Goal: Task Accomplishment & Management: Use online tool/utility

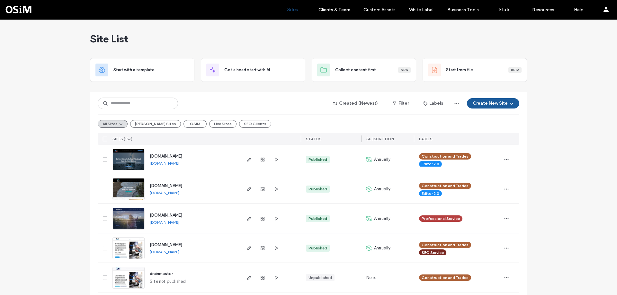
click at [139, 111] on div "Created (Newest) Filter Labels Create New Site All Sites Laird Sites OSIM Live …" at bounding box center [308, 118] width 421 height 53
click at [230, 120] on div "All Sites Laird Sites OSIM Live Sites SEO Clients" at bounding box center [308, 124] width 421 height 18
click at [239, 123] on button "SEO Clients" at bounding box center [255, 124] width 32 height 8
click at [239, 121] on button "SEO Clients" at bounding box center [255, 124] width 32 height 8
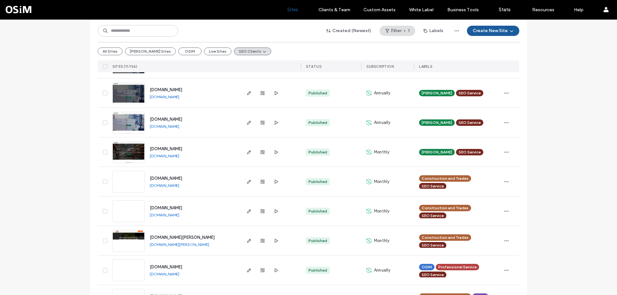
scroll to position [182, 0]
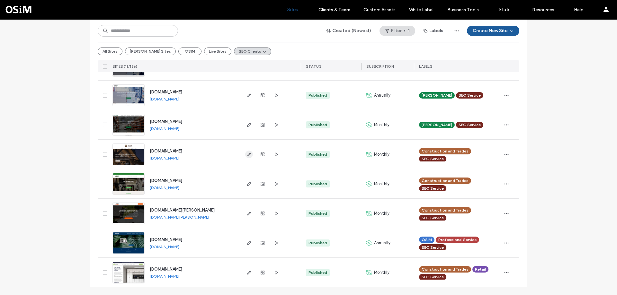
click at [249, 155] on icon "button" at bounding box center [248, 154] width 5 height 5
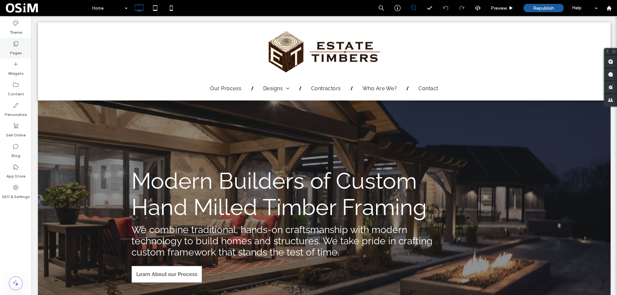
click at [19, 48] on label "Pages" at bounding box center [16, 51] width 12 height 9
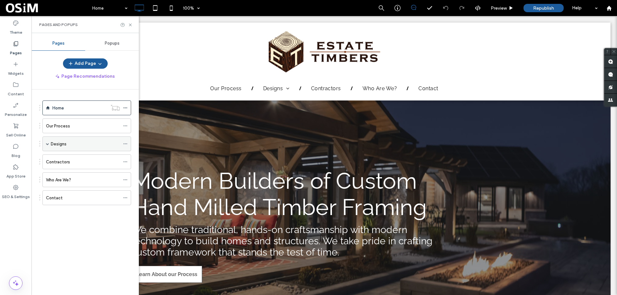
click at [66, 146] on div "Designs" at bounding box center [85, 144] width 69 height 7
click at [127, 142] on icon at bounding box center [125, 144] width 4 height 4
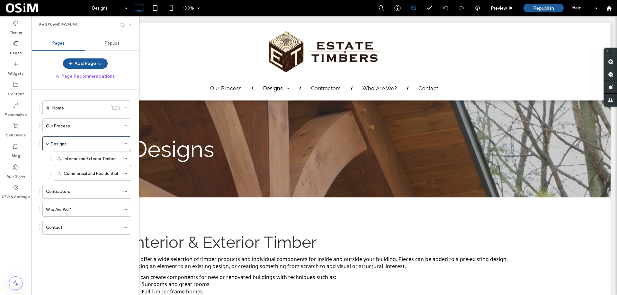
drag, startPoint x: 130, startPoint y: 26, endPoint x: 139, endPoint y: 34, distance: 13.0
click at [130, 26] on icon at bounding box center [130, 24] width 5 height 5
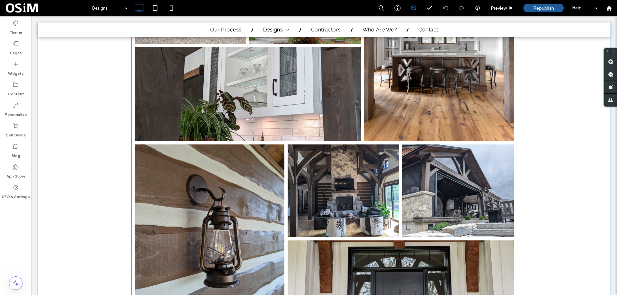
scroll to position [1092, 0]
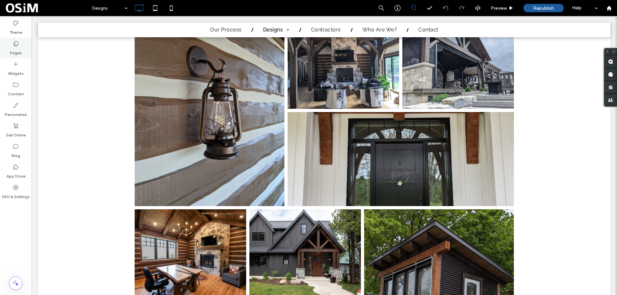
click at [24, 49] on div "Pages" at bounding box center [15, 48] width 31 height 21
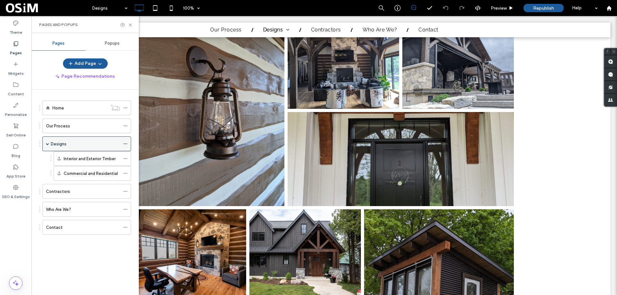
click at [125, 143] on icon at bounding box center [125, 144] width 4 height 4
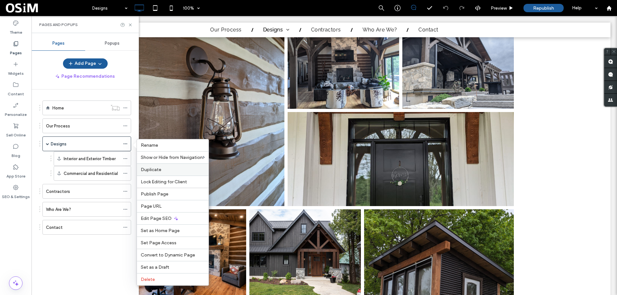
click at [163, 168] on label "Duplicate" at bounding box center [173, 169] width 64 height 5
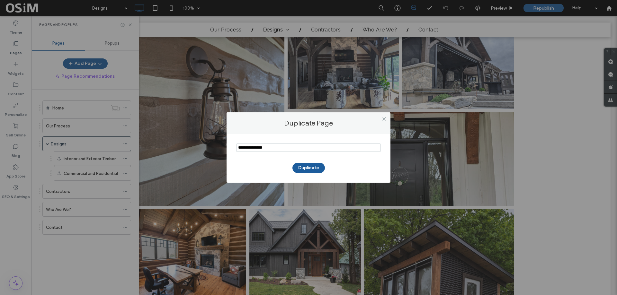
drag, startPoint x: 287, startPoint y: 147, endPoint x: 206, endPoint y: 145, distance: 81.3
click at [206, 145] on div "Duplicate Page Duplicate" at bounding box center [308, 147] width 617 height 295
paste input "**********"
type input "**********"
click at [311, 168] on button "Duplicate" at bounding box center [308, 168] width 32 height 10
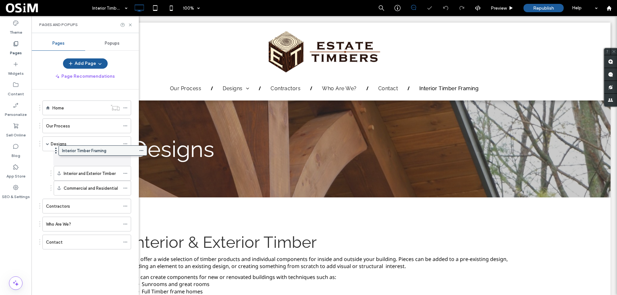
drag, startPoint x: 73, startPoint y: 244, endPoint x: 89, endPoint y: 151, distance: 93.9
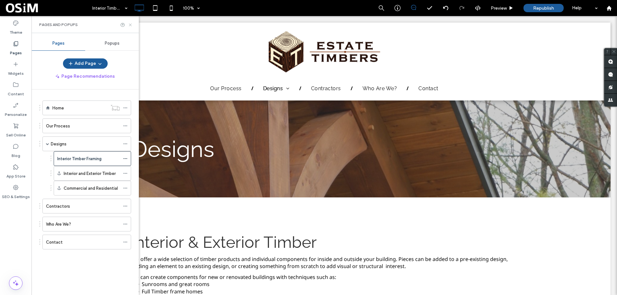
click at [131, 23] on icon at bounding box center [130, 24] width 5 height 5
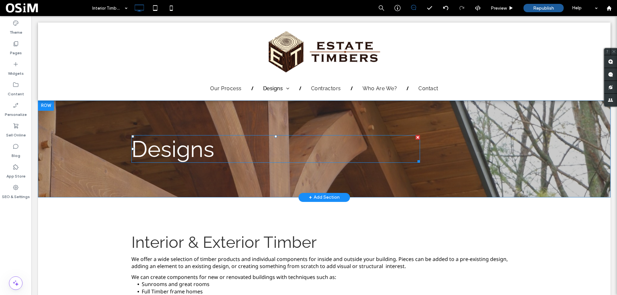
click at [169, 149] on span "Designs" at bounding box center [172, 149] width 83 height 26
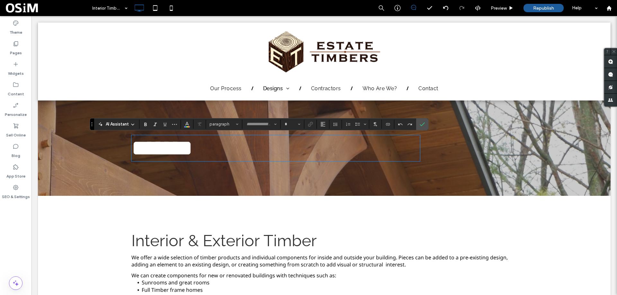
type input "*******"
type input "**"
type input "*********"
type input "**"
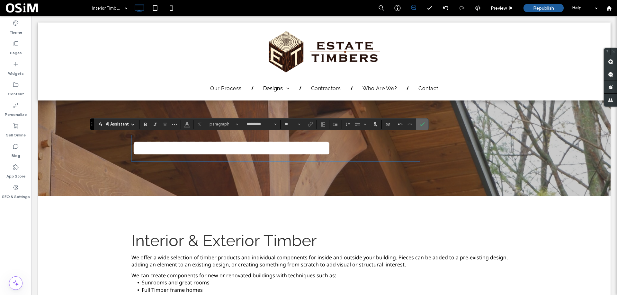
drag, startPoint x: 420, startPoint y: 121, endPoint x: 428, endPoint y: 116, distance: 9.4
click at [420, 121] on span "Confirm" at bounding box center [421, 125] width 3 height 12
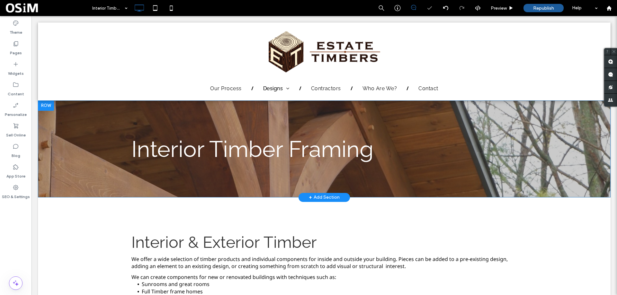
click at [476, 130] on div "Interior Timber Framing Click To Paste Row + Add Section" at bounding box center [324, 149] width 572 height 97
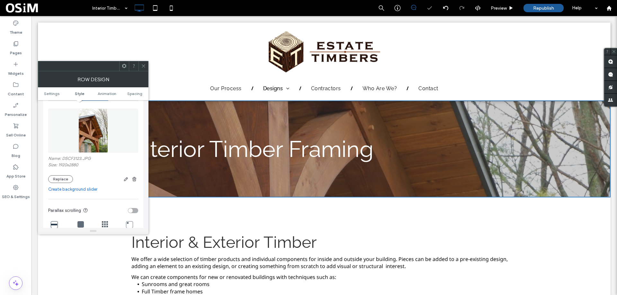
scroll to position [96, 0]
click at [67, 178] on button "Replace" at bounding box center [60, 179] width 25 height 8
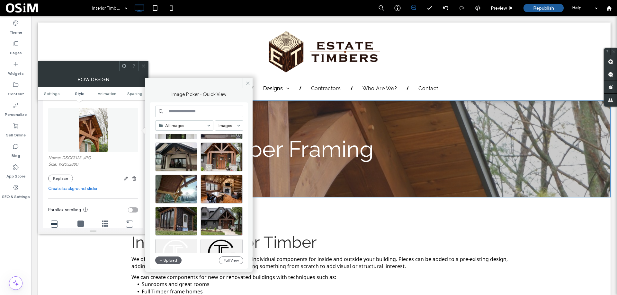
scroll to position [128, 0]
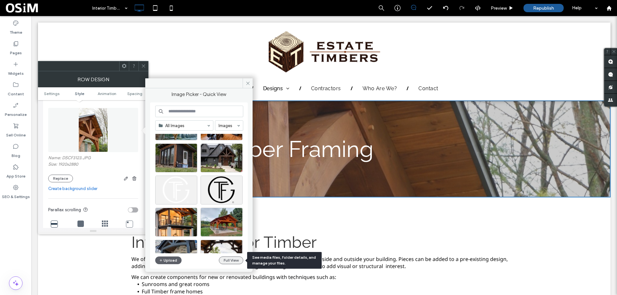
click at [226, 259] on button "Full View" at bounding box center [231, 261] width 24 height 8
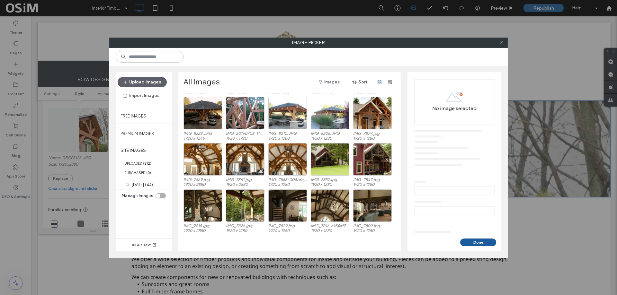
scroll to position [894, 0]
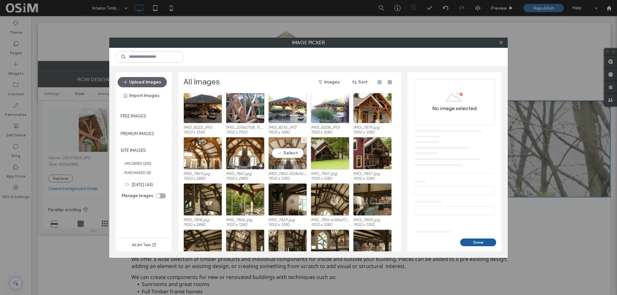
click at [289, 155] on div "Select" at bounding box center [287, 153] width 39 height 32
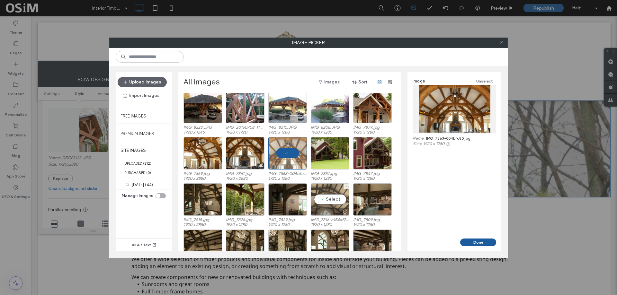
click at [323, 202] on div "Select" at bounding box center [330, 199] width 39 height 32
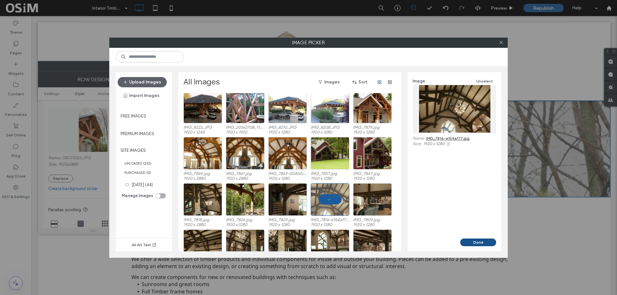
click at [469, 239] on button "Done" at bounding box center [478, 243] width 36 height 8
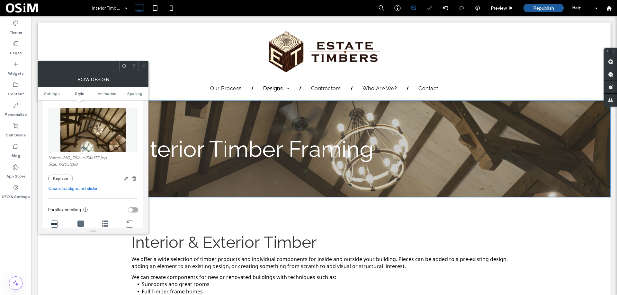
click at [141, 65] on icon at bounding box center [143, 66] width 5 height 5
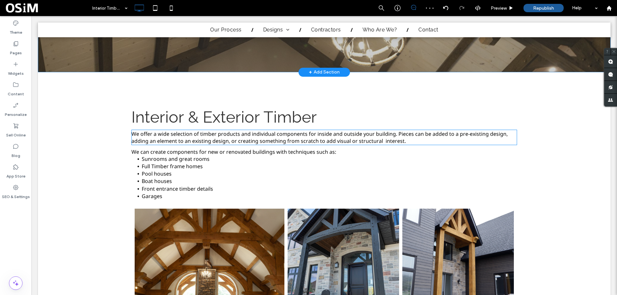
scroll to position [128, 0]
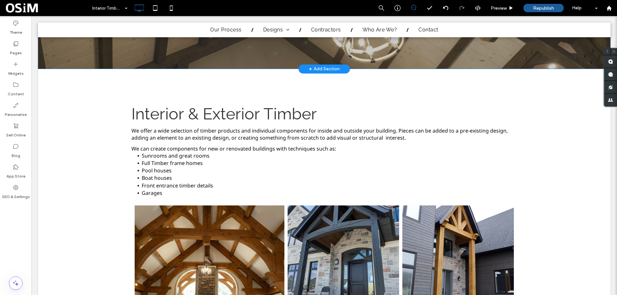
click at [329, 68] on div "+ Add Section" at bounding box center [324, 69] width 31 height 7
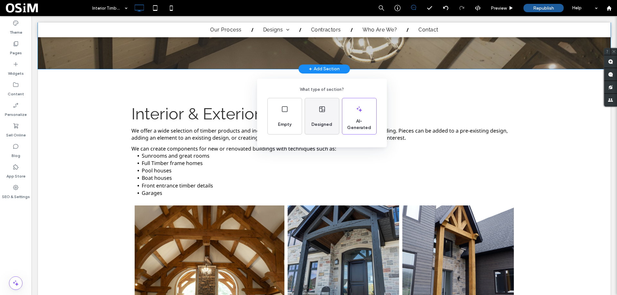
click at [323, 116] on div "Designed" at bounding box center [322, 116] width 34 height 36
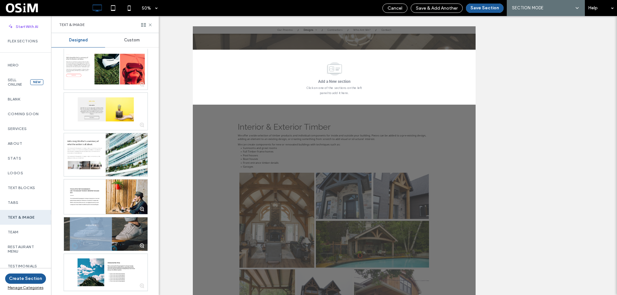
scroll to position [488, 0]
click at [19, 98] on label "Blank" at bounding box center [26, 99] width 36 height 4
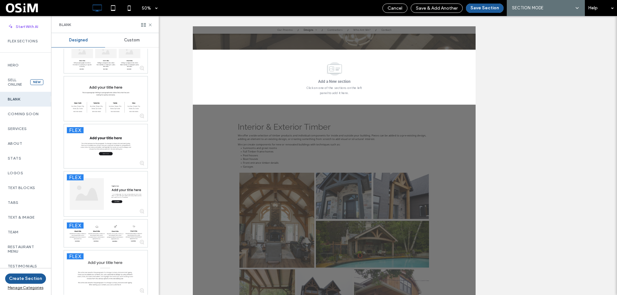
scroll to position [161, 0]
click at [23, 139] on div "About" at bounding box center [25, 143] width 51 height 15
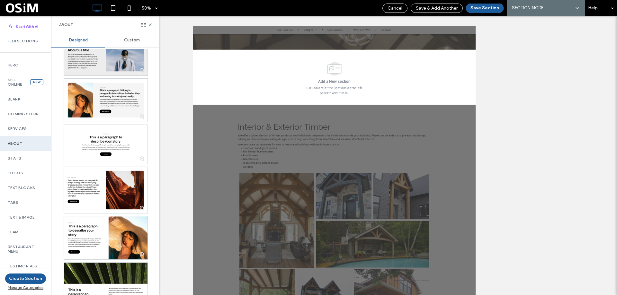
scroll to position [289, 0]
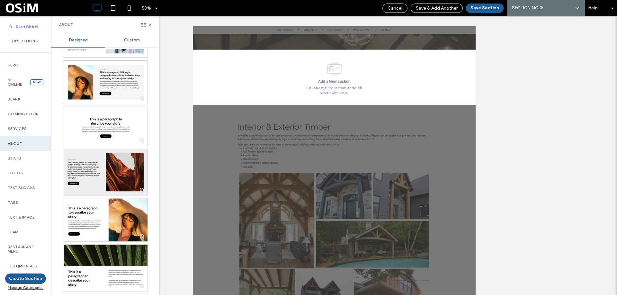
click at [129, 163] on div at bounding box center [106, 172] width 84 height 46
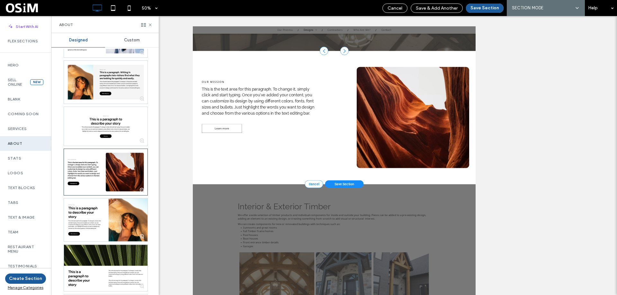
scroll to position [124, 0]
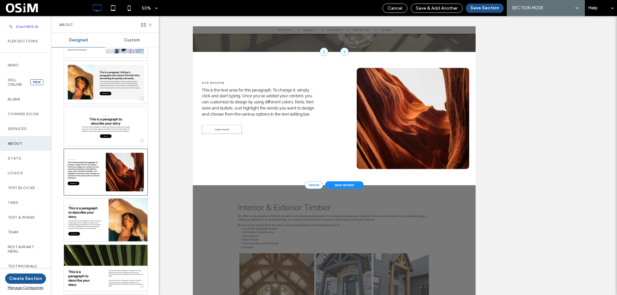
click at [482, 5] on button "Save Section" at bounding box center [485, 8] width 38 height 9
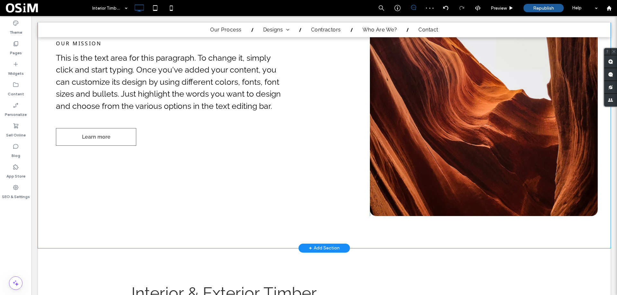
scroll to position [220, 0]
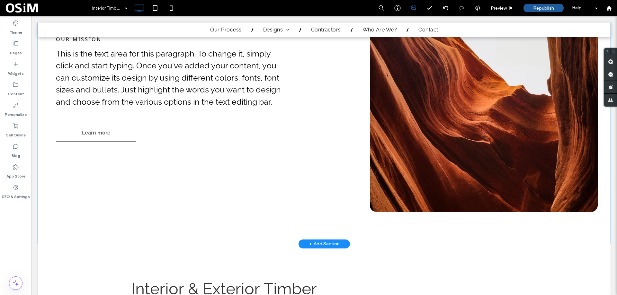
click at [449, 202] on div "Click To Paste" at bounding box center [484, 111] width 228 height 202
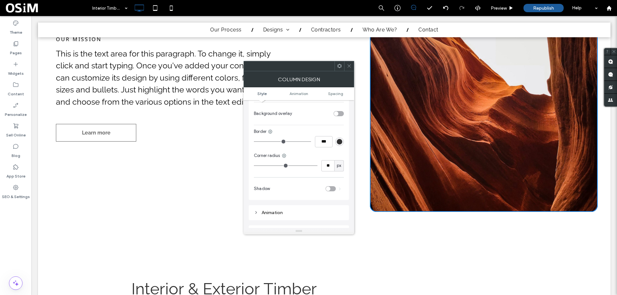
scroll to position [225, 0]
type input "**"
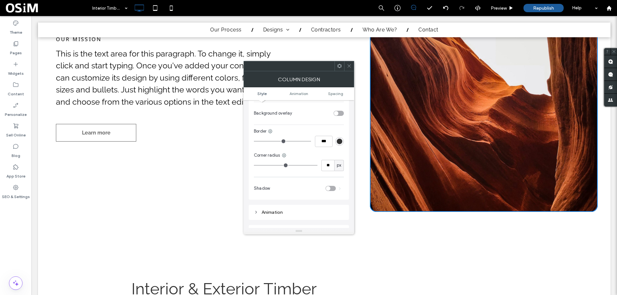
type input "*"
drag, startPoint x: 269, startPoint y: 158, endPoint x: 194, endPoint y: 159, distance: 75.2
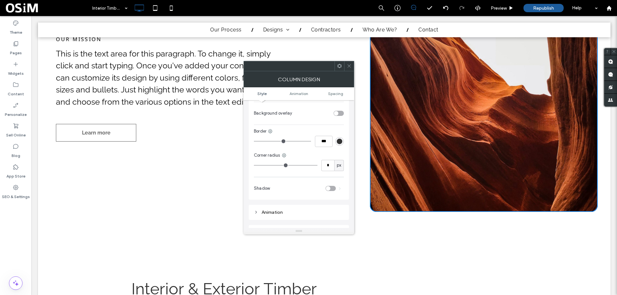
type input "*"
click at [254, 165] on input "range" at bounding box center [286, 165] width 64 height 1
click at [349, 66] on icon at bounding box center [349, 66] width 5 height 5
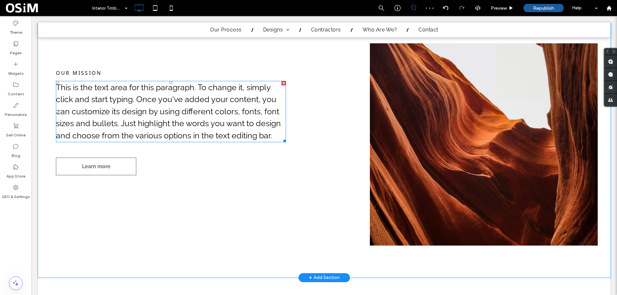
scroll to position [156, 0]
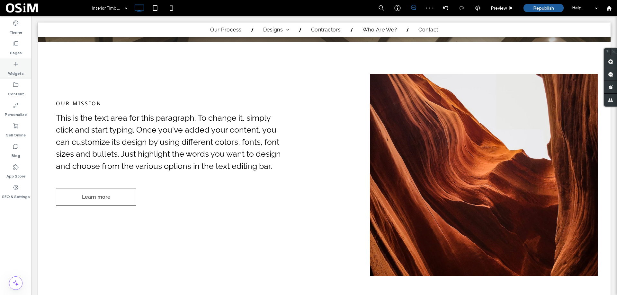
click at [9, 63] on div "Widgets" at bounding box center [15, 68] width 31 height 21
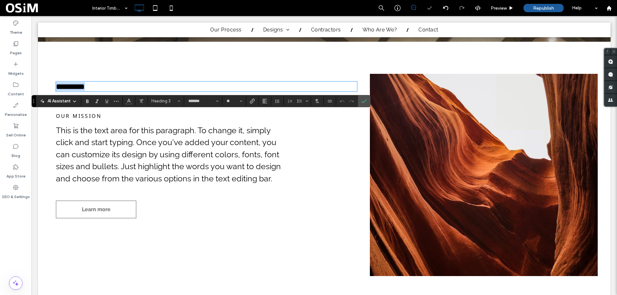
scroll to position [27, 0]
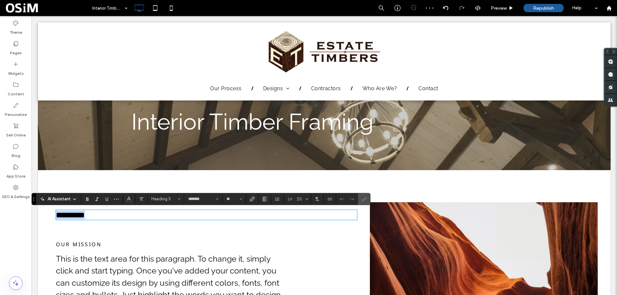
drag, startPoint x: 363, startPoint y: 198, endPoint x: 318, endPoint y: 185, distance: 46.8
click at [364, 198] on icon "Confirm" at bounding box center [363, 199] width 5 height 5
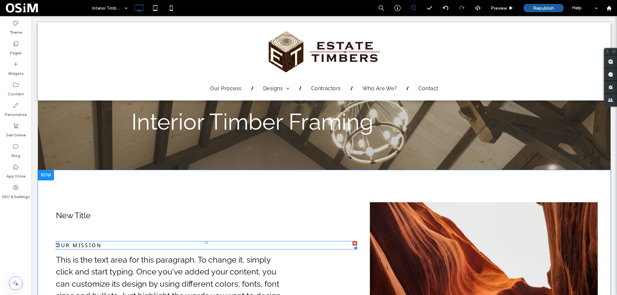
click at [352, 242] on div at bounding box center [354, 243] width 4 height 4
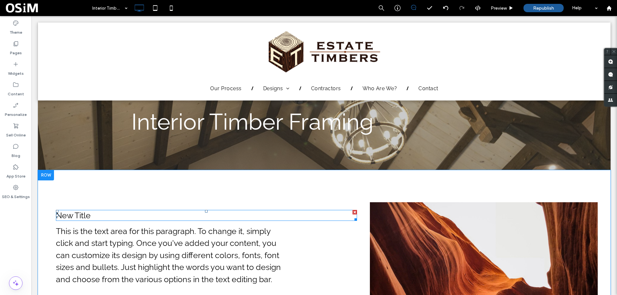
click at [88, 215] on span "New Title" at bounding box center [73, 216] width 35 height 10
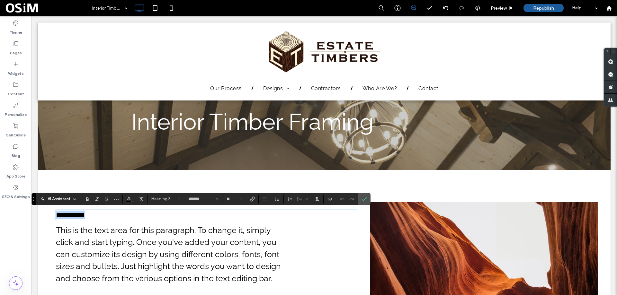
type input "*********"
type input "**"
type input "*******"
type input "**"
click at [57, 215] on span "**********" at bounding box center [125, 215] width 138 height 8
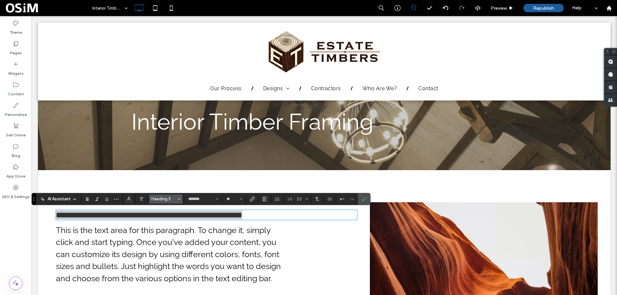
click at [169, 199] on span "Heading 3" at bounding box center [163, 199] width 25 height 5
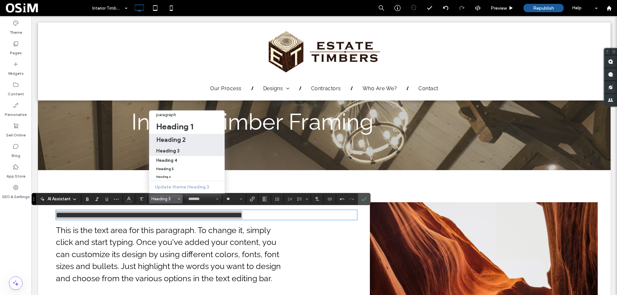
click at [173, 136] on h2 "Heading 2" at bounding box center [171, 140] width 30 height 8
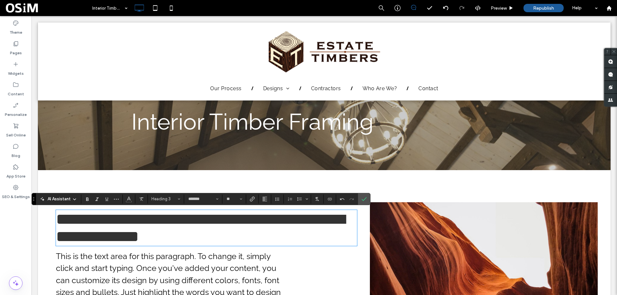
type input "**"
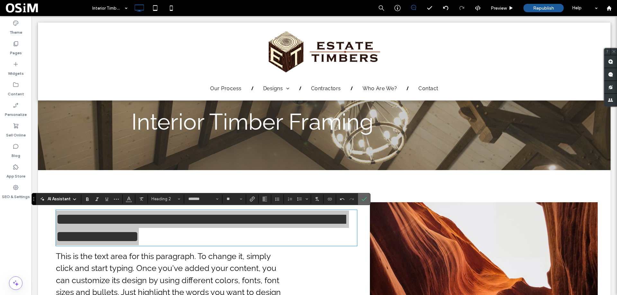
click at [367, 198] on label "Confirm" at bounding box center [364, 199] width 10 height 12
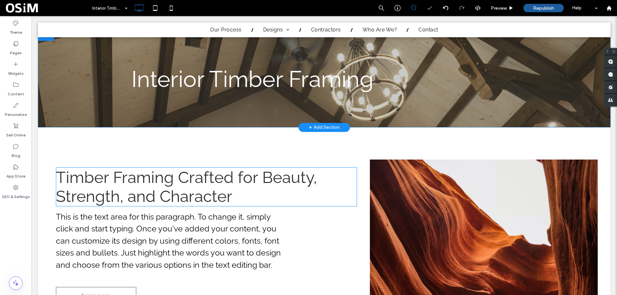
scroll to position [124, 0]
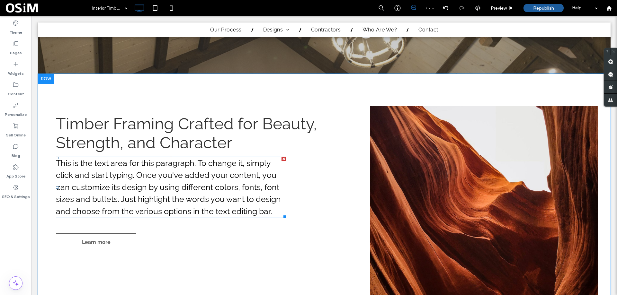
click at [208, 193] on h3 "This is the text area for this paragraph. To change it, simply click and start …" at bounding box center [171, 187] width 230 height 60
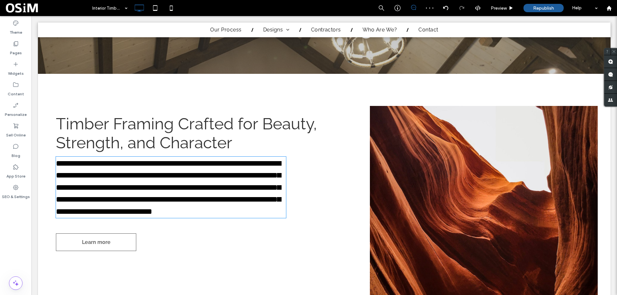
type input "*******"
type input "**"
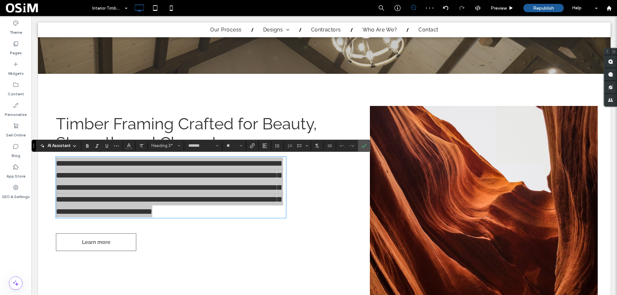
click at [164, 140] on div "AI Assistant Heading 3* ******* **" at bounding box center [200, 146] width 339 height 12
click at [163, 145] on span "Heading 3*" at bounding box center [163, 145] width 25 height 5
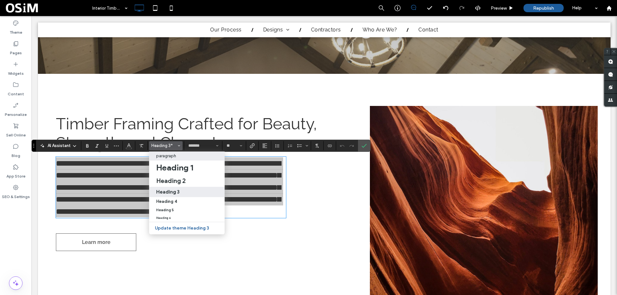
click at [168, 155] on p "paragraph" at bounding box center [166, 156] width 20 height 5
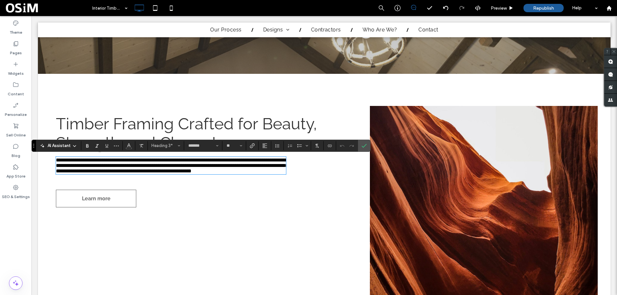
type input "*********"
type input "**"
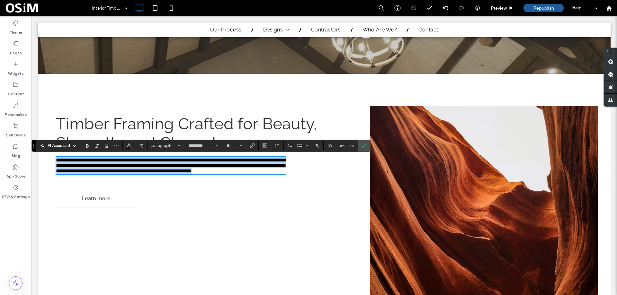
click at [104, 173] on span "**********" at bounding box center [172, 166] width 232 height 16
drag, startPoint x: 118, startPoint y: 182, endPoint x: 58, endPoint y: 159, distance: 64.2
click at [58, 159] on p "**********" at bounding box center [171, 165] width 230 height 16
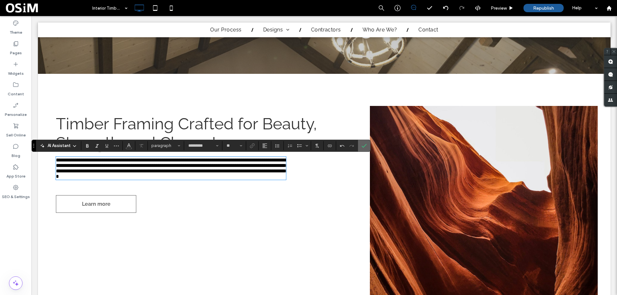
drag, startPoint x: 367, startPoint y: 146, endPoint x: 314, endPoint y: 134, distance: 54.9
click at [367, 146] on label "Confirm" at bounding box center [364, 146] width 10 height 12
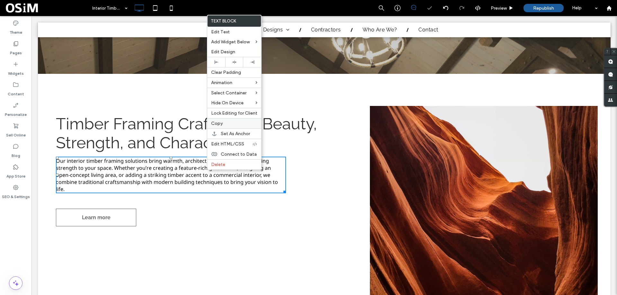
drag, startPoint x: 216, startPoint y: 121, endPoint x: 172, endPoint y: 125, distance: 43.2
click at [216, 121] on span "Copy" at bounding box center [217, 123] width 12 height 5
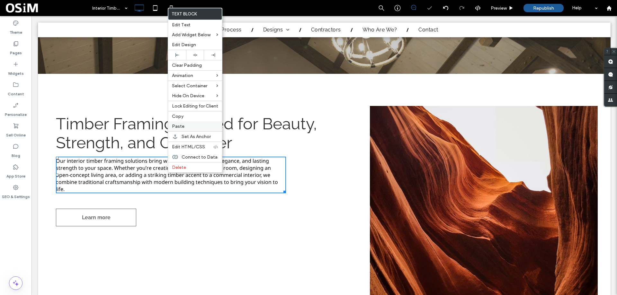
click at [187, 125] on label "Paste" at bounding box center [195, 126] width 46 height 5
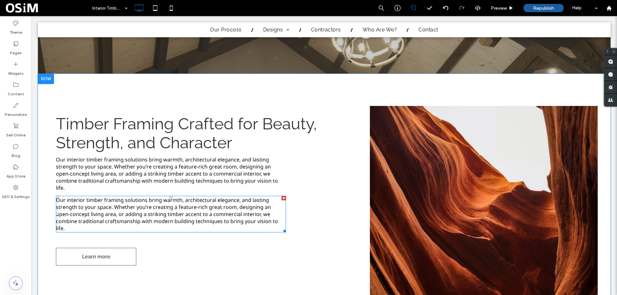
click at [117, 199] on span "Our interior timber framing solutions bring warmth, architectural elegance, and…" at bounding box center [167, 214] width 222 height 35
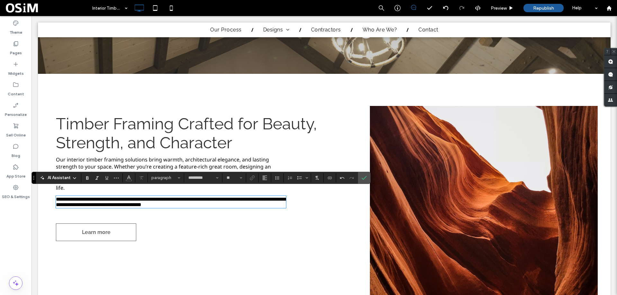
click at [241, 197] on span "**********" at bounding box center [172, 202] width 232 height 10
click at [242, 197] on span "**********" at bounding box center [172, 202] width 232 height 10
click at [247, 199] on span "**********" at bounding box center [172, 202] width 232 height 10
drag, startPoint x: 366, startPoint y: 178, endPoint x: 338, endPoint y: 163, distance: 32.6
click at [366, 178] on icon "Confirm" at bounding box center [363, 177] width 5 height 5
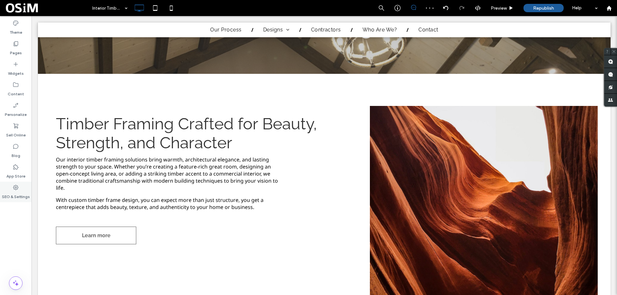
click at [18, 190] on icon at bounding box center [16, 187] width 6 height 6
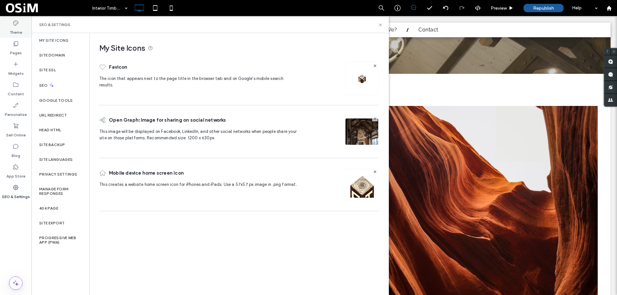
click at [18, 31] on label "Theme" at bounding box center [16, 30] width 13 height 9
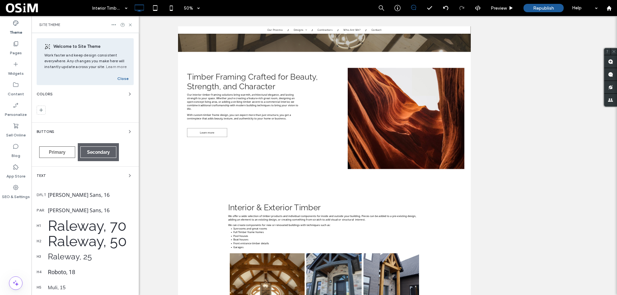
click at [69, 192] on div "Noto Sans, 16" at bounding box center [91, 194] width 86 height 7
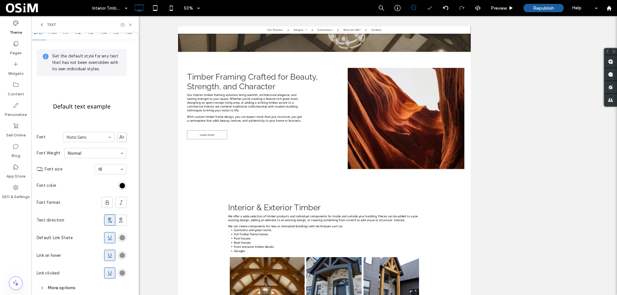
scroll to position [24, 0]
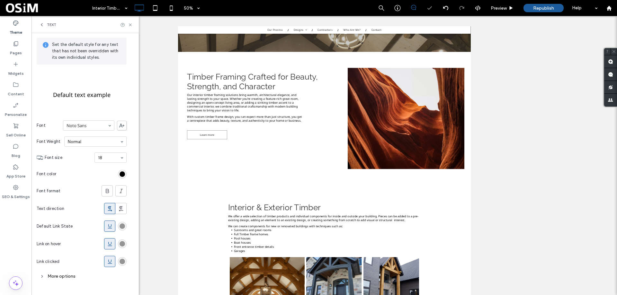
click at [65, 277] on div "More options" at bounding box center [82, 276] width 90 height 9
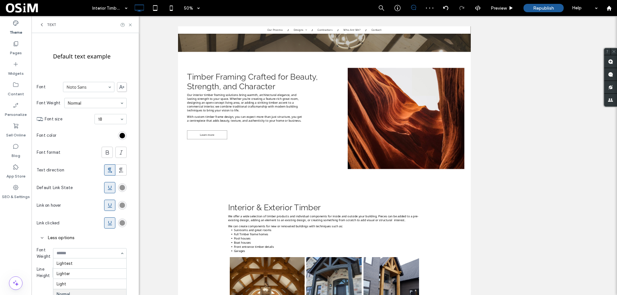
scroll to position [29, 0]
click at [83, 243] on div "Less options" at bounding box center [82, 238] width 90 height 12
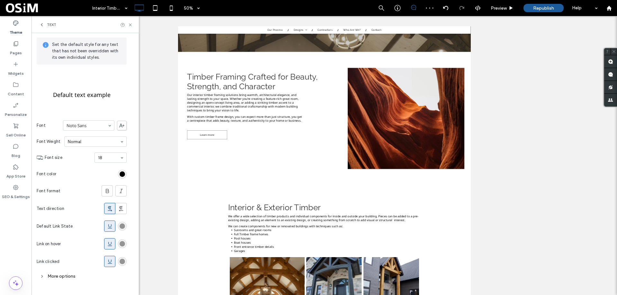
scroll to position [24, 0]
click at [65, 277] on div "More options" at bounding box center [82, 276] width 90 height 9
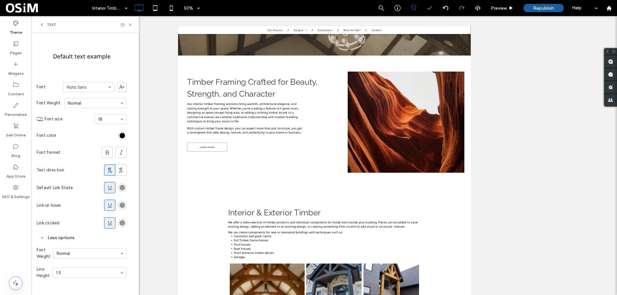
scroll to position [63, 0]
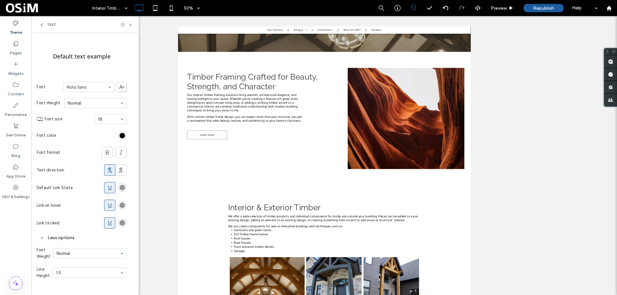
click at [110, 205] on div "Set the default style for any text that has not been overridden with its own in…" at bounding box center [82, 140] width 90 height 299
click at [109, 206] on icon at bounding box center [110, 205] width 6 height 6
click at [124, 188] on div "rgb(148, 148, 148)" at bounding box center [121, 187] width 5 height 5
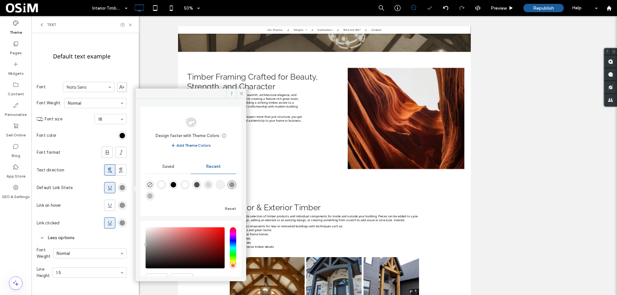
click at [174, 184] on div "rgba(0, 0, 0, 1)" at bounding box center [173, 184] width 5 height 5
type input "*******"
click at [124, 222] on div "rgb(148, 148, 148)" at bounding box center [121, 222] width 5 height 5
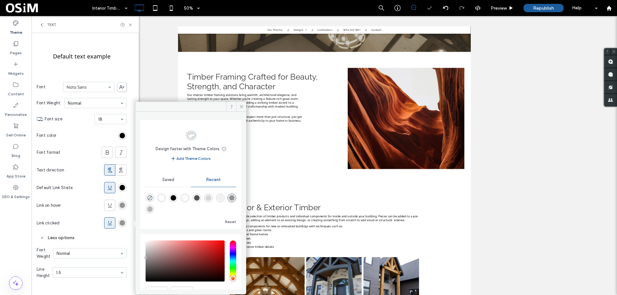
click at [176, 198] on div "rgba(0, 0, 0, 1)" at bounding box center [173, 197] width 5 height 5
type input "*******"
click at [240, 107] on icon at bounding box center [241, 106] width 5 height 5
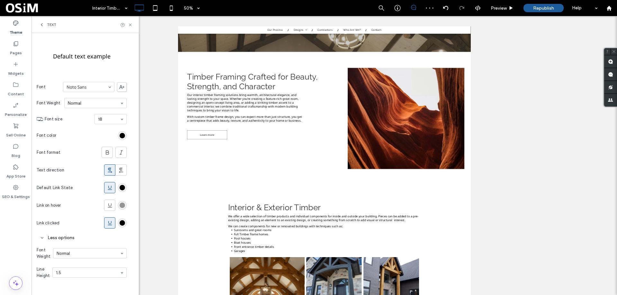
click at [47, 24] on span "Text" at bounding box center [51, 24] width 9 height 5
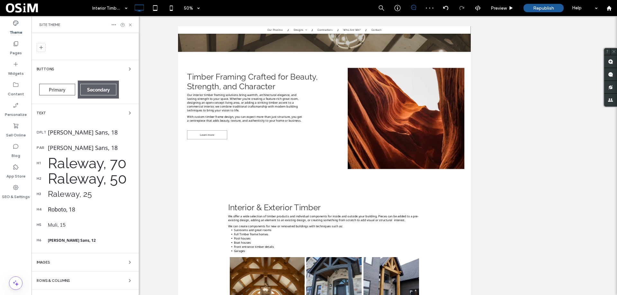
click at [80, 146] on div "Noto Sans, 18" at bounding box center [91, 148] width 86 height 8
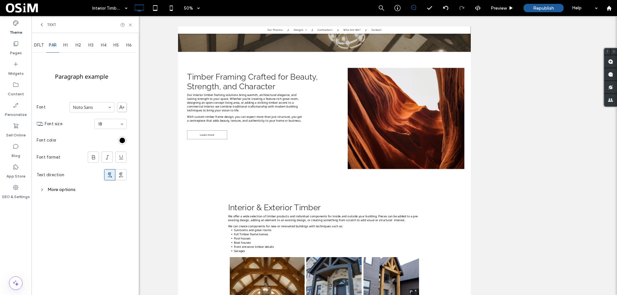
scroll to position [0, 0]
click at [78, 191] on div "More options" at bounding box center [82, 189] width 90 height 9
click at [91, 220] on div "Single" at bounding box center [95, 221] width 63 height 10
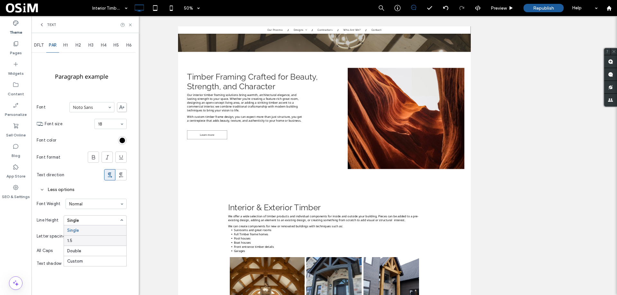
click at [86, 237] on div "1.5" at bounding box center [95, 240] width 62 height 10
click at [129, 26] on use at bounding box center [130, 24] width 3 height 3
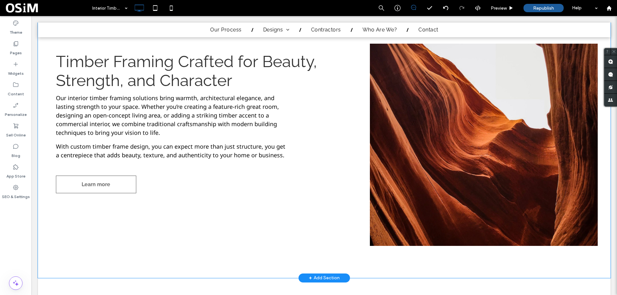
scroll to position [188, 0]
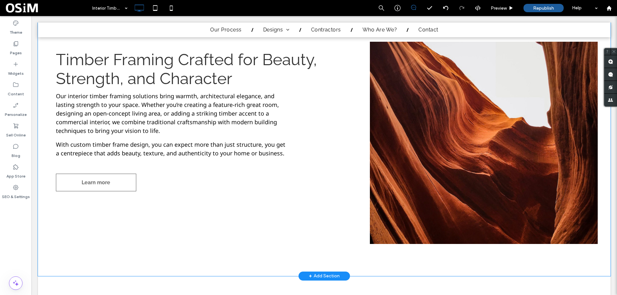
click at [293, 226] on div "Timber Framing Crafted for Beauty, Strength, and Character Our interior timber …" at bounding box center [210, 143] width 319 height 202
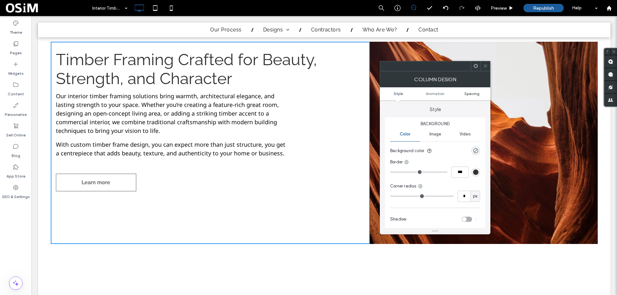
click at [473, 91] on span "Spacing" at bounding box center [471, 93] width 15 height 5
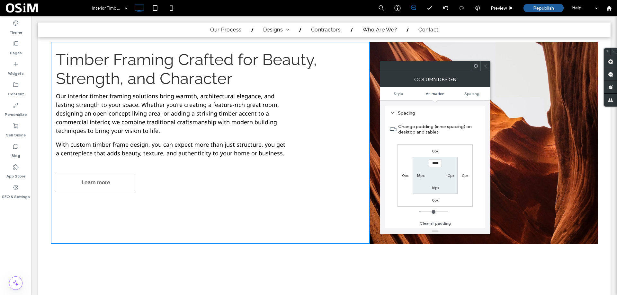
scroll to position [151, 0]
click at [486, 64] on icon at bounding box center [485, 66] width 5 height 5
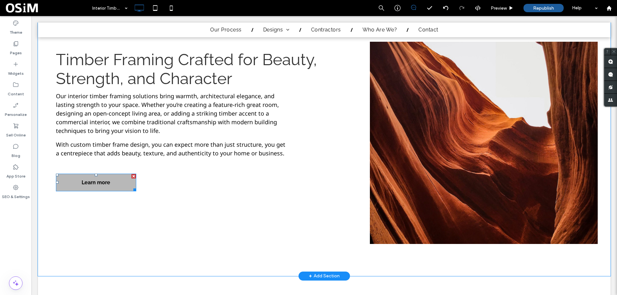
click at [85, 180] on span "Learn more" at bounding box center [96, 182] width 29 height 16
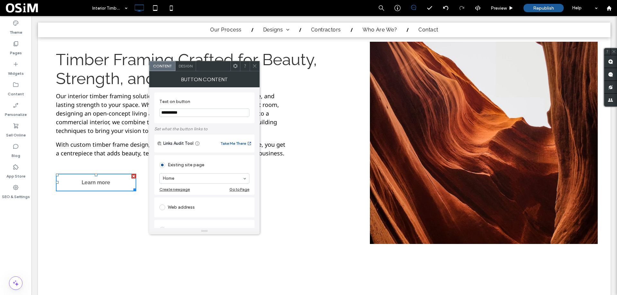
click at [190, 67] on span "Design" at bounding box center [186, 66] width 14 height 5
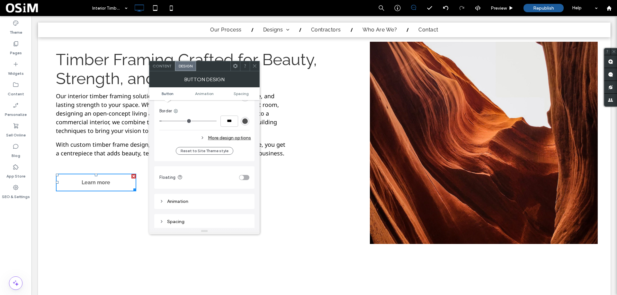
scroll to position [289, 0]
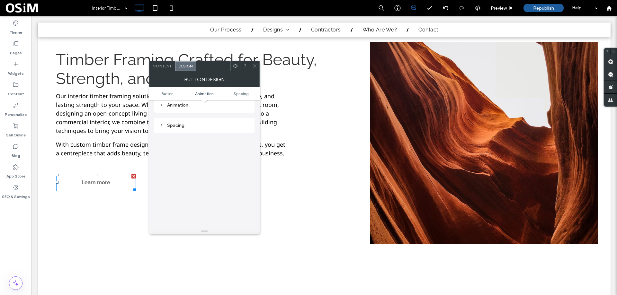
click at [187, 128] on div "Spacing" at bounding box center [204, 125] width 90 height 5
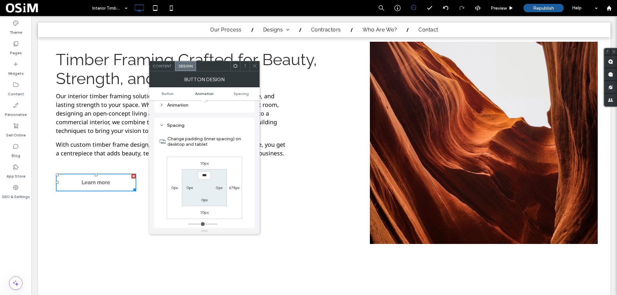
click at [255, 64] on icon at bounding box center [254, 66] width 5 height 5
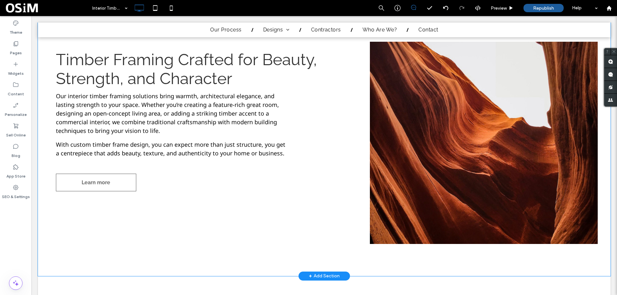
click at [357, 189] on div "Timber Framing Crafted for Beauty, Strength, and Character Our interior timber …" at bounding box center [210, 143] width 319 height 202
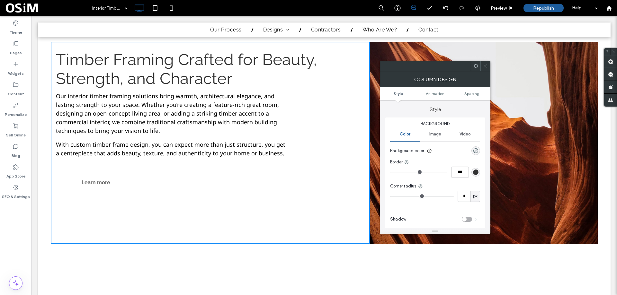
click at [472, 97] on ul "Style Animation Spacing" at bounding box center [435, 93] width 111 height 13
click at [473, 95] on span "Spacing" at bounding box center [471, 93] width 15 height 5
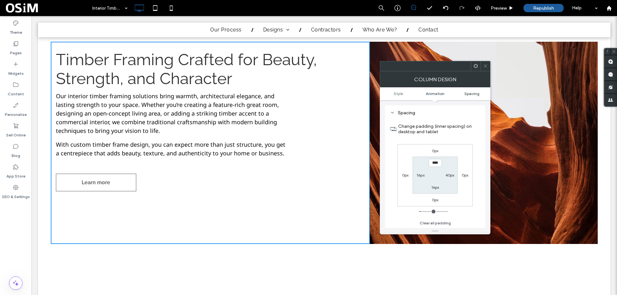
scroll to position [151, 0]
click at [486, 65] on use at bounding box center [484, 66] width 3 height 3
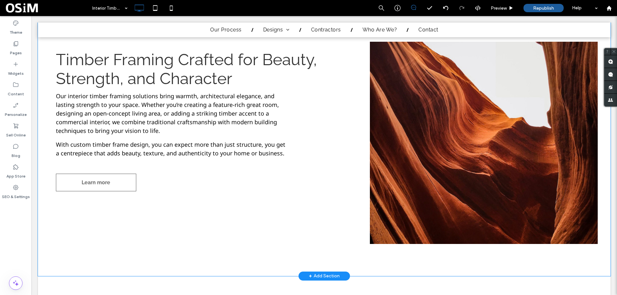
click at [346, 235] on div "Timber Framing Crafted for Beauty, Strength, and Character Our interior timber …" at bounding box center [210, 143] width 319 height 202
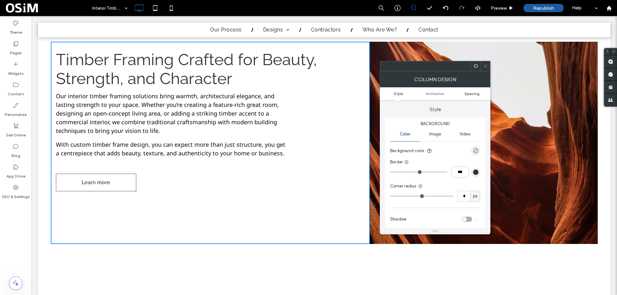
click at [472, 94] on span "Spacing" at bounding box center [471, 93] width 15 height 5
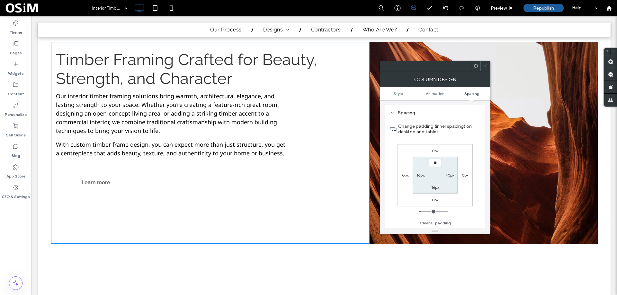
type input "****"
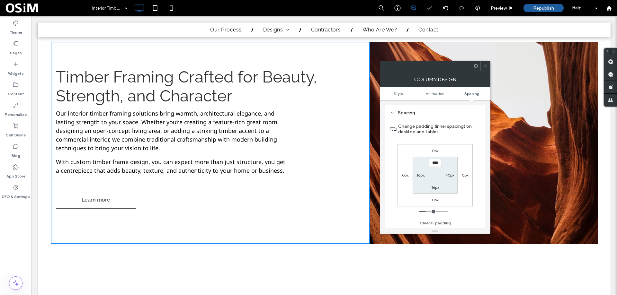
click at [433, 186] on label "16px" at bounding box center [435, 187] width 8 height 5
type input "**"
type input "****"
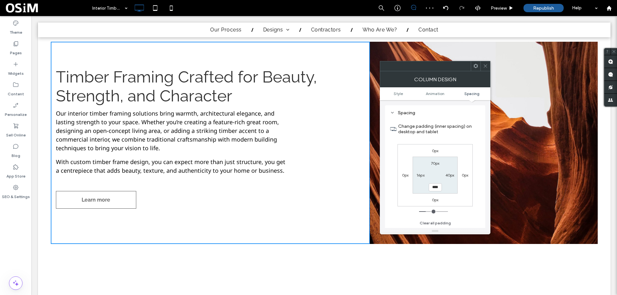
click at [485, 64] on icon at bounding box center [485, 66] width 5 height 5
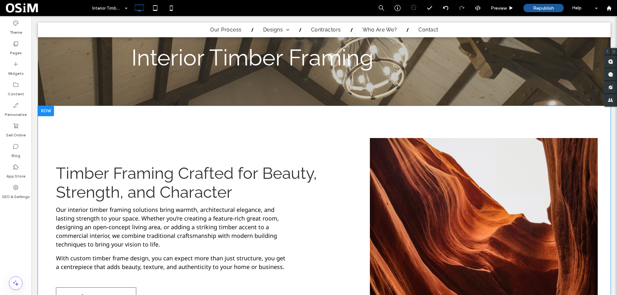
scroll to position [124, 0]
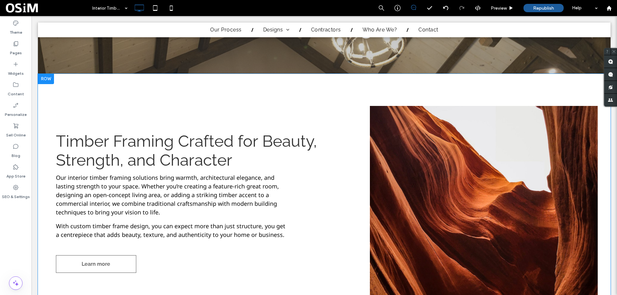
click at [461, 124] on div "Click To Paste" at bounding box center [484, 207] width 228 height 202
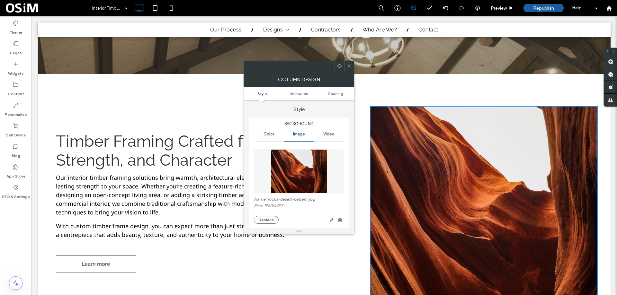
scroll to position [96, 0]
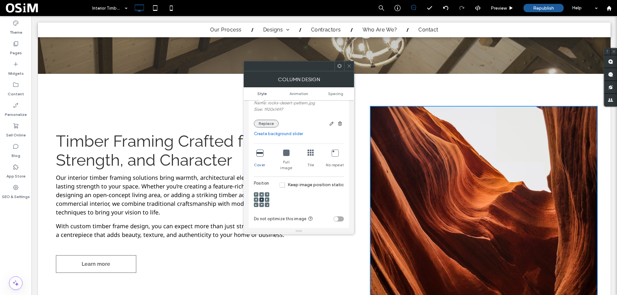
click at [272, 125] on button "Replace" at bounding box center [266, 124] width 25 height 8
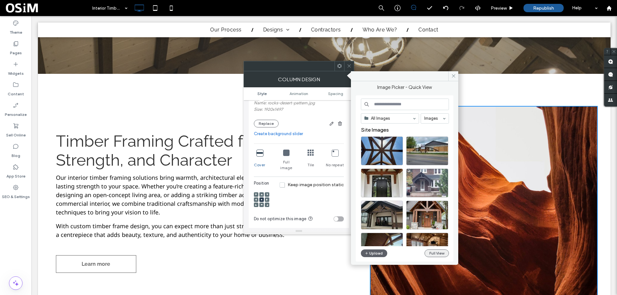
click at [434, 251] on button "Full View" at bounding box center [436, 254] width 24 height 8
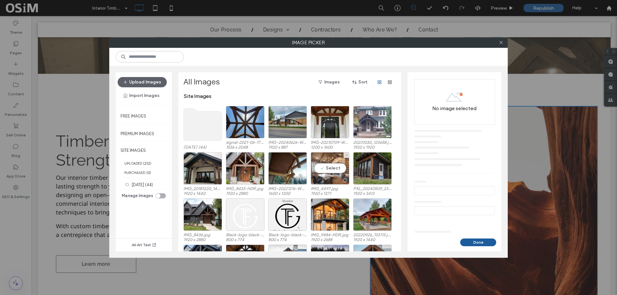
click at [332, 164] on div "Select" at bounding box center [330, 168] width 39 height 32
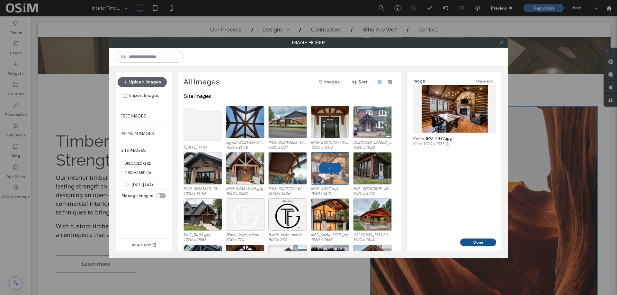
click at [479, 242] on button "Done" at bounding box center [478, 243] width 36 height 8
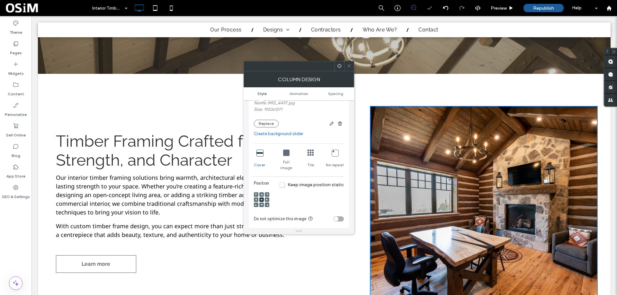
click at [349, 66] on use at bounding box center [348, 66] width 3 height 3
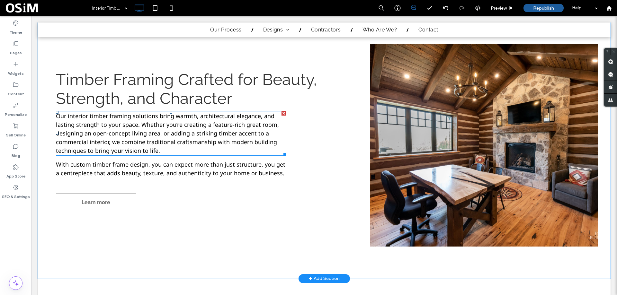
scroll to position [156, 0]
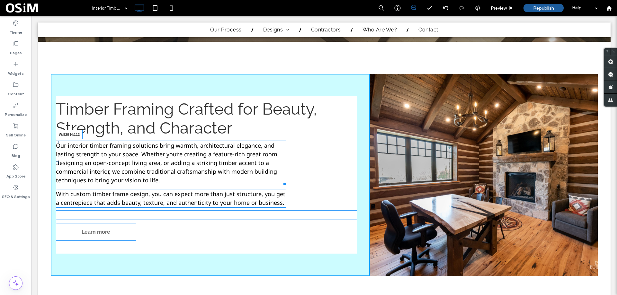
drag, startPoint x: 285, startPoint y: 183, endPoint x: 336, endPoint y: 211, distance: 58.1
click at [321, 183] on div "Timber Framing Crafted for Beauty, Strength, and Character Our interior timber …" at bounding box center [210, 175] width 319 height 202
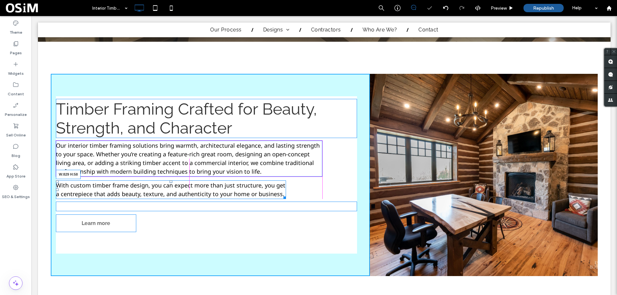
drag, startPoint x: 282, startPoint y: 195, endPoint x: 318, endPoint y: 195, distance: 35.3
click at [286, 195] on div at bounding box center [283, 196] width 5 height 5
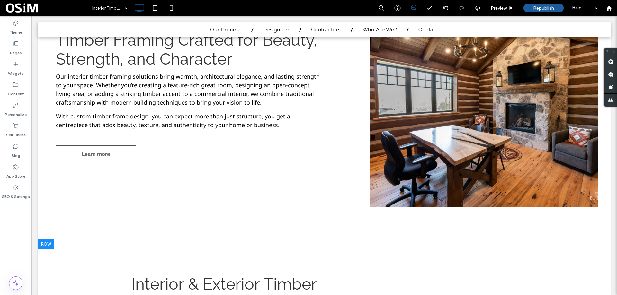
scroll to position [220, 0]
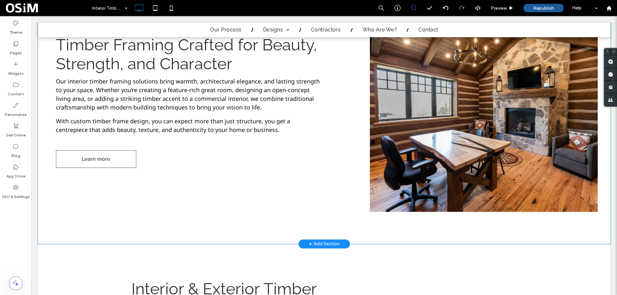
click at [327, 244] on div "+ Add Section" at bounding box center [324, 244] width 31 height 7
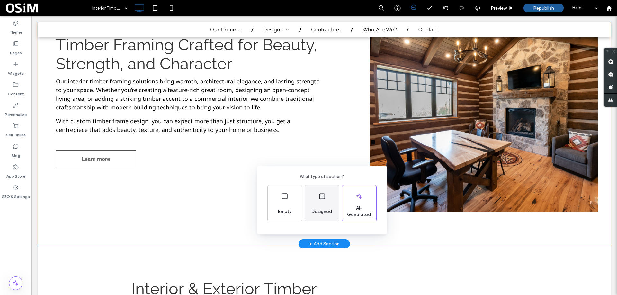
click at [319, 206] on div "Designed" at bounding box center [322, 212] width 26 height 14
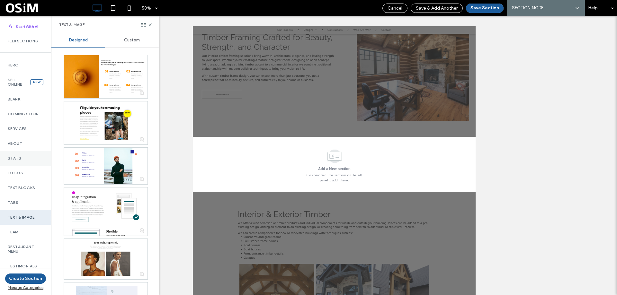
click at [19, 155] on div "Stats" at bounding box center [25, 158] width 51 height 15
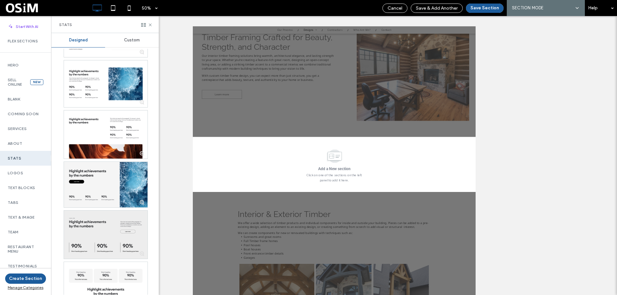
scroll to position [0, 0]
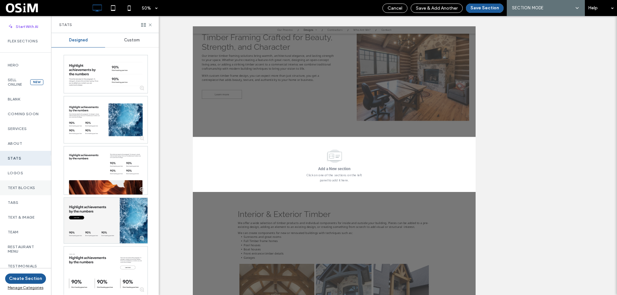
click at [13, 190] on label "Text Blocks" at bounding box center [26, 188] width 36 height 4
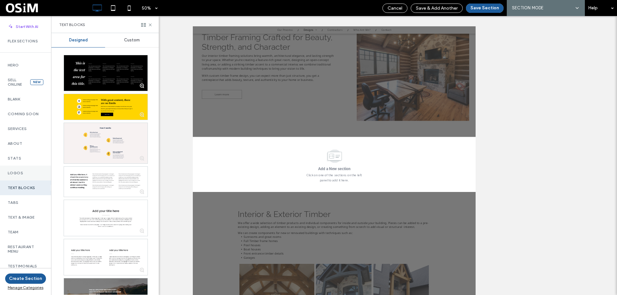
click at [12, 168] on div "Logos" at bounding box center [25, 173] width 51 height 15
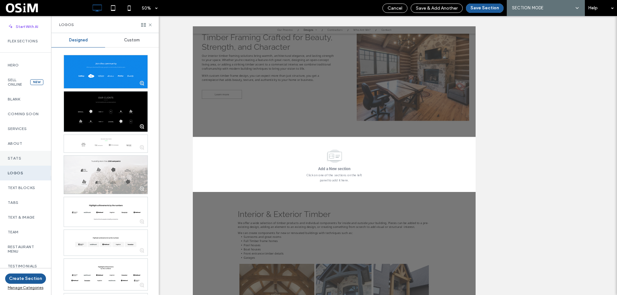
click at [14, 160] on label "Stats" at bounding box center [26, 158] width 36 height 4
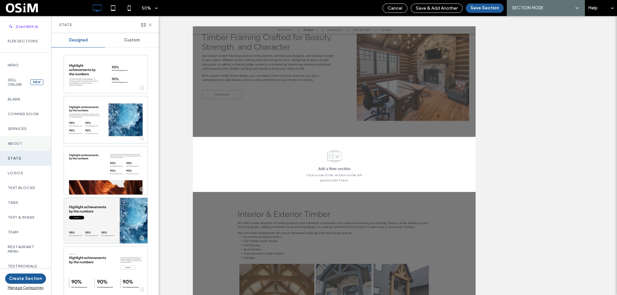
click at [15, 143] on label "About" at bounding box center [26, 143] width 36 height 4
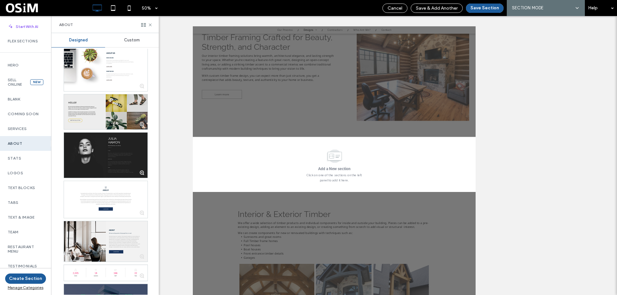
scroll to position [745, 0]
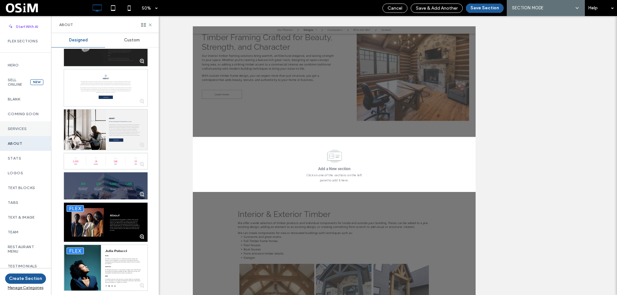
click at [21, 127] on label "Services" at bounding box center [26, 129] width 36 height 4
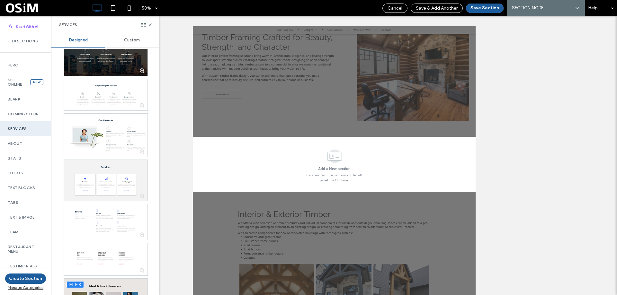
scroll to position [1980, 0]
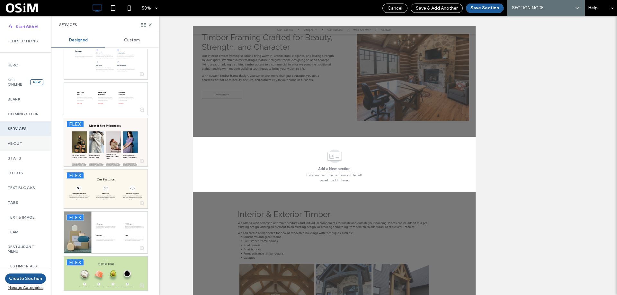
click at [20, 143] on label "About" at bounding box center [26, 143] width 36 height 4
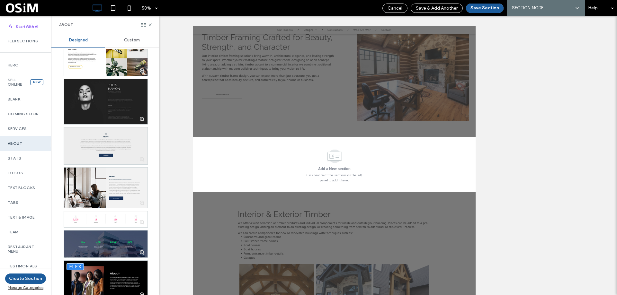
scroll to position [745, 0]
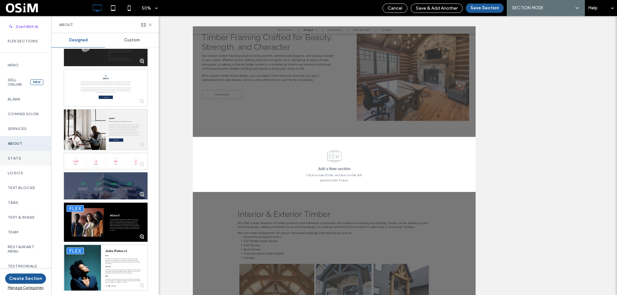
click at [26, 158] on label "Stats" at bounding box center [26, 158] width 36 height 4
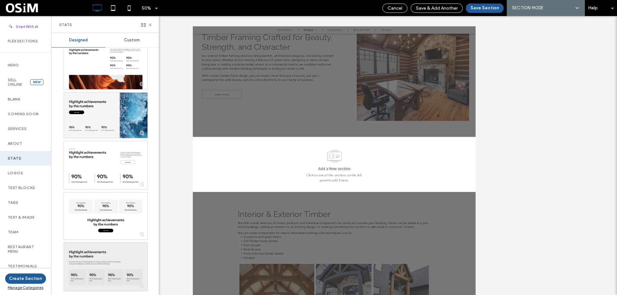
scroll to position [106, 0]
click at [127, 258] on div at bounding box center [106, 267] width 84 height 48
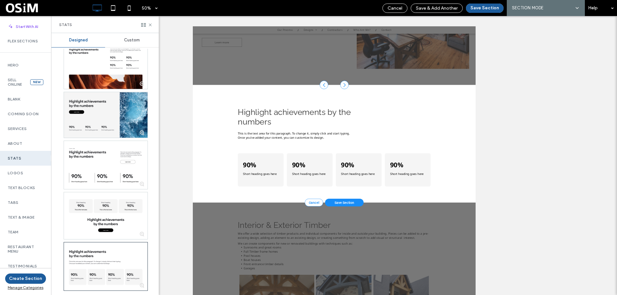
scroll to position [390, 0]
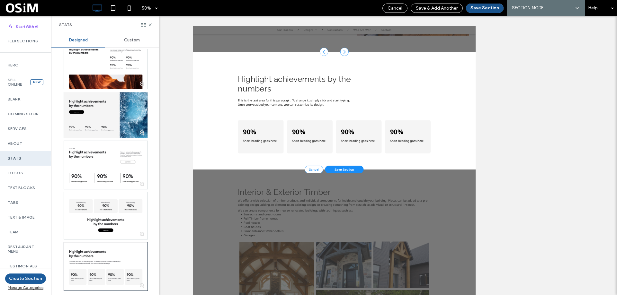
click at [484, 10] on button "Save Section" at bounding box center [485, 8] width 38 height 9
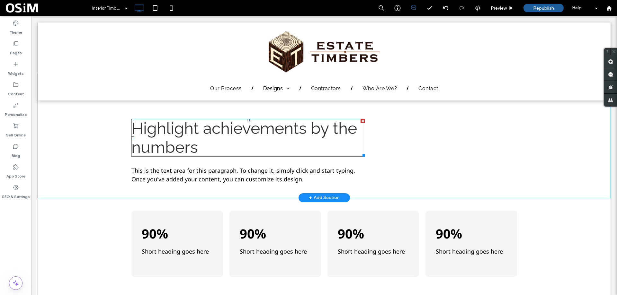
click at [226, 132] on span "Highlight achievements by the numbers" at bounding box center [244, 138] width 226 height 38
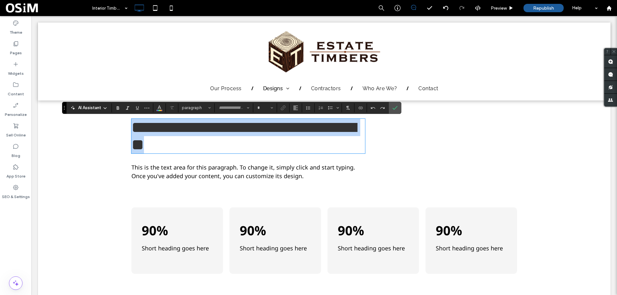
type input "*******"
type input "**"
type input "*********"
type input "**"
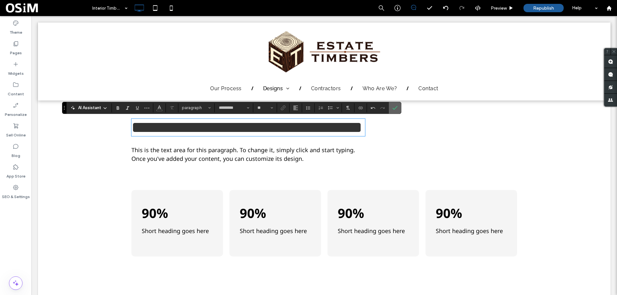
drag, startPoint x: 394, startPoint y: 107, endPoint x: 51, endPoint y: 136, distance: 345.0
click at [394, 107] on icon "Confirm" at bounding box center [394, 107] width 5 height 5
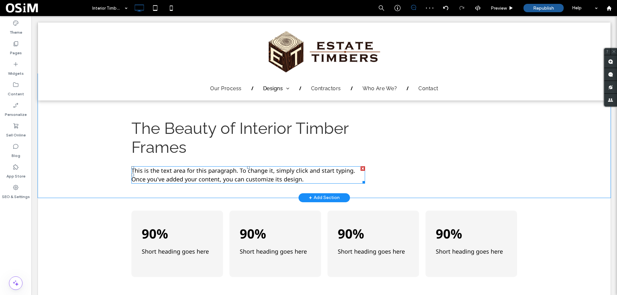
click at [205, 178] on span "This is the text area for this paragraph. To change it, simply click and start …" at bounding box center [243, 175] width 224 height 16
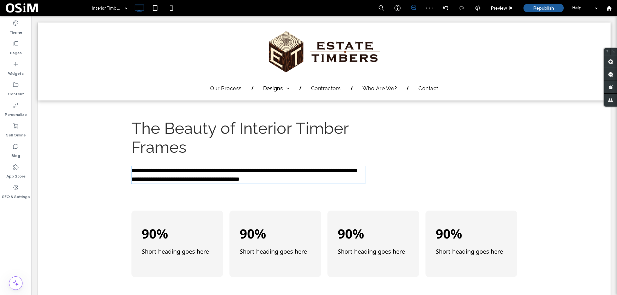
type input "*********"
type input "**"
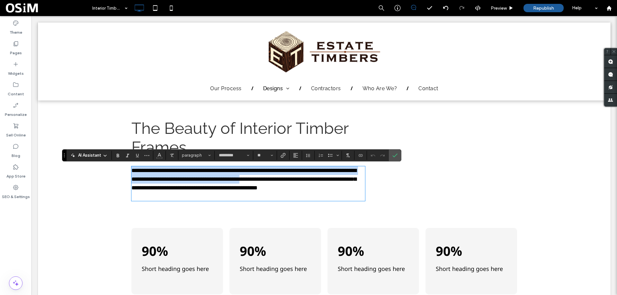
scroll to position [0, 0]
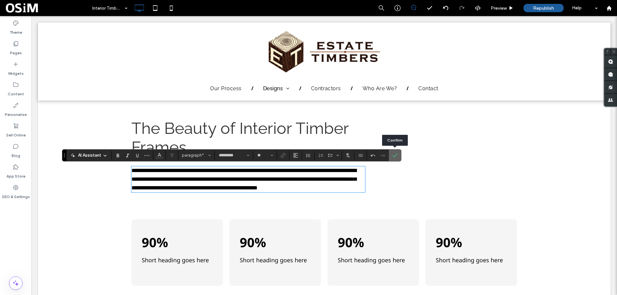
click at [399, 152] on label "Confirm" at bounding box center [395, 156] width 10 height 12
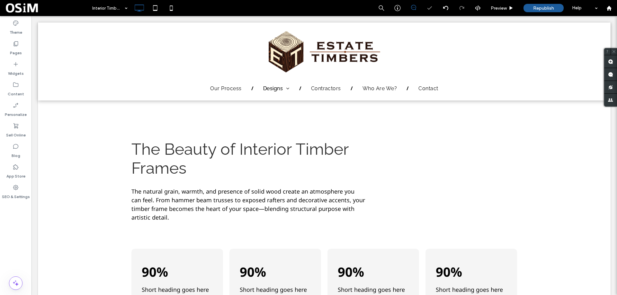
scroll to position [358, 0]
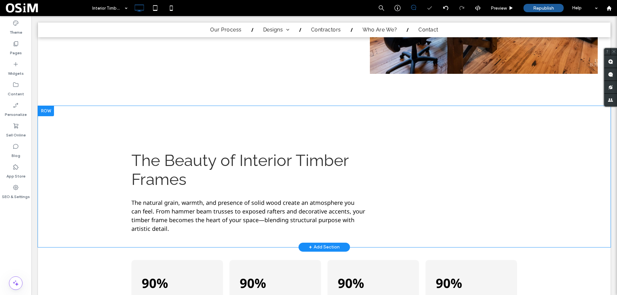
click at [123, 116] on div "The Beauty of Interior Timber Frames The natural grain, warmth, and presence of…" at bounding box center [324, 176] width 572 height 141
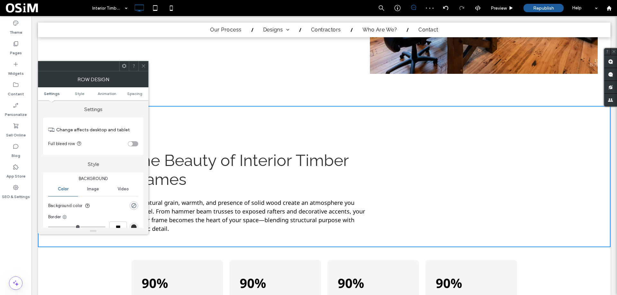
scroll to position [32, 0]
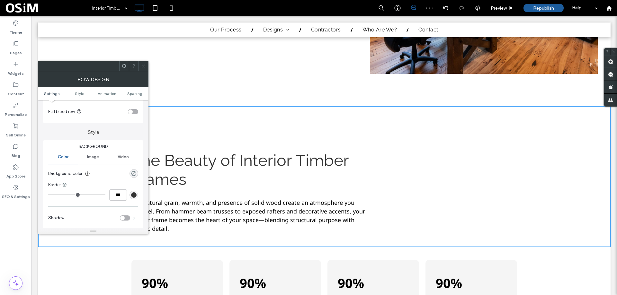
click at [88, 157] on span "Image" at bounding box center [93, 157] width 12 height 5
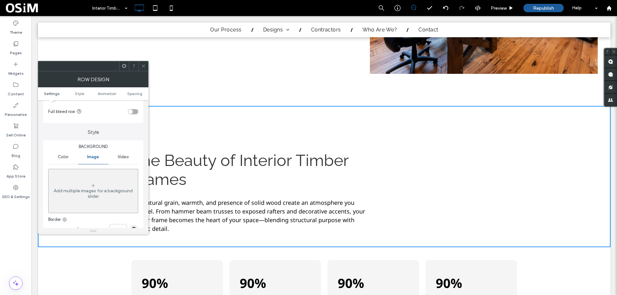
scroll to position [64, 0]
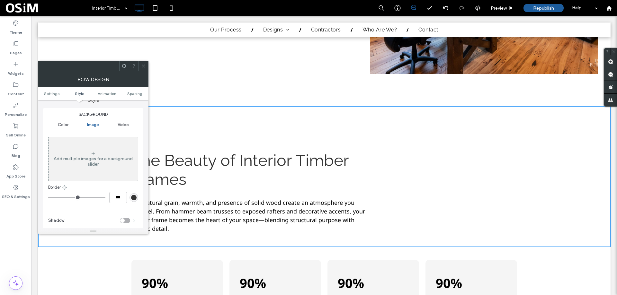
click at [103, 162] on div "Add multiple images for a background slider" at bounding box center [93, 161] width 89 height 11
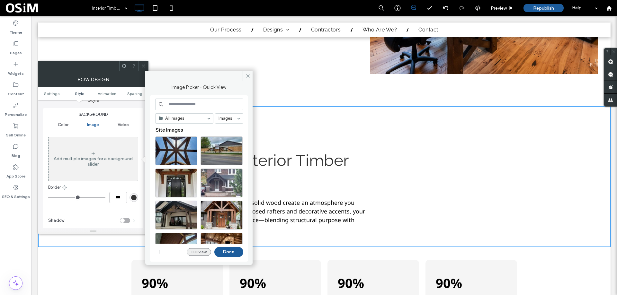
click at [197, 251] on button "Full View" at bounding box center [199, 252] width 24 height 8
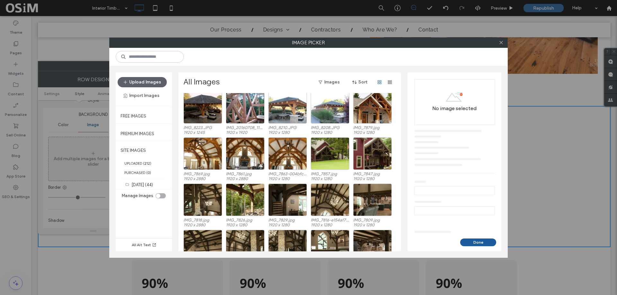
scroll to position [893, 0]
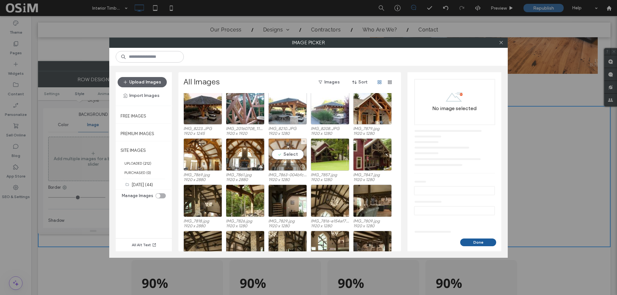
click at [287, 155] on div "Select" at bounding box center [287, 154] width 39 height 32
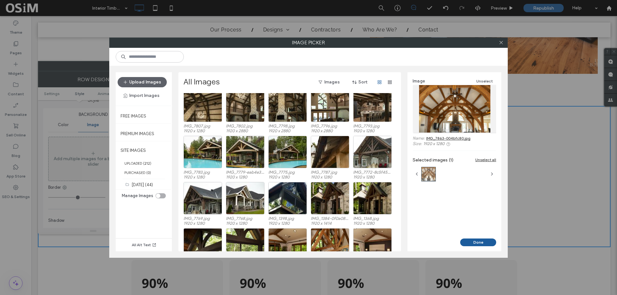
scroll to position [970, 0]
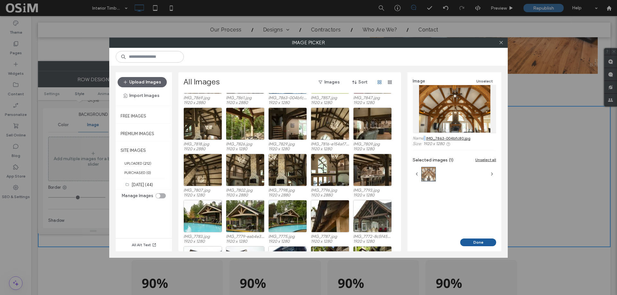
drag, startPoint x: 480, startPoint y: 138, endPoint x: 422, endPoint y: 139, distance: 57.8
click at [422, 139] on div "Name: IMG_7863-004bfc80.jpg" at bounding box center [454, 138] width 84 height 5
click at [442, 203] on div "Image Unselect Name: IMG_7863-004bfc80.jpg Size: 1920 x 1280 Selected images (1…" at bounding box center [454, 155] width 94 height 166
click at [469, 242] on button "Done" at bounding box center [478, 243] width 36 height 8
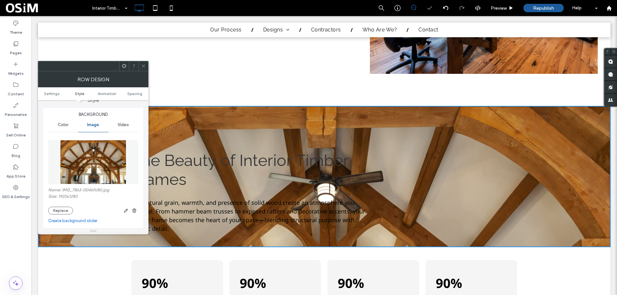
click at [141, 66] on icon at bounding box center [143, 66] width 5 height 5
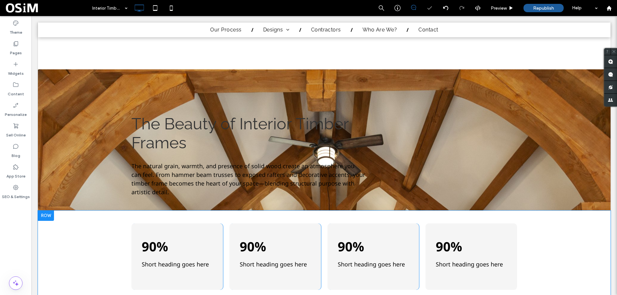
scroll to position [422, 0]
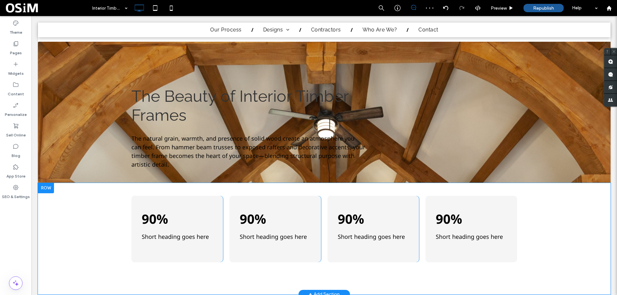
click at [87, 198] on div "90% Short heading goes here Click To Paste 90% Short heading goes here Click To…" at bounding box center [324, 238] width 572 height 111
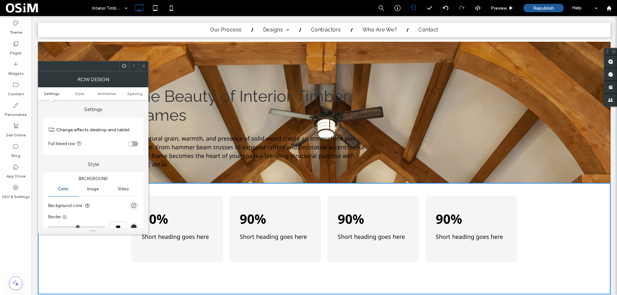
click at [90, 191] on span "Image" at bounding box center [93, 189] width 12 height 5
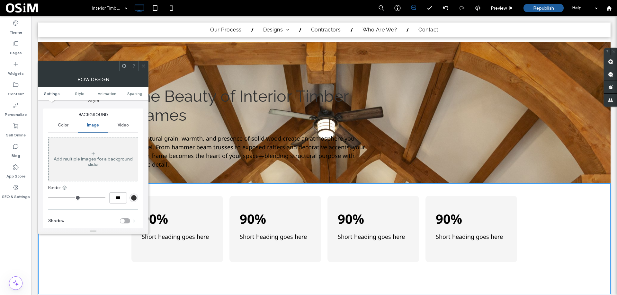
scroll to position [64, 0]
click at [95, 159] on div "Add multiple images for a background slider" at bounding box center [93, 161] width 89 height 11
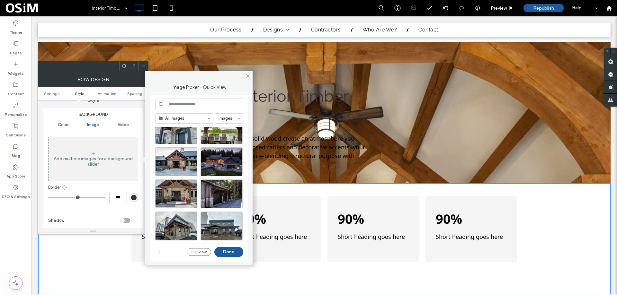
scroll to position [278, 0]
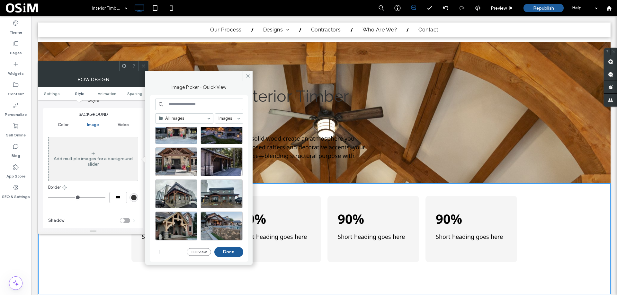
click at [195, 247] on div "Full View Done" at bounding box center [215, 252] width 57 height 10
click at [195, 249] on button "Full View" at bounding box center [199, 252] width 24 height 8
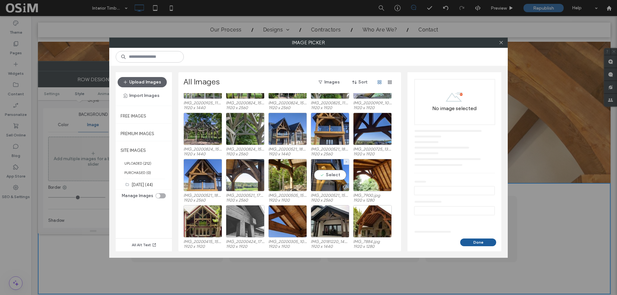
scroll to position [830, 0]
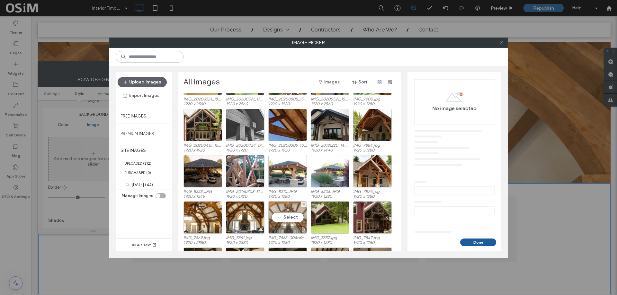
click at [293, 220] on div "Select" at bounding box center [287, 217] width 39 height 32
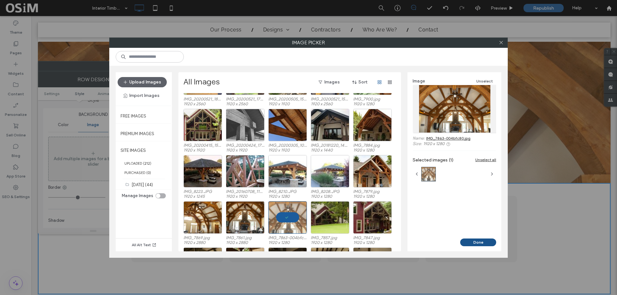
click at [476, 242] on button "Done" at bounding box center [478, 243] width 36 height 8
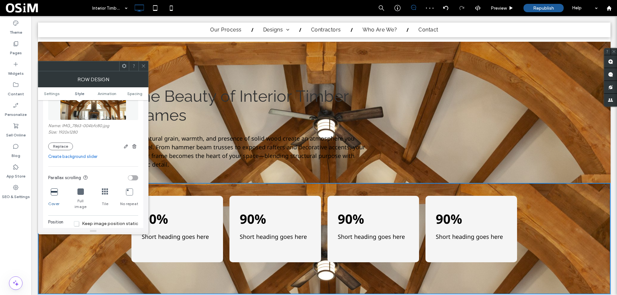
scroll to position [193, 0]
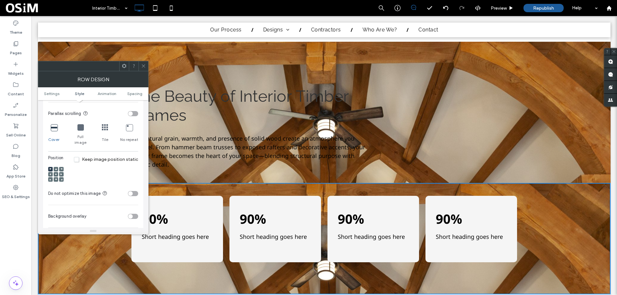
click at [76, 157] on span "Keep image position static" at bounding box center [106, 159] width 64 height 5
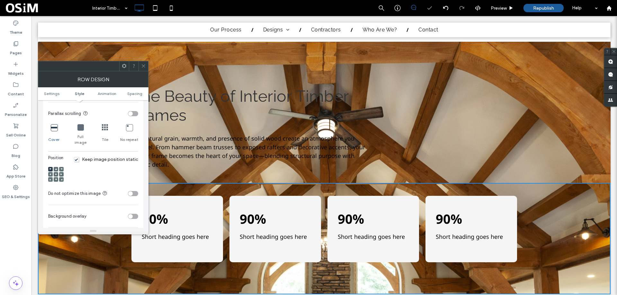
click at [142, 67] on icon at bounding box center [143, 66] width 5 height 5
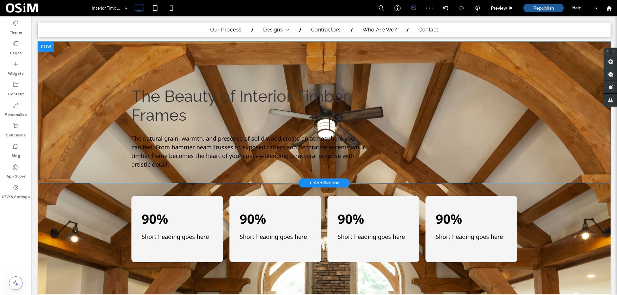
click at [99, 66] on div "The Beauty of Interior Timber Frames The natural grain, warmth, and presence of…" at bounding box center [324, 112] width 572 height 141
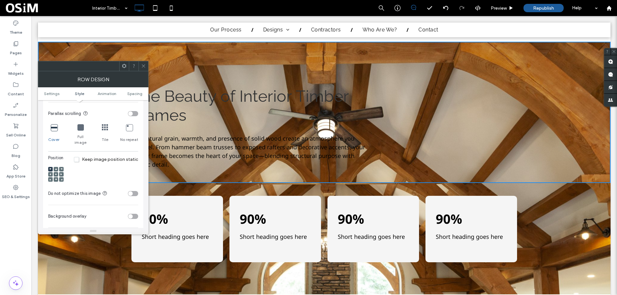
click at [93, 157] on span "Keep image position static" at bounding box center [106, 159] width 64 height 5
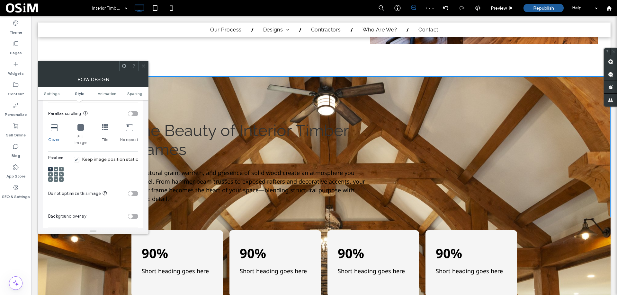
scroll to position [326, 0]
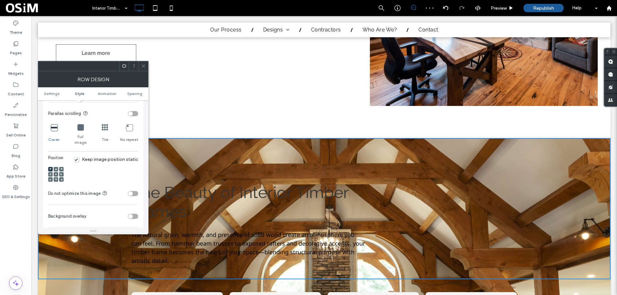
click at [143, 64] on icon at bounding box center [143, 66] width 5 height 5
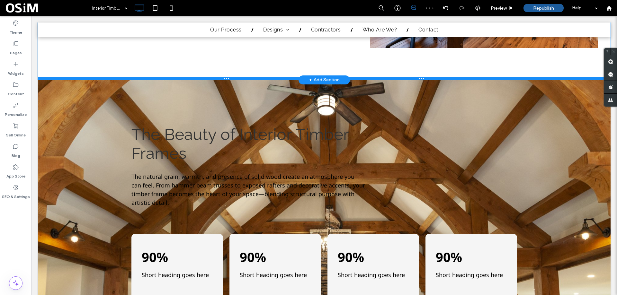
scroll to position [390, 0]
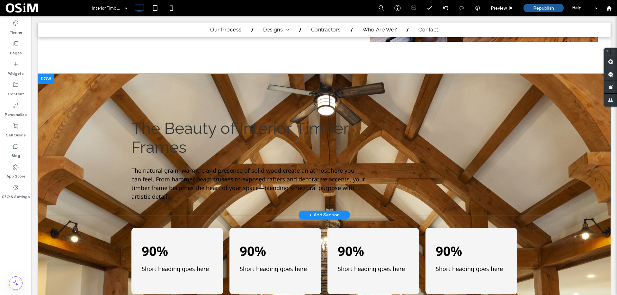
click at [539, 106] on div "The Beauty of Interior Timber Frames The natural grain, warmth, and presence of…" at bounding box center [324, 144] width 572 height 141
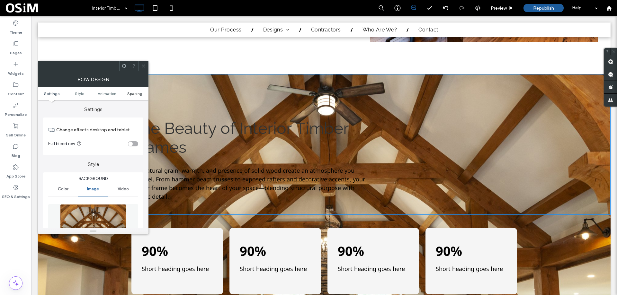
click at [134, 93] on span "Spacing" at bounding box center [134, 93] width 15 height 5
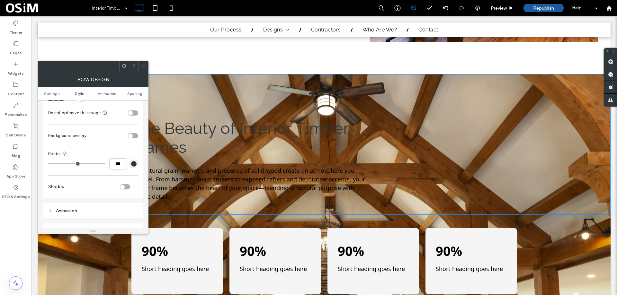
scroll to position [241, 0]
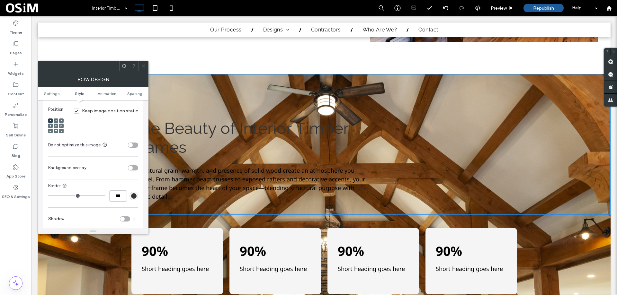
click at [134, 165] on div "toggle" at bounding box center [133, 167] width 10 height 5
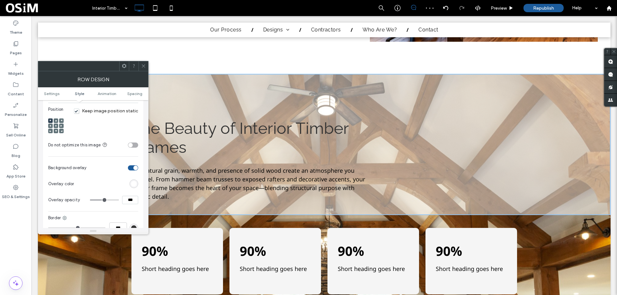
click at [134, 181] on div "rgb(255,255,255)" at bounding box center [133, 183] width 5 height 5
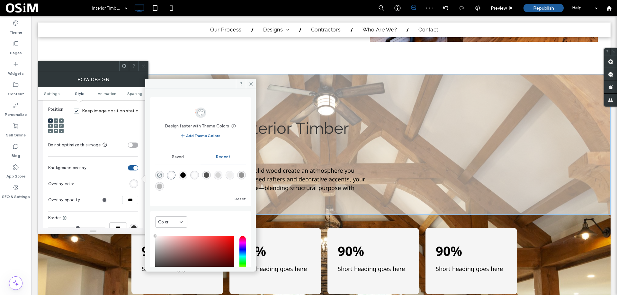
click at [184, 175] on div "rgba(0, 0, 0, 1)" at bounding box center [182, 174] width 5 height 5
type input "*******"
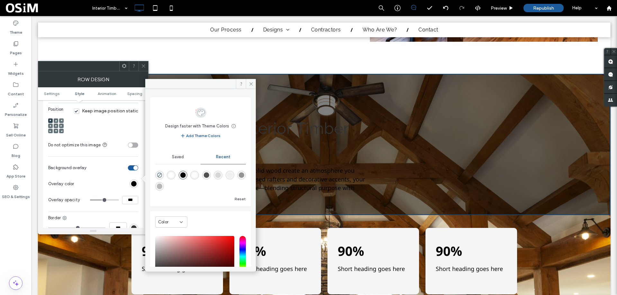
drag, startPoint x: 131, startPoint y: 194, endPoint x: 124, endPoint y: 194, distance: 6.4
click at [123, 196] on input "***" at bounding box center [130, 200] width 16 height 8
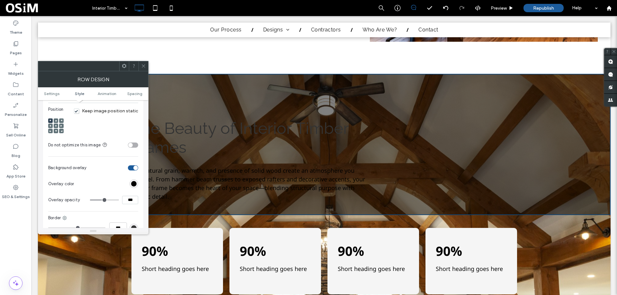
type input "***"
type input "**"
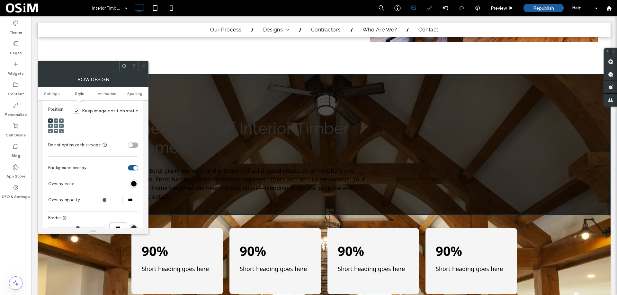
drag, startPoint x: 130, startPoint y: 195, endPoint x: 124, endPoint y: 196, distance: 6.3
click at [121, 196] on div "***" at bounding box center [114, 200] width 48 height 8
type input "***"
type input "**"
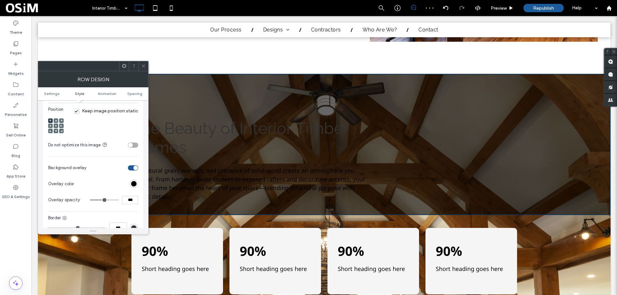
click at [145, 63] on span at bounding box center [143, 66] width 5 height 10
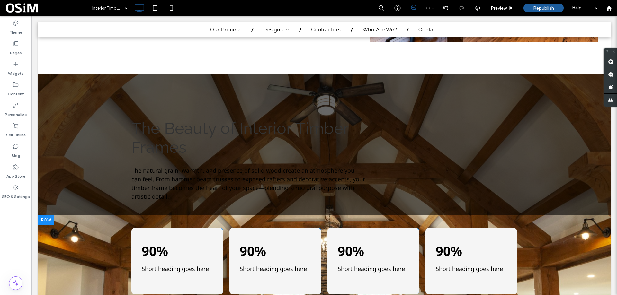
click at [77, 236] on div "90% Short heading goes here Click To Paste 90% Short heading goes here Click To…" at bounding box center [324, 270] width 572 height 111
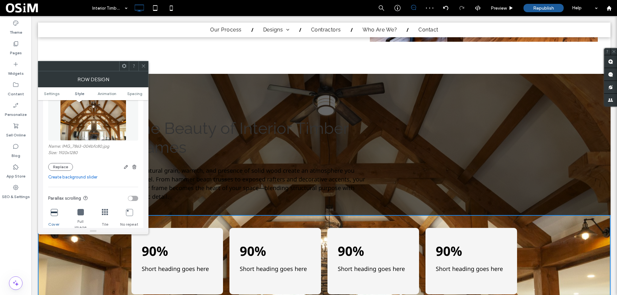
scroll to position [128, 0]
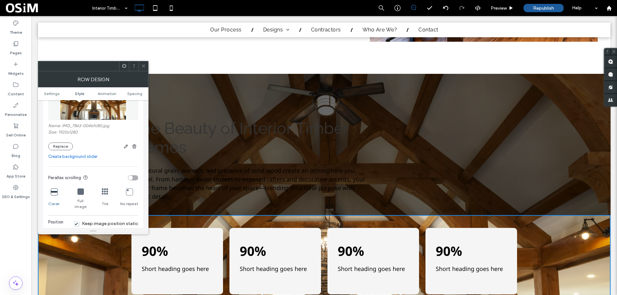
click at [145, 63] on span at bounding box center [143, 66] width 5 height 10
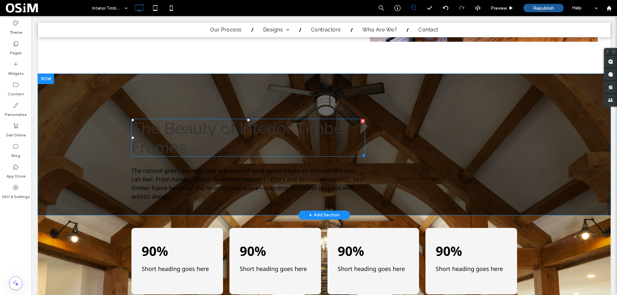
click at [191, 128] on span "The Beauty of Interior Timber Frames" at bounding box center [239, 138] width 217 height 38
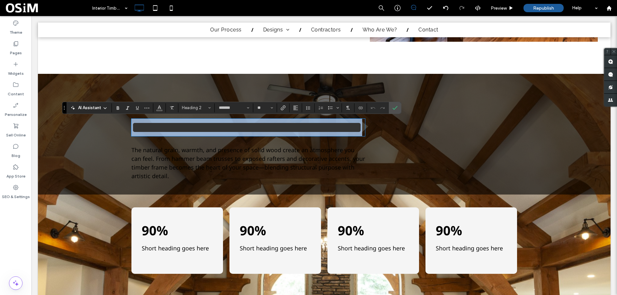
drag, startPoint x: 192, startPoint y: 152, endPoint x: 128, endPoint y: 129, distance: 67.8
click at [97, 113] on div "**********" at bounding box center [324, 134] width 572 height 121
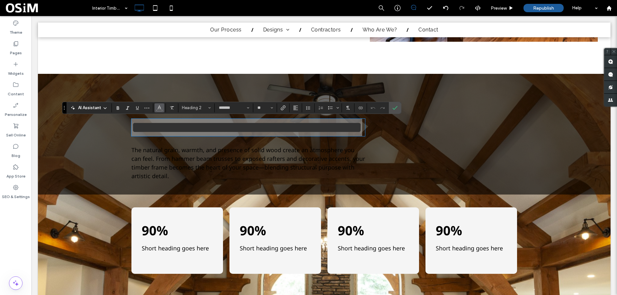
click at [158, 105] on icon "Color" at bounding box center [159, 107] width 5 height 5
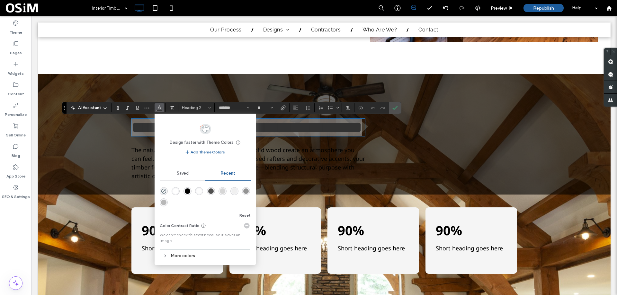
click at [174, 190] on div "rgba(255, 255, 255, 1)" at bounding box center [175, 191] width 5 height 5
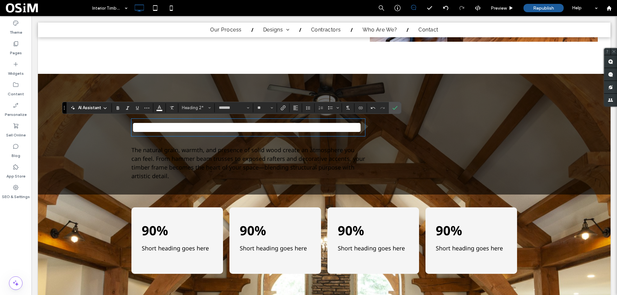
click at [153, 179] on span "The natural grain, warmth, and presence of solid wood create an atmosphere you …" at bounding box center [248, 163] width 234 height 34
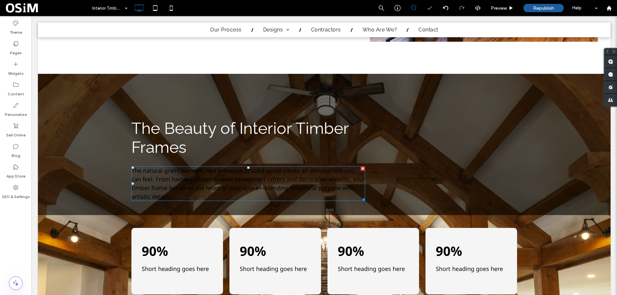
click at [155, 185] on span "The natural grain, warmth, and presence of solid wood create an atmosphere you …" at bounding box center [248, 184] width 234 height 34
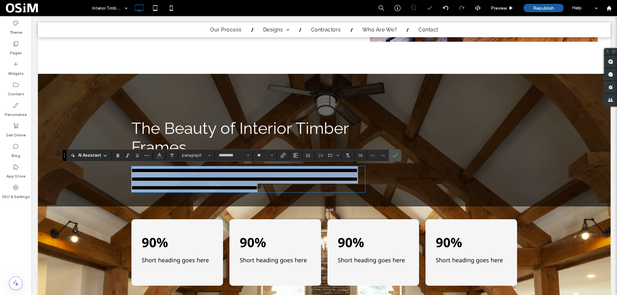
drag, startPoint x: 176, startPoint y: 200, endPoint x: 110, endPoint y: 159, distance: 77.9
click at [110, 159] on div "**********" at bounding box center [324, 140] width 572 height 133
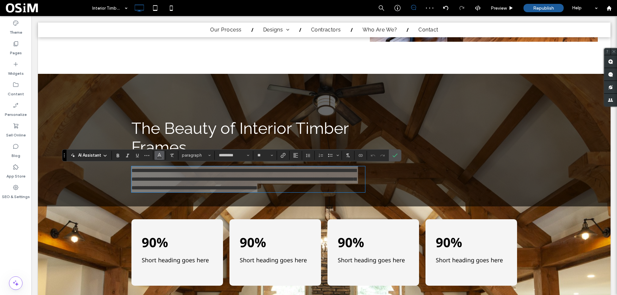
click at [159, 154] on icon "Color" at bounding box center [159, 154] width 5 height 5
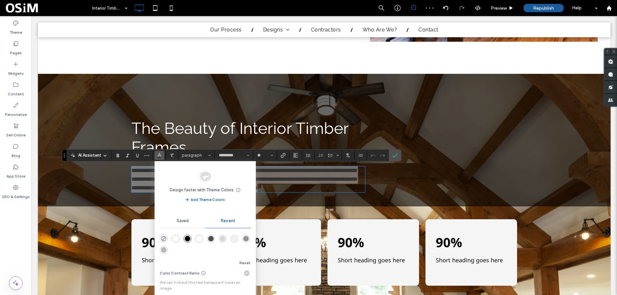
drag, startPoint x: 176, startPoint y: 235, endPoint x: 146, endPoint y: 219, distance: 34.9
click at [176, 235] on div "rgba(255, 255, 255, 1)" at bounding box center [176, 239] width 8 height 8
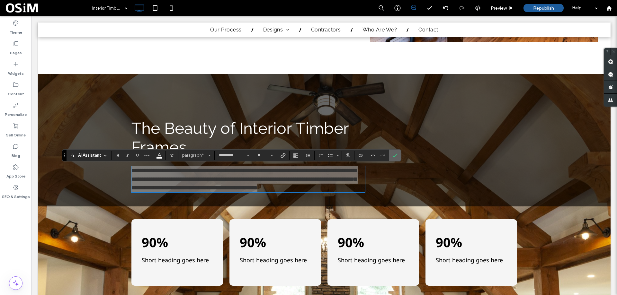
click at [399, 155] on label "Confirm" at bounding box center [395, 156] width 10 height 12
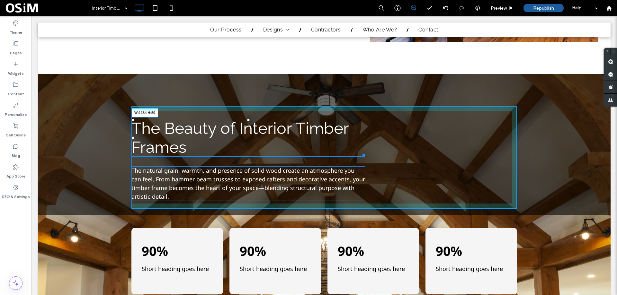
drag, startPoint x: 361, startPoint y: 154, endPoint x: 544, endPoint y: 152, distance: 182.8
click at [544, 152] on div "The Beauty of Interior Timber Frames W:1184 H:59 The natural grain, warmth, and…" at bounding box center [324, 144] width 572 height 141
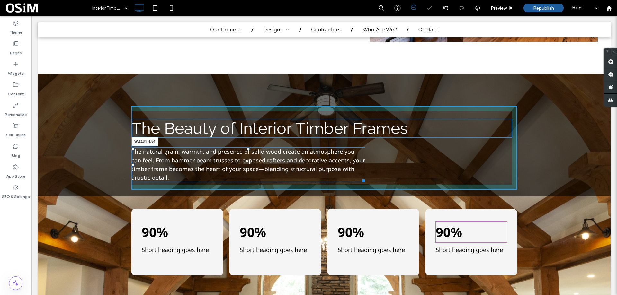
drag, startPoint x: 358, startPoint y: 178, endPoint x: 525, endPoint y: 177, distance: 166.1
click at [525, 177] on div "The Beauty of Interior Timber Frames The natural grain, warmth, and presence of…" at bounding box center [324, 135] width 572 height 122
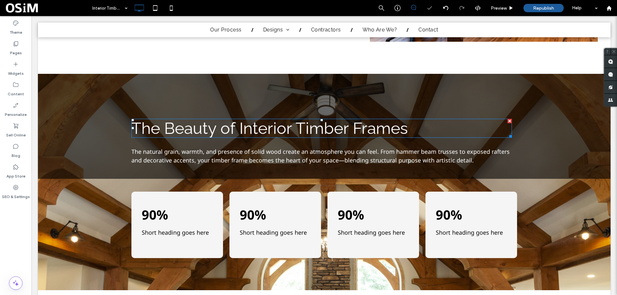
click at [399, 130] on span "The Beauty of Interior Timber Frames" at bounding box center [269, 128] width 276 height 19
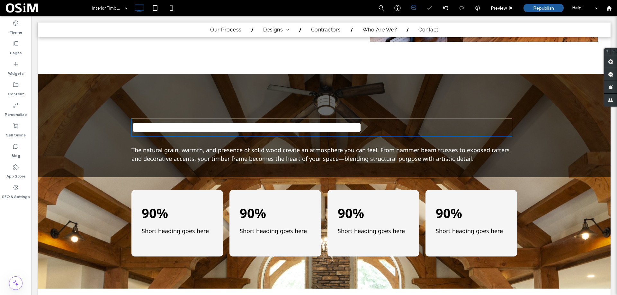
type input "*******"
type input "**"
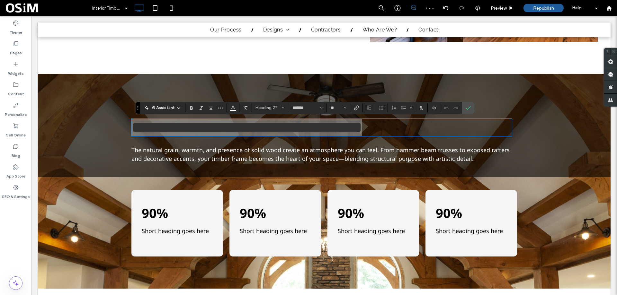
click at [369, 113] on div "AI Assistant Heading 2* ******* **" at bounding box center [305, 108] width 339 height 12
click at [370, 110] on icon "Alignment" at bounding box center [368, 107] width 5 height 5
drag, startPoint x: 375, startPoint y: 125, endPoint x: 373, endPoint y: 102, distance: 23.2
click at [375, 125] on icon "ui.textEditor.alignment.center" at bounding box center [373, 127] width 5 height 5
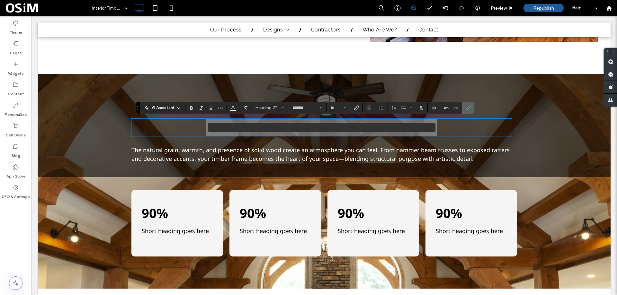
click at [466, 110] on icon "Confirm" at bounding box center [467, 107] width 5 height 5
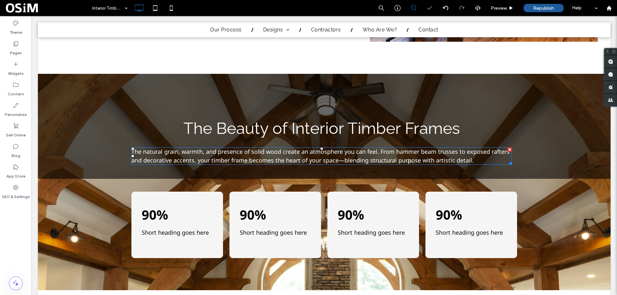
click at [311, 155] on p "The natural grain, warmth, and presence of solid wood create an atmosphere you …" at bounding box center [321, 155] width 380 height 17
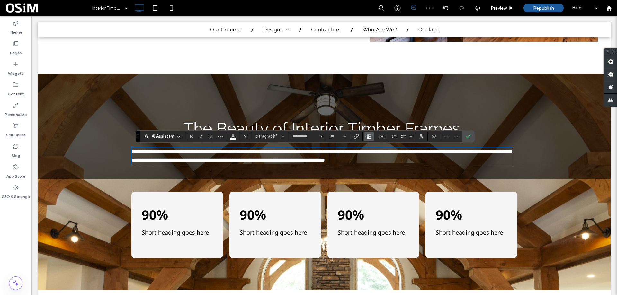
click at [368, 134] on use "Alignment" at bounding box center [369, 136] width 4 height 4
click at [370, 155] on label "ui.textEditor.alignment.center" at bounding box center [375, 156] width 22 height 9
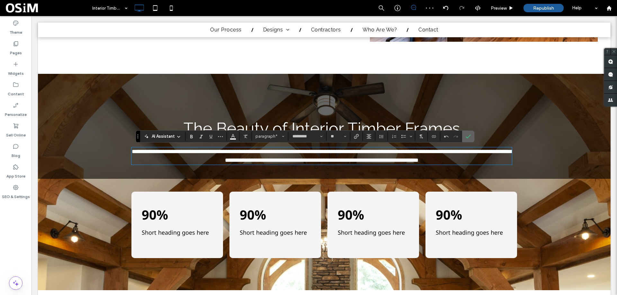
drag, startPoint x: 466, startPoint y: 138, endPoint x: 432, endPoint y: 123, distance: 37.1
click at [466, 138] on icon "Confirm" at bounding box center [467, 136] width 5 height 5
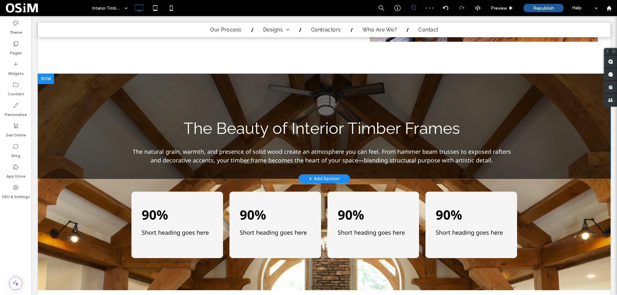
scroll to position [455, 0]
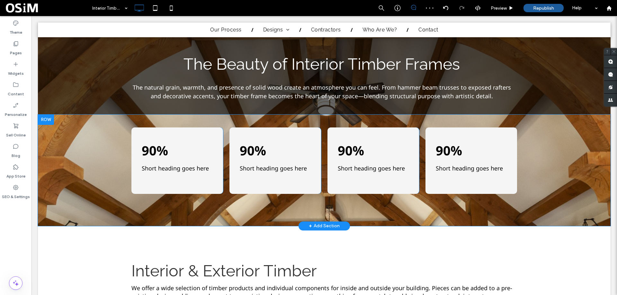
click at [66, 136] on div "90% Short heading goes here Click To Paste 90% Short heading goes here Click To…" at bounding box center [324, 170] width 572 height 111
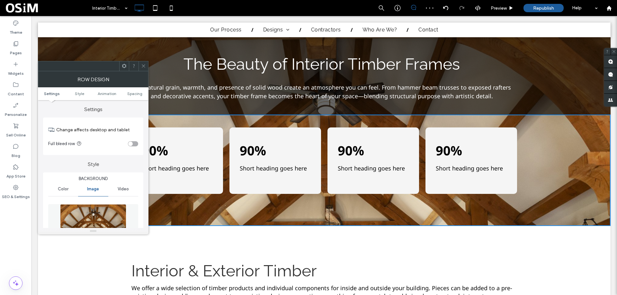
scroll to position [64, 0]
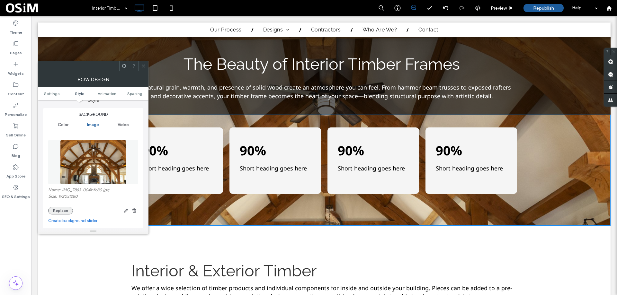
click at [64, 210] on button "Replace" at bounding box center [60, 211] width 25 height 8
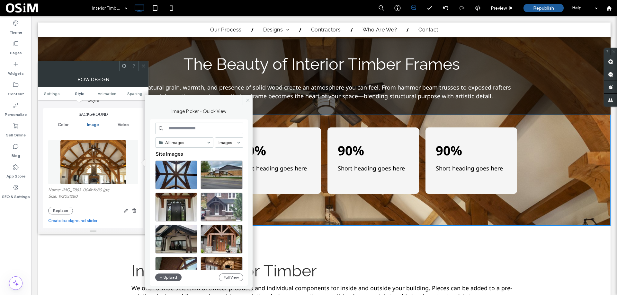
drag, startPoint x: 248, startPoint y: 101, endPoint x: 215, endPoint y: 86, distance: 37.0
click at [248, 101] on icon at bounding box center [247, 100] width 5 height 5
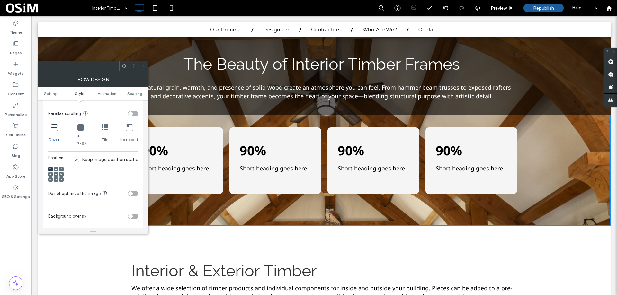
scroll to position [225, 0]
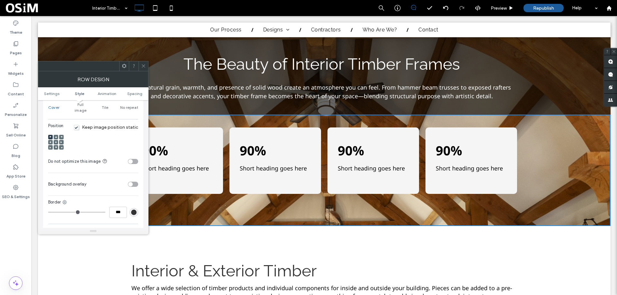
click at [131, 181] on section "Background overlay" at bounding box center [93, 184] width 90 height 16
click at [132, 182] on div "toggle" at bounding box center [130, 184] width 4 height 4
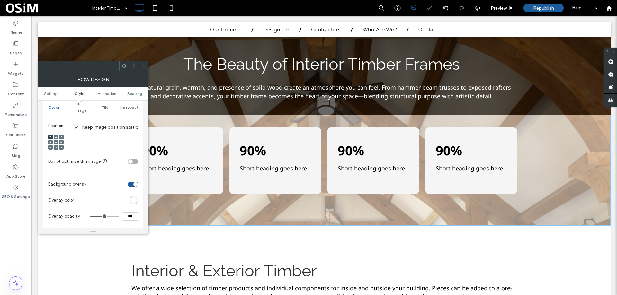
click at [134, 198] on div "rgb(255,255,255)" at bounding box center [133, 200] width 5 height 5
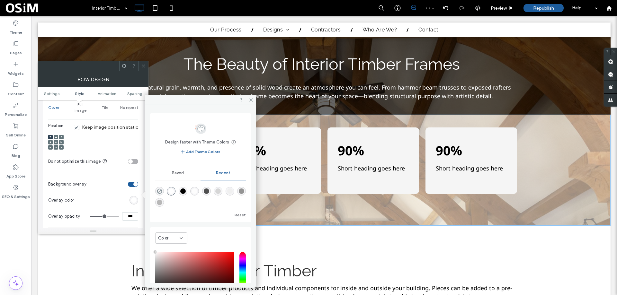
click at [186, 191] on div "rgba(0, 0, 0, 1)" at bounding box center [182, 191] width 5 height 5
type input "*******"
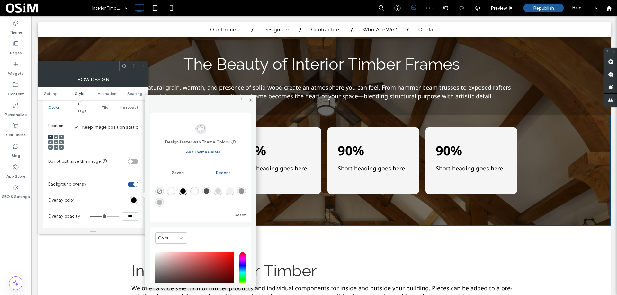
drag, startPoint x: 131, startPoint y: 210, endPoint x: 122, endPoint y: 207, distance: 9.2
click at [122, 212] on input "***" at bounding box center [130, 216] width 16 height 8
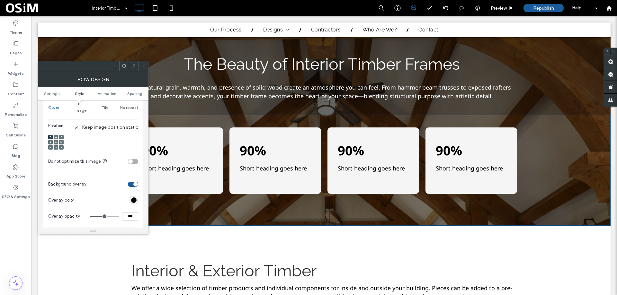
type input "***"
type input "**"
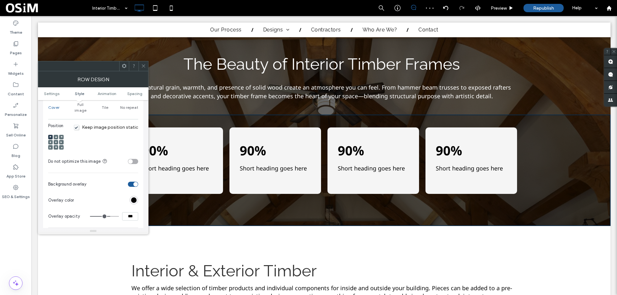
drag, startPoint x: 130, startPoint y: 212, endPoint x: 120, endPoint y: 212, distance: 9.3
click at [120, 212] on div "***" at bounding box center [114, 216] width 48 height 8
type input "***"
type input "**"
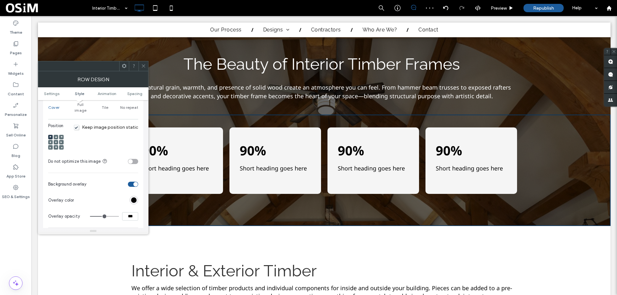
click at [142, 57] on h2 "The Beauty of Interior Timber Frames" at bounding box center [321, 64] width 380 height 19
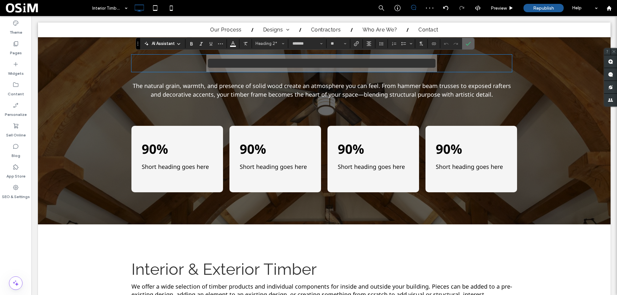
click at [472, 42] on label "Confirm" at bounding box center [468, 44] width 10 height 12
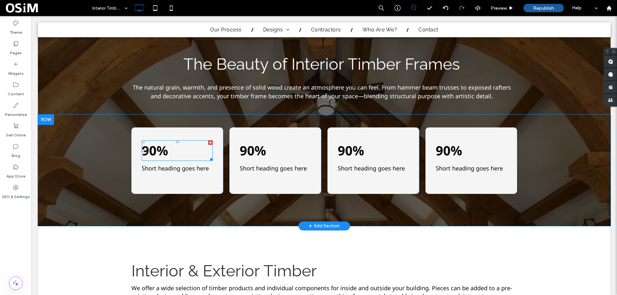
click at [177, 143] on p "90%" at bounding box center [177, 150] width 71 height 19
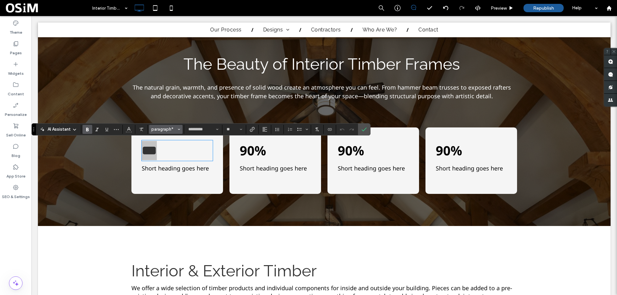
click at [174, 128] on span "paragraph*" at bounding box center [163, 129] width 25 height 5
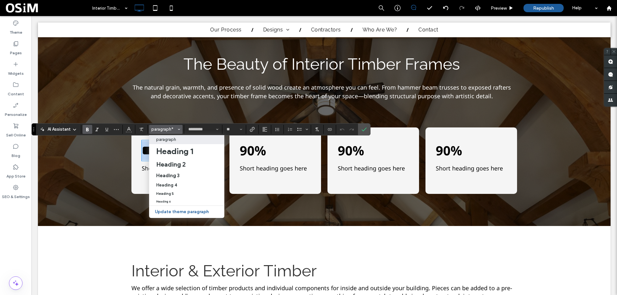
drag, startPoint x: 137, startPoint y: 155, endPoint x: 143, endPoint y: 151, distance: 7.5
click at [137, 155] on div "*** Short heading goes here Click To Paste" at bounding box center [177, 161] width 92 height 66
click at [144, 149] on strong "***" at bounding box center [149, 150] width 15 height 13
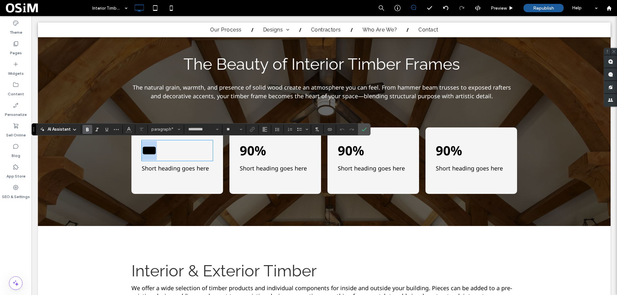
drag, startPoint x: 164, startPoint y: 149, endPoint x: 113, endPoint y: 149, distance: 51.4
click at [113, 149] on div "*** Short heading goes here Click To Paste 90% Short heading goes here Click To…" at bounding box center [324, 170] width 572 height 111
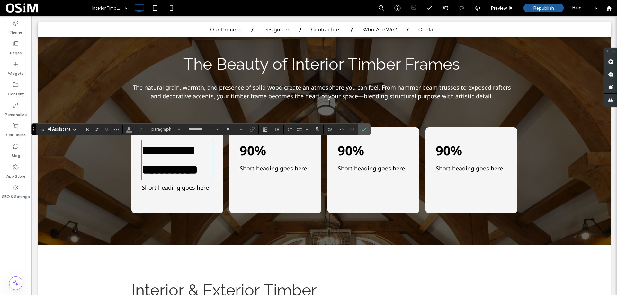
type input "**"
click at [233, 130] on input "**" at bounding box center [232, 129] width 13 height 5
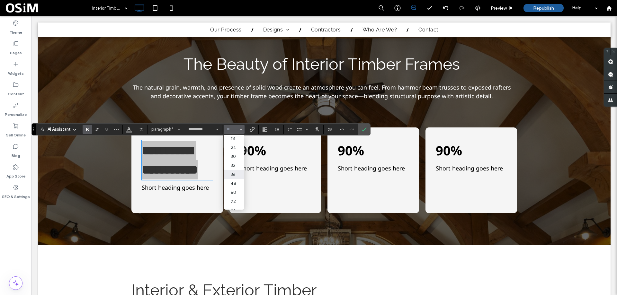
scroll to position [64, 0]
click at [235, 164] on label "32" at bounding box center [234, 165] width 21 height 9
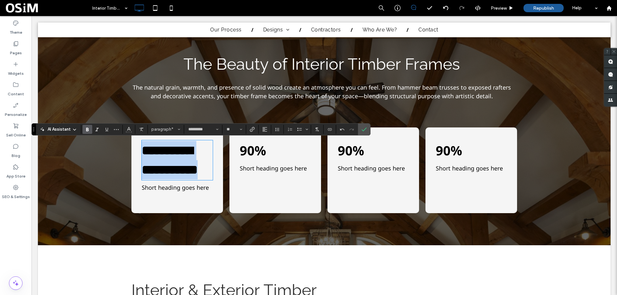
type input "**"
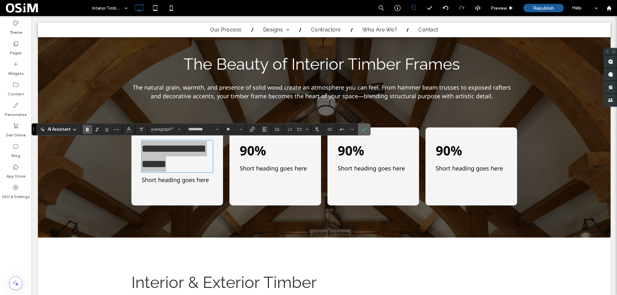
click at [363, 125] on span "Confirm" at bounding box center [362, 130] width 3 height 12
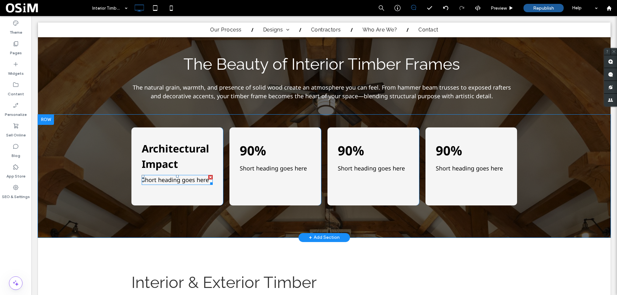
click at [176, 183] on span "Short heading goes here" at bounding box center [175, 180] width 67 height 8
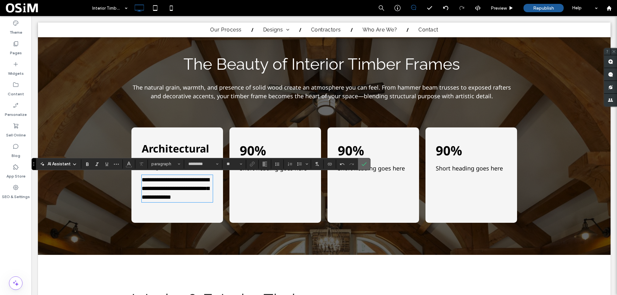
drag, startPoint x: 366, startPoint y: 160, endPoint x: 123, endPoint y: 160, distance: 243.2
click at [366, 160] on span "Confirm" at bounding box center [363, 164] width 5 height 11
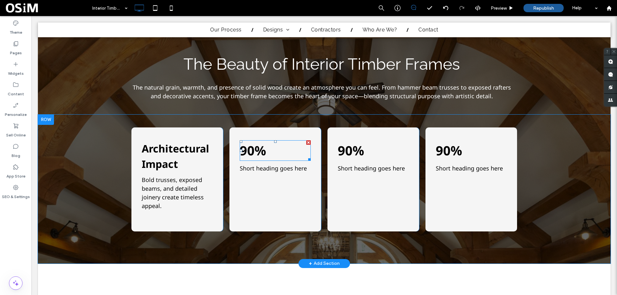
click at [250, 149] on span "90%" at bounding box center [253, 151] width 26 height 18
type input "*********"
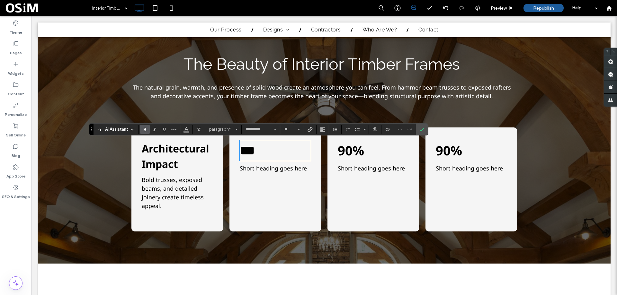
type input "**"
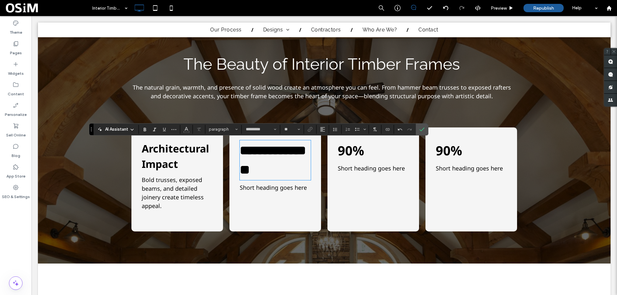
click at [276, 185] on span "Short heading goes here" at bounding box center [273, 188] width 67 height 8
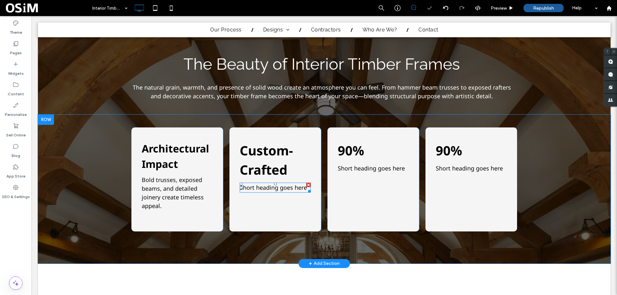
click at [280, 187] on span "Short heading goes here" at bounding box center [273, 188] width 67 height 8
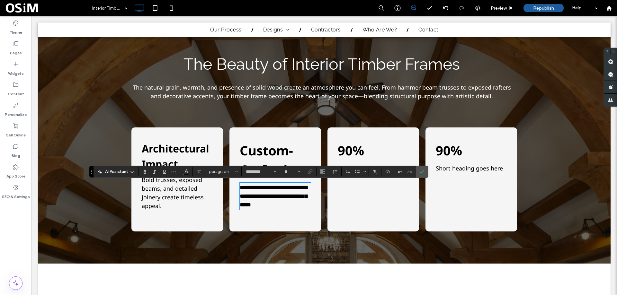
click at [344, 153] on span "90%" at bounding box center [351, 151] width 26 height 18
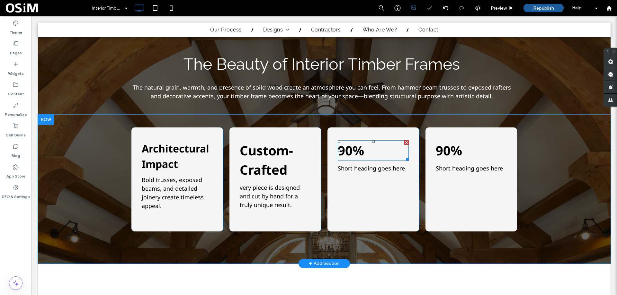
click at [352, 153] on span "90%" at bounding box center [351, 151] width 26 height 18
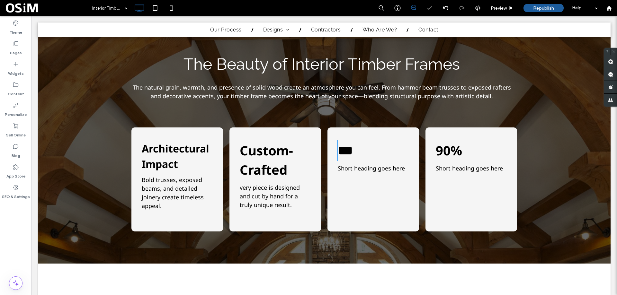
type input "*********"
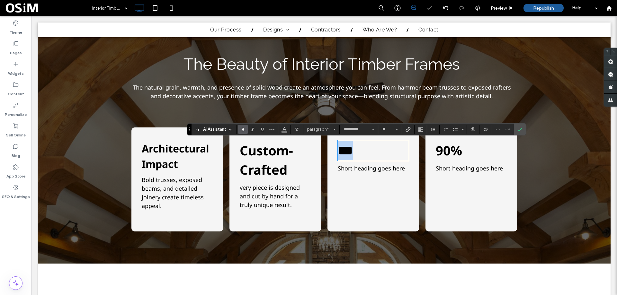
type input "**"
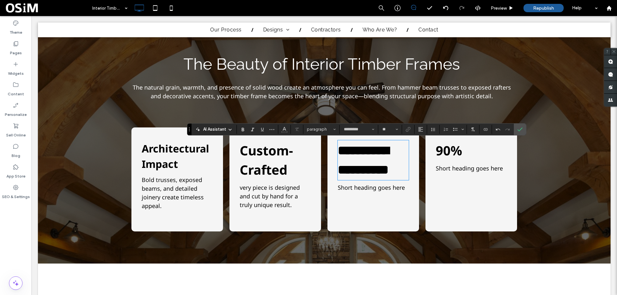
click at [368, 184] on span "Short heading goes here" at bounding box center [371, 188] width 67 height 8
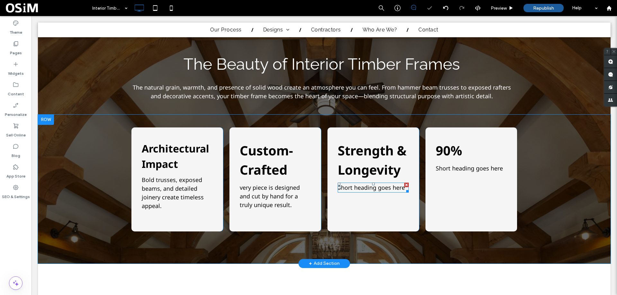
click at [369, 186] on span "Short heading goes here" at bounding box center [371, 188] width 67 height 8
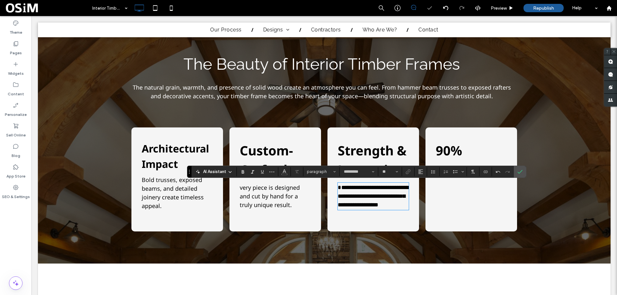
click at [338, 185] on span "**********" at bounding box center [373, 196] width 71 height 23
click at [240, 189] on span "very piece is designed and cut by hand for a truly unique result." at bounding box center [270, 196] width 60 height 25
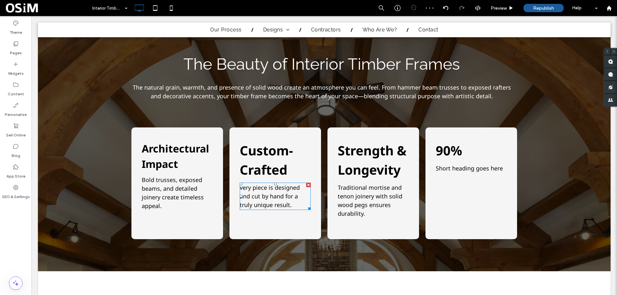
click at [240, 189] on span "very piece is designed and cut by hand for a truly unique result." at bounding box center [270, 196] width 60 height 25
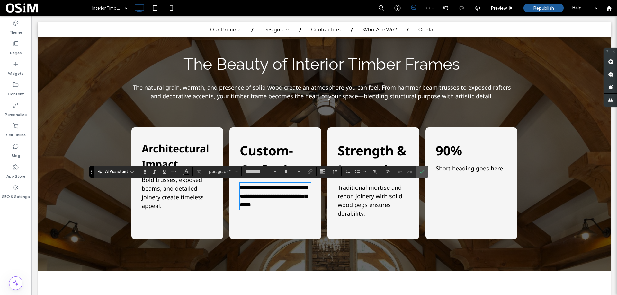
click at [240, 187] on span "**********" at bounding box center [273, 196] width 67 height 23
drag, startPoint x: 421, startPoint y: 172, endPoint x: 352, endPoint y: 167, distance: 69.6
click at [421, 172] on icon "Confirm" at bounding box center [421, 171] width 5 height 5
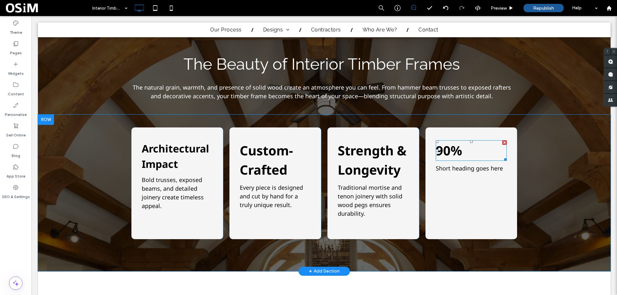
click at [456, 152] on span "90%" at bounding box center [449, 151] width 26 height 18
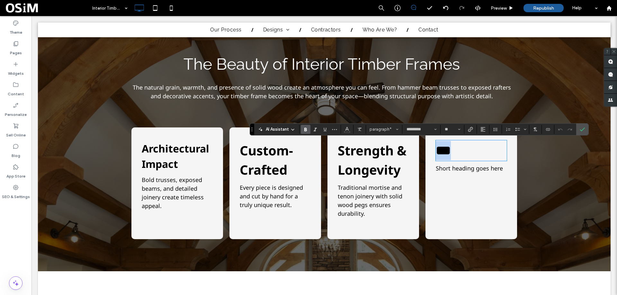
type input "**"
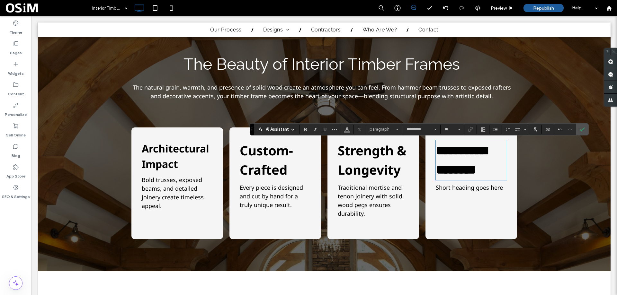
click at [468, 189] on span "Short heading goes here" at bounding box center [469, 188] width 67 height 8
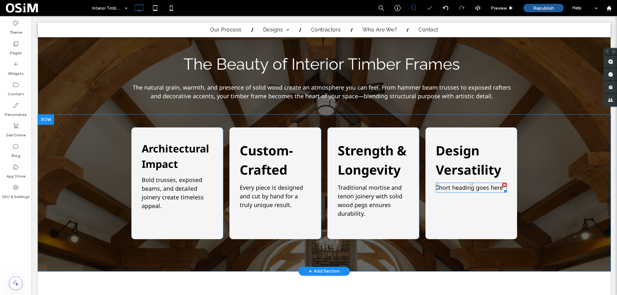
click at [469, 189] on span "Short heading goes here" at bounding box center [469, 188] width 67 height 8
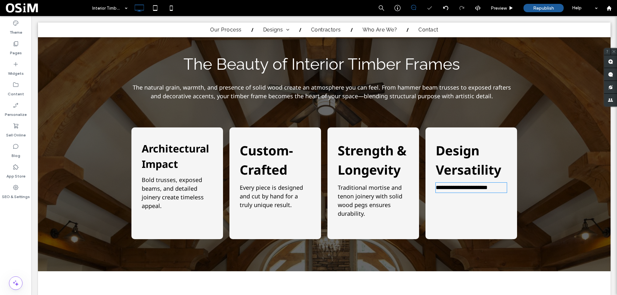
type input "*********"
type input "**"
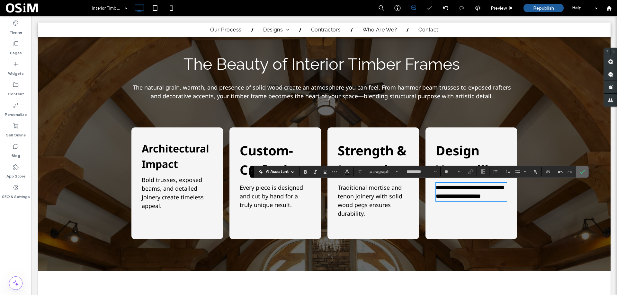
click at [584, 173] on icon "Confirm" at bounding box center [581, 171] width 5 height 5
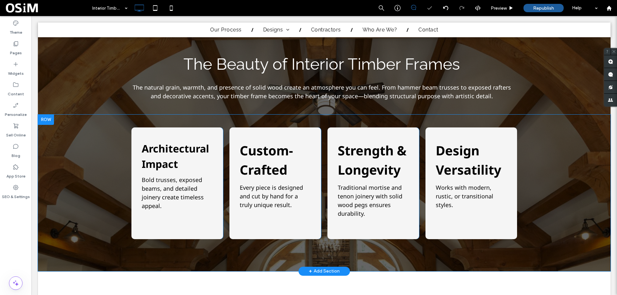
click at [209, 134] on div "Architectural Impact Bold trusses, exposed beams, and detailed joinery create t…" at bounding box center [177, 184] width 92 height 112
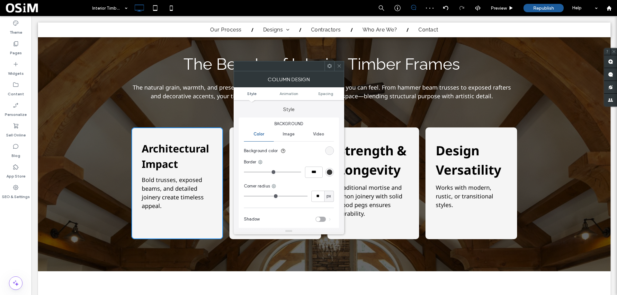
click at [337, 68] on icon at bounding box center [339, 66] width 5 height 5
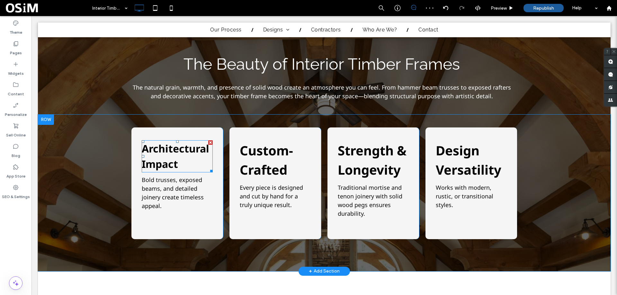
click at [157, 146] on strong "Architectural Impact" at bounding box center [175, 156] width 67 height 29
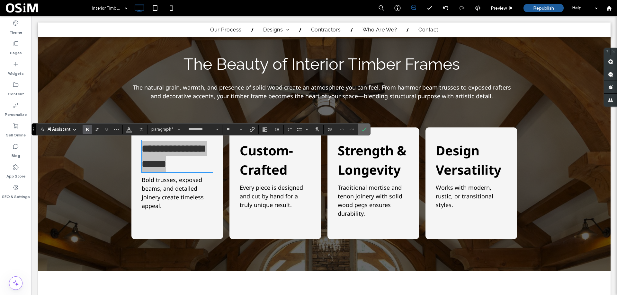
click at [362, 127] on icon "Confirm" at bounding box center [363, 129] width 5 height 5
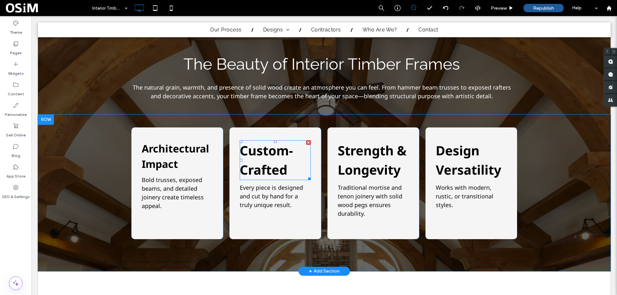
click at [252, 161] on strong "Custom-Crafted" at bounding box center [266, 160] width 53 height 37
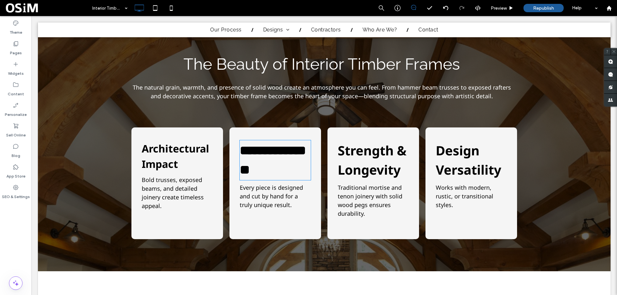
type input "*********"
type input "**"
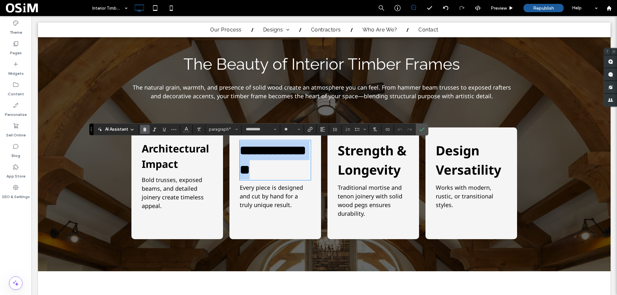
drag, startPoint x: 291, startPoint y: 171, endPoint x: 231, endPoint y: 144, distance: 65.9
click at [222, 146] on div "**********" at bounding box center [323, 184] width 385 height 112
click at [288, 130] on input "**" at bounding box center [290, 129] width 13 height 5
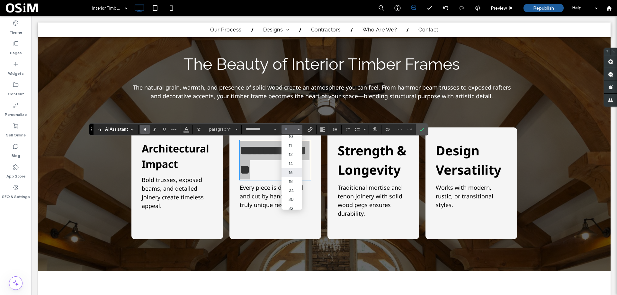
scroll to position [32, 0]
click at [292, 197] on label "32" at bounding box center [291, 197] width 21 height 9
type input "**"
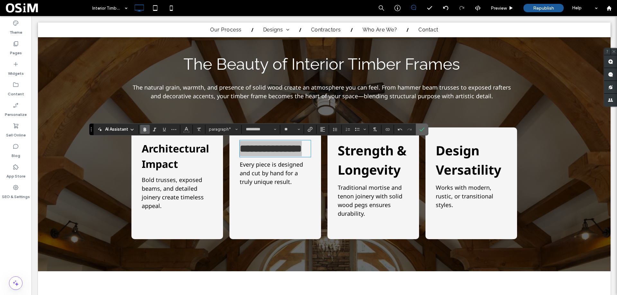
drag, startPoint x: 419, startPoint y: 130, endPoint x: 381, endPoint y: 120, distance: 39.0
click at [419, 130] on icon "Confirm" at bounding box center [421, 129] width 5 height 5
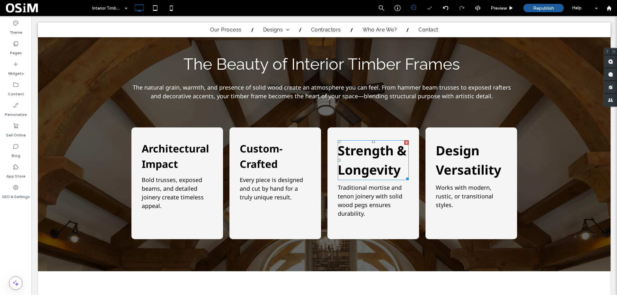
click at [368, 159] on p "Strength & Longevity" at bounding box center [373, 160] width 71 height 39
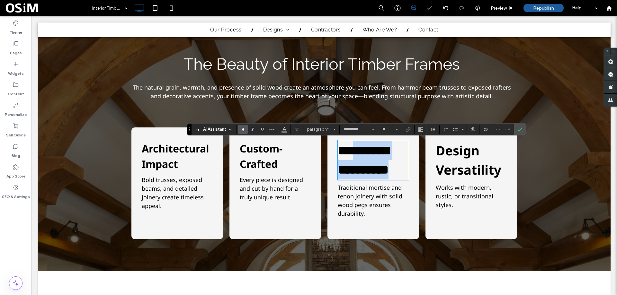
drag, startPoint x: 402, startPoint y: 171, endPoint x: 324, endPoint y: 131, distance: 88.4
click at [324, 131] on div "**********" at bounding box center [323, 184] width 385 height 112
click at [386, 129] on input "**" at bounding box center [388, 129] width 13 height 5
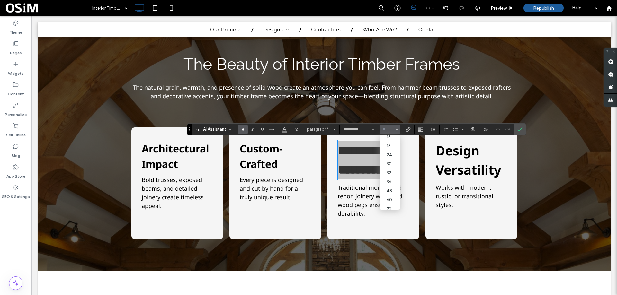
scroll to position [64, 0]
click at [392, 166] on label "32" at bounding box center [389, 165] width 21 height 9
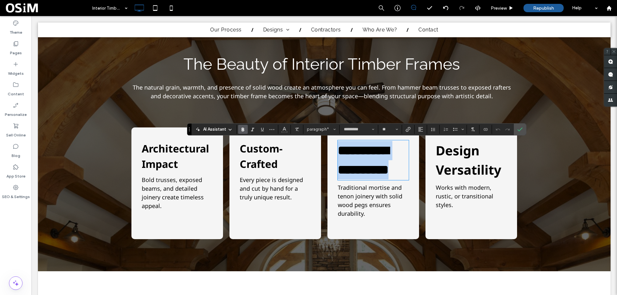
type input "**"
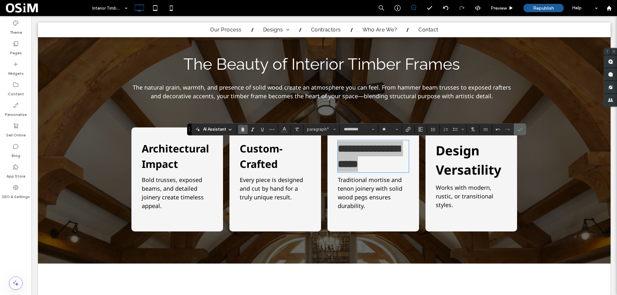
click at [518, 128] on icon "Confirm" at bounding box center [519, 129] width 5 height 5
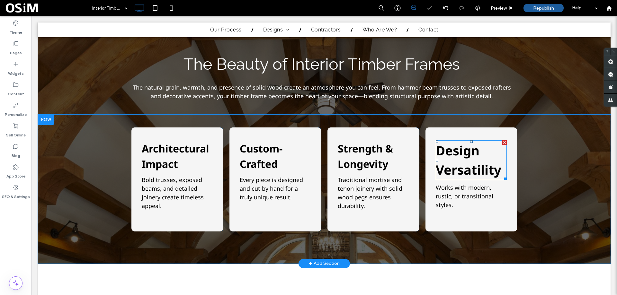
click at [462, 158] on strong "Design Versatility" at bounding box center [469, 160] width 66 height 37
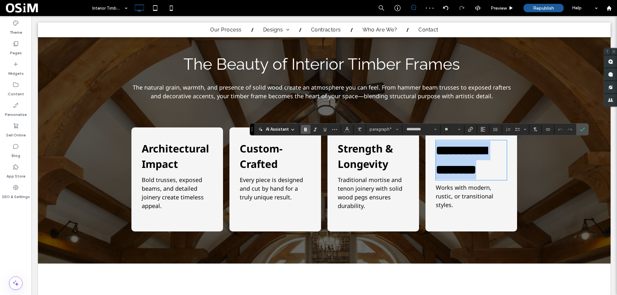
drag, startPoint x: 500, startPoint y: 170, endPoint x: 424, endPoint y: 144, distance: 79.9
click at [425, 146] on div "**********" at bounding box center [471, 180] width 92 height 104
click at [452, 128] on input "**" at bounding box center [450, 129] width 13 height 5
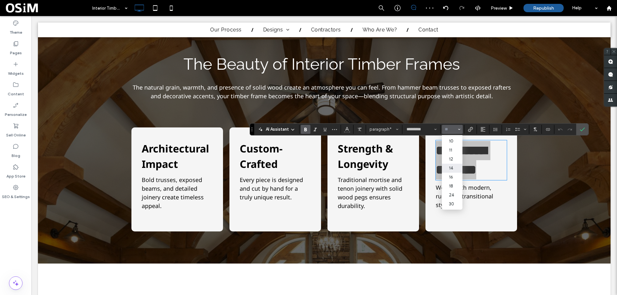
scroll to position [32, 0]
click at [455, 198] on label "32" at bounding box center [452, 197] width 21 height 9
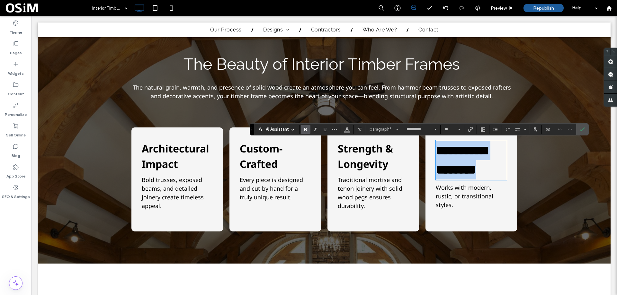
type input "**"
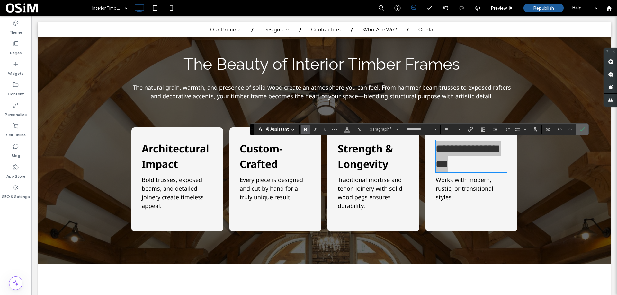
click at [580, 129] on icon "Confirm" at bounding box center [581, 129] width 5 height 5
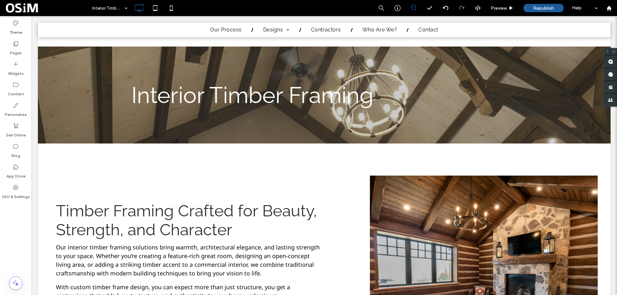
scroll to position [0, 0]
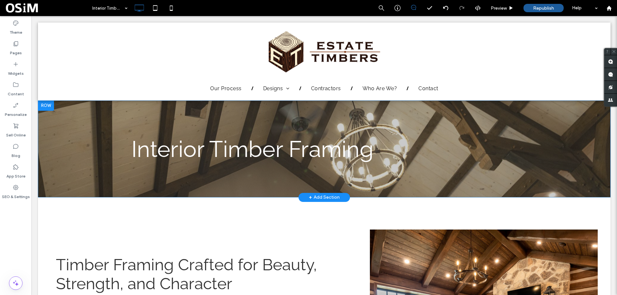
click at [461, 134] on div "Interior Timber Framing Click To Paste Click To Paste Click To Paste" at bounding box center [323, 149] width 385 height 33
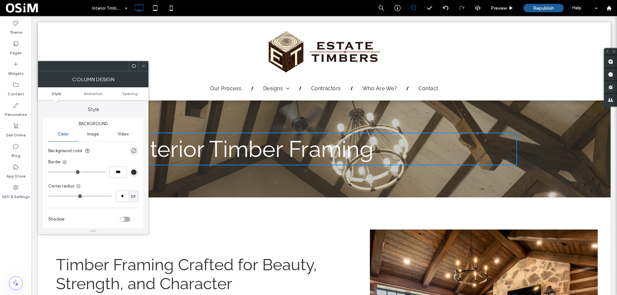
click at [140, 63] on div at bounding box center [143, 66] width 10 height 10
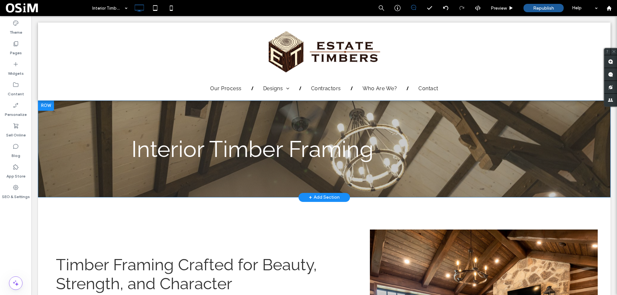
click at [80, 125] on div "Interior Timber Framing Click To Paste Click To Paste Click To Paste Row + Add …" at bounding box center [324, 149] width 572 height 97
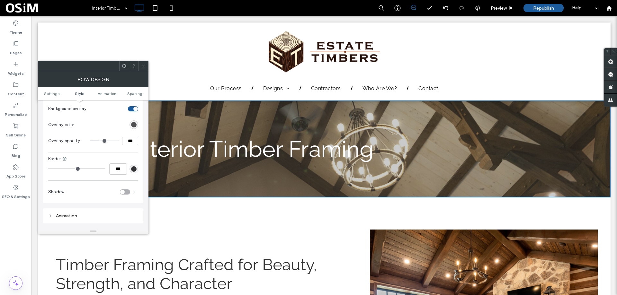
scroll to position [257, 0]
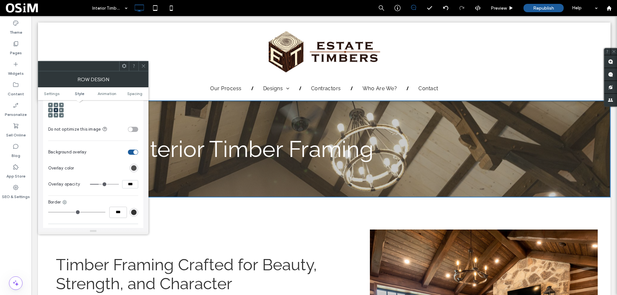
drag, startPoint x: 130, startPoint y: 178, endPoint x: 122, endPoint y: 178, distance: 8.4
click at [121, 180] on div "***" at bounding box center [114, 184] width 48 height 8
type input "***"
type input "**"
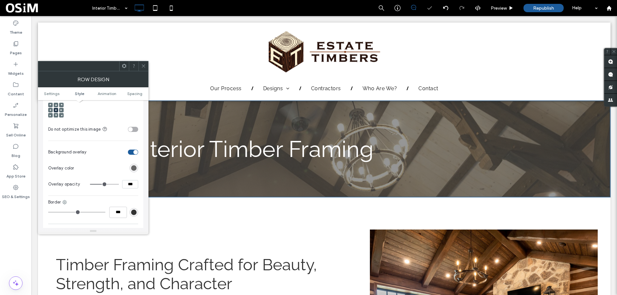
click at [135, 165] on div "rgb(80, 80, 80)" at bounding box center [133, 167] width 5 height 5
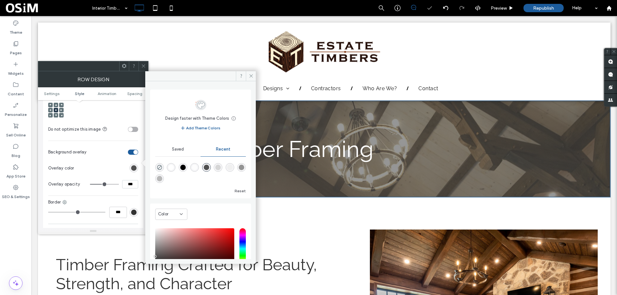
click at [184, 167] on div "rgba(0, 0, 0, 1)" at bounding box center [182, 167] width 5 height 5
type input "*******"
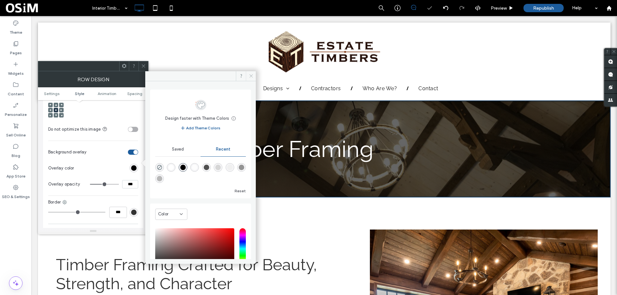
click at [253, 75] on icon at bounding box center [251, 76] width 5 height 5
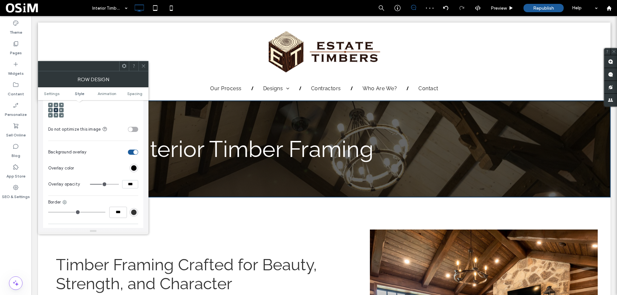
drag, startPoint x: 144, startPoint y: 65, endPoint x: 119, endPoint y: 49, distance: 29.7
click at [144, 65] on icon at bounding box center [143, 66] width 5 height 5
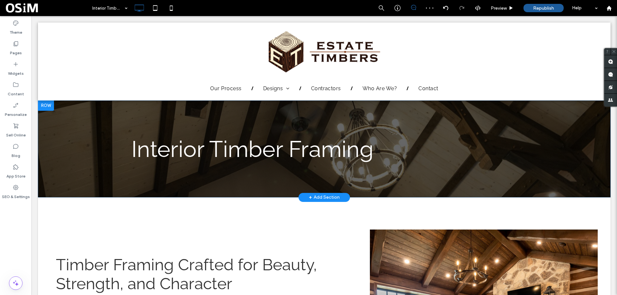
click at [514, 128] on div "Interior Timber Framing Click To Paste Click To Paste Click To Paste Row + Add …" at bounding box center [324, 149] width 572 height 97
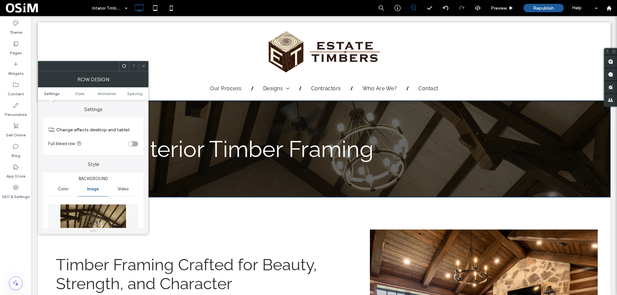
click at [142, 65] on icon at bounding box center [143, 66] width 5 height 5
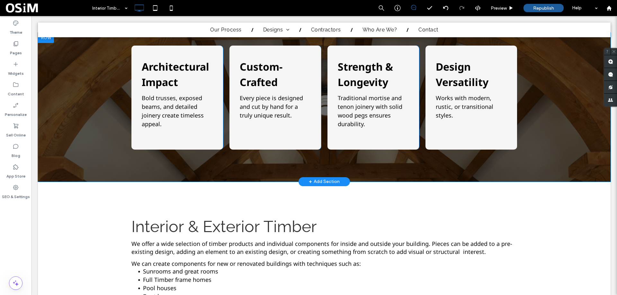
scroll to position [546, 0]
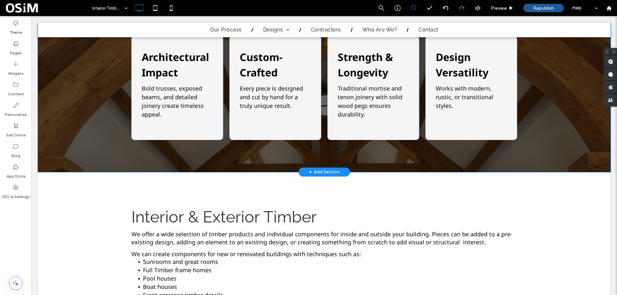
click at [334, 173] on div "+ Add Section" at bounding box center [324, 172] width 31 height 7
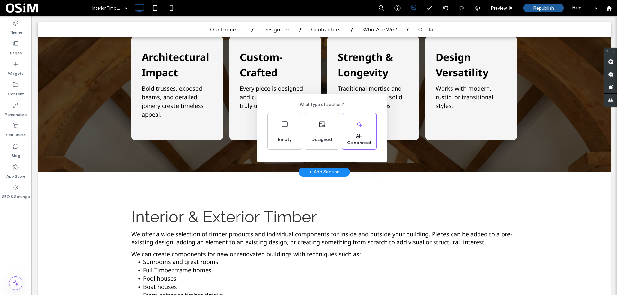
click at [382, 210] on div "What type of section? Empty Designed AI-Generated" at bounding box center [308, 163] width 617 height 327
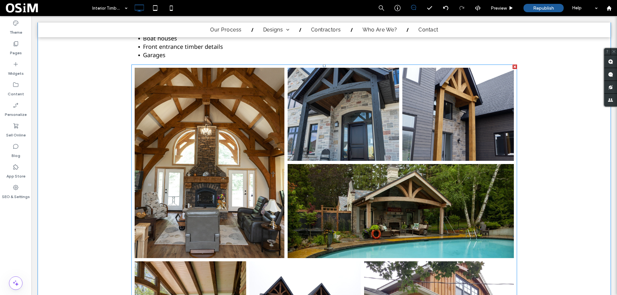
scroll to position [739, 0]
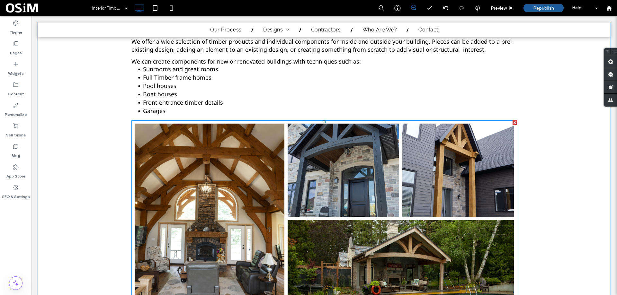
click at [306, 170] on link at bounding box center [343, 170] width 118 height 99
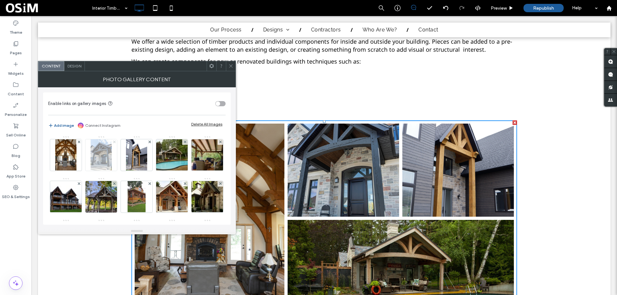
click at [113, 141] on use at bounding box center [114, 142] width 3 height 3
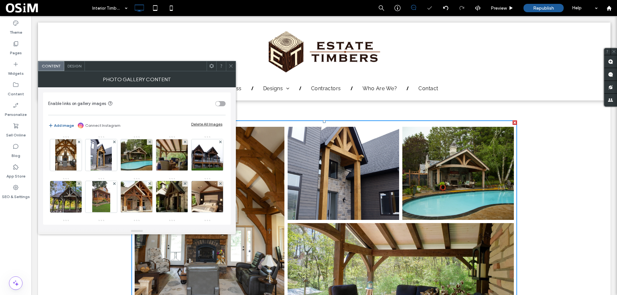
click at [113, 141] on use at bounding box center [114, 142] width 3 height 3
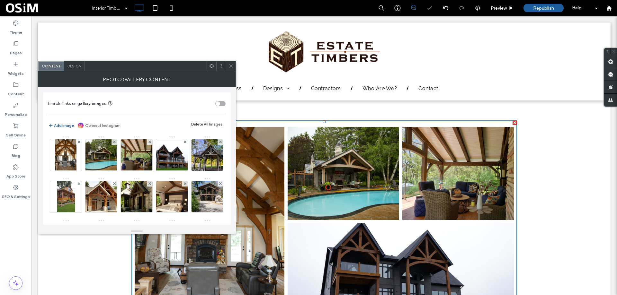
click at [113, 141] on use at bounding box center [114, 142] width 3 height 3
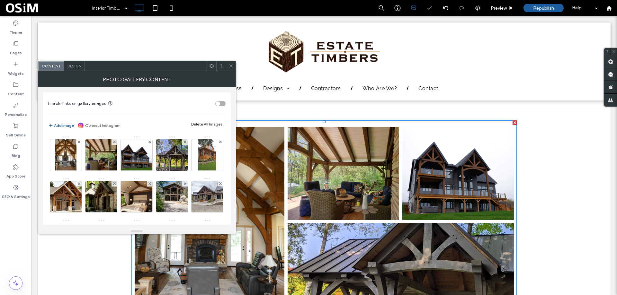
click at [113, 141] on use at bounding box center [114, 142] width 3 height 3
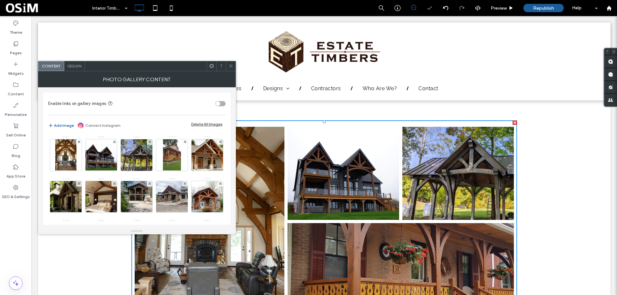
click at [113, 141] on use at bounding box center [114, 142] width 3 height 3
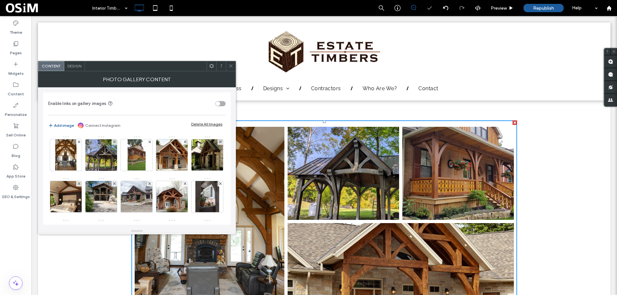
click at [113, 141] on use at bounding box center [114, 142] width 3 height 3
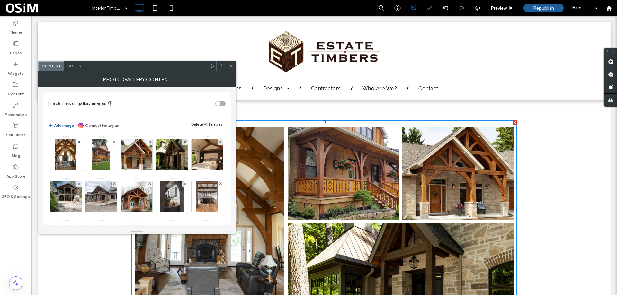
click at [113, 141] on use at bounding box center [114, 142] width 3 height 3
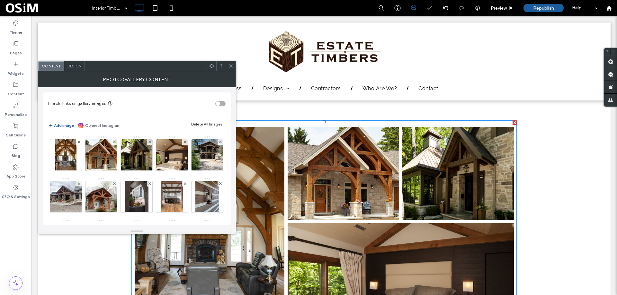
click at [113, 141] on use at bounding box center [114, 142] width 3 height 3
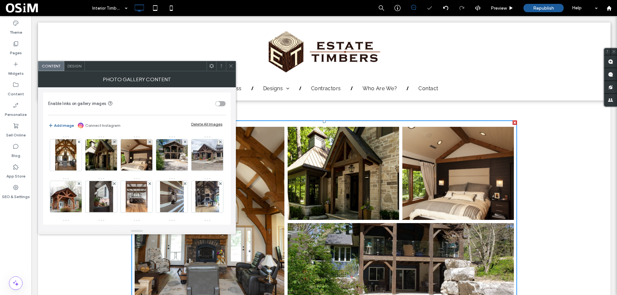
click at [113, 141] on use at bounding box center [114, 142] width 3 height 3
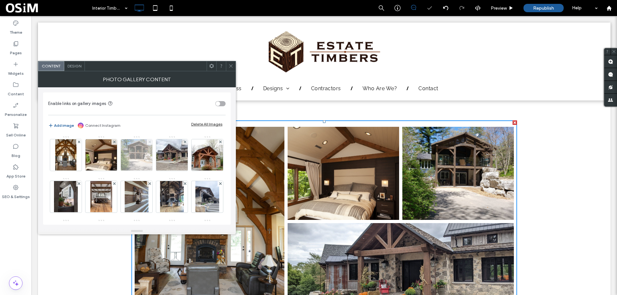
click at [150, 140] on span at bounding box center [149, 141] width 3 height 5
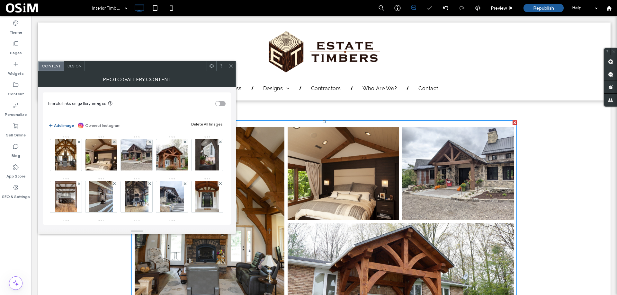
click at [150, 140] on span at bounding box center [149, 141] width 3 height 5
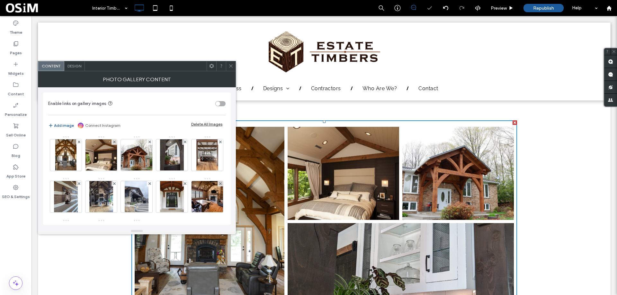
click at [150, 140] on span at bounding box center [149, 141] width 3 height 5
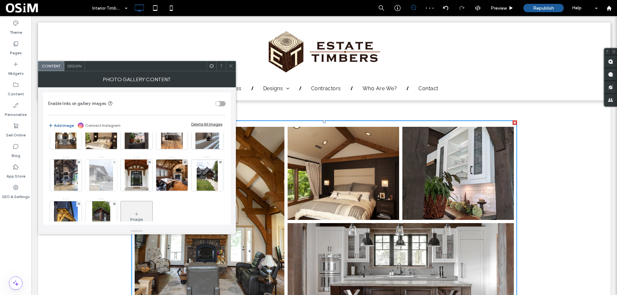
scroll to position [32, 0]
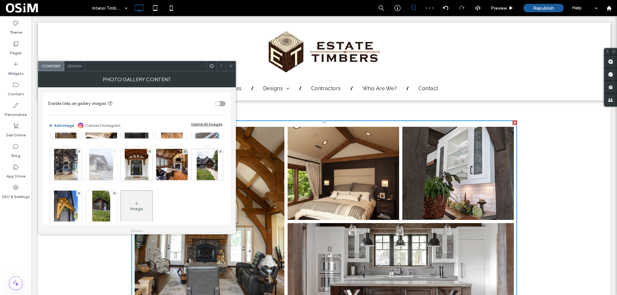
click at [116, 152] on icon at bounding box center [114, 151] width 3 height 3
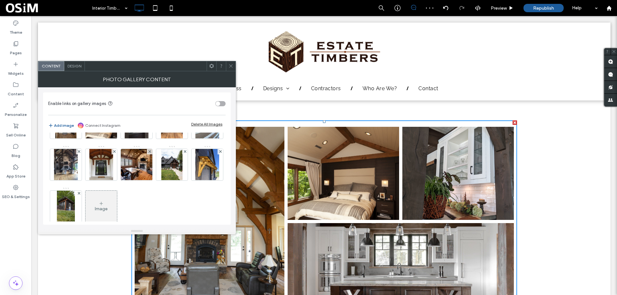
click at [116, 152] on icon at bounding box center [114, 151] width 3 height 3
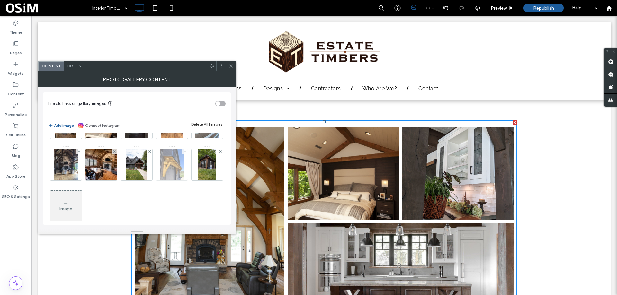
click at [184, 153] on icon at bounding box center [185, 151] width 3 height 3
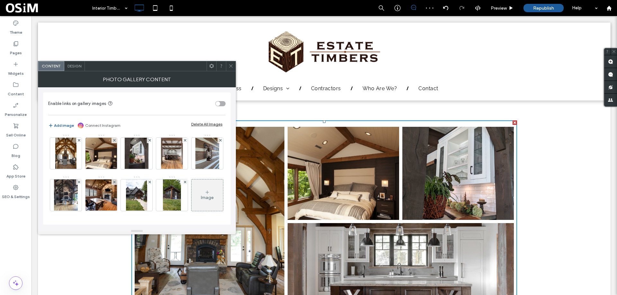
click at [184, 183] on icon at bounding box center [185, 182] width 3 height 3
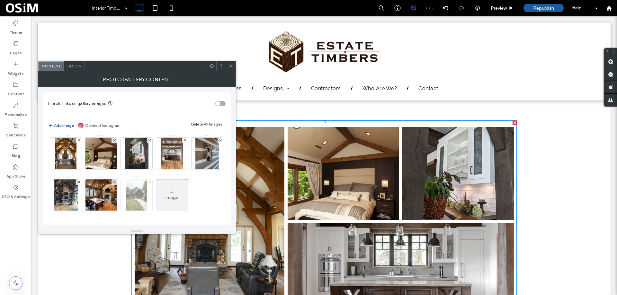
click at [151, 181] on icon at bounding box center [149, 182] width 3 height 3
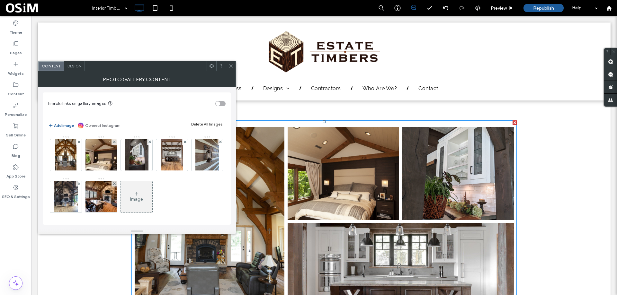
click at [230, 66] on icon at bounding box center [230, 66] width 5 height 5
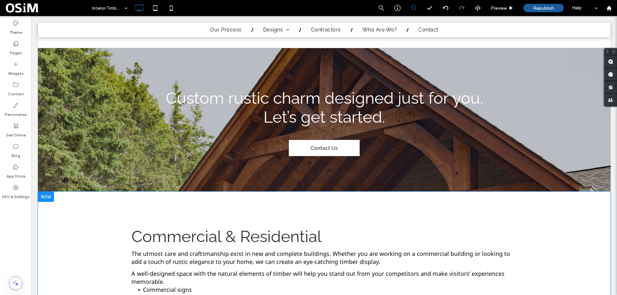
scroll to position [1253, 0]
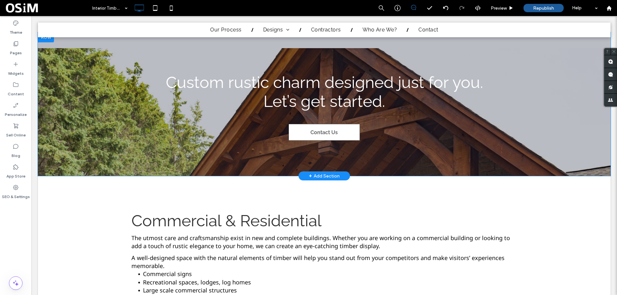
click at [45, 39] on div at bounding box center [46, 37] width 16 height 10
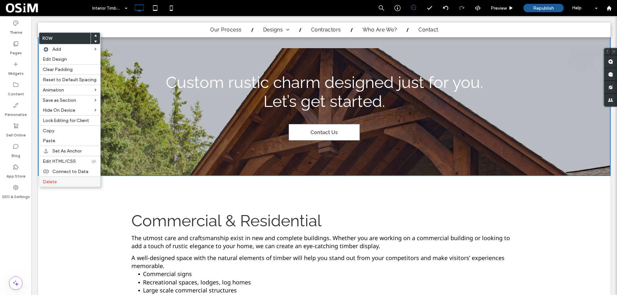
click at [49, 181] on span "Delete" at bounding box center [50, 181] width 14 height 5
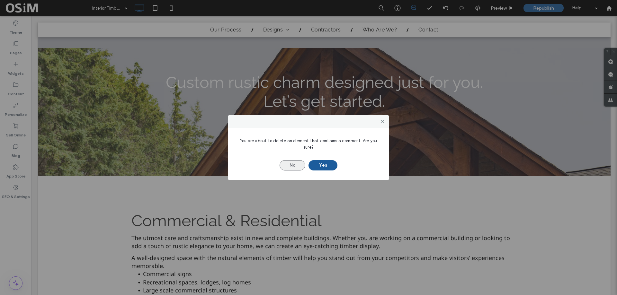
click at [297, 166] on button "No" at bounding box center [292, 165] width 26 height 10
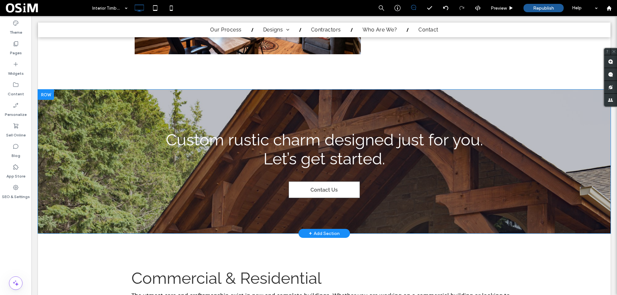
scroll to position [1124, 0]
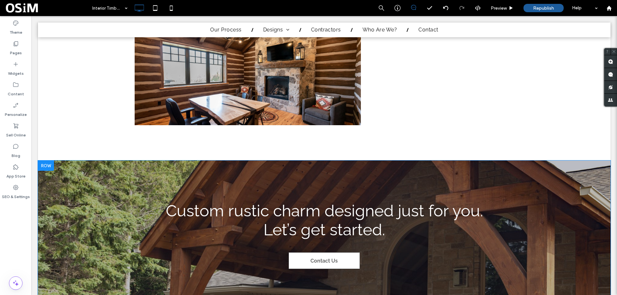
click at [42, 165] on div at bounding box center [46, 166] width 16 height 10
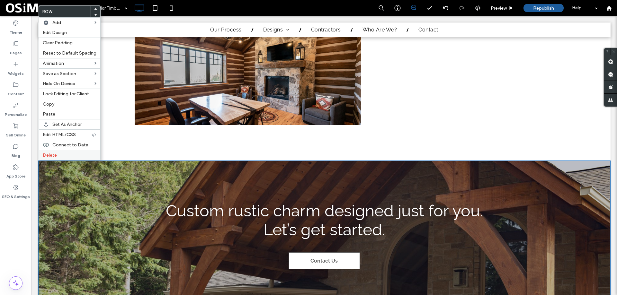
click at [53, 155] on span "Delete" at bounding box center [50, 155] width 14 height 5
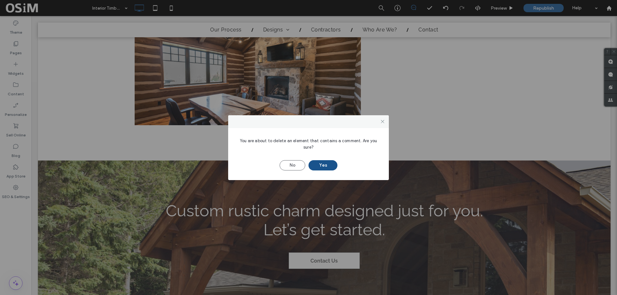
click at [322, 163] on button "Yes" at bounding box center [322, 165] width 29 height 10
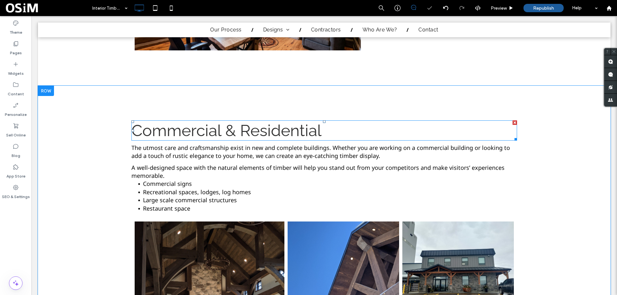
scroll to position [1221, 0]
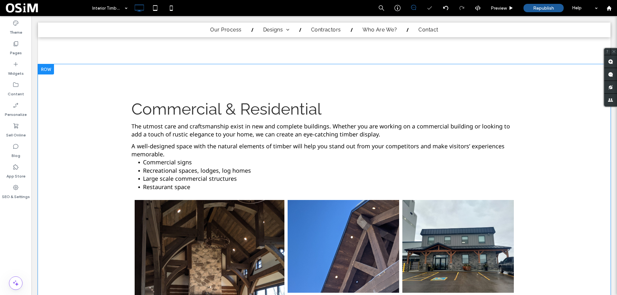
click at [44, 67] on div at bounding box center [46, 69] width 16 height 10
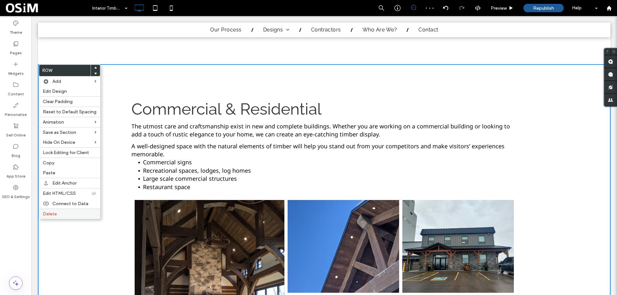
click at [54, 213] on span "Delete" at bounding box center [50, 213] width 14 height 5
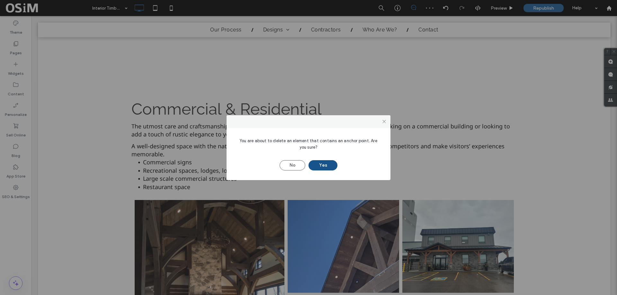
click at [323, 167] on button "Yes" at bounding box center [322, 165] width 29 height 10
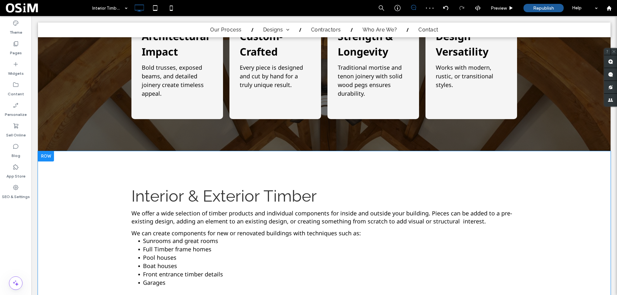
scroll to position [578, 0]
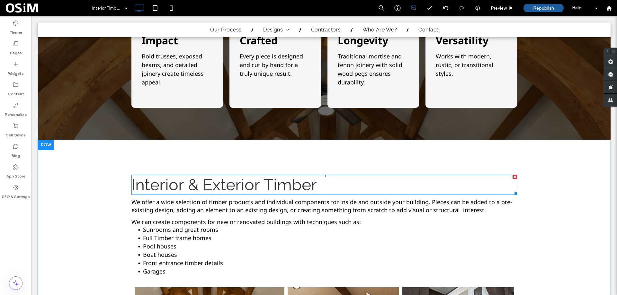
click at [512, 177] on div at bounding box center [514, 177] width 4 height 4
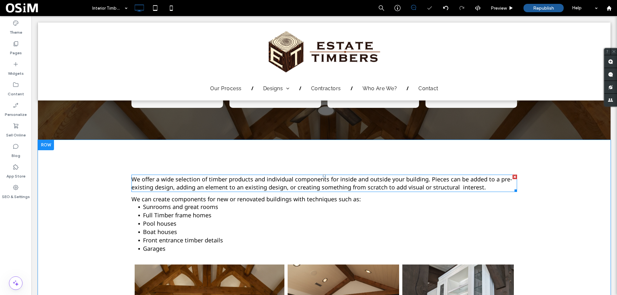
click at [513, 175] on div at bounding box center [514, 177] width 4 height 4
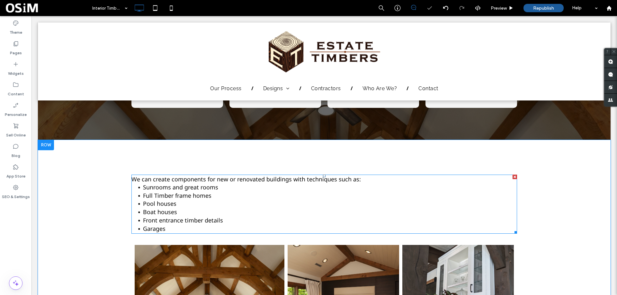
click at [514, 175] on div at bounding box center [514, 177] width 4 height 4
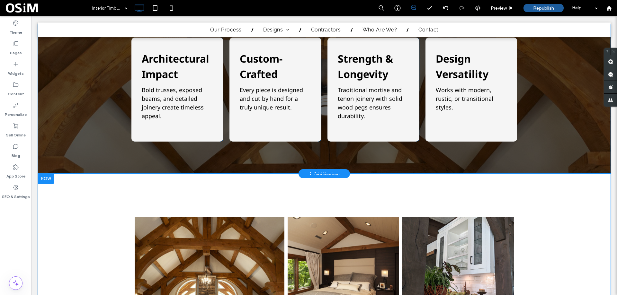
scroll to position [546, 0]
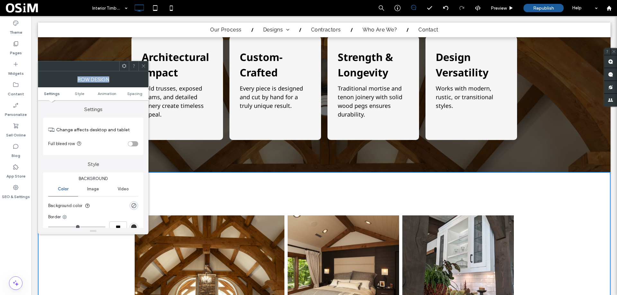
click at [146, 72] on div "Row Design Settings Style Animation Spacing Settings Change affects desktop and…" at bounding box center [93, 147] width 111 height 173
drag, startPoint x: 144, startPoint y: 68, endPoint x: 152, endPoint y: 68, distance: 8.0
click at [145, 69] on span at bounding box center [143, 66] width 5 height 10
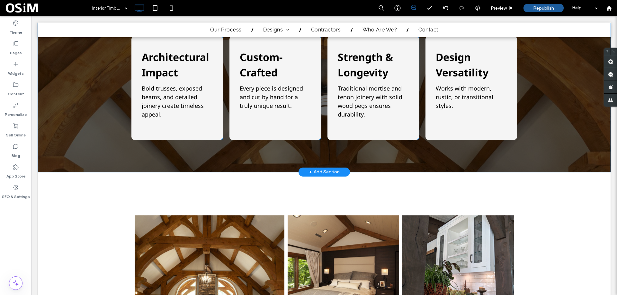
click at [311, 169] on div "+ Add Section" at bounding box center [324, 172] width 31 height 7
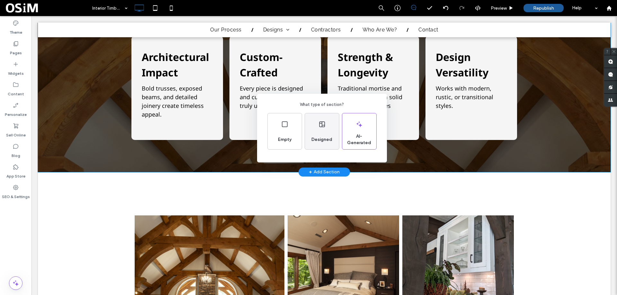
click at [318, 144] on div "Designed" at bounding box center [322, 140] width 26 height 14
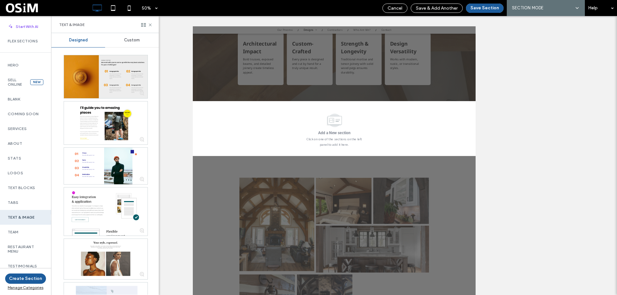
click at [113, 73] on div at bounding box center [106, 76] width 84 height 43
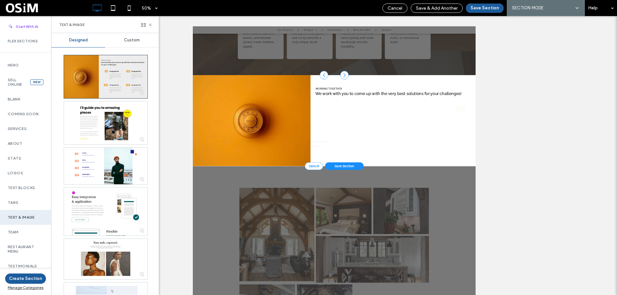
scroll to position [644, 0]
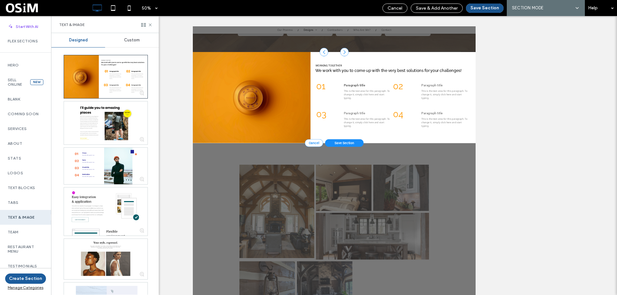
click at [480, 9] on button "Save Section" at bounding box center [485, 8] width 38 height 9
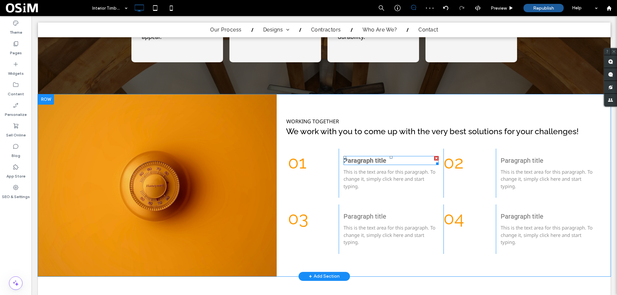
scroll to position [612, 0]
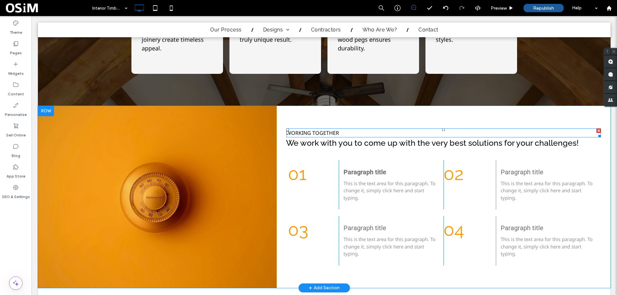
click at [308, 132] on span "WORKING TOGETHER" at bounding box center [312, 132] width 53 height 7
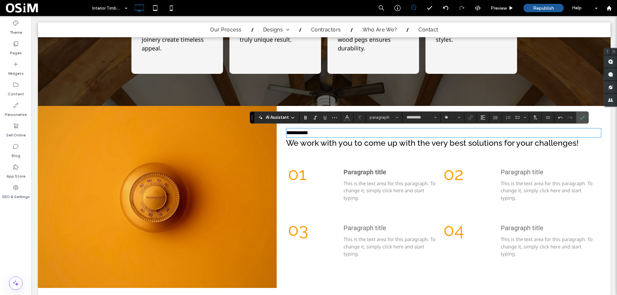
type input "**"
click at [296, 135] on span "**********" at bounding box center [297, 132] width 22 height 5
click at [243, 145] on div "Click To Paste" at bounding box center [157, 197] width 239 height 182
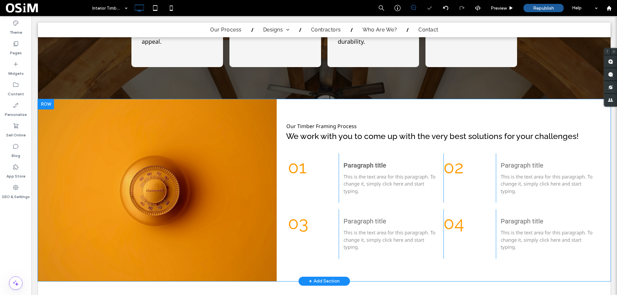
scroll to position [644, 0]
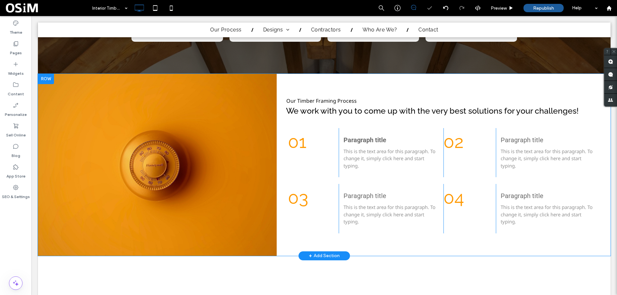
click at [214, 138] on div "Click To Paste" at bounding box center [157, 165] width 239 height 182
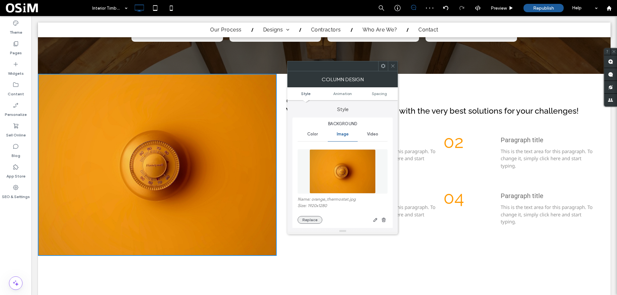
click at [311, 217] on button "Replace" at bounding box center [309, 220] width 25 height 8
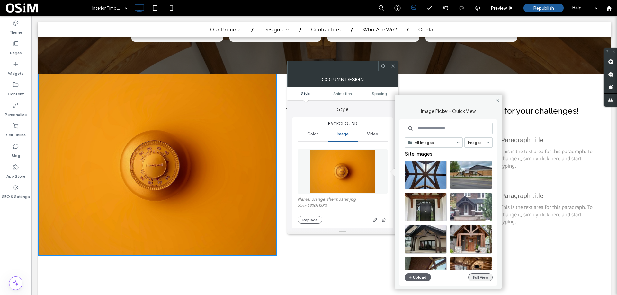
click at [482, 277] on button "Full View" at bounding box center [480, 278] width 24 height 8
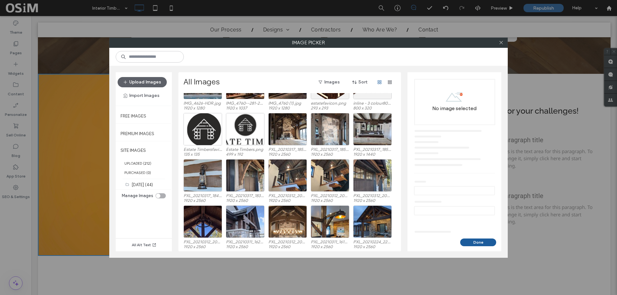
scroll to position [271, 0]
click at [288, 124] on div "Select" at bounding box center [287, 129] width 39 height 32
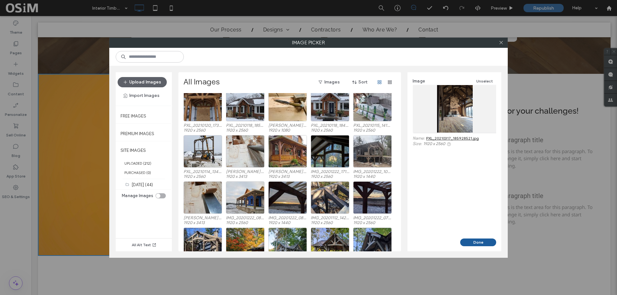
scroll to position [520, 0]
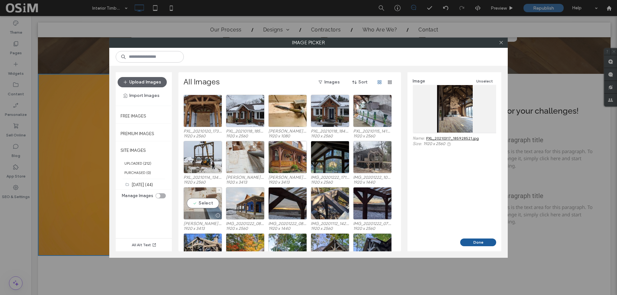
click at [196, 199] on div "Select" at bounding box center [202, 203] width 39 height 32
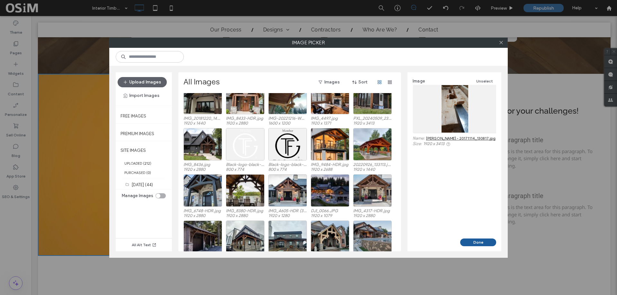
scroll to position [0, 0]
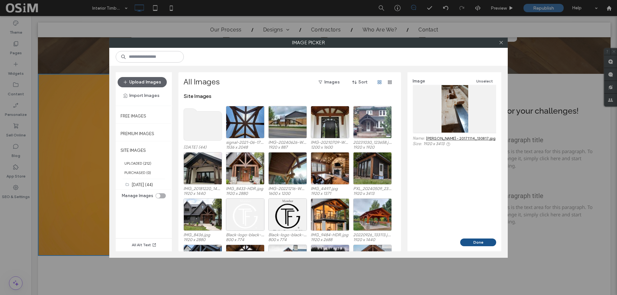
click at [480, 244] on button "Done" at bounding box center [478, 243] width 36 height 8
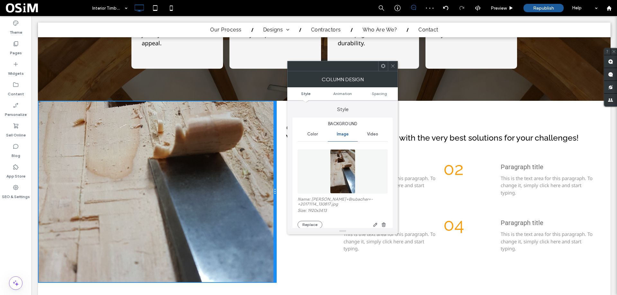
scroll to position [644, 0]
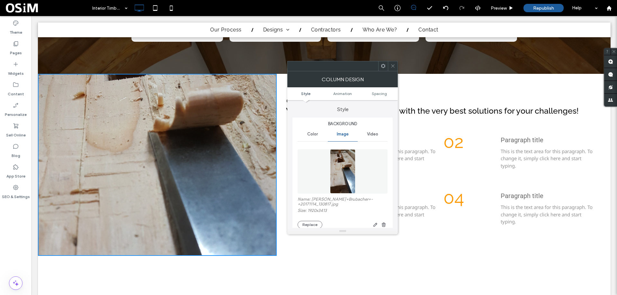
click at [393, 61] on span at bounding box center [392, 66] width 5 height 10
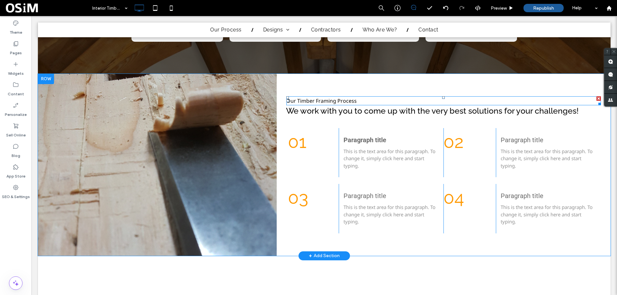
click at [331, 100] on span "Our Timber Framing Process" at bounding box center [321, 100] width 70 height 7
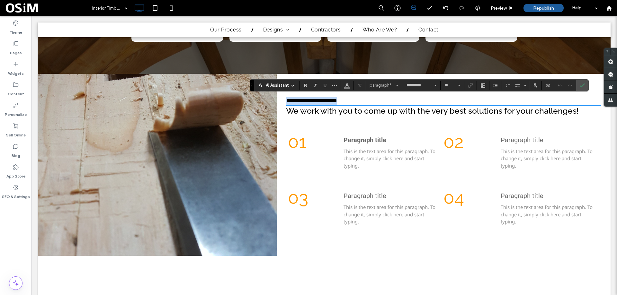
drag, startPoint x: 385, startPoint y: 102, endPoint x: 237, endPoint y: 99, distance: 148.1
click at [237, 99] on div "**********" at bounding box center [324, 165] width 572 height 182
click at [384, 87] on span "paragraph*" at bounding box center [381, 85] width 25 height 5
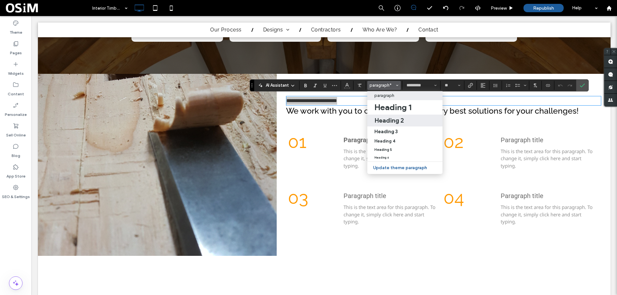
click at [387, 119] on h2 "Heading 2" at bounding box center [389, 121] width 30 height 8
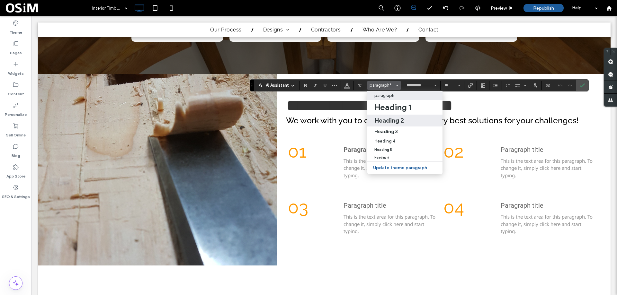
type input "*******"
type input "**"
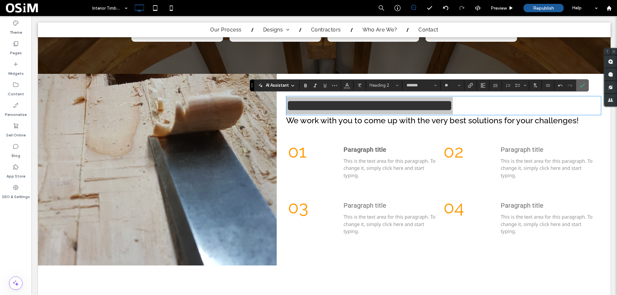
click at [580, 82] on span "Confirm" at bounding box center [580, 86] width 3 height 12
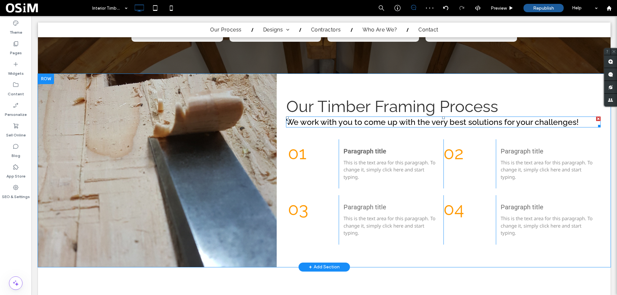
click at [596, 118] on div at bounding box center [598, 119] width 4 height 4
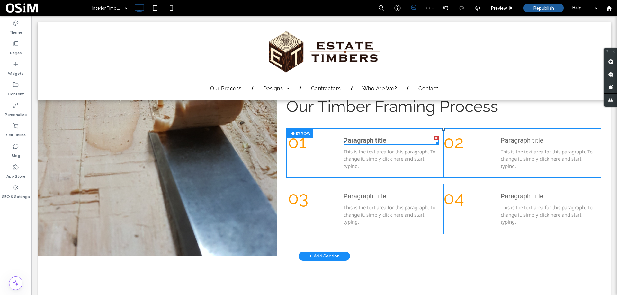
click at [363, 141] on span "Paragraph title" at bounding box center [364, 141] width 43 height 8
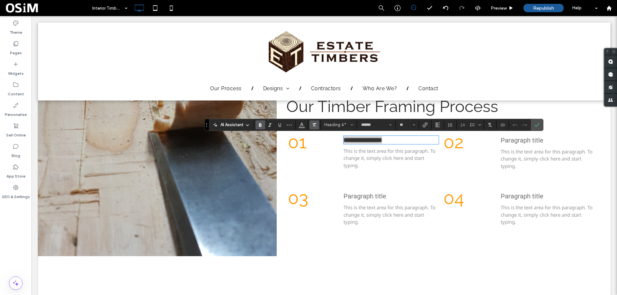
click at [317, 125] on icon "Clear Format" at bounding box center [314, 124] width 5 height 5
type input "**"
click at [332, 124] on span "Heading 4" at bounding box center [336, 124] width 25 height 5
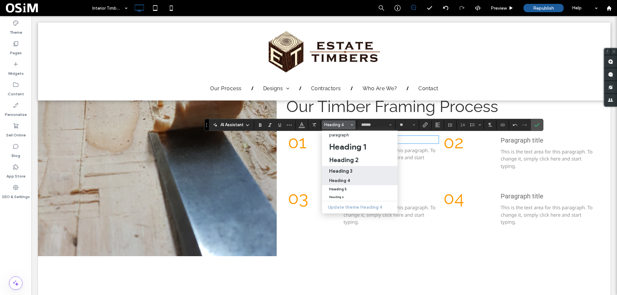
click at [333, 167] on label "Heading 3" at bounding box center [359, 171] width 75 height 10
type input "*******"
type input "**"
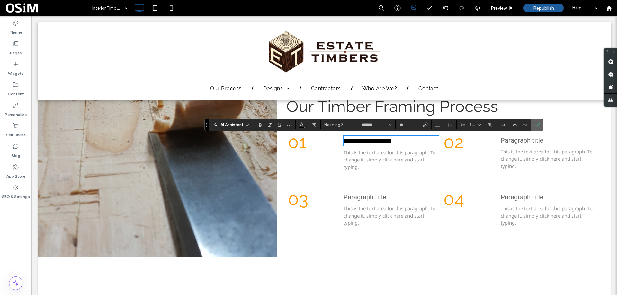
drag, startPoint x: 537, startPoint y: 125, endPoint x: 477, endPoint y: 135, distance: 60.9
click at [537, 125] on icon "Confirm" at bounding box center [536, 124] width 5 height 5
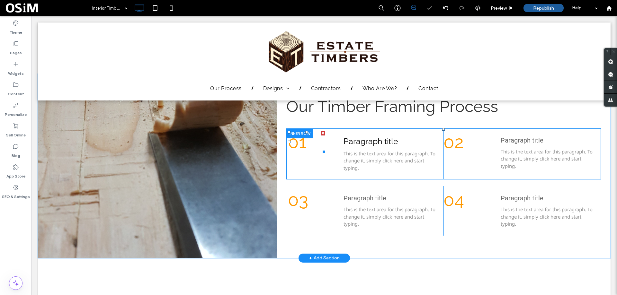
click at [295, 144] on span "01" at bounding box center [297, 142] width 19 height 21
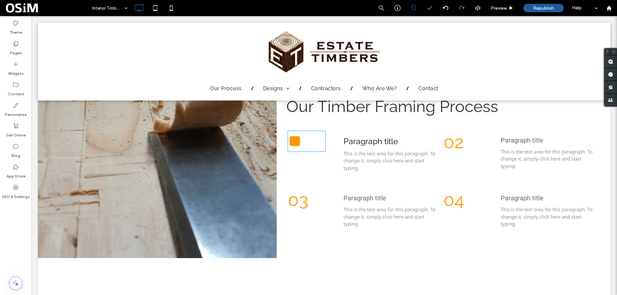
type input "*******"
type input "**"
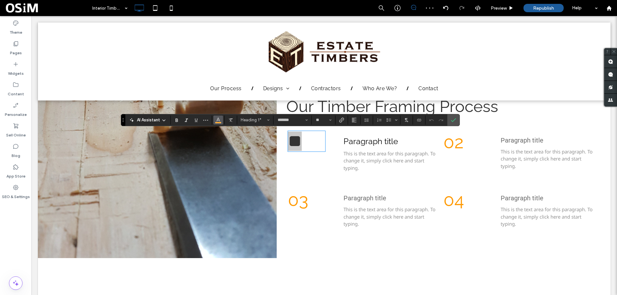
click at [218, 122] on span "Color" at bounding box center [218, 119] width 5 height 8
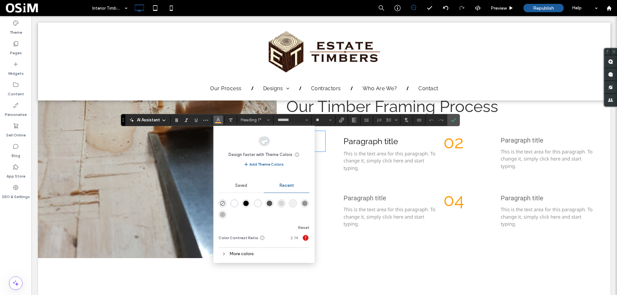
click at [281, 189] on div "Recent" at bounding box center [287, 186] width 46 height 14
click at [251, 188] on div "Saved" at bounding box center [241, 186] width 46 height 14
click at [287, 182] on div "Recent" at bounding box center [287, 186] width 46 height 14
click at [239, 255] on div "More colors" at bounding box center [263, 254] width 91 height 9
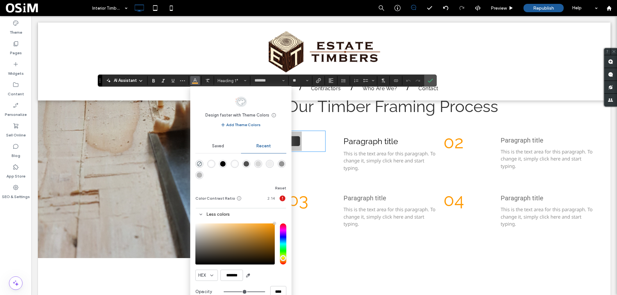
drag, startPoint x: 123, startPoint y: 120, endPoint x: 100, endPoint y: 80, distance: 45.8
click at [100, 80] on use "Drag" at bounding box center [100, 81] width 1 height 4
click at [249, 275] on use "button" at bounding box center [248, 276] width 4 height 4
type input "*******"
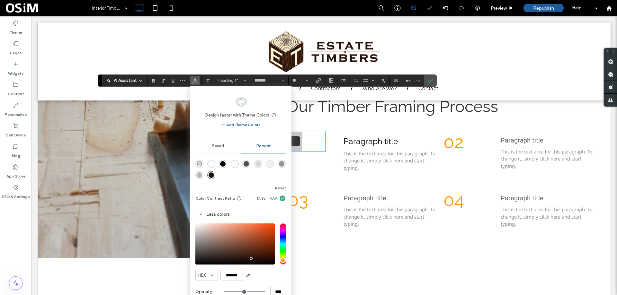
click at [250, 184] on div "Reset" at bounding box center [260, 188] width 51 height 8
click at [428, 80] on icon "Confirm" at bounding box center [430, 80] width 5 height 5
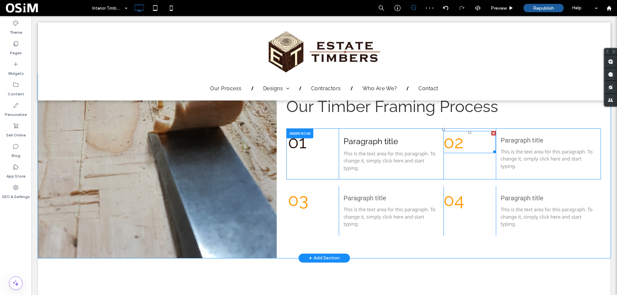
click at [455, 146] on span "02" at bounding box center [453, 142] width 20 height 21
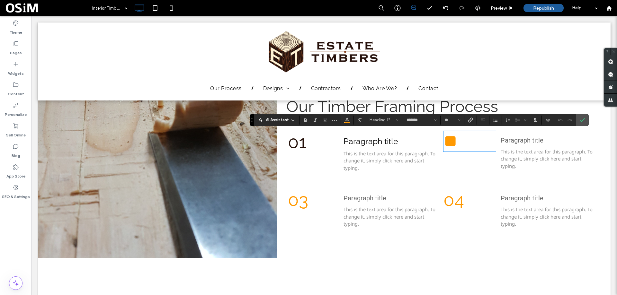
click at [294, 145] on span "01" at bounding box center [297, 142] width 19 height 21
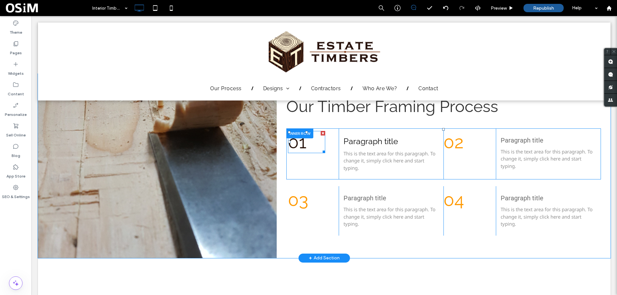
click at [294, 145] on span "01" at bounding box center [297, 142] width 19 height 21
type input "*******"
type input "**"
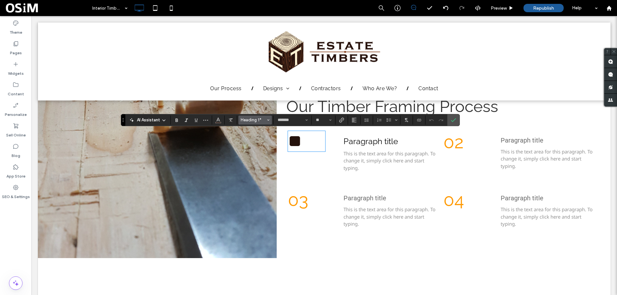
click at [259, 121] on span "Heading 1*" at bounding box center [253, 120] width 25 height 5
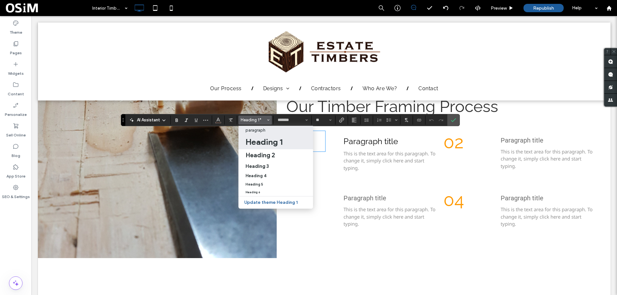
drag, startPoint x: 258, startPoint y: 134, endPoint x: 228, endPoint y: 117, distance: 34.6
click at [258, 134] on label "paragraph" at bounding box center [275, 130] width 75 height 9
type input "*********"
type input "**"
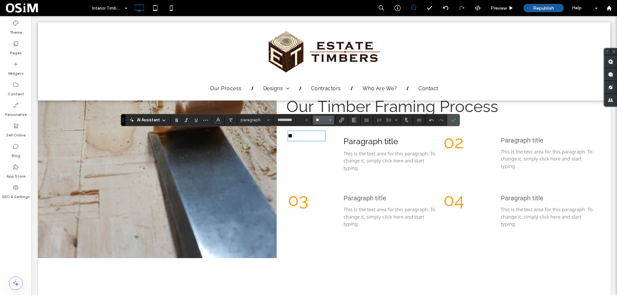
click at [321, 119] on input "**" at bounding box center [321, 120] width 13 height 5
type input "**"
click at [452, 118] on icon "Confirm" at bounding box center [453, 120] width 5 height 5
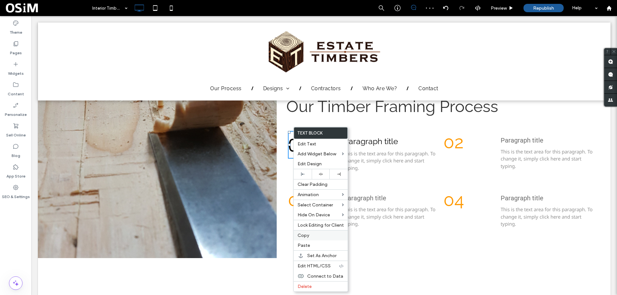
click at [298, 231] on div "Copy" at bounding box center [321, 235] width 54 height 10
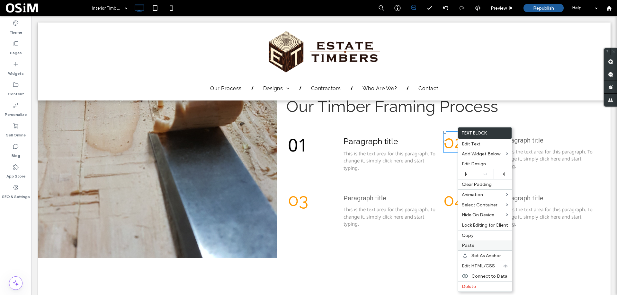
click at [469, 244] on span "Paste" at bounding box center [468, 245] width 13 height 5
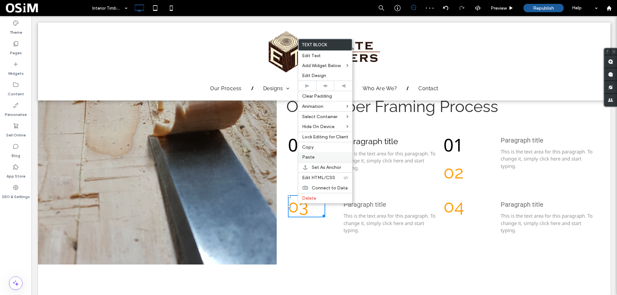
click at [310, 160] on span "Paste" at bounding box center [308, 157] width 13 height 5
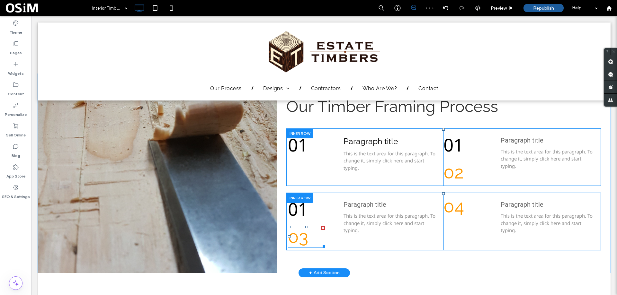
click at [322, 226] on div at bounding box center [323, 228] width 4 height 4
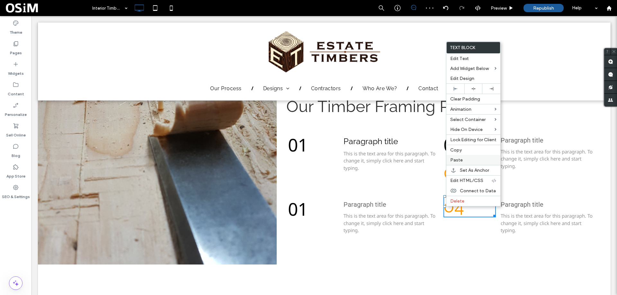
click at [462, 160] on span "Paste" at bounding box center [456, 159] width 13 height 5
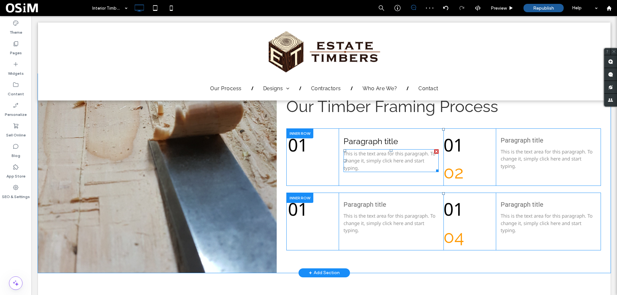
click at [372, 158] on span "This is the text area for this paragraph. To change it, simply click here and s…" at bounding box center [389, 160] width 92 height 21
type input "*********"
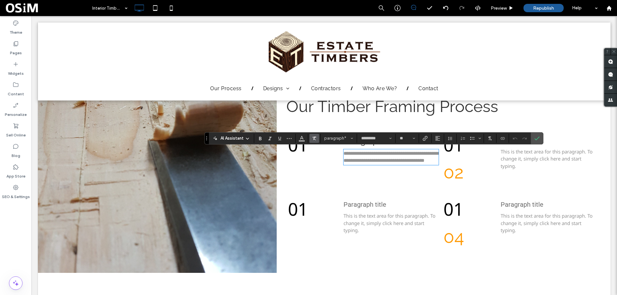
click at [314, 138] on icon "Clear Format" at bounding box center [314, 138] width 5 height 5
type input "**"
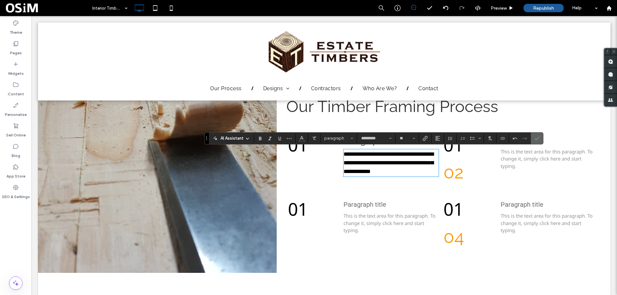
click at [535, 136] on icon "Confirm" at bounding box center [536, 138] width 5 height 5
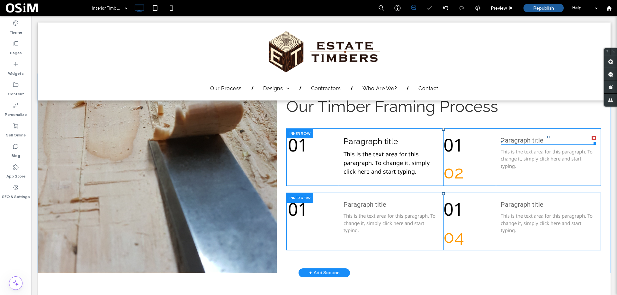
click at [512, 136] on div "Paragraph title" at bounding box center [547, 140] width 95 height 9
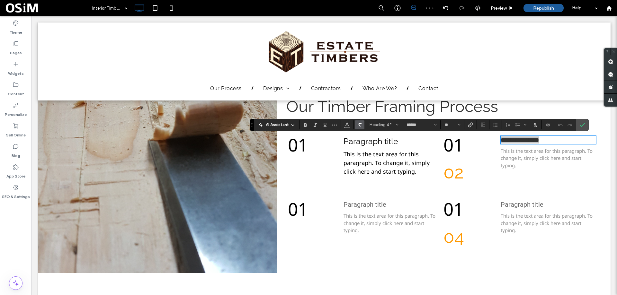
click at [360, 127] on icon "Clear Format" at bounding box center [359, 124] width 5 height 5
type input "**"
click at [398, 121] on span "Styles" at bounding box center [397, 125] width 3 height 8
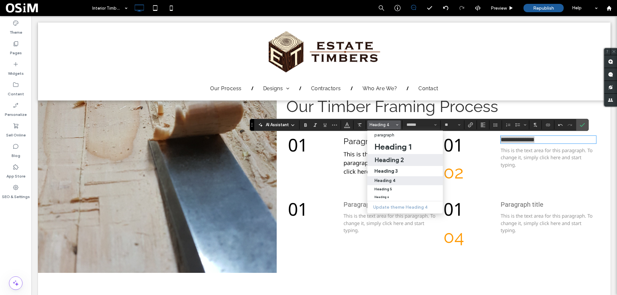
click at [388, 162] on h2 "Heading 2" at bounding box center [389, 160] width 30 height 8
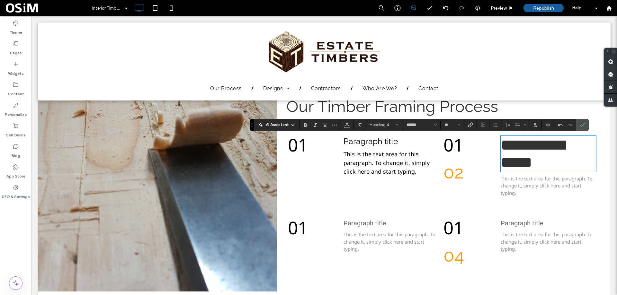
type input "*******"
click at [387, 124] on span "Heading 2" at bounding box center [381, 124] width 25 height 5
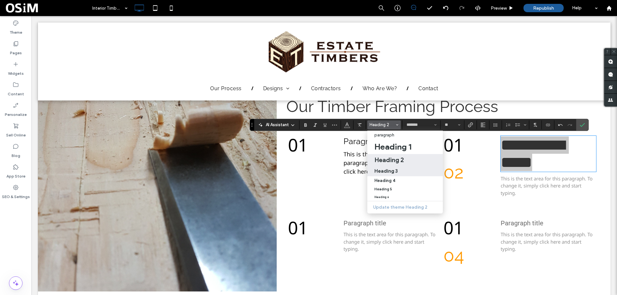
click at [384, 170] on h3 "Heading 3" at bounding box center [385, 171] width 23 height 6
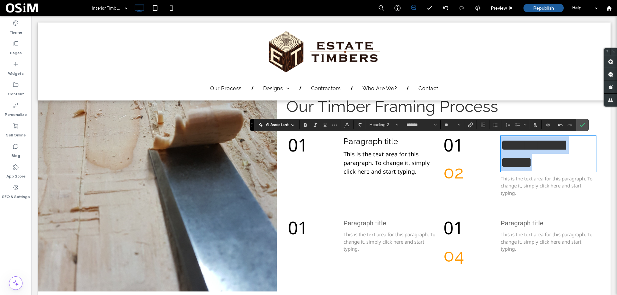
type input "**"
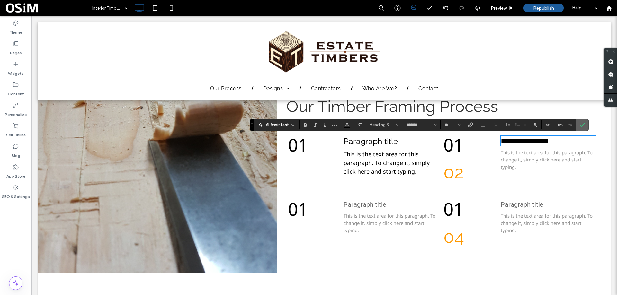
click at [584, 126] on icon "Confirm" at bounding box center [581, 124] width 5 height 5
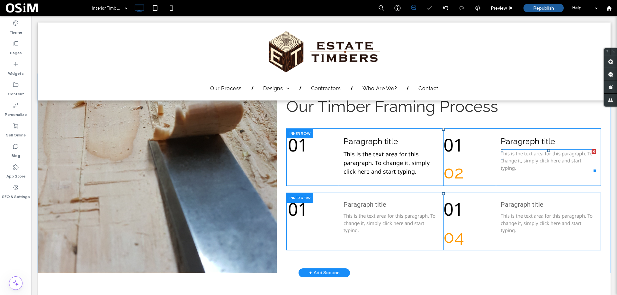
click at [520, 160] on span "This is the text area for this paragraph. To change it, simply click here and s…" at bounding box center [546, 160] width 92 height 21
type input "*********"
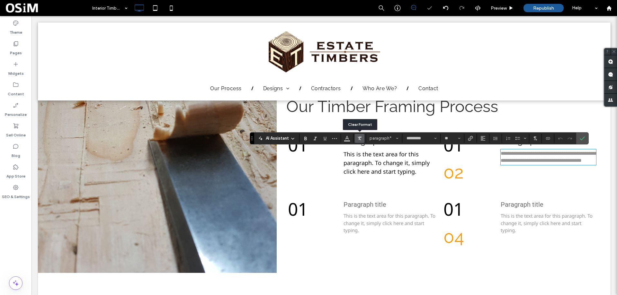
click at [361, 138] on icon "Clear Format" at bounding box center [359, 138] width 5 height 5
type input "**"
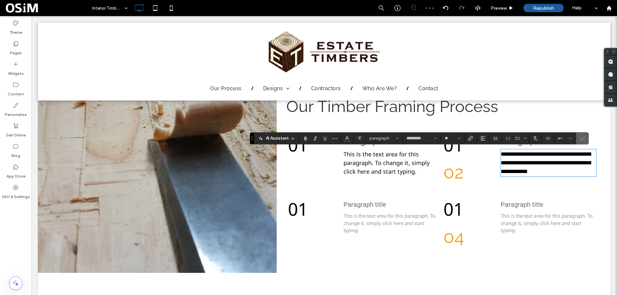
click at [582, 135] on span "Confirm" at bounding box center [581, 138] width 5 height 11
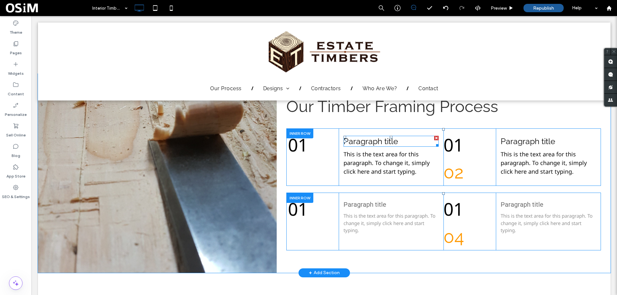
click at [377, 140] on span "Paragraph title" at bounding box center [370, 142] width 55 height 10
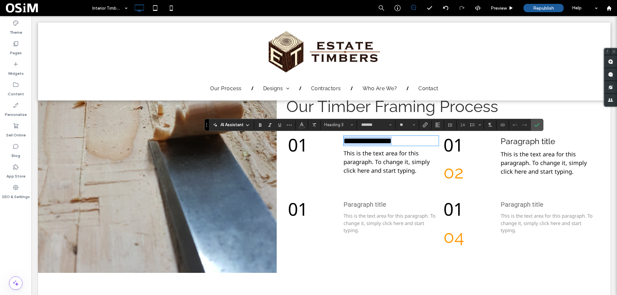
type input "*********"
type input "**"
drag, startPoint x: 356, startPoint y: 159, endPoint x: 363, endPoint y: 159, distance: 7.4
click at [356, 159] on span "This is the text area for this paragraph. To change it, simply click here and s…" at bounding box center [386, 161] width 86 height 25
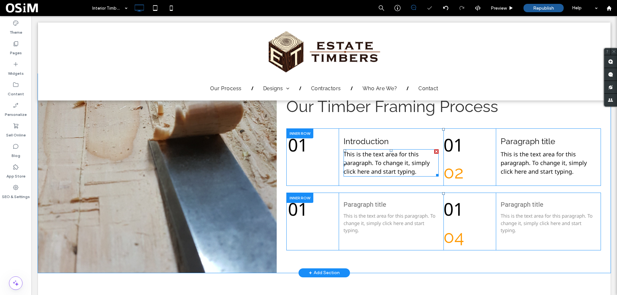
click at [377, 161] on span "This is the text area for this paragraph. To change it, simply click here and s…" at bounding box center [386, 162] width 86 height 25
type input "*********"
type input "**"
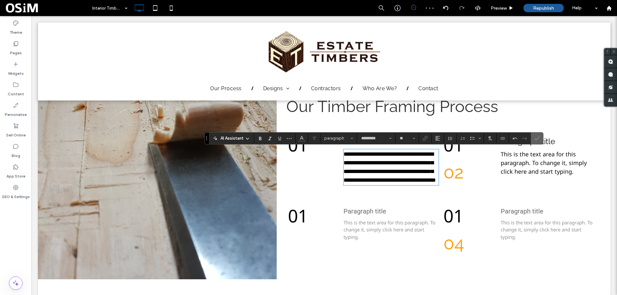
click at [538, 136] on icon "Confirm" at bounding box center [536, 138] width 5 height 5
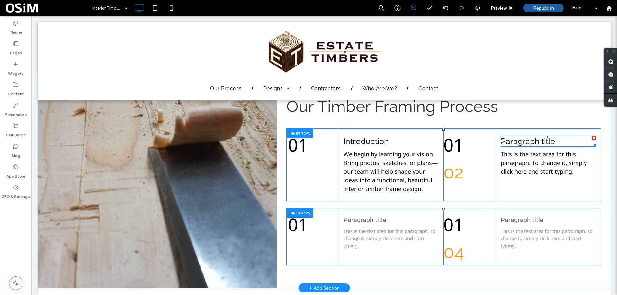
click at [547, 141] on span "Paragraph title" at bounding box center [527, 142] width 55 height 10
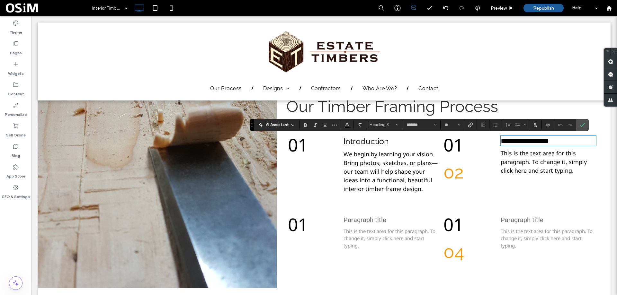
type input "*********"
type input "**"
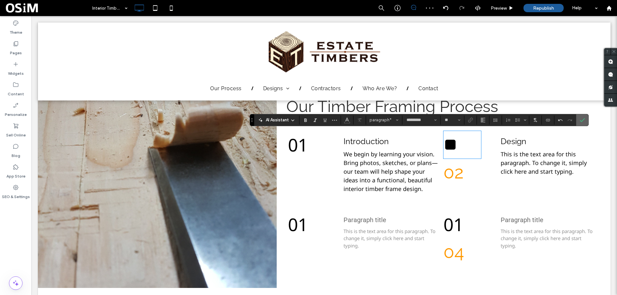
click at [584, 119] on use "Confirm" at bounding box center [581, 120] width 5 height 4
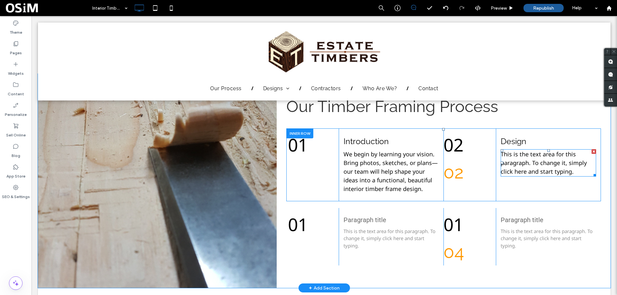
click at [521, 162] on span "This is the text area for this paragraph. To change it, simply click here and s…" at bounding box center [543, 162] width 86 height 25
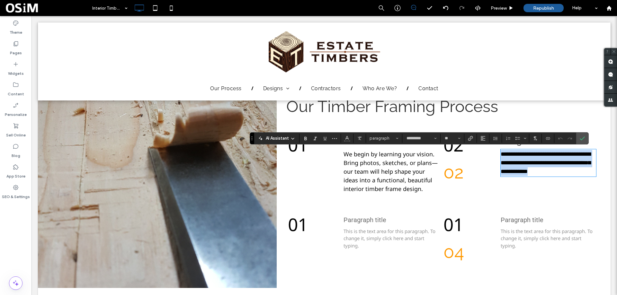
paste div
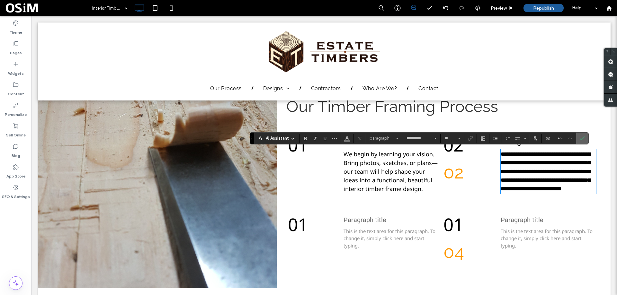
click at [585, 133] on label "Confirm" at bounding box center [582, 139] width 10 height 12
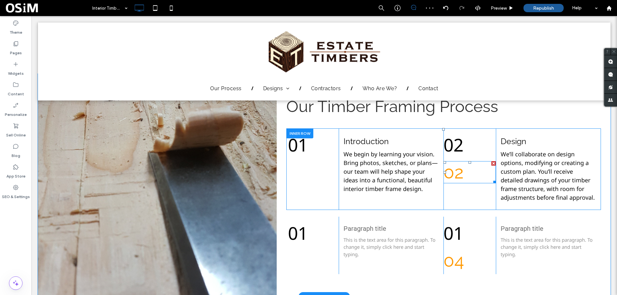
click at [491, 163] on div at bounding box center [493, 163] width 4 height 4
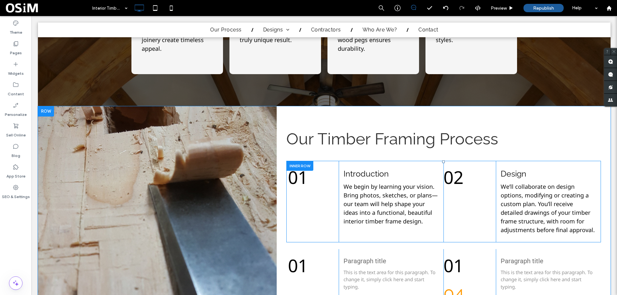
scroll to position [612, 0]
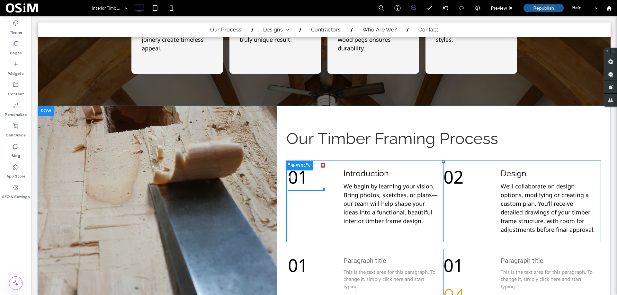
click at [297, 182] on span "01" at bounding box center [298, 177] width 20 height 24
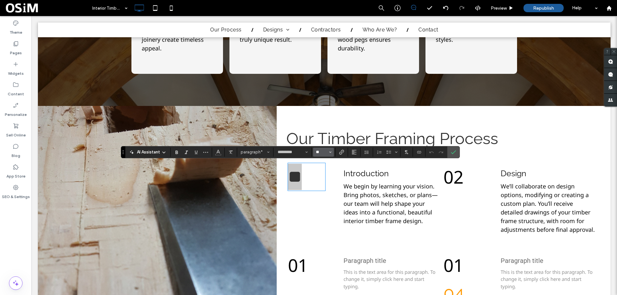
click at [317, 153] on input "**" at bounding box center [321, 152] width 13 height 5
type input "**"
click at [322, 151] on input "**" at bounding box center [321, 152] width 13 height 5
type input "**"
click at [451, 150] on icon "Confirm" at bounding box center [453, 152] width 5 height 5
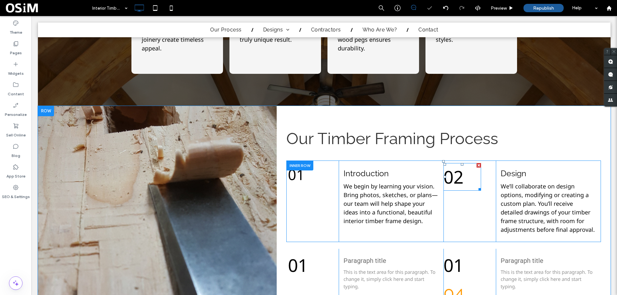
click at [453, 184] on span "02" at bounding box center [453, 177] width 20 height 24
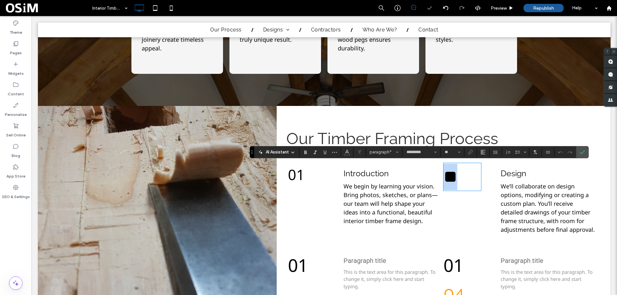
drag, startPoint x: 463, startPoint y: 180, endPoint x: 423, endPoint y: 162, distance: 43.9
click at [421, 166] on div "01 Click To Paste Introduction We begin by learning your vision. Bring photos, …" at bounding box center [443, 202] width 314 height 82
click at [449, 150] on input "**" at bounding box center [450, 152] width 13 height 5
type input "**"
click at [582, 145] on h2 "Our Timber Framing Process" at bounding box center [443, 138] width 314 height 19
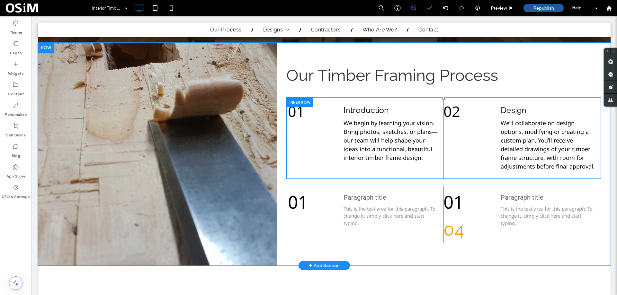
scroll to position [677, 0]
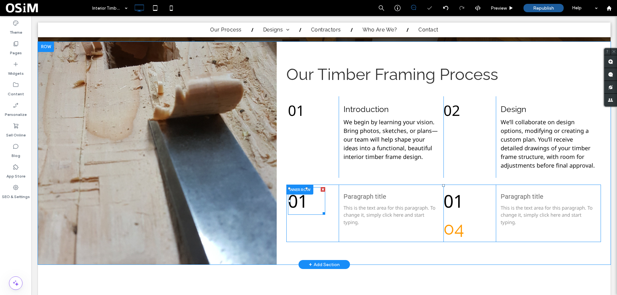
click at [304, 196] on span "01" at bounding box center [298, 201] width 20 height 24
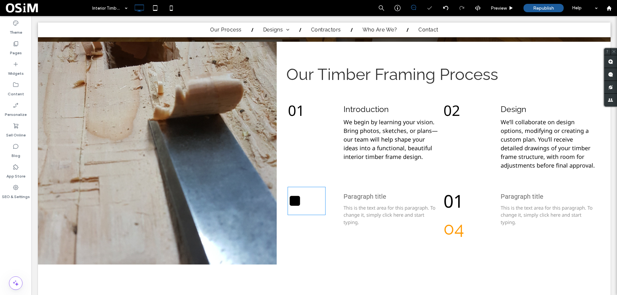
type input "*********"
type input "**"
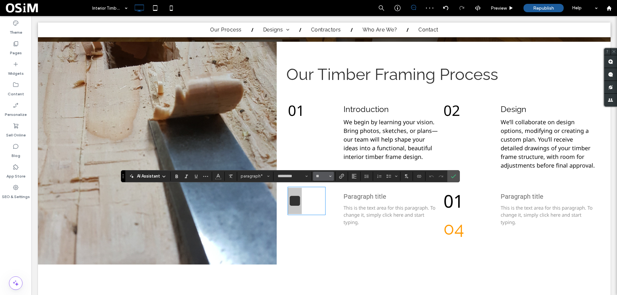
click at [323, 180] on button "**" at bounding box center [323, 176] width 21 height 9
click at [325, 177] on input "Size-input" at bounding box center [321, 176] width 13 height 5
type input "**"
click at [298, 193] on span "**" at bounding box center [293, 198] width 11 height 14
click at [456, 177] on label "Confirm" at bounding box center [453, 177] width 10 height 12
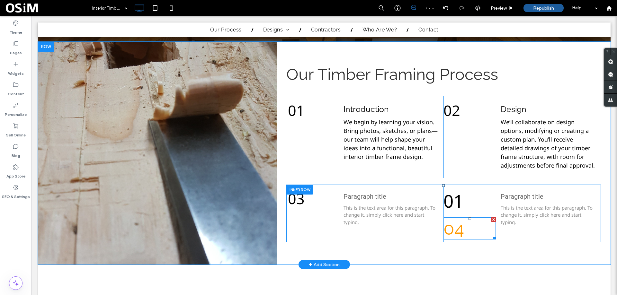
click at [491, 221] on div at bounding box center [493, 219] width 4 height 4
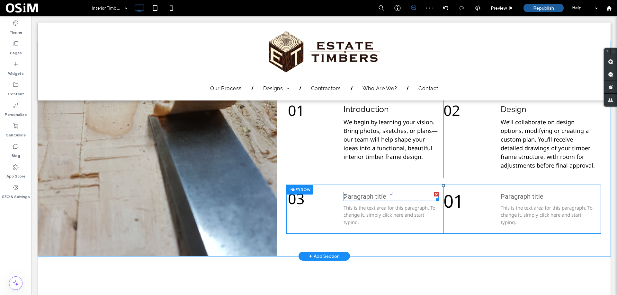
click at [355, 196] on span "Paragraph title" at bounding box center [364, 197] width 43 height 8
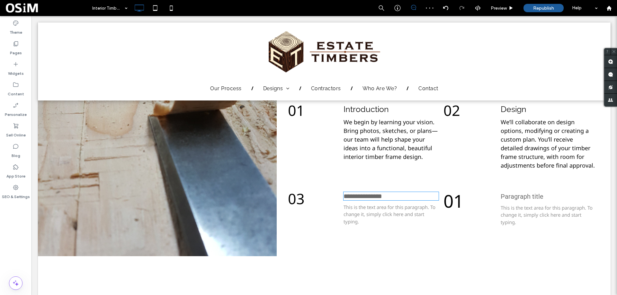
type input "******"
type input "**"
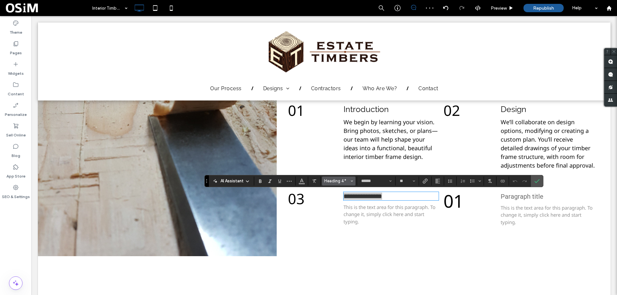
click at [326, 178] on button "Heading 4*" at bounding box center [338, 181] width 33 height 9
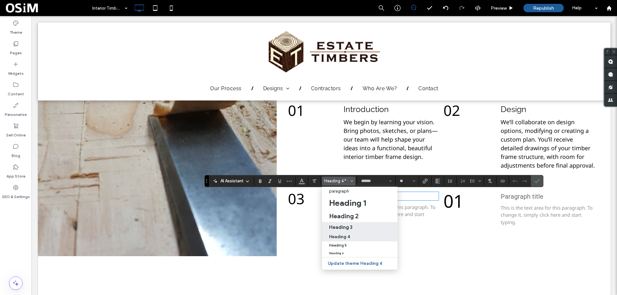
click at [338, 226] on h3 "Heading 3" at bounding box center [340, 227] width 23 height 6
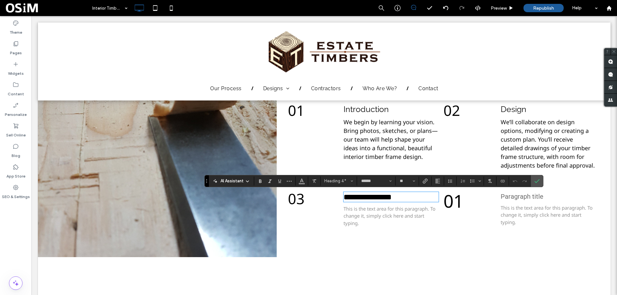
type input "*******"
type input "**"
click at [527, 201] on div "Paragraph title" at bounding box center [547, 196] width 95 height 9
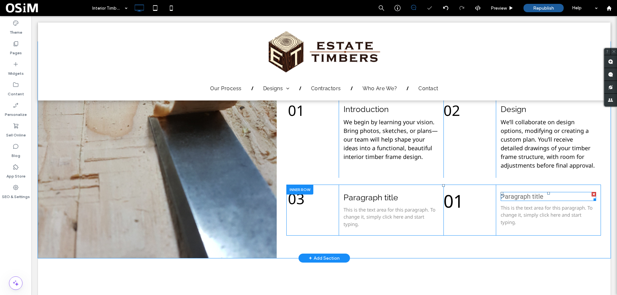
click at [527, 194] on span "Paragraph title" at bounding box center [521, 197] width 43 height 8
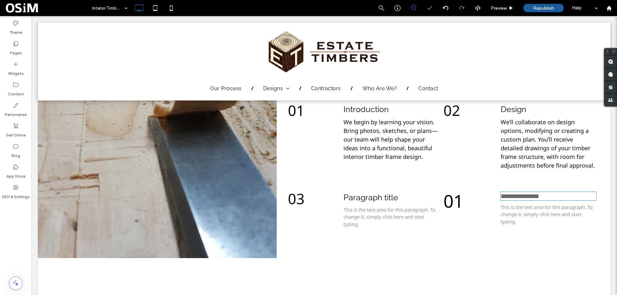
type input "******"
type input "**"
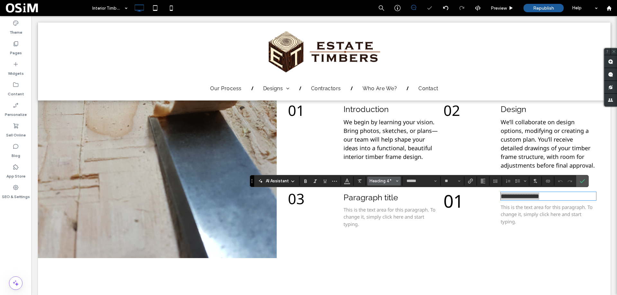
click at [385, 184] on button "Heading 4*" at bounding box center [383, 181] width 33 height 9
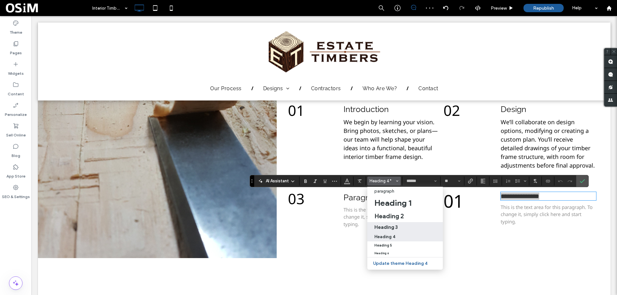
drag, startPoint x: 386, startPoint y: 227, endPoint x: 530, endPoint y: 192, distance: 148.8
click at [386, 227] on h3 "Heading 3" at bounding box center [385, 227] width 23 height 6
type input "*******"
type input "**"
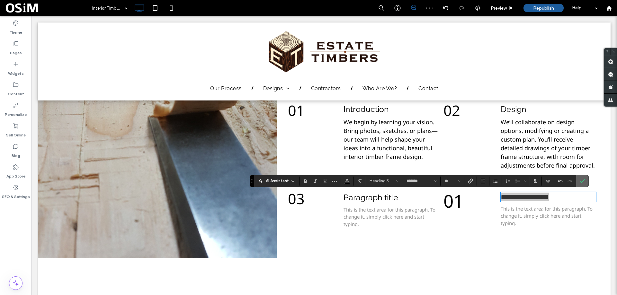
click at [581, 183] on use "Confirm" at bounding box center [581, 181] width 5 height 4
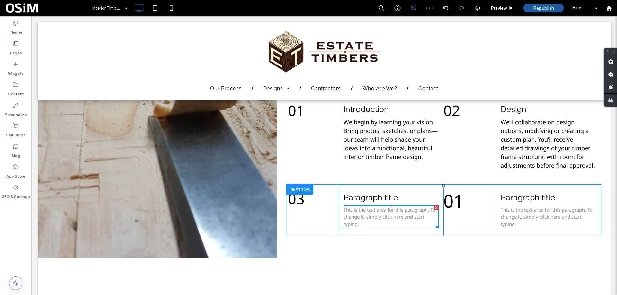
click at [349, 214] on span "This is the text area for this paragraph. To change it, simply click here and s…" at bounding box center [389, 217] width 92 height 21
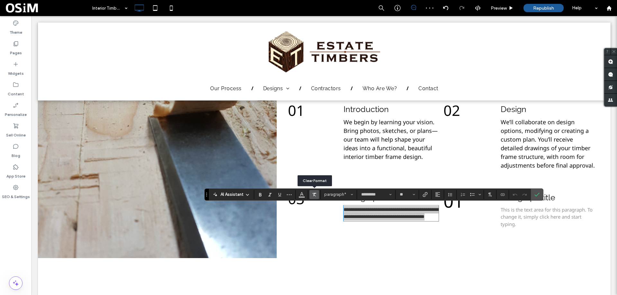
click at [315, 192] on icon "Clear Format" at bounding box center [314, 194] width 5 height 5
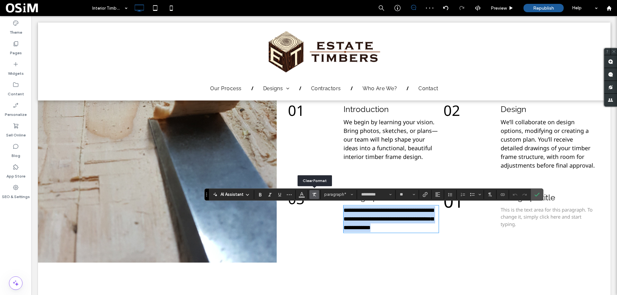
type input "**"
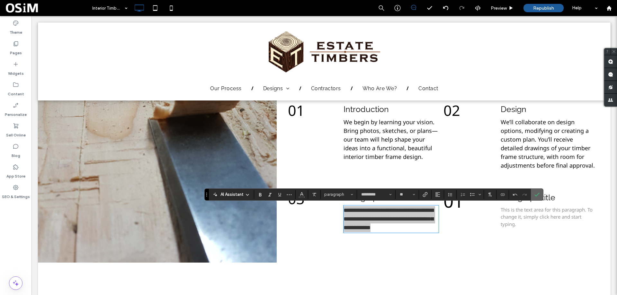
click at [533, 196] on label "Confirm" at bounding box center [537, 195] width 10 height 12
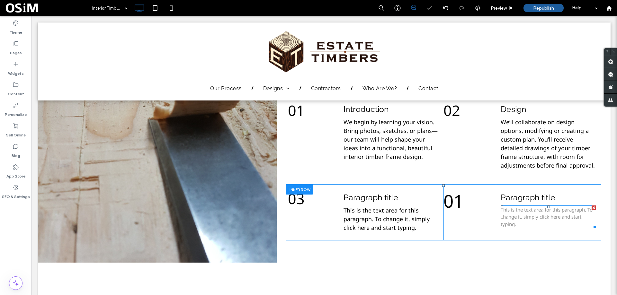
click at [528, 219] on span "This is the text area for this paragraph. To change it, simply click here and s…" at bounding box center [546, 217] width 92 height 21
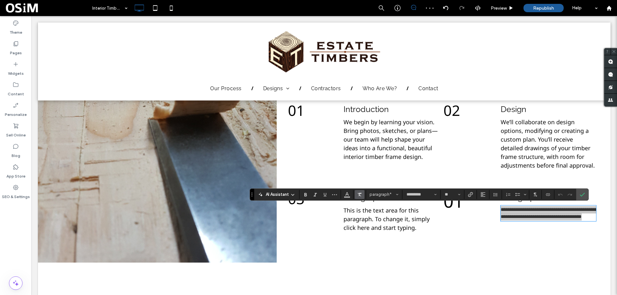
click at [358, 193] on icon "Clear Format" at bounding box center [359, 194] width 5 height 5
type input "**"
click at [584, 193] on icon "Confirm" at bounding box center [581, 194] width 5 height 5
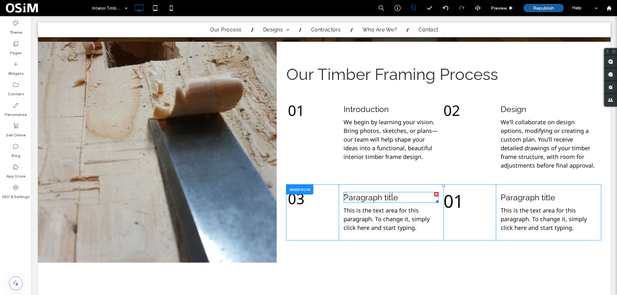
click at [373, 197] on span "Paragraph title" at bounding box center [370, 198] width 55 height 10
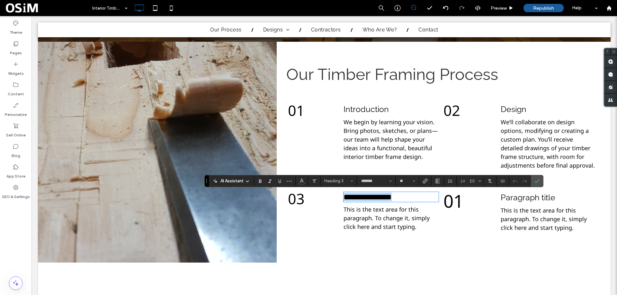
type input "*********"
type input "**"
click at [375, 213] on span "This is the text area for this paragraph. To change it, simply click here and s…" at bounding box center [386, 218] width 86 height 25
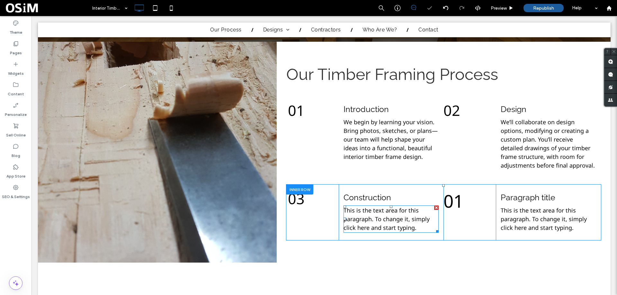
click at [382, 218] on span "This is the text area for this paragraph. To change it, simply click here and s…" at bounding box center [386, 219] width 86 height 25
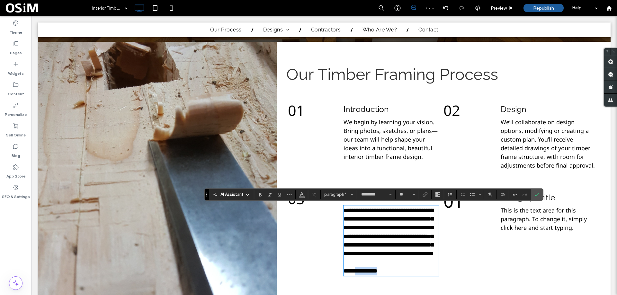
scroll to position [680, 0]
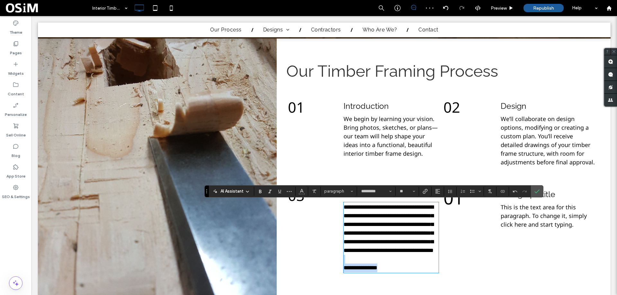
drag, startPoint x: 385, startPoint y: 290, endPoint x: 341, endPoint y: 277, distance: 45.7
click at [343, 272] on div "**********" at bounding box center [390, 237] width 95 height 69
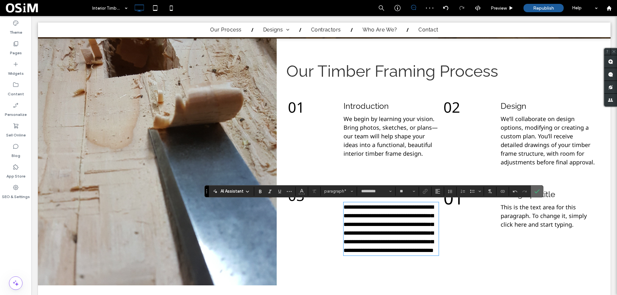
click at [537, 192] on icon "Confirm" at bounding box center [536, 191] width 5 height 5
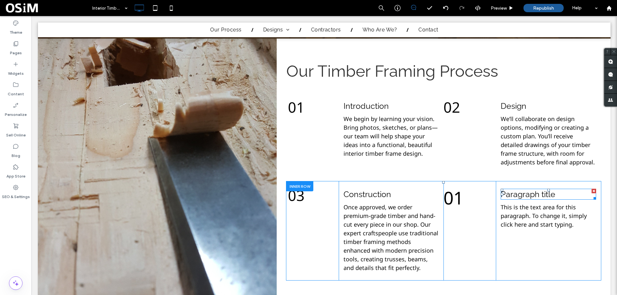
click at [524, 193] on span "Paragraph title" at bounding box center [527, 195] width 55 height 10
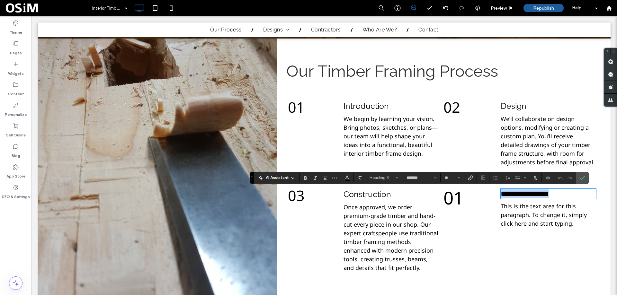
type input "*********"
type input "**"
type input "*******"
type input "**"
drag, startPoint x: 506, startPoint y: 195, endPoint x: 489, endPoint y: 195, distance: 17.0
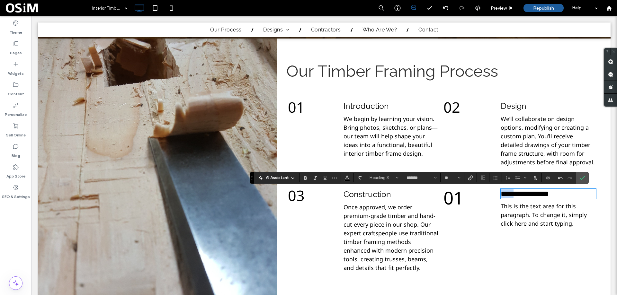
click at [489, 195] on div "**********" at bounding box center [443, 230] width 314 height 99
click at [449, 199] on span "01" at bounding box center [453, 198] width 20 height 24
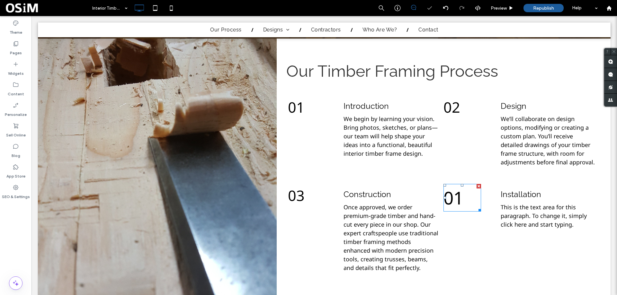
click at [460, 201] on span "01" at bounding box center [453, 198] width 20 height 24
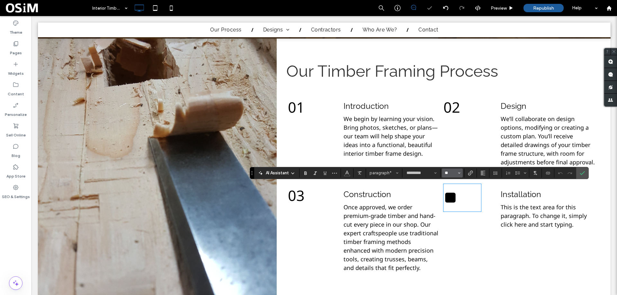
click at [450, 172] on input "**" at bounding box center [450, 173] width 13 height 5
type input "**"
click at [299, 108] on span "01" at bounding box center [296, 107] width 17 height 20
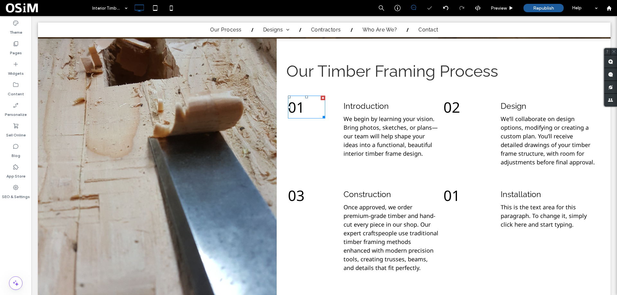
click at [299, 108] on span "01" at bounding box center [296, 107] width 17 height 20
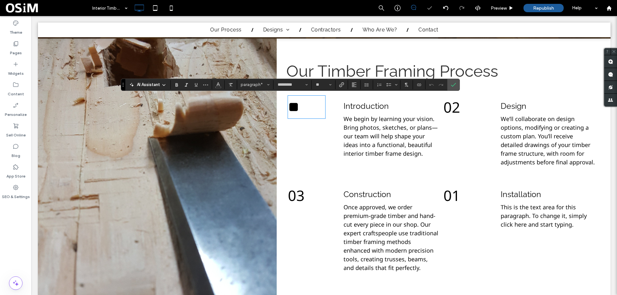
click at [448, 196] on span "01" at bounding box center [451, 196] width 17 height 20
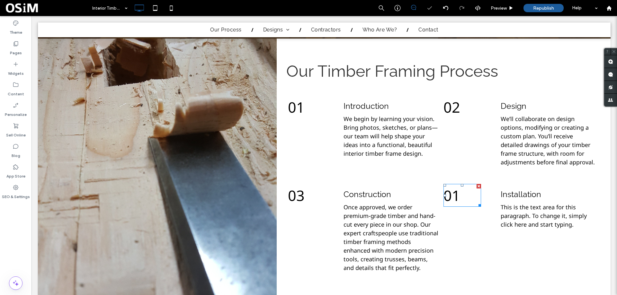
click at [448, 196] on span "01" at bounding box center [451, 196] width 17 height 20
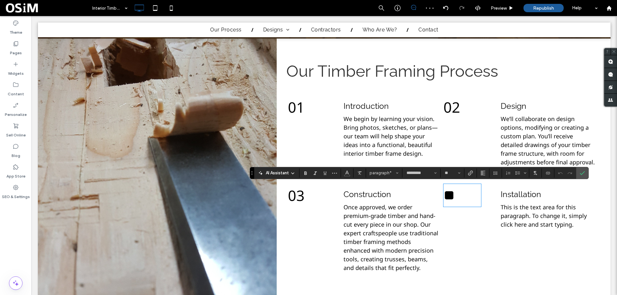
click at [461, 197] on p "**" at bounding box center [462, 196] width 38 height 22
drag, startPoint x: 579, startPoint y: 174, endPoint x: 94, endPoint y: 165, distance: 484.8
click at [579, 174] on icon "Confirm" at bounding box center [581, 173] width 5 height 5
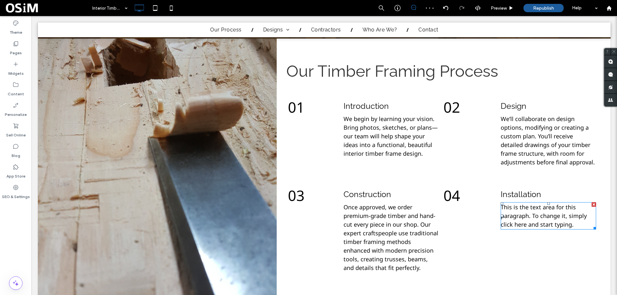
click at [537, 214] on span "This is the text area for this paragraph. To change it, simply click here and s…" at bounding box center [543, 215] width 86 height 25
type input "*********"
type input "**"
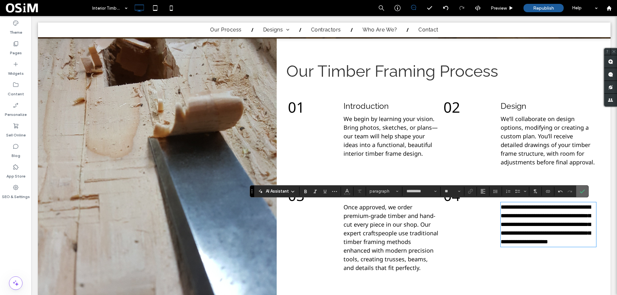
click at [585, 189] on label "Confirm" at bounding box center [582, 192] width 10 height 12
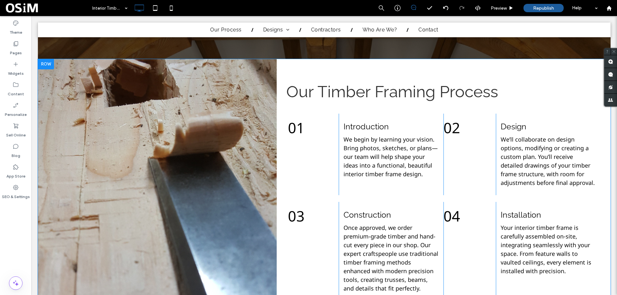
scroll to position [648, 0]
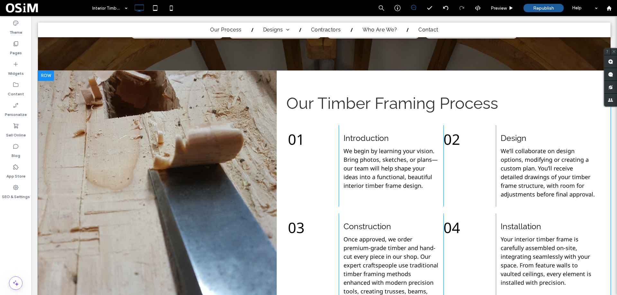
click at [245, 138] on div "Click To Paste" at bounding box center [157, 203] width 239 height 264
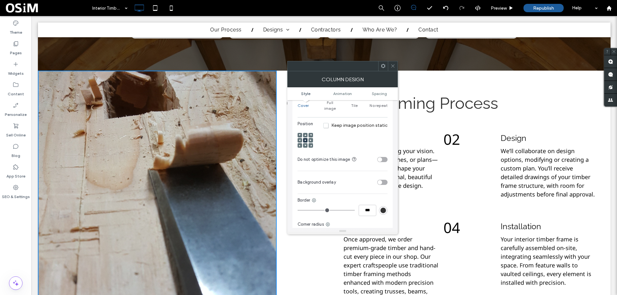
scroll to position [96, 0]
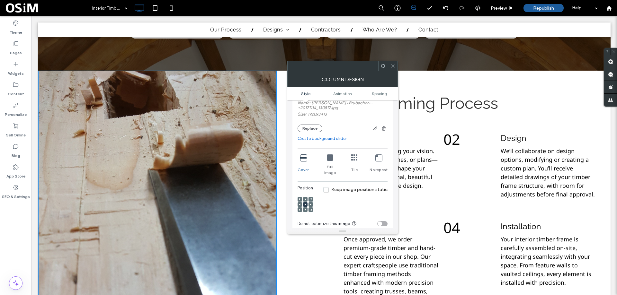
click at [329, 158] on icon at bounding box center [330, 158] width 6 height 6
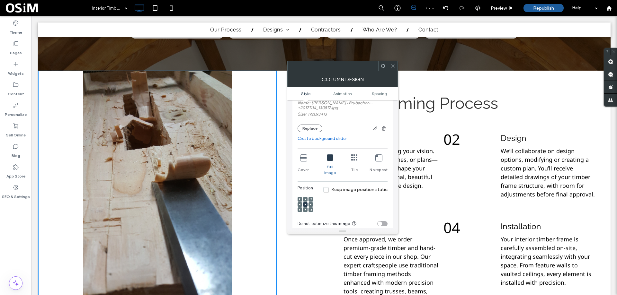
click at [304, 157] on icon at bounding box center [303, 158] width 6 height 6
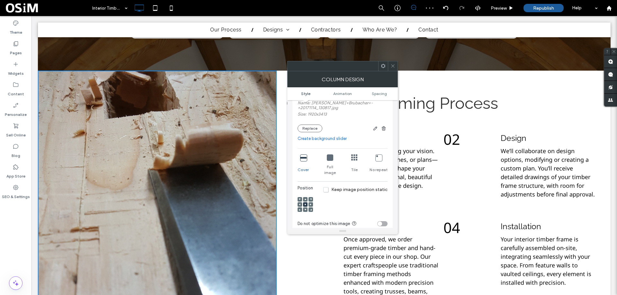
click at [392, 67] on use at bounding box center [392, 66] width 3 height 3
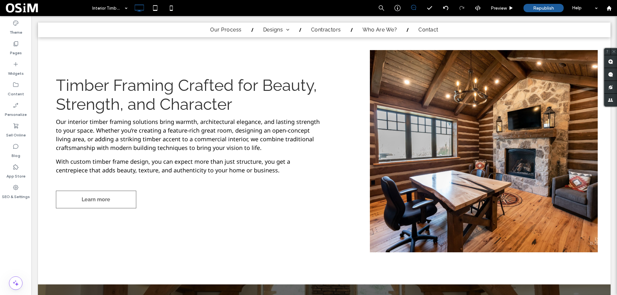
scroll to position [166, 0]
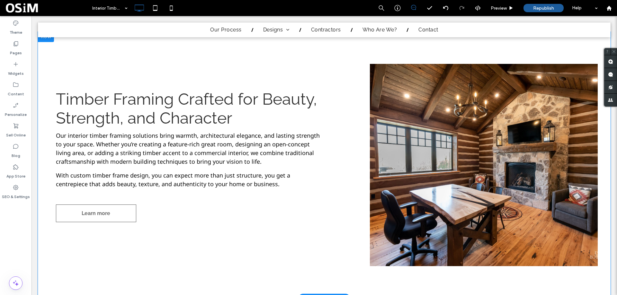
click at [429, 77] on div "Click To Paste Click To Paste Click To Paste" at bounding box center [484, 165] width 228 height 202
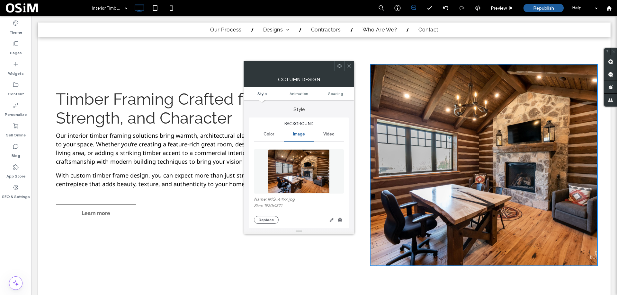
click at [351, 67] on icon at bounding box center [349, 66] width 5 height 5
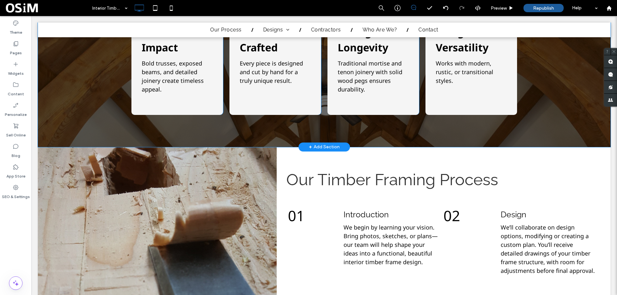
scroll to position [615, 0]
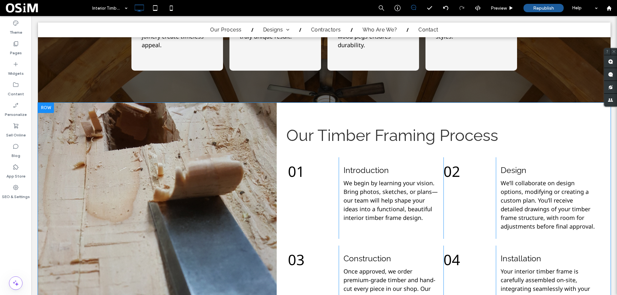
click at [362, 112] on div "Our Timber Framing Process 01 Click To Paste Introduction We begin by learning …" at bounding box center [444, 235] width 334 height 264
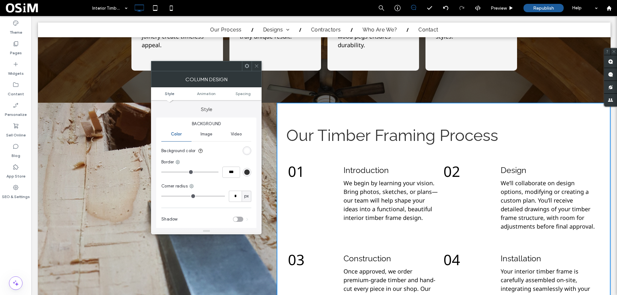
click at [259, 66] on div at bounding box center [257, 66] width 10 height 10
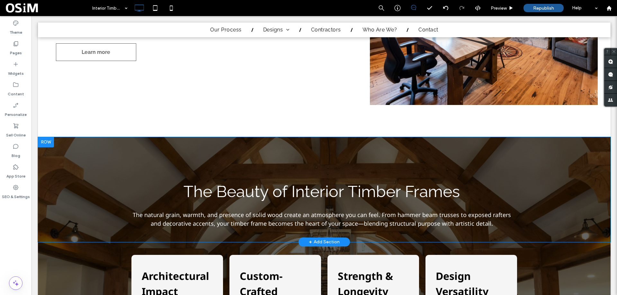
scroll to position [262, 0]
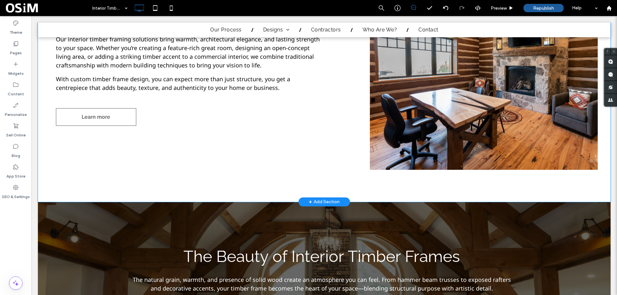
click at [272, 165] on div "Timber Framing Crafted for Beauty, Strength, and Character Our interior timber …" at bounding box center [210, 69] width 319 height 202
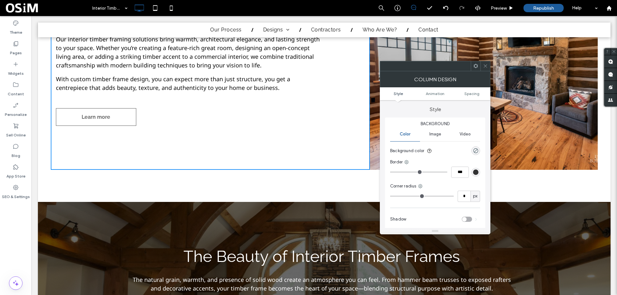
click at [261, 178] on div "Timber Framing Crafted for Beauty, Strength, and Character Our interior timber …" at bounding box center [324, 68] width 572 height 267
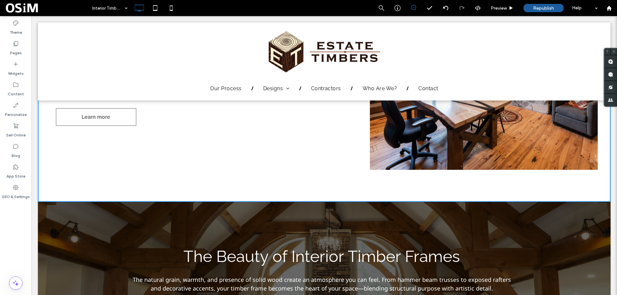
scroll to position [0, 0]
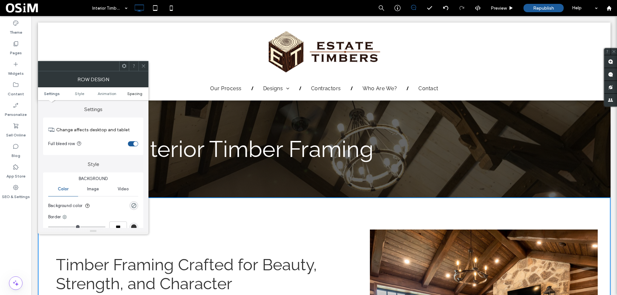
click at [138, 94] on span "Spacing" at bounding box center [134, 93] width 15 height 5
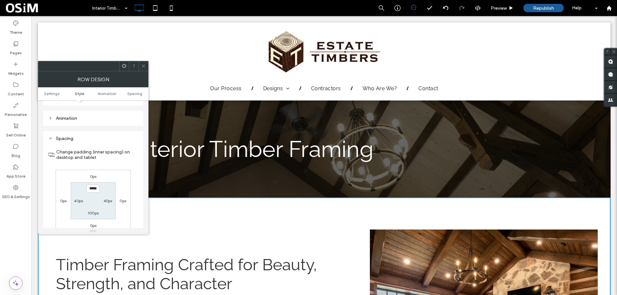
scroll to position [181, 0]
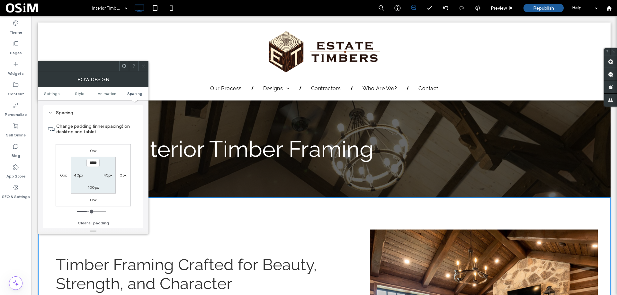
click at [144, 67] on icon at bounding box center [143, 66] width 5 height 5
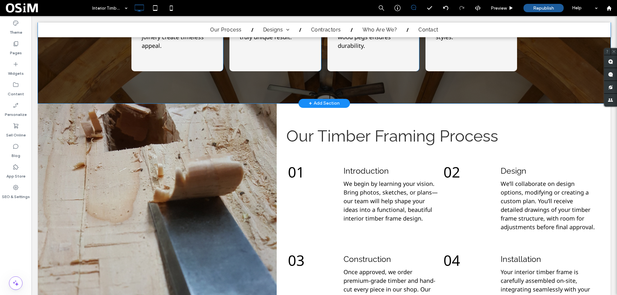
scroll to position [642, 0]
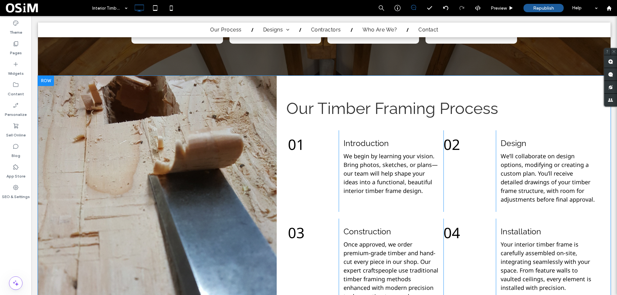
click at [294, 85] on div "Our Timber Framing Process 01 Click To Paste Introduction We begin by learning …" at bounding box center [444, 208] width 334 height 264
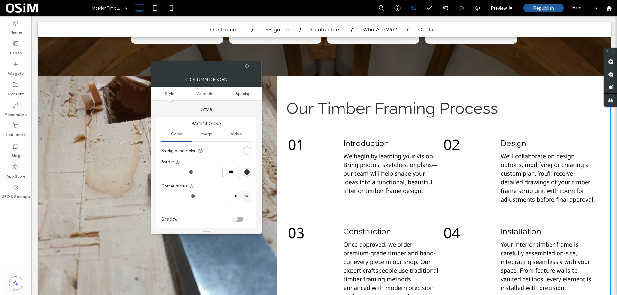
click at [250, 94] on span "Spacing" at bounding box center [242, 93] width 15 height 5
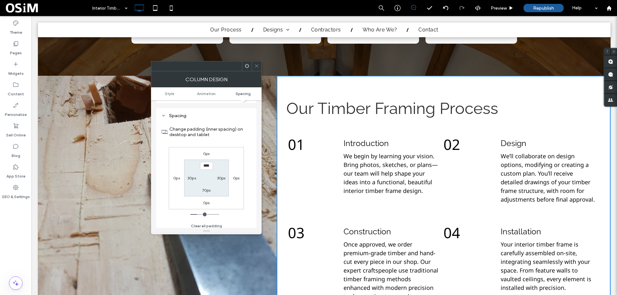
scroll to position [151, 0]
click at [255, 67] on icon at bounding box center [256, 66] width 5 height 5
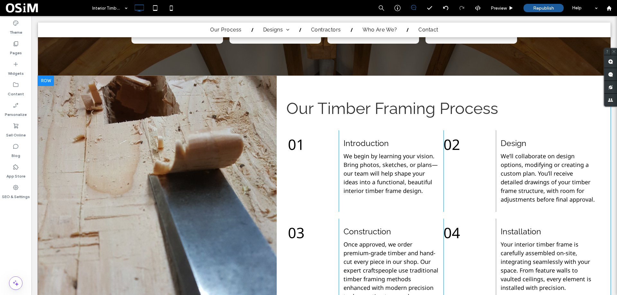
click at [43, 82] on div at bounding box center [46, 81] width 16 height 10
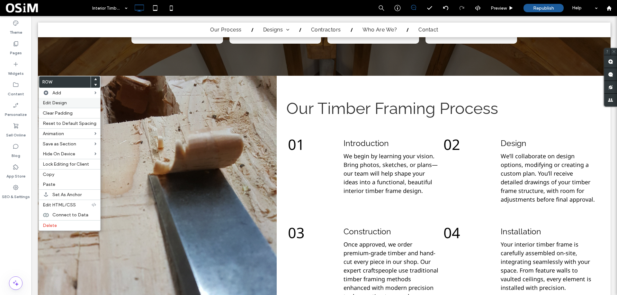
click at [57, 99] on div "Edit Design" at bounding box center [69, 103] width 61 height 10
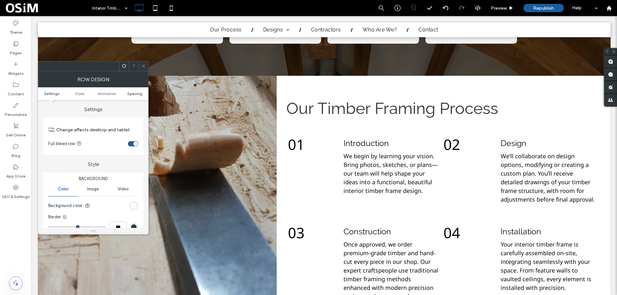
click at [135, 94] on span "Spacing" at bounding box center [134, 93] width 15 height 5
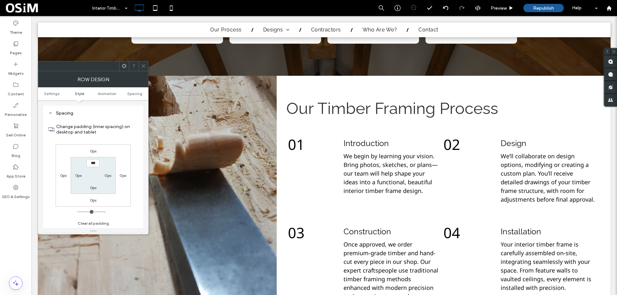
scroll to position [181, 0]
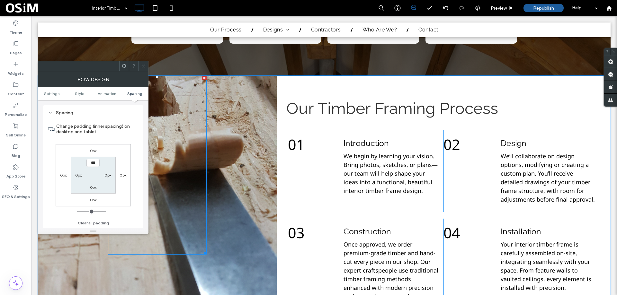
type input "*****"
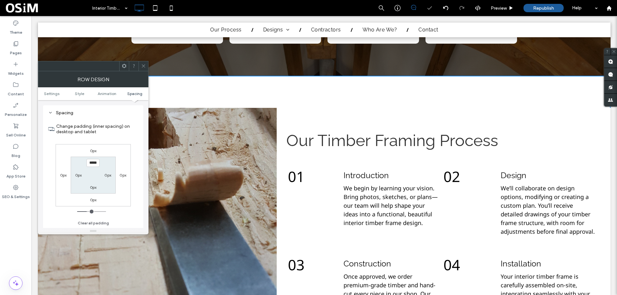
click at [93, 188] on label "0px" at bounding box center [93, 187] width 7 height 5
type input "*"
type input "***"
type input "*****"
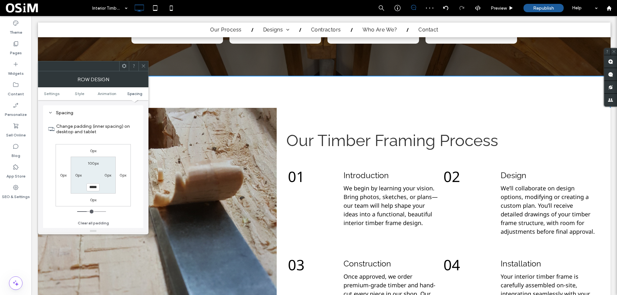
click at [145, 62] on span at bounding box center [143, 66] width 5 height 10
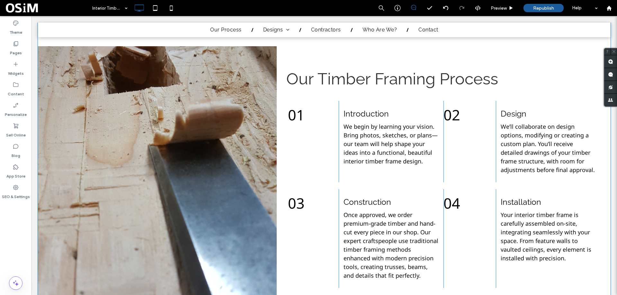
scroll to position [675, 0]
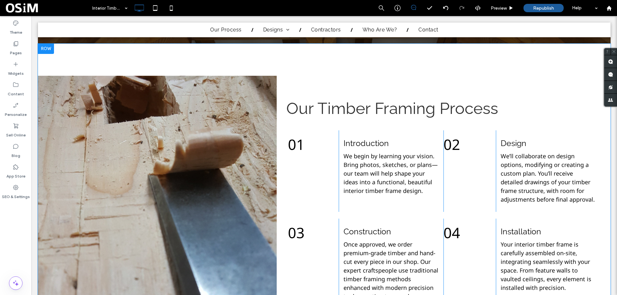
click at [168, 57] on div "Click To Paste Our Timber Framing Process 01 Click To Paste Introduction We beg…" at bounding box center [324, 208] width 572 height 329
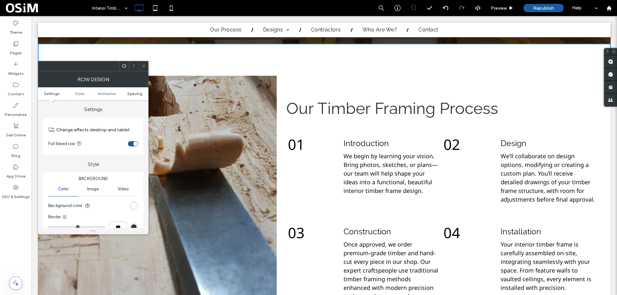
click at [137, 92] on span "Spacing" at bounding box center [134, 93] width 15 height 5
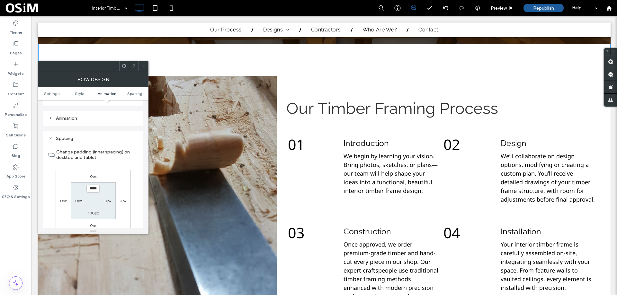
scroll to position [181, 0]
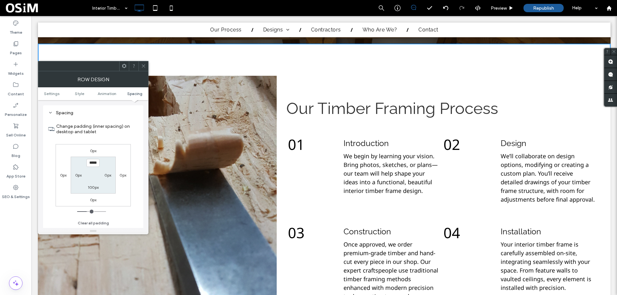
click at [83, 174] on div "0px" at bounding box center [78, 175] width 15 height 6
click at [78, 174] on label "0px" at bounding box center [78, 175] width 7 height 5
type input "*"
type input "**"
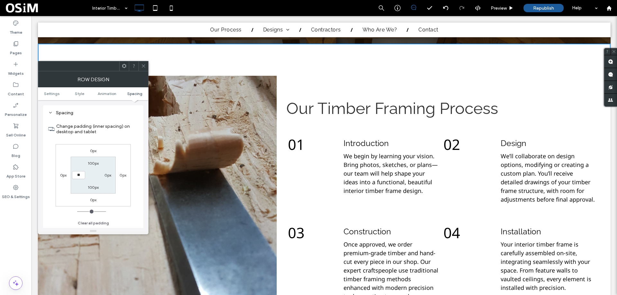
type input "****"
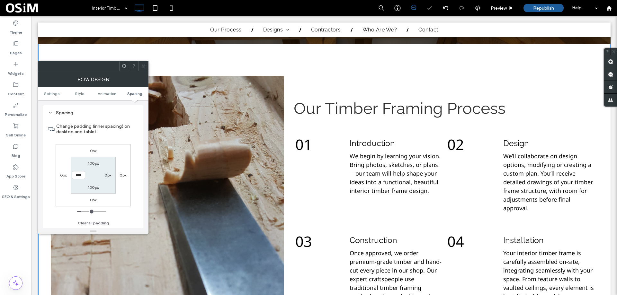
click at [110, 175] on label "0px" at bounding box center [107, 175] width 7 height 5
type input "*"
type input "**"
type input "****"
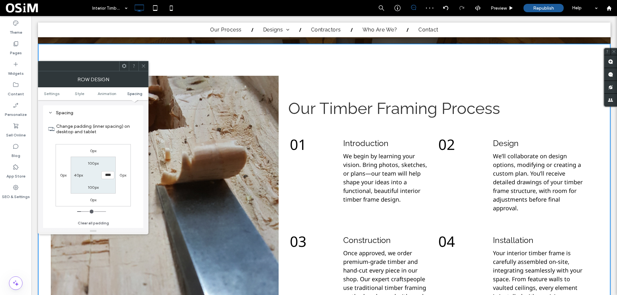
click at [144, 64] on icon at bounding box center [143, 66] width 5 height 5
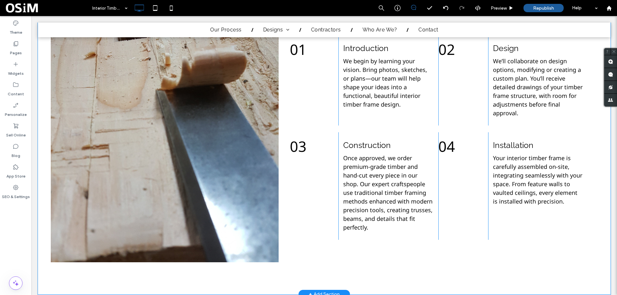
scroll to position [610, 0]
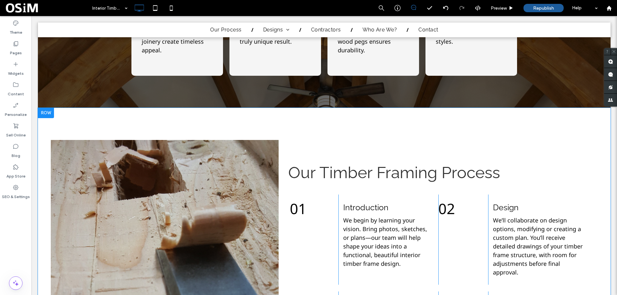
click at [333, 145] on div "Our Timber Framing Process 01 Click To Paste Introduction We begin by learning …" at bounding box center [438, 281] width 319 height 282
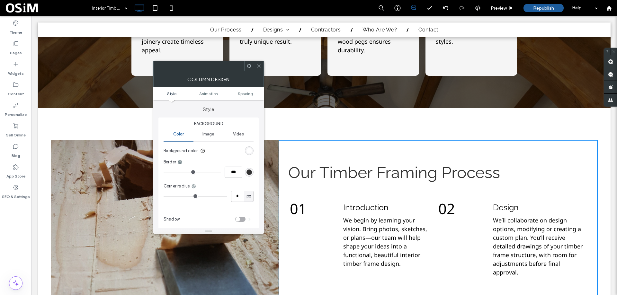
click at [258, 62] on span at bounding box center [258, 66] width 5 height 10
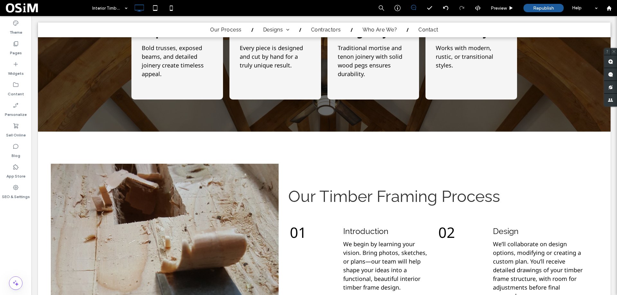
scroll to position [739, 0]
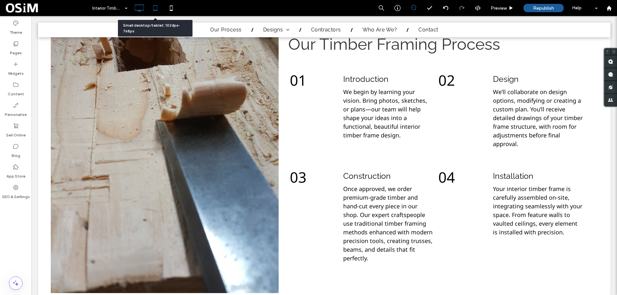
click at [159, 8] on icon at bounding box center [155, 8] width 13 height 13
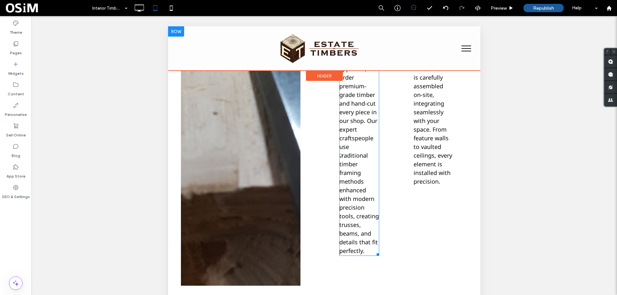
scroll to position [1060, 0]
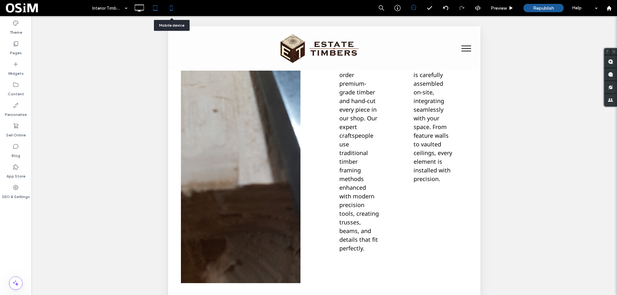
click at [171, 8] on icon at bounding box center [171, 8] width 13 height 13
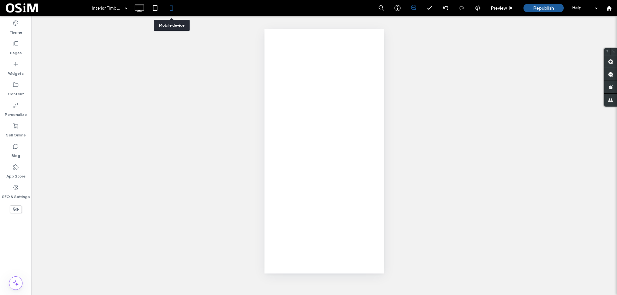
scroll to position [0, 0]
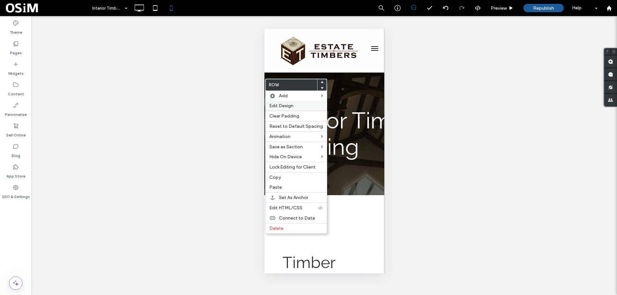
click at [287, 104] on span "Edit Design" at bounding box center [281, 105] width 24 height 5
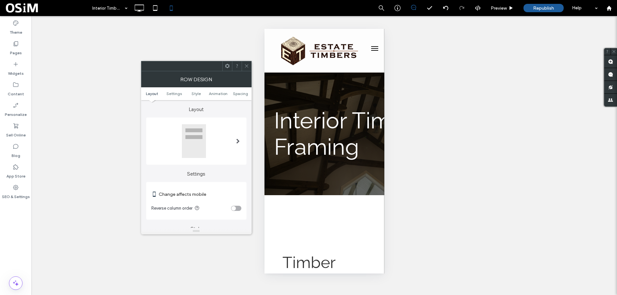
click at [235, 208] on div "toggle" at bounding box center [233, 208] width 4 height 4
click at [245, 65] on icon at bounding box center [246, 66] width 5 height 5
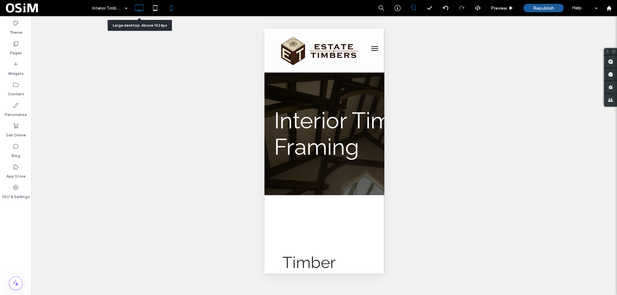
click at [137, 3] on icon at bounding box center [139, 8] width 13 height 13
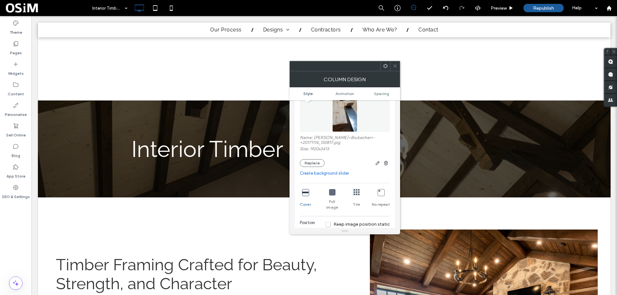
scroll to position [64, 0]
click at [311, 159] on button "Replace" at bounding box center [312, 161] width 25 height 8
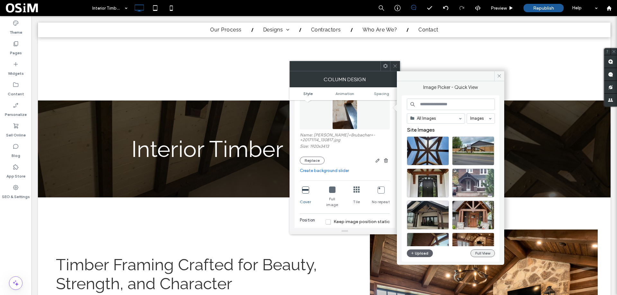
click at [478, 255] on button "Full View" at bounding box center [482, 254] width 24 height 8
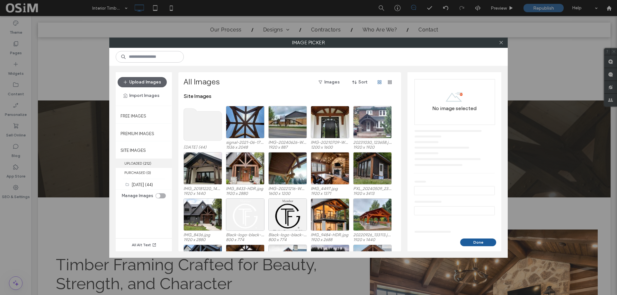
click at [135, 162] on label "UPLOADED ( 212 )" at bounding box center [144, 163] width 56 height 9
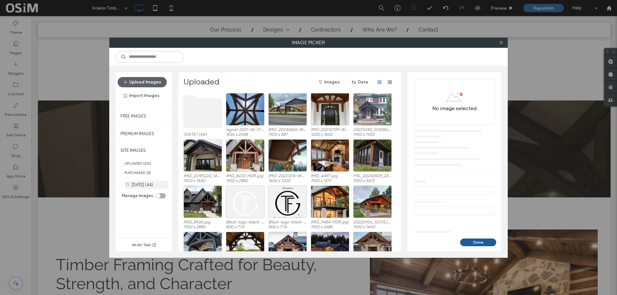
click at [140, 184] on label "Jan 2022 (44)" at bounding box center [142, 184] width 21 height 5
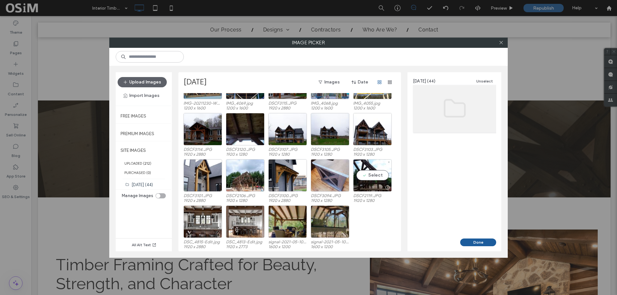
scroll to position [258, 0]
click at [137, 166] on label "UPLOADED ( 212 )" at bounding box center [144, 163] width 56 height 9
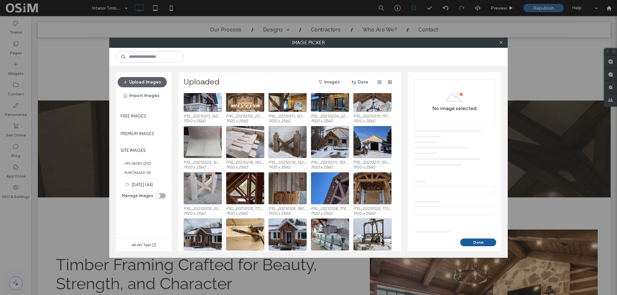
scroll to position [849, 0]
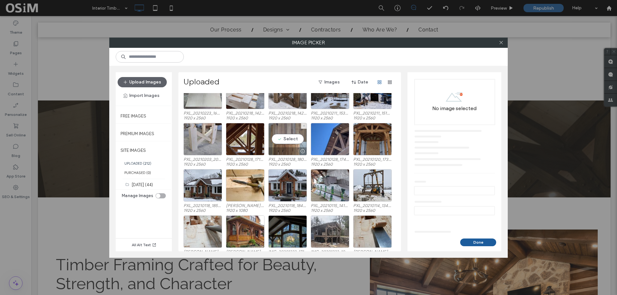
click at [284, 139] on div "Select" at bounding box center [287, 139] width 39 height 32
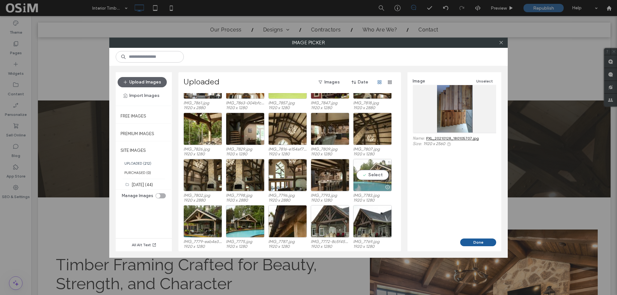
scroll to position [1240, 0]
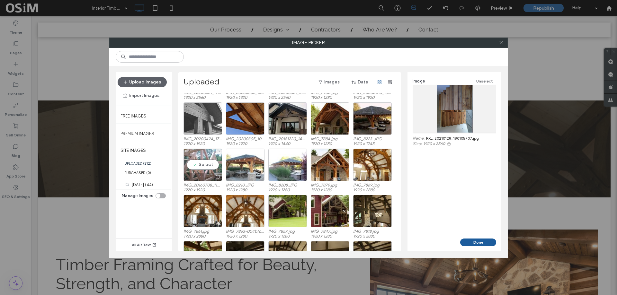
click at [199, 164] on div "Select" at bounding box center [202, 165] width 39 height 32
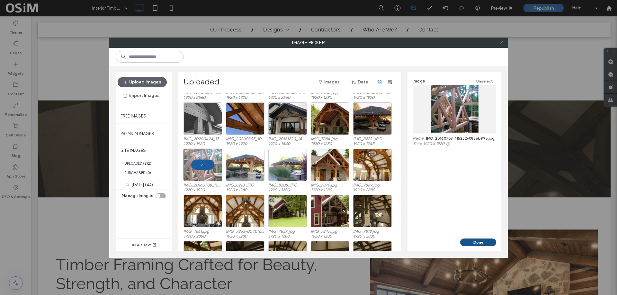
click at [482, 240] on button "Done" at bounding box center [478, 243] width 36 height 8
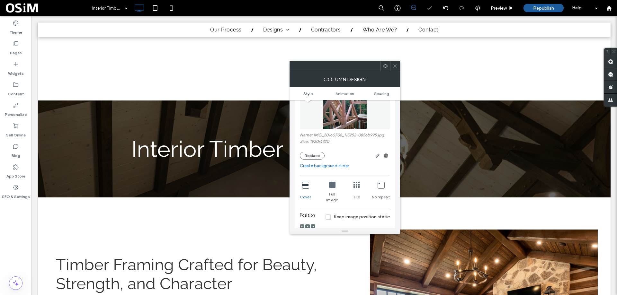
click at [393, 67] on icon at bounding box center [395, 66] width 5 height 5
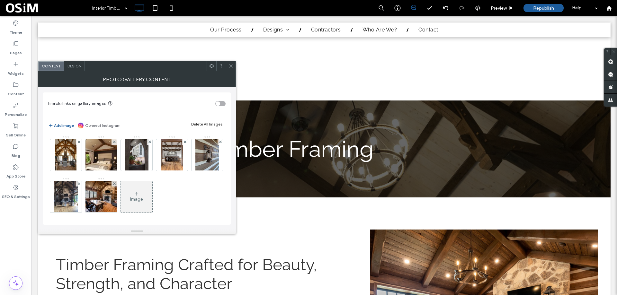
click at [143, 201] on div "Image" at bounding box center [136, 199] width 13 height 5
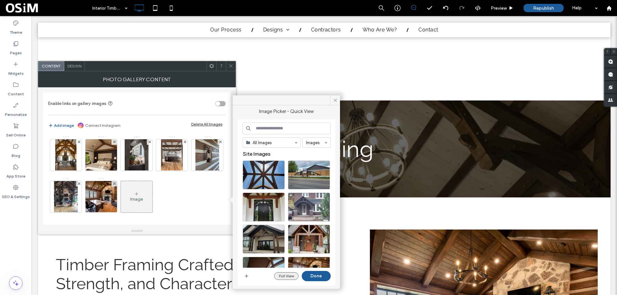
click at [281, 275] on button "Full View" at bounding box center [286, 276] width 24 height 8
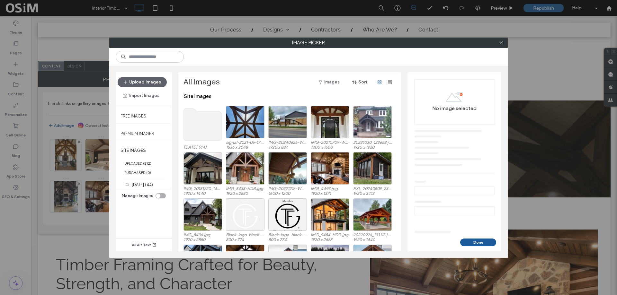
click at [163, 194] on div "toggle" at bounding box center [160, 195] width 10 height 5
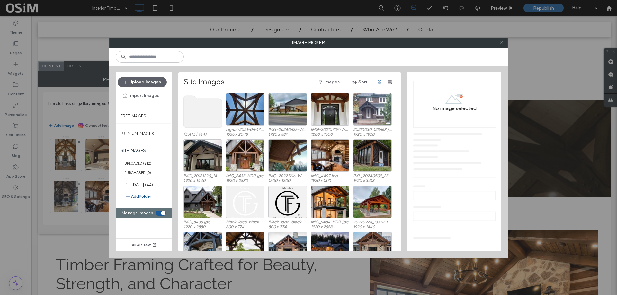
click at [149, 197] on button "Add Folder" at bounding box center [138, 197] width 26 height 8
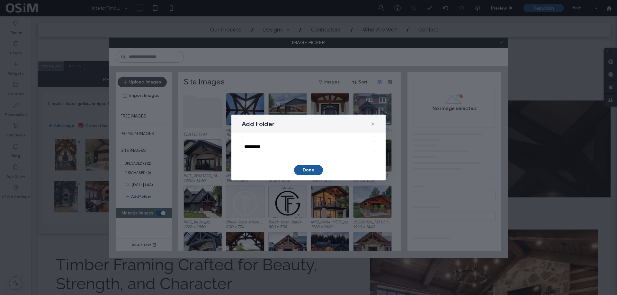
drag, startPoint x: 283, startPoint y: 147, endPoint x: 200, endPoint y: 148, distance: 83.2
click at [200, 148] on div "**********" at bounding box center [308, 147] width 617 height 295
type input "********"
click at [310, 165] on button "Done" at bounding box center [308, 170] width 29 height 10
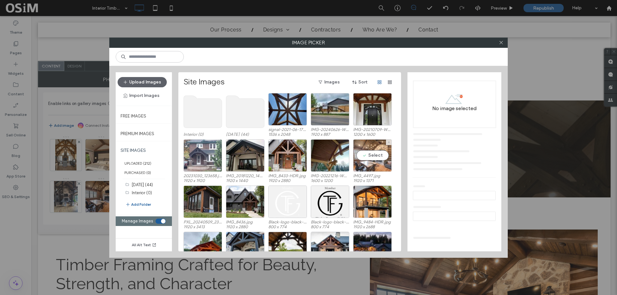
click at [376, 155] on div "Select" at bounding box center [372, 155] width 39 height 32
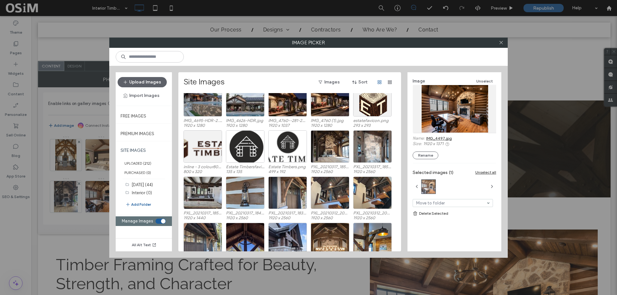
scroll to position [258, 0]
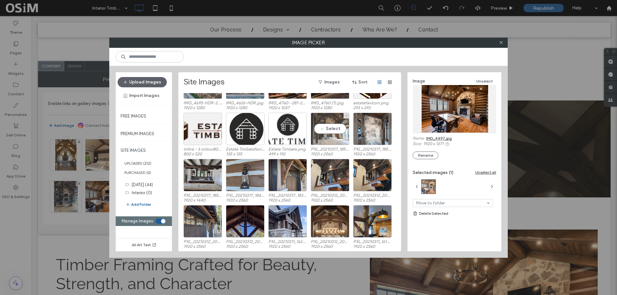
click at [332, 129] on div "Select" at bounding box center [330, 129] width 39 height 32
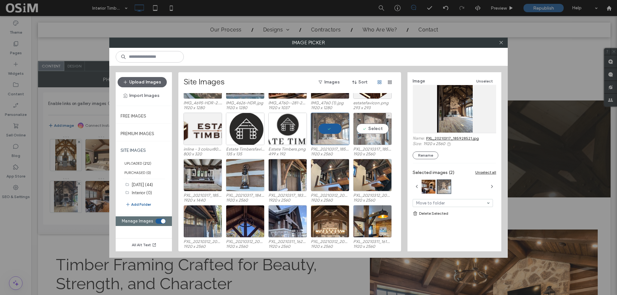
click at [371, 129] on div "Select" at bounding box center [372, 129] width 39 height 32
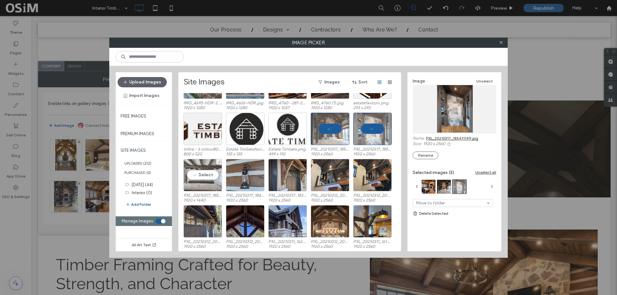
click at [195, 176] on div "Select" at bounding box center [202, 175] width 39 height 32
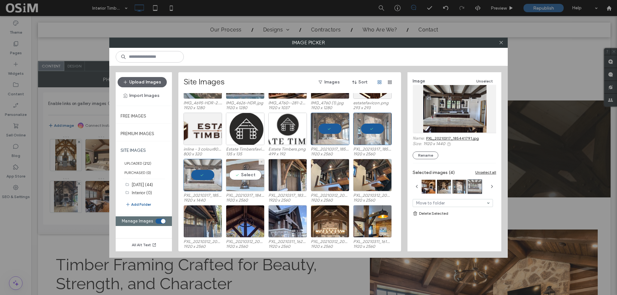
click at [237, 176] on div "Select" at bounding box center [245, 175] width 39 height 32
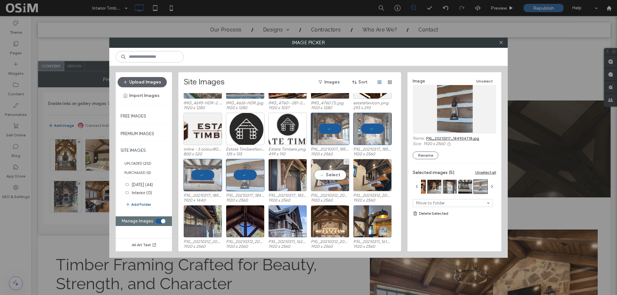
click at [341, 178] on div "Select" at bounding box center [330, 175] width 39 height 32
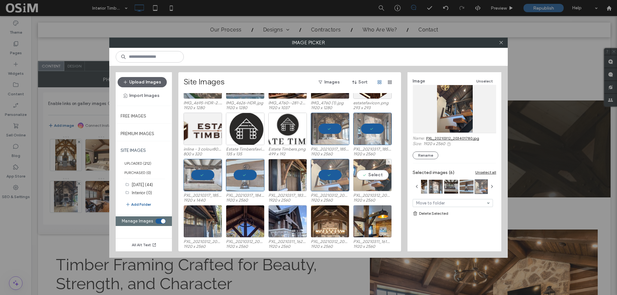
click at [376, 177] on div "Select" at bounding box center [372, 175] width 39 height 32
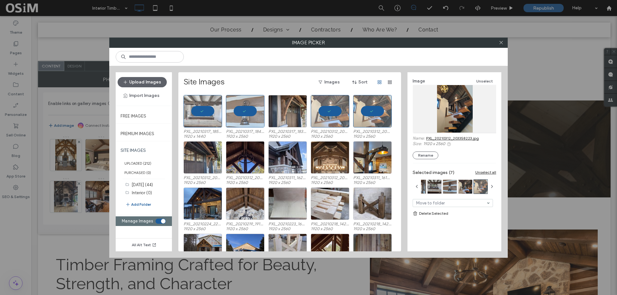
scroll to position [322, 0]
click at [330, 157] on div "Select" at bounding box center [330, 157] width 39 height 32
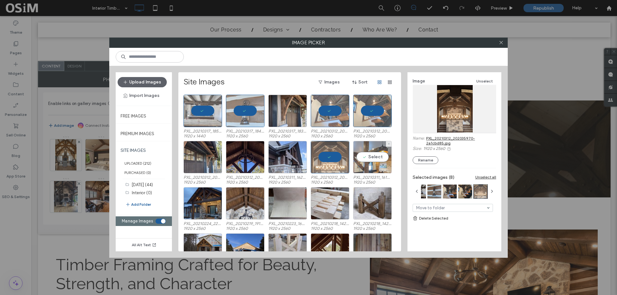
click at [368, 156] on div "Select" at bounding box center [372, 157] width 39 height 32
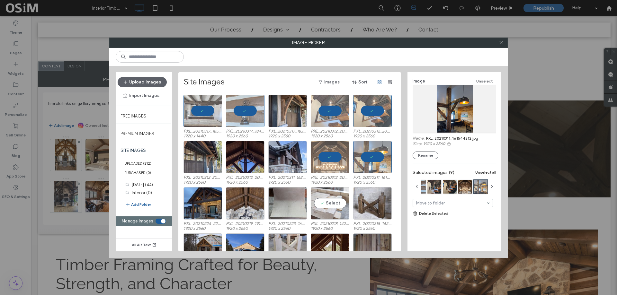
scroll to position [354, 0]
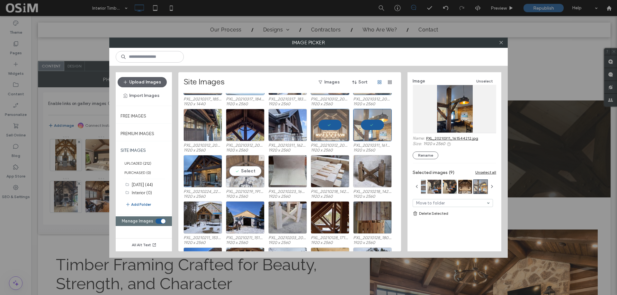
click at [245, 171] on div "Select" at bounding box center [245, 171] width 39 height 32
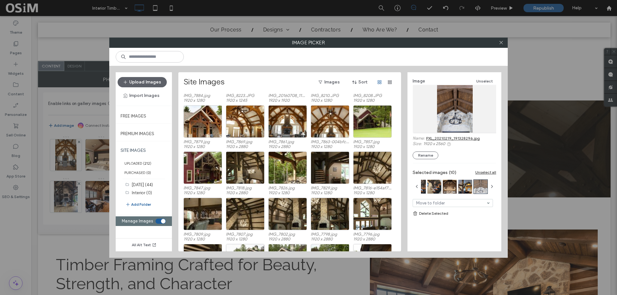
scroll to position [945, 0]
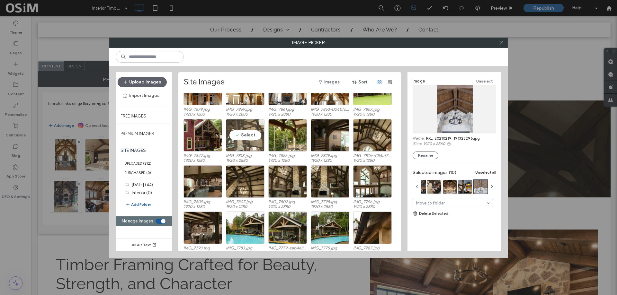
click at [245, 137] on div "Select" at bounding box center [245, 135] width 39 height 32
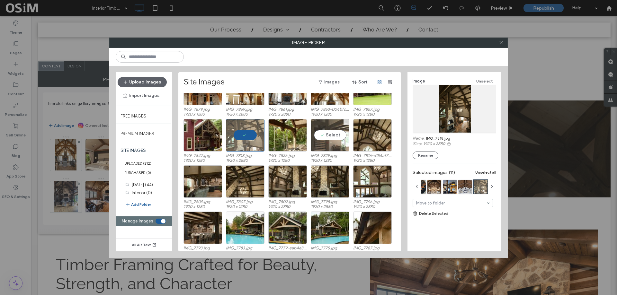
click at [340, 133] on div "Select" at bounding box center [330, 135] width 39 height 32
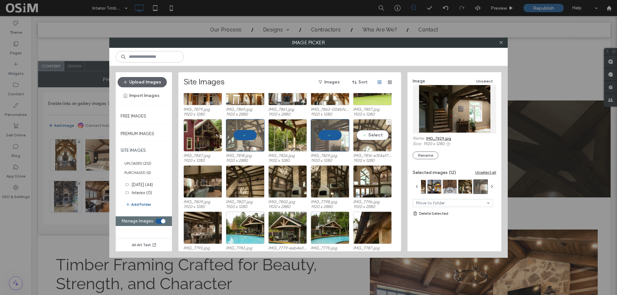
click at [382, 134] on div "Select" at bounding box center [372, 135] width 39 height 32
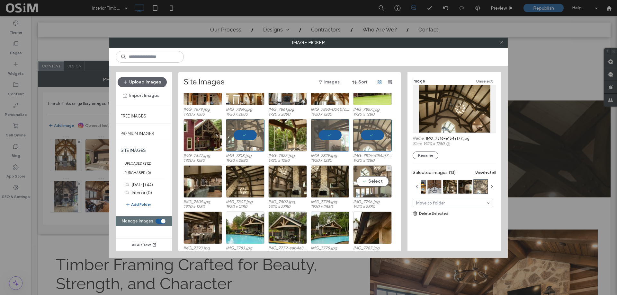
click at [379, 184] on div "Select" at bounding box center [372, 181] width 39 height 32
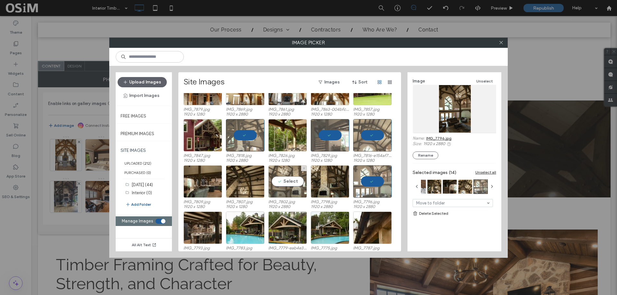
click at [280, 184] on div "Select" at bounding box center [287, 181] width 39 height 32
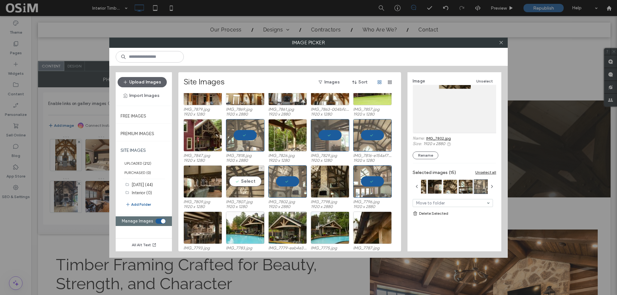
click at [236, 183] on div "Select" at bounding box center [245, 181] width 39 height 32
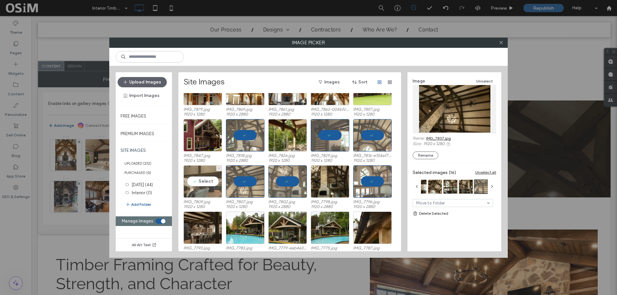
click at [198, 183] on div "Select" at bounding box center [202, 181] width 39 height 32
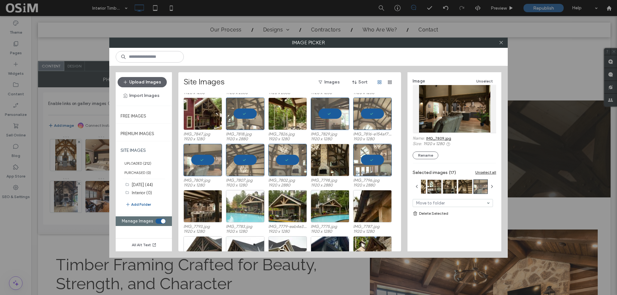
scroll to position [977, 0]
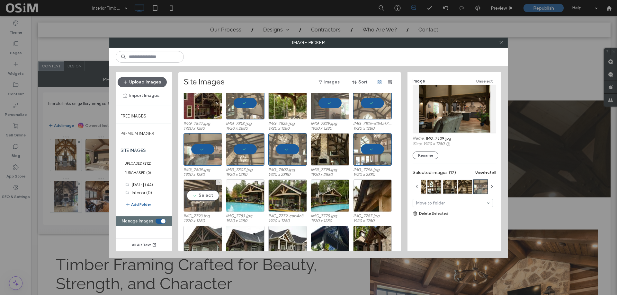
click at [198, 195] on div "Select" at bounding box center [202, 196] width 39 height 32
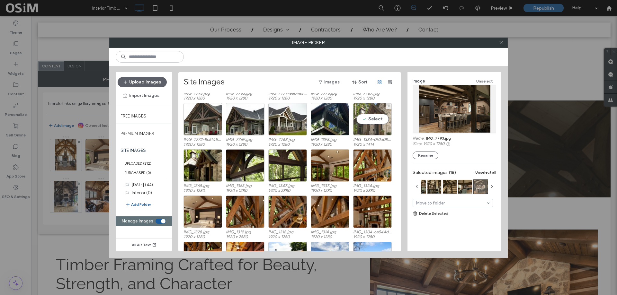
scroll to position [1137, 0]
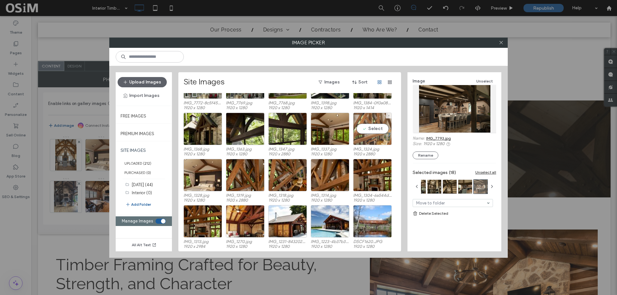
click at [380, 125] on div "Select" at bounding box center [372, 129] width 39 height 32
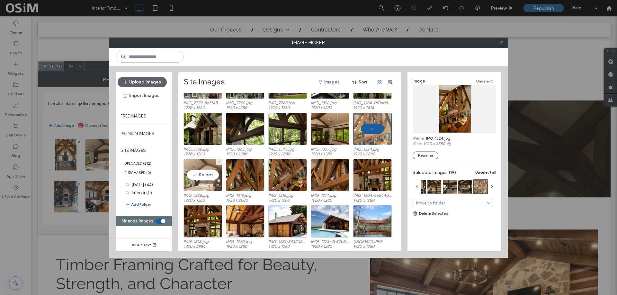
click at [203, 178] on div "Select" at bounding box center [202, 175] width 39 height 32
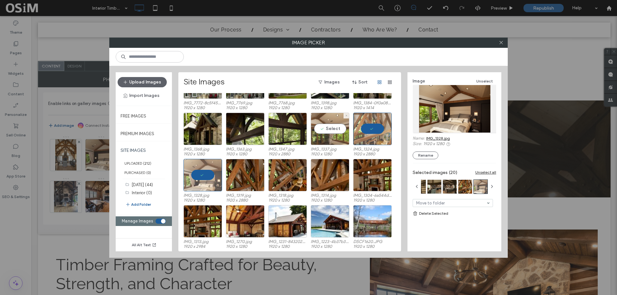
click at [325, 128] on div "Select" at bounding box center [330, 129] width 39 height 32
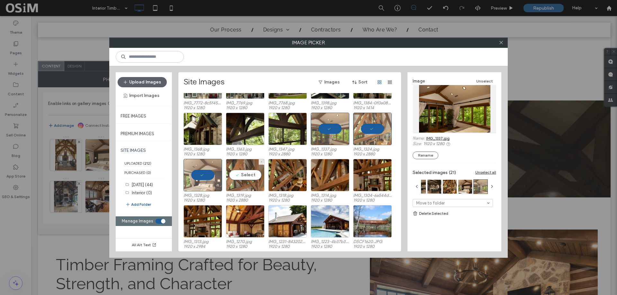
click at [239, 171] on div "Select" at bounding box center [245, 175] width 39 height 32
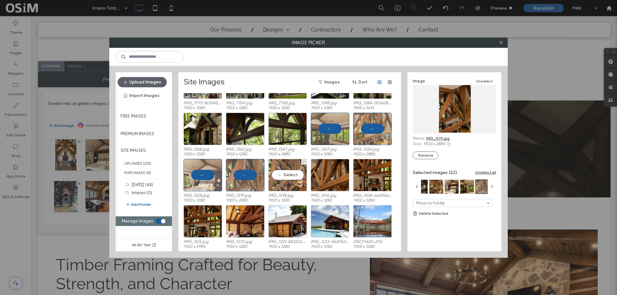
click at [282, 172] on div "Select" at bounding box center [287, 175] width 39 height 32
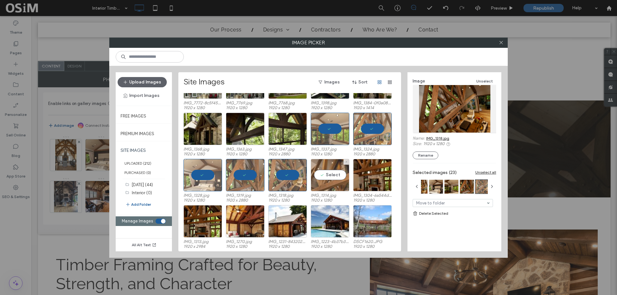
click at [335, 173] on div "Select" at bounding box center [330, 175] width 39 height 32
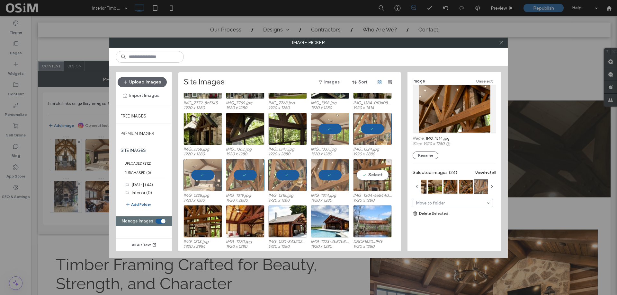
click at [376, 173] on div "Select" at bounding box center [372, 175] width 39 height 32
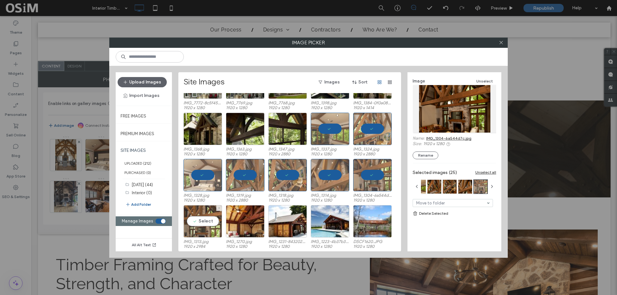
click at [198, 219] on div "Select" at bounding box center [202, 221] width 39 height 32
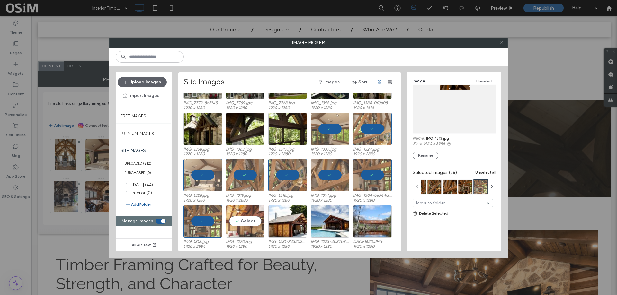
click at [253, 219] on div "Select" at bounding box center [245, 221] width 39 height 32
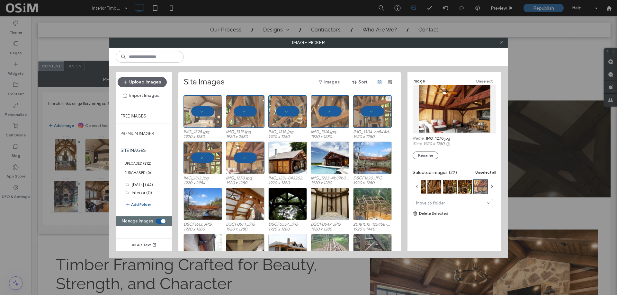
scroll to position [1201, 0]
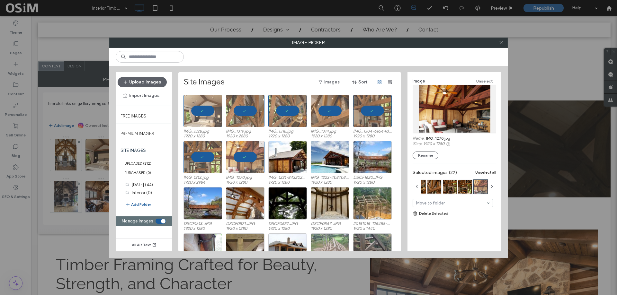
click at [240, 156] on div at bounding box center [245, 157] width 39 height 32
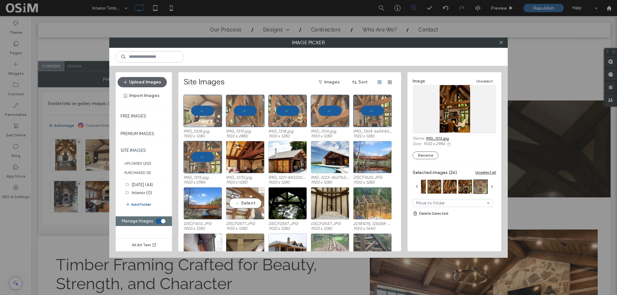
click at [245, 204] on div "Select" at bounding box center [245, 203] width 39 height 32
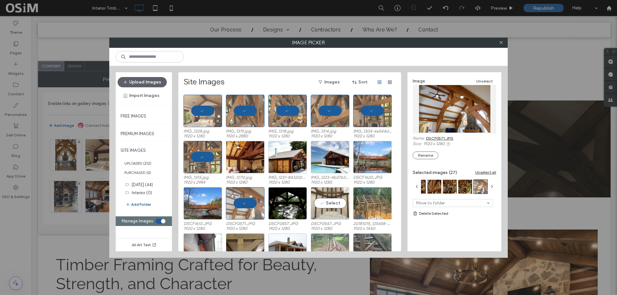
click at [331, 205] on div "Select" at bounding box center [330, 203] width 39 height 32
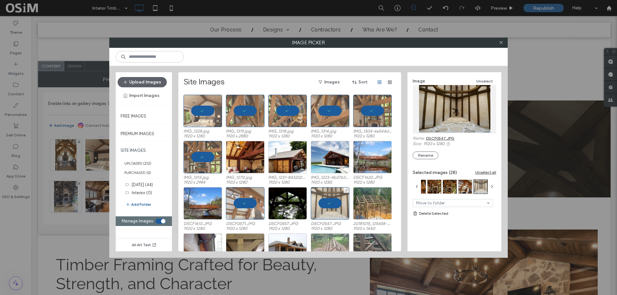
click at [331, 205] on div at bounding box center [330, 203] width 39 height 32
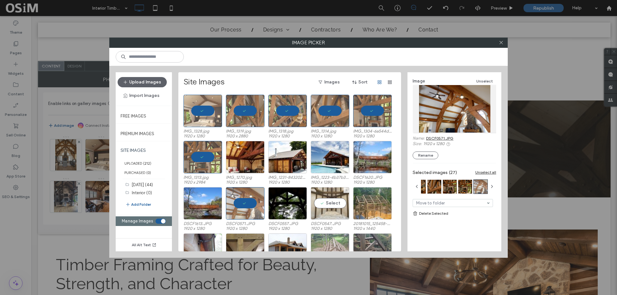
click at [333, 201] on div "Select" at bounding box center [330, 203] width 39 height 32
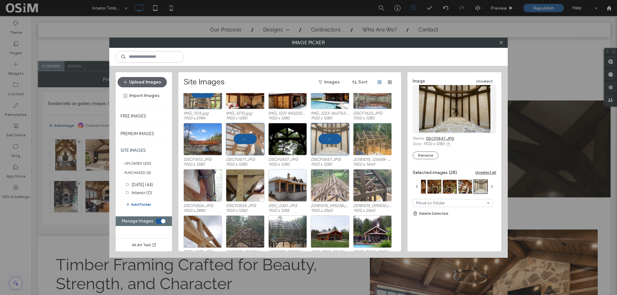
scroll to position [1297, 0]
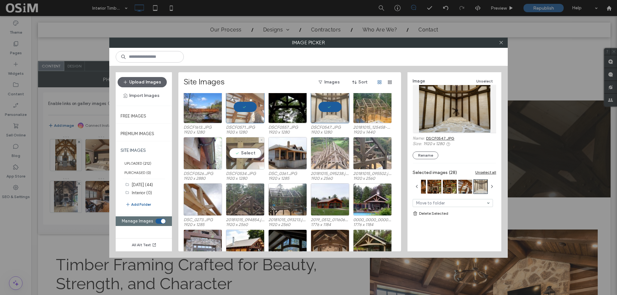
click at [247, 152] on div "Select" at bounding box center [245, 153] width 39 height 32
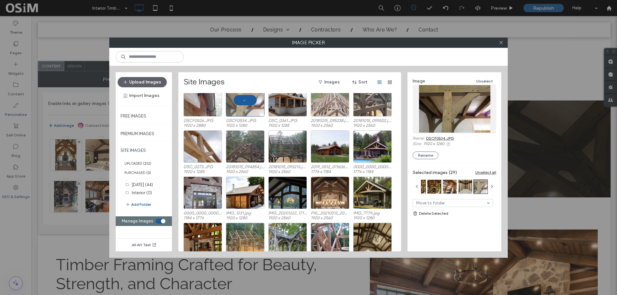
scroll to position [1362, 0]
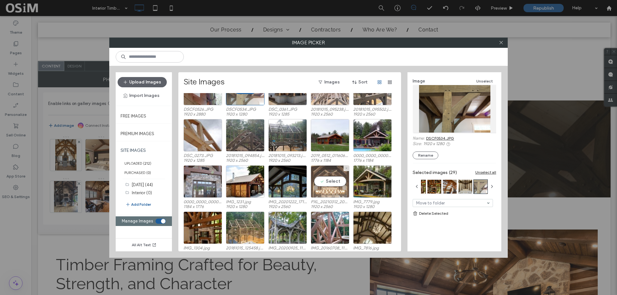
click at [323, 183] on div "Select" at bounding box center [330, 181] width 39 height 32
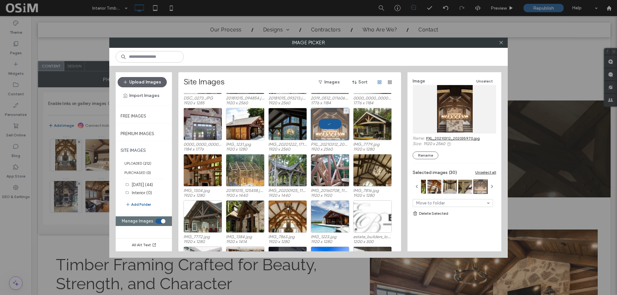
scroll to position [1426, 0]
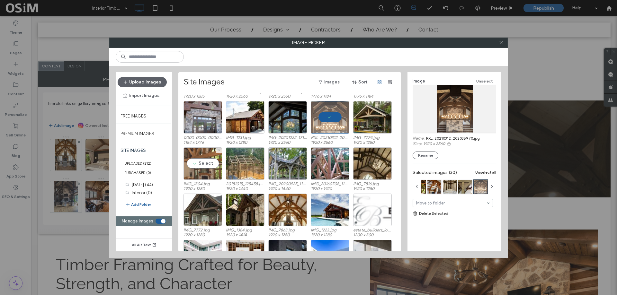
click at [201, 164] on div "Select" at bounding box center [202, 163] width 39 height 32
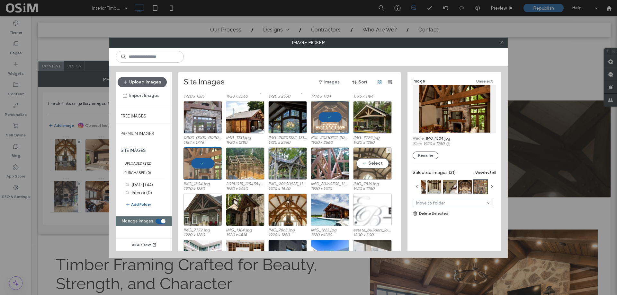
click at [380, 165] on div "Select" at bounding box center [372, 163] width 39 height 32
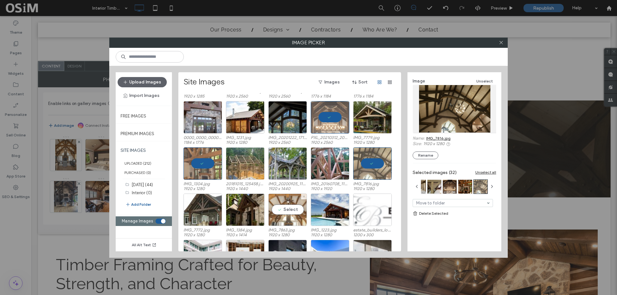
click at [289, 208] on div "Select" at bounding box center [287, 210] width 39 height 32
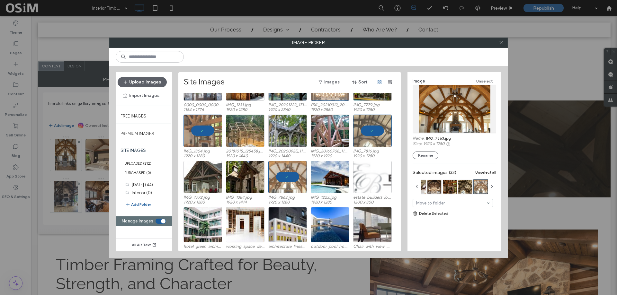
scroll to position [1490, 0]
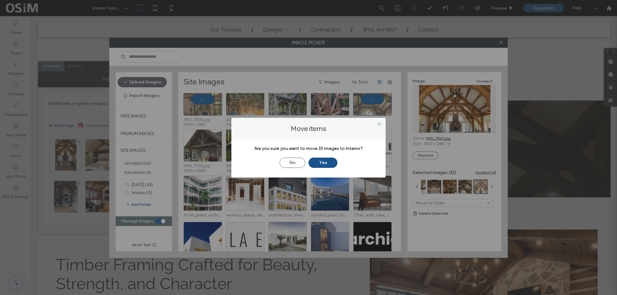
click at [324, 162] on button "Yes" at bounding box center [322, 163] width 29 height 10
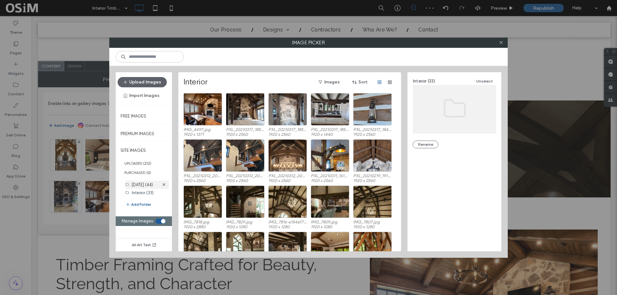
click at [136, 186] on label "Jan 2022 (44)" at bounding box center [142, 184] width 21 height 5
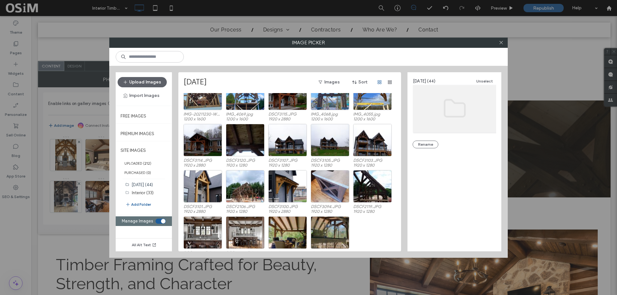
scroll to position [258, 0]
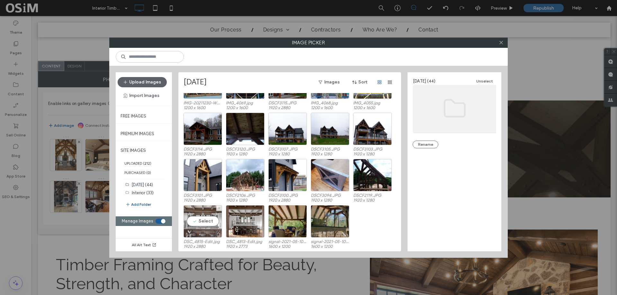
click at [205, 223] on div "Select" at bounding box center [202, 221] width 39 height 32
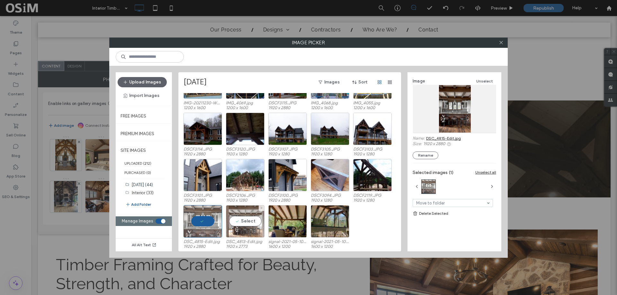
click at [255, 221] on div "Select" at bounding box center [245, 221] width 39 height 32
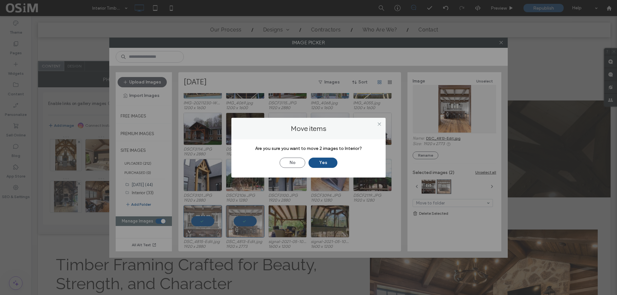
click at [324, 158] on button "Yes" at bounding box center [322, 163] width 29 height 10
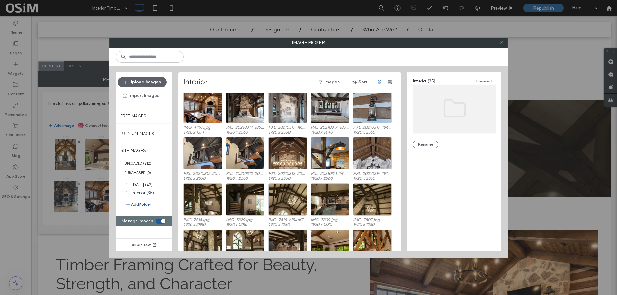
scroll to position [0, 0]
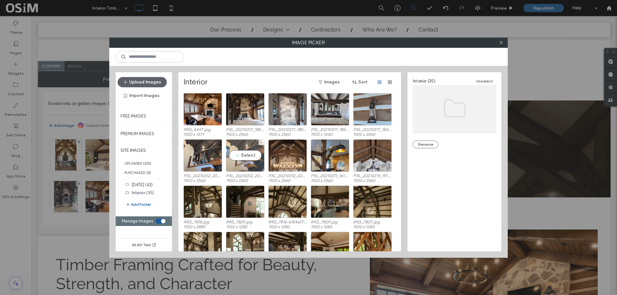
click at [240, 156] on div "Select" at bounding box center [245, 155] width 39 height 32
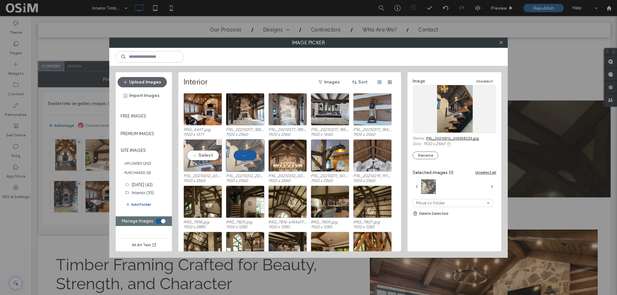
click at [213, 158] on div "Select" at bounding box center [202, 155] width 39 height 32
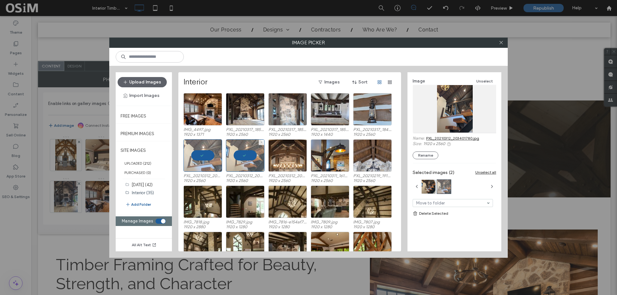
click at [242, 154] on div at bounding box center [245, 155] width 39 height 32
click at [203, 155] on div at bounding box center [202, 155] width 39 height 32
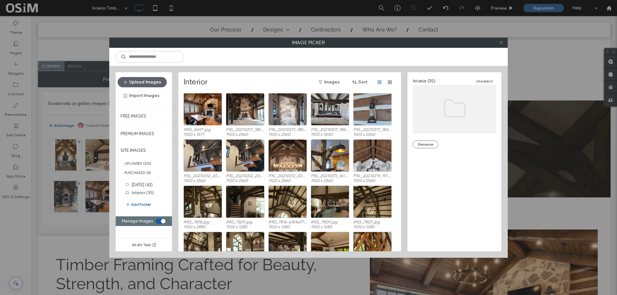
click at [500, 45] on span at bounding box center [501, 43] width 5 height 10
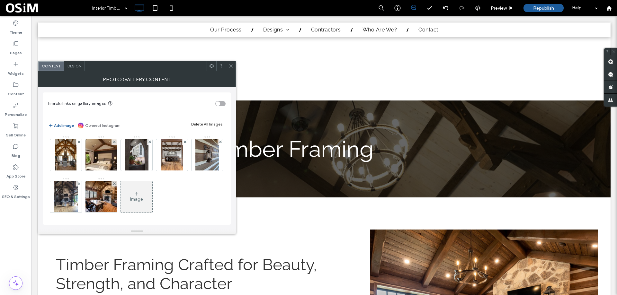
click at [227, 64] on div at bounding box center [231, 66] width 10 height 10
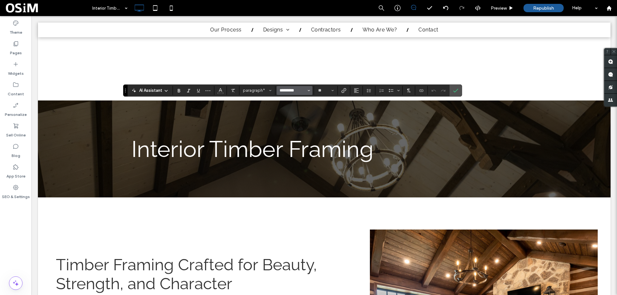
click at [299, 90] on input "*********" at bounding box center [292, 90] width 27 height 5
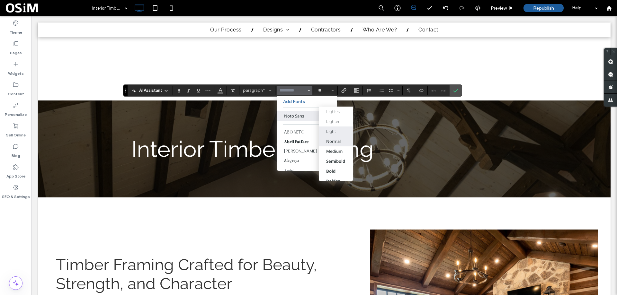
click at [341, 134] on div "Light" at bounding box center [336, 131] width 20 height 6
type input "*********"
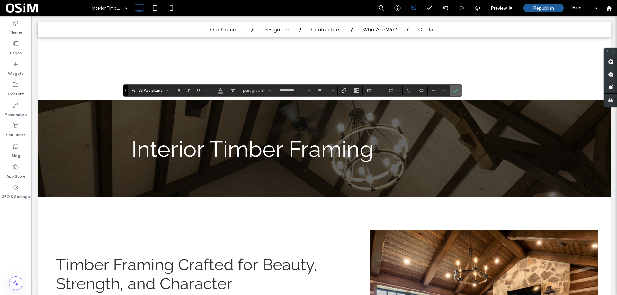
click at [454, 94] on span "Confirm" at bounding box center [454, 91] width 3 height 12
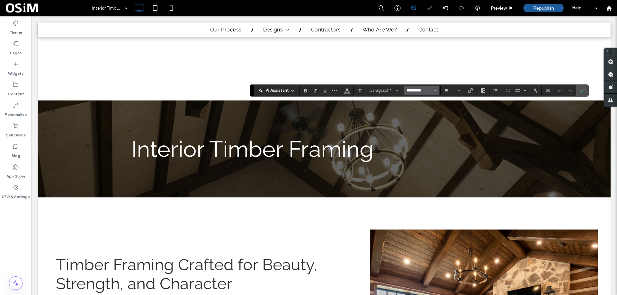
click at [430, 91] on input "*********" at bounding box center [419, 90] width 27 height 5
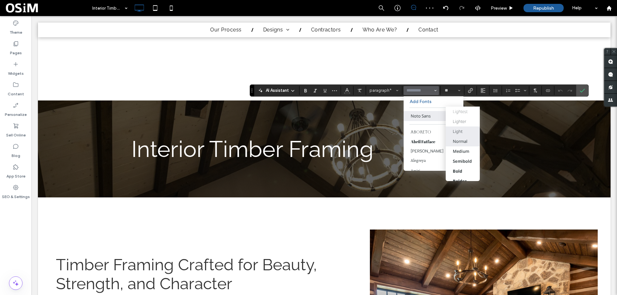
click at [460, 131] on div "Light" at bounding box center [458, 131] width 10 height 6
type input "*********"
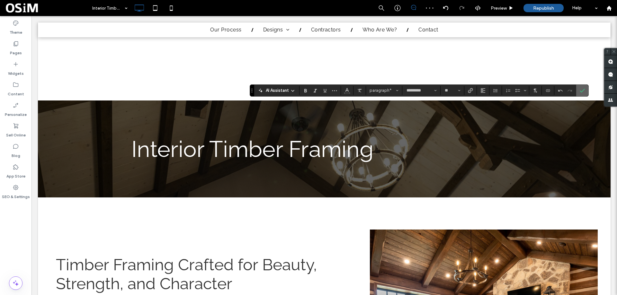
click at [580, 91] on icon "Confirm" at bounding box center [581, 90] width 5 height 5
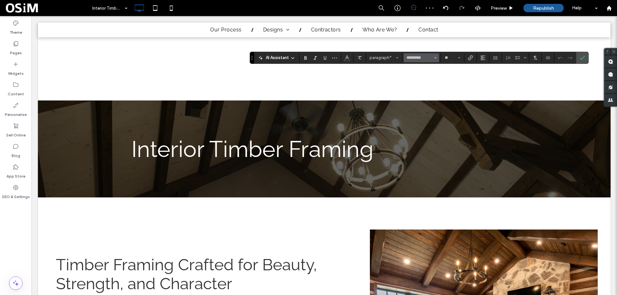
click at [435, 56] on span "Font & Font weight" at bounding box center [435, 58] width 3 height 8
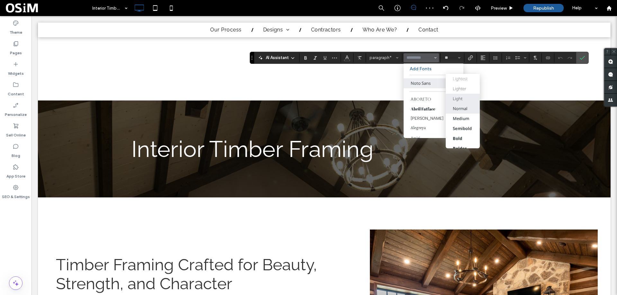
click at [461, 97] on div "Light" at bounding box center [458, 99] width 10 height 6
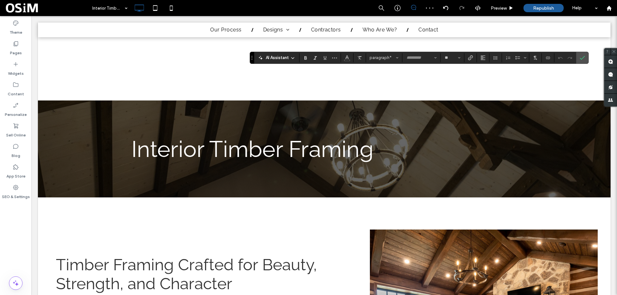
type input "*********"
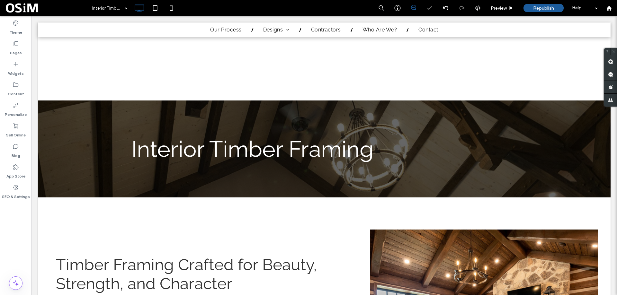
type input "*********"
type input "**"
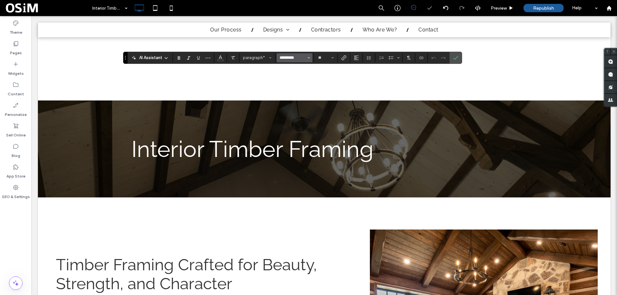
click at [286, 59] on input "*********" at bounding box center [292, 57] width 27 height 5
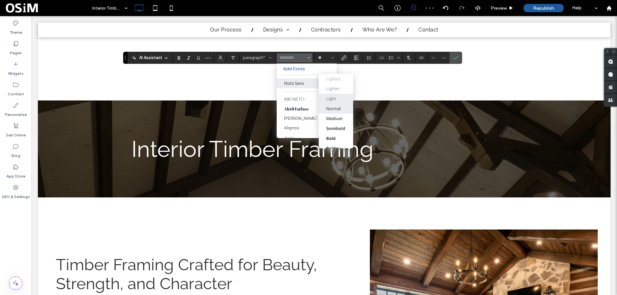
click at [342, 94] on label "Light" at bounding box center [336, 99] width 34 height 10
type input "*********"
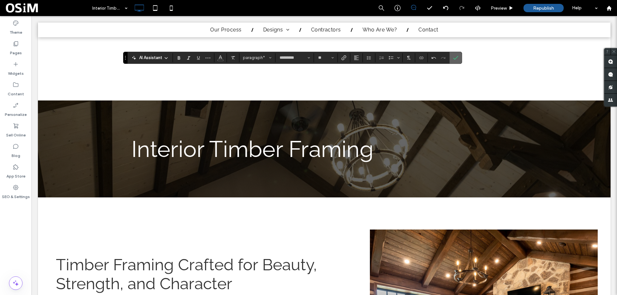
click at [457, 58] on icon "Confirm" at bounding box center [455, 57] width 5 height 5
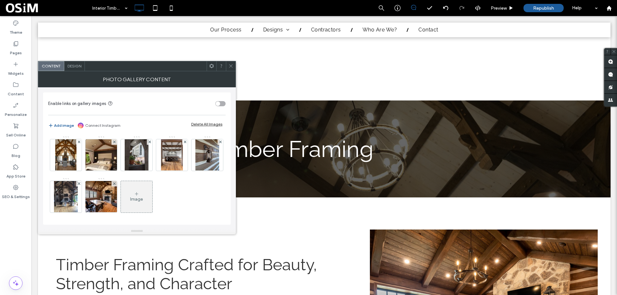
click at [143, 197] on div "Image" at bounding box center [136, 199] width 13 height 5
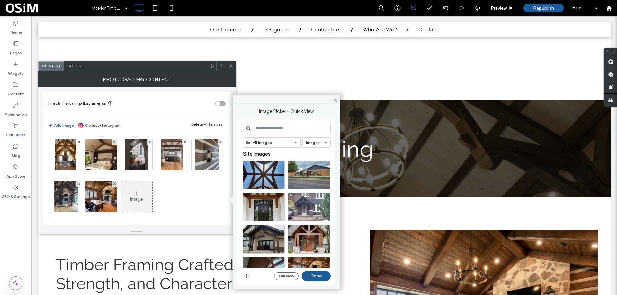
click at [247, 277] on icon "button" at bounding box center [246, 276] width 5 height 5
click at [289, 276] on button "Full View" at bounding box center [286, 276] width 24 height 8
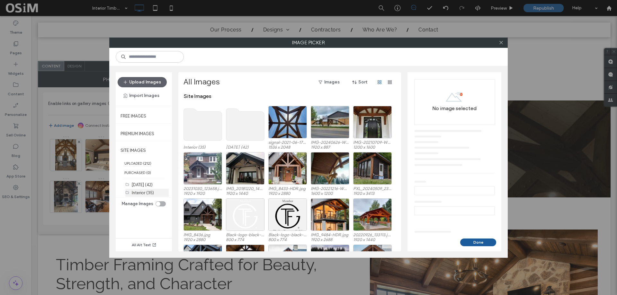
click at [142, 196] on div "Interior (35)" at bounding box center [150, 193] width 37 height 7
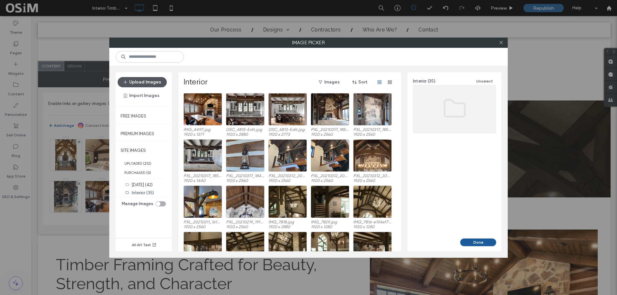
click at [147, 79] on button "Upload Images" at bounding box center [142, 82] width 49 height 10
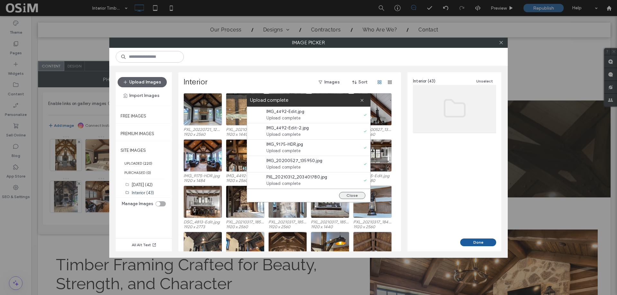
click at [356, 194] on button "Close" at bounding box center [352, 195] width 26 height 7
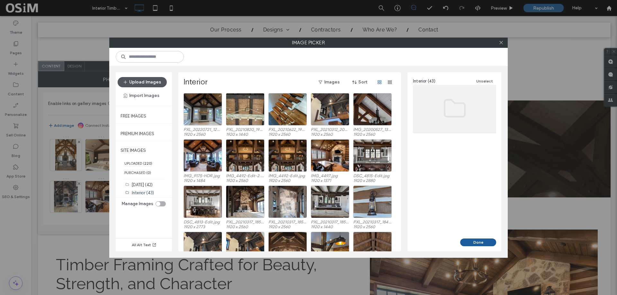
click at [152, 78] on button "Upload Images" at bounding box center [142, 82] width 49 height 10
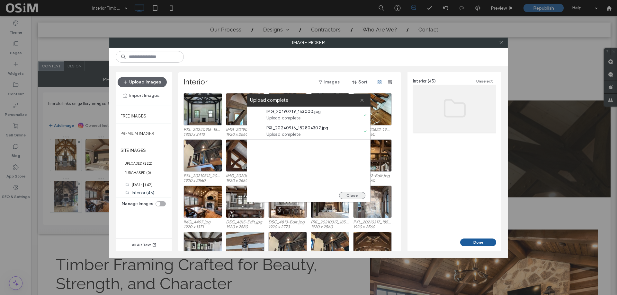
click at [356, 193] on button "Close" at bounding box center [352, 195] width 26 height 7
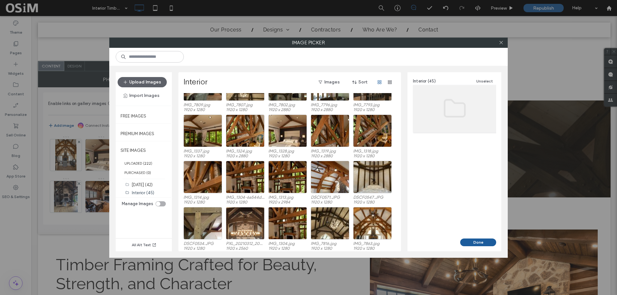
scroll to position [258, 0]
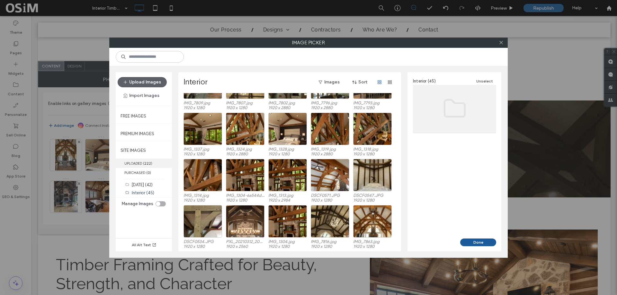
click at [132, 161] on label "UPLOADED ( 222 )" at bounding box center [144, 163] width 56 height 9
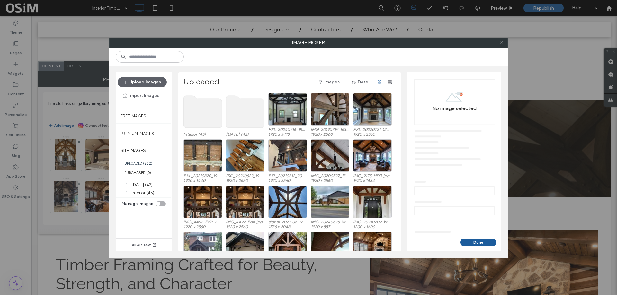
click at [135, 76] on div "Upload Images Import Images" at bounding box center [144, 88] width 56 height 33
click at [135, 80] on button "Upload Images" at bounding box center [142, 82] width 49 height 10
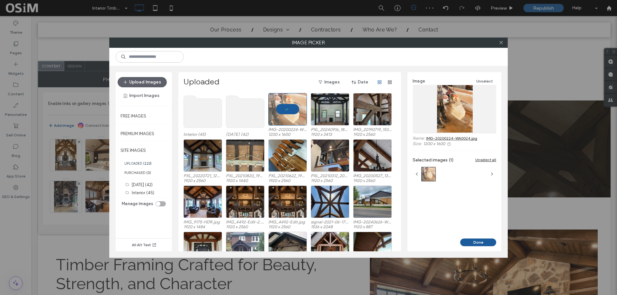
click at [504, 41] on div at bounding box center [501, 43] width 10 height 10
click at [501, 42] on icon at bounding box center [501, 42] width 5 height 5
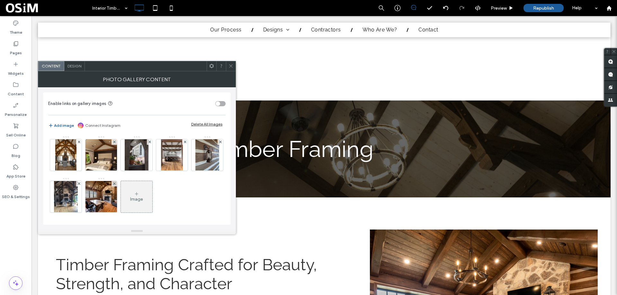
click at [231, 64] on icon at bounding box center [230, 66] width 5 height 5
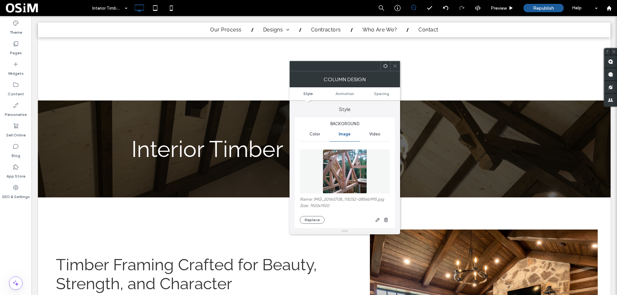
scroll to position [32, 0]
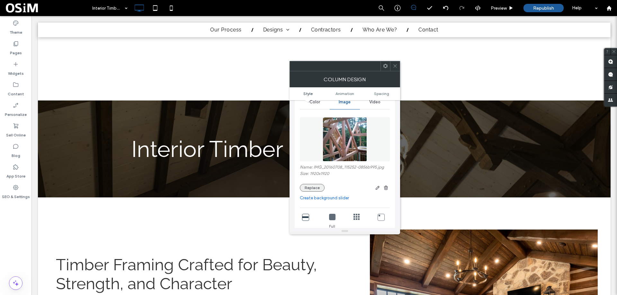
click at [311, 189] on button "Replace" at bounding box center [312, 188] width 25 height 8
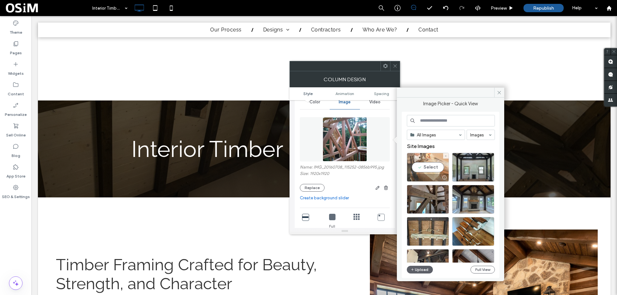
click at [424, 167] on div "Select" at bounding box center [428, 167] width 42 height 29
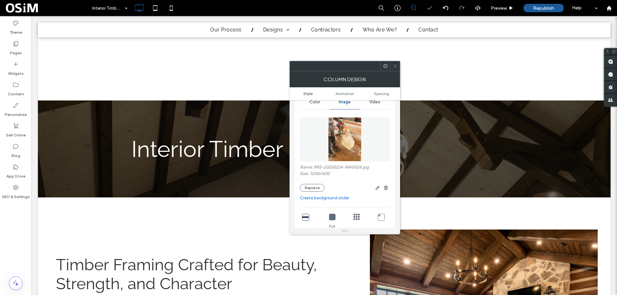
click at [397, 65] on icon at bounding box center [395, 66] width 5 height 5
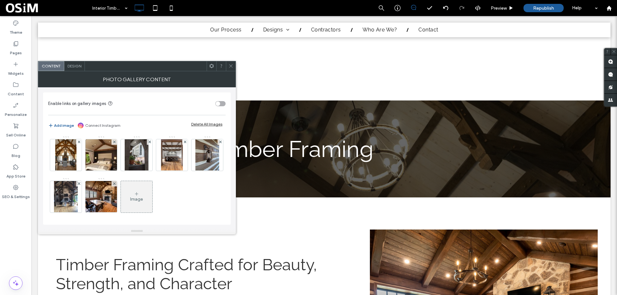
click at [143, 199] on div "Image" at bounding box center [136, 199] width 13 height 5
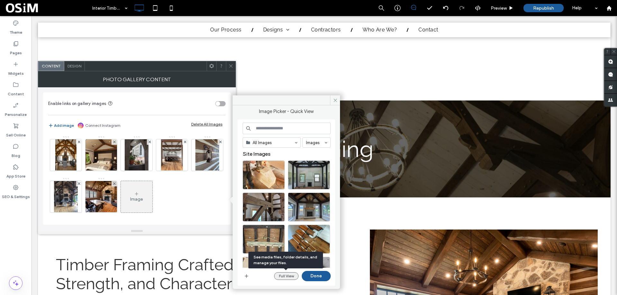
click at [283, 278] on button "Full View" at bounding box center [286, 276] width 24 height 8
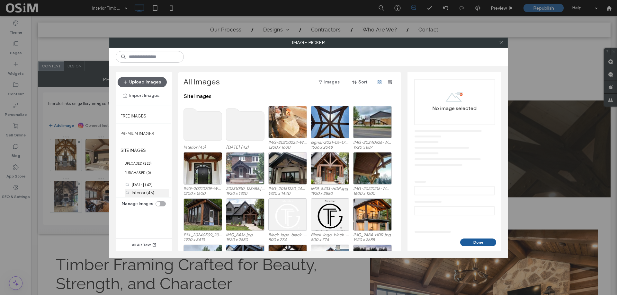
click at [143, 191] on label "Interior (45)" at bounding box center [143, 192] width 22 height 5
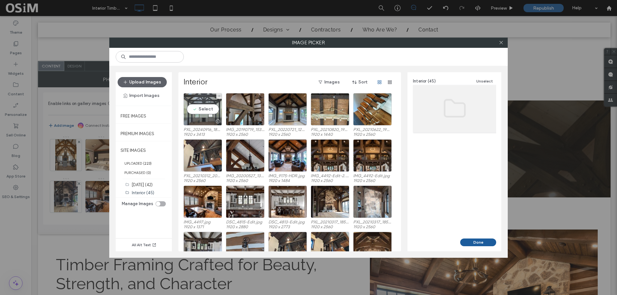
click at [199, 110] on div "Select" at bounding box center [202, 109] width 39 height 32
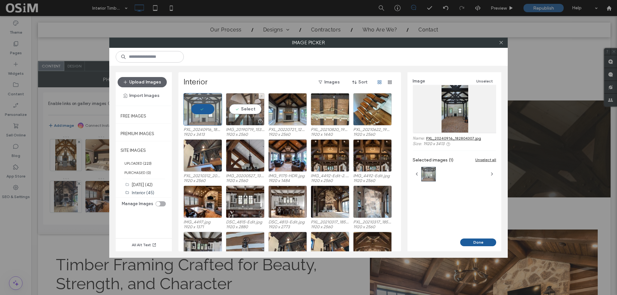
click at [253, 112] on div "Select" at bounding box center [245, 109] width 39 height 32
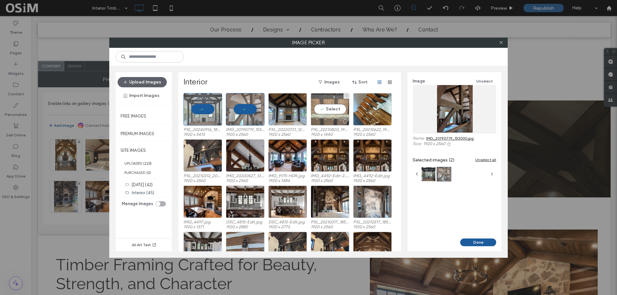
click at [333, 111] on div "Select" at bounding box center [330, 109] width 39 height 32
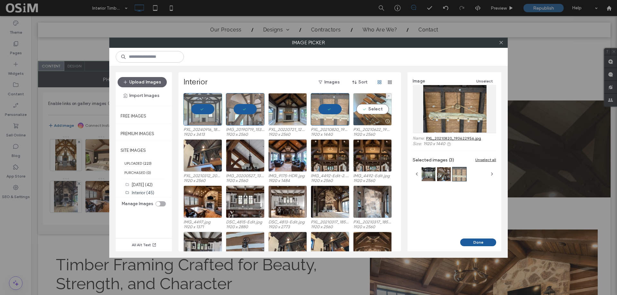
click at [378, 110] on div "Select" at bounding box center [372, 109] width 39 height 32
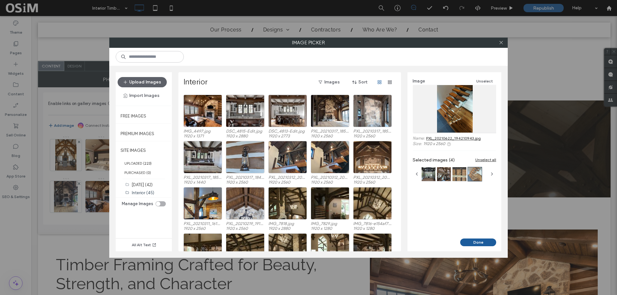
scroll to position [123, 0]
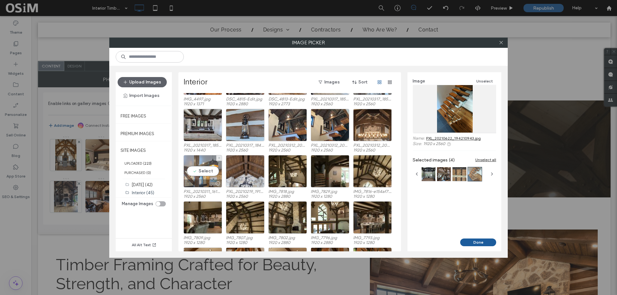
click at [198, 172] on div "Select" at bounding box center [202, 171] width 39 height 32
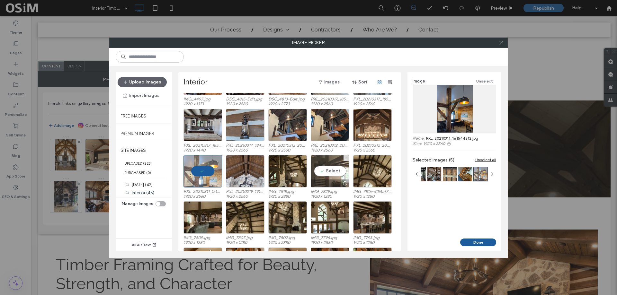
click at [329, 175] on div "Select" at bounding box center [330, 171] width 39 height 32
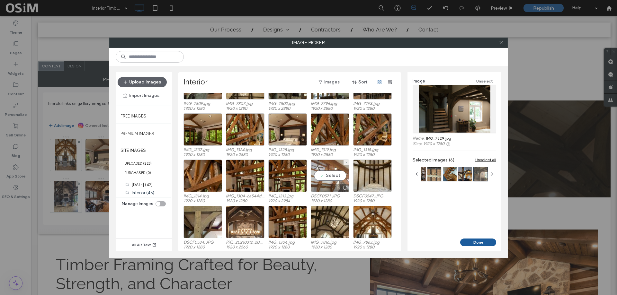
scroll to position [258, 0]
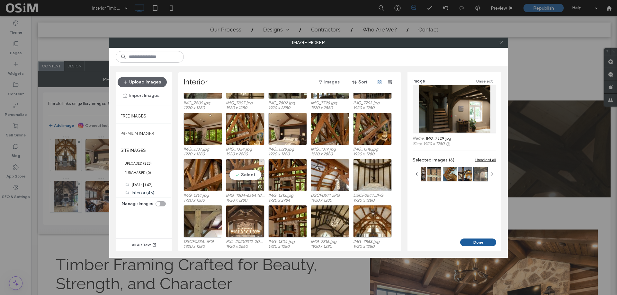
click at [255, 174] on div "Select" at bounding box center [245, 175] width 39 height 32
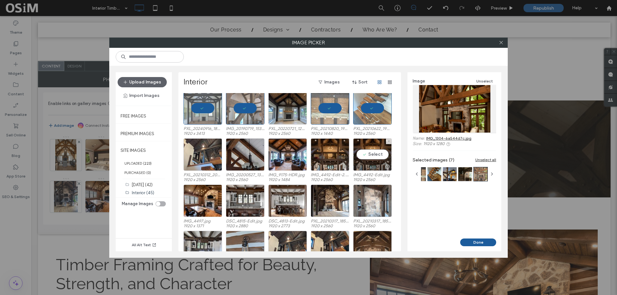
scroll to position [0, 0]
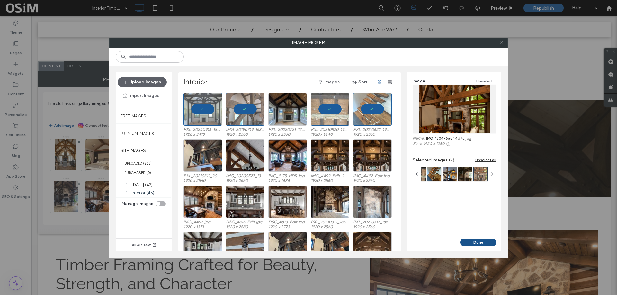
click at [482, 239] on button "Done" at bounding box center [478, 243] width 36 height 8
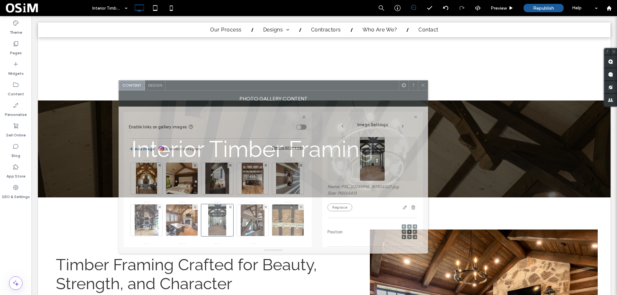
drag, startPoint x: 240, startPoint y: 75, endPoint x: 321, endPoint y: 94, distance: 82.9
click at [321, 94] on div "Photo Gallery Content" at bounding box center [273, 99] width 309 height 16
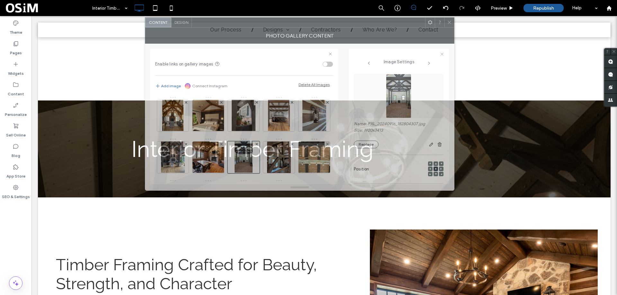
drag, startPoint x: 278, startPoint y: 92, endPoint x: 311, endPoint y: 35, distance: 65.5
click at [305, 28] on div "Photo Gallery Content" at bounding box center [299, 36] width 309 height 16
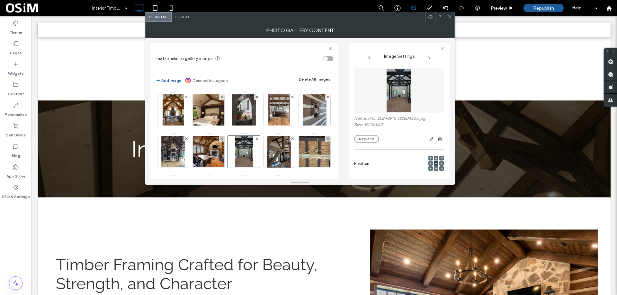
scroll to position [86, 0]
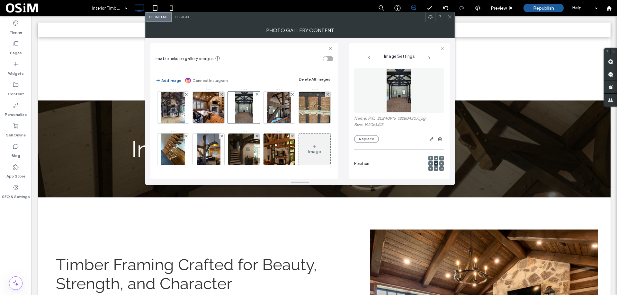
click at [299, 156] on div "Image" at bounding box center [314, 149] width 31 height 30
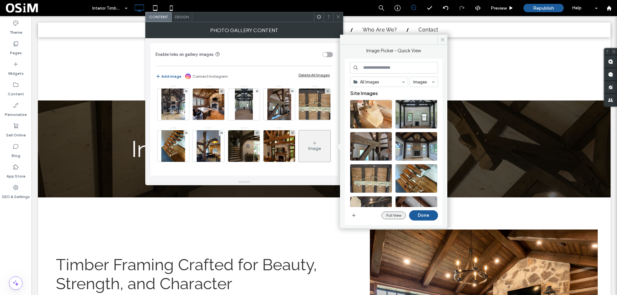
click at [389, 214] on button "Full View" at bounding box center [393, 216] width 24 height 8
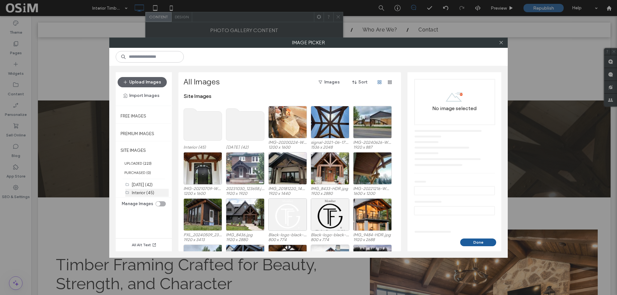
click at [140, 192] on label "Interior (45)" at bounding box center [143, 192] width 22 height 5
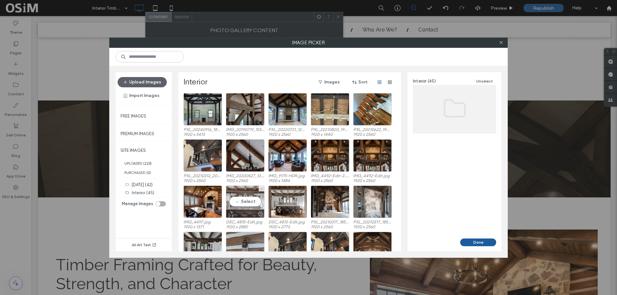
click at [244, 200] on div "Select" at bounding box center [245, 202] width 39 height 32
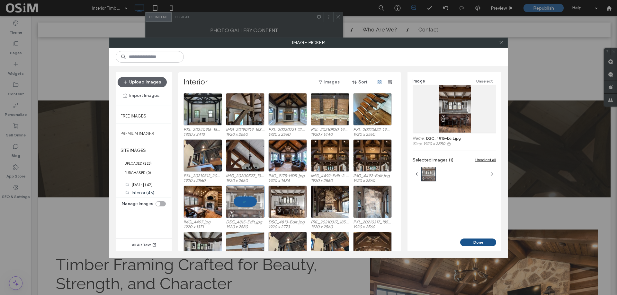
click at [480, 243] on button "Done" at bounding box center [478, 243] width 36 height 8
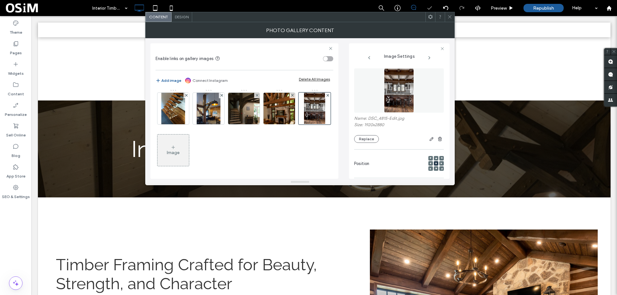
scroll to position [86, 0]
click at [449, 18] on icon at bounding box center [449, 16] width 5 height 5
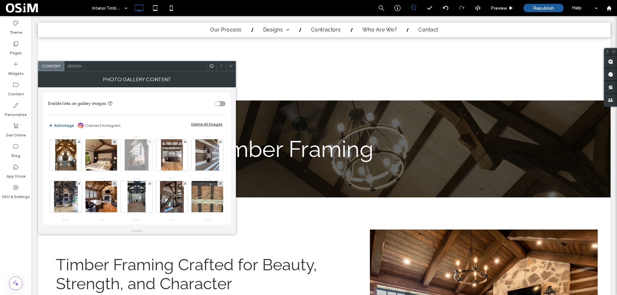
scroll to position [85, 0]
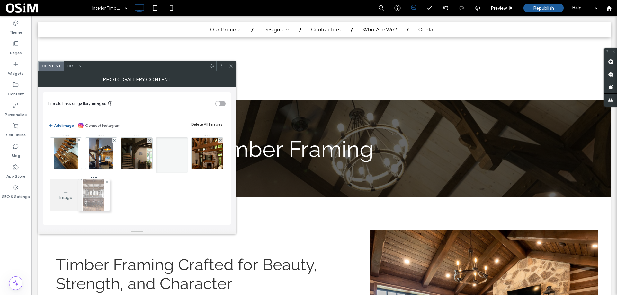
drag, startPoint x: 137, startPoint y: 202, endPoint x: 93, endPoint y: 202, distance: 44.3
click at [72, 195] on div "Image" at bounding box center [65, 197] width 13 height 5
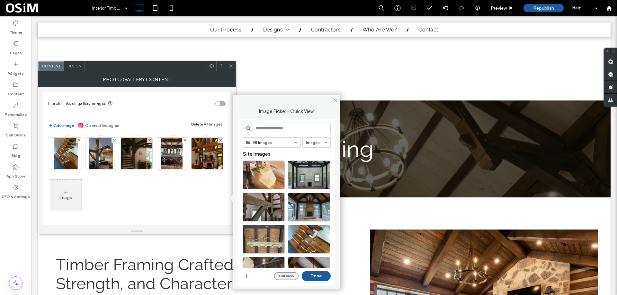
click at [287, 277] on button "Full View" at bounding box center [286, 276] width 24 height 8
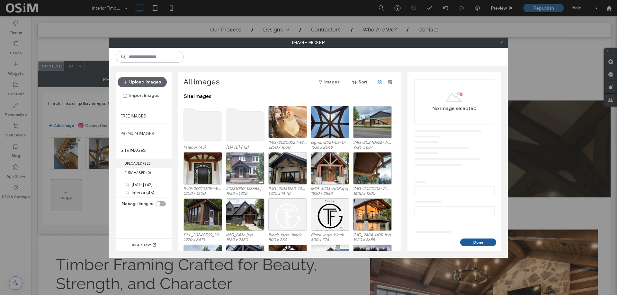
click at [140, 162] on label "UPLOADED ( 223 )" at bounding box center [144, 163] width 56 height 9
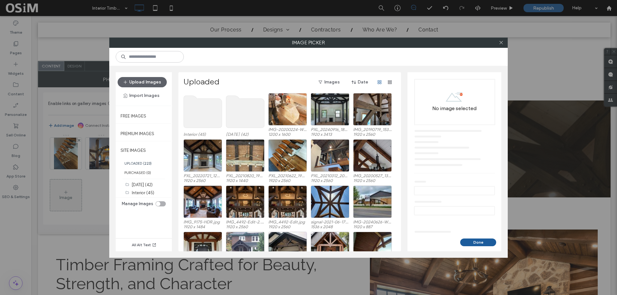
click at [211, 115] on use at bounding box center [203, 112] width 38 height 32
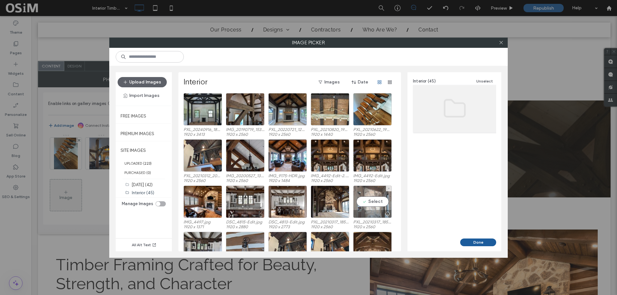
click at [370, 205] on div "Select" at bounding box center [372, 202] width 39 height 32
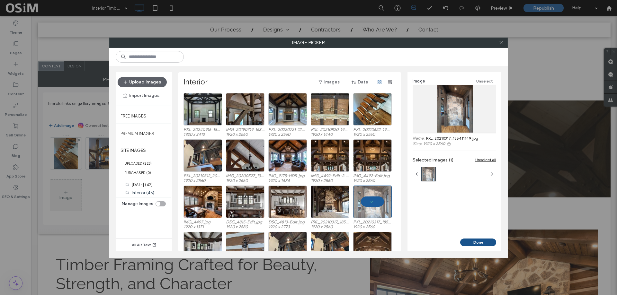
click at [472, 244] on button "Done" at bounding box center [478, 243] width 36 height 8
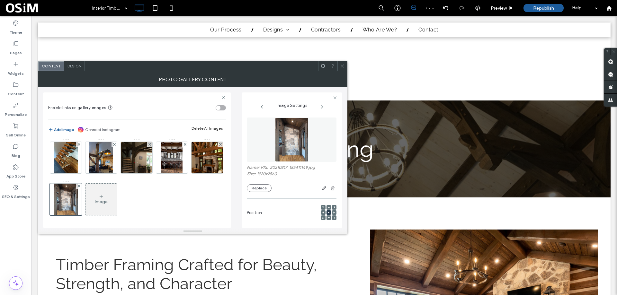
click at [344, 69] on span at bounding box center [342, 66] width 5 height 10
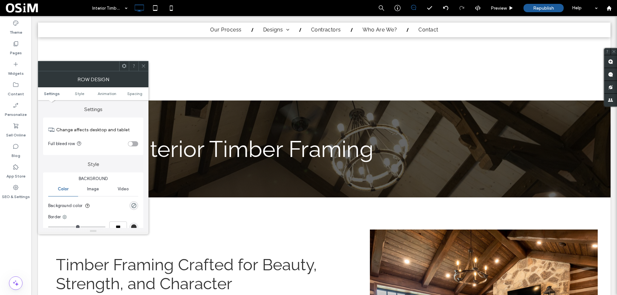
click at [133, 142] on div "toggle" at bounding box center [133, 143] width 10 height 5
click at [144, 64] on icon at bounding box center [143, 66] width 5 height 5
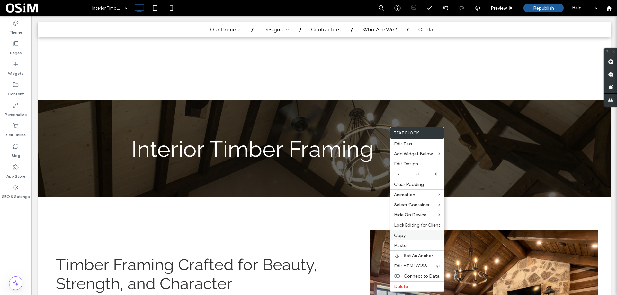
click at [402, 233] on span "Copy" at bounding box center [400, 235] width 12 height 5
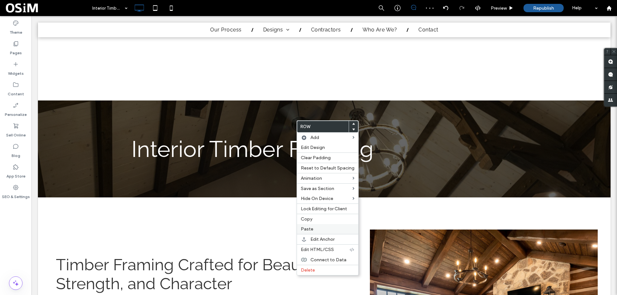
click at [316, 229] on label "Paste" at bounding box center [328, 228] width 54 height 5
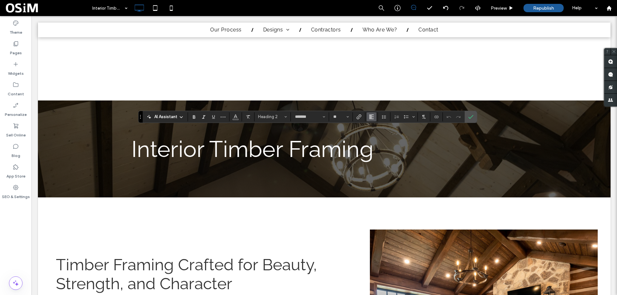
click at [367, 116] on button "Alignment" at bounding box center [372, 116] width 10 height 9
click at [377, 138] on use "ui.textEditor.alignment.center" at bounding box center [376, 136] width 4 height 4
click at [471, 115] on icon "Confirm" at bounding box center [470, 116] width 5 height 5
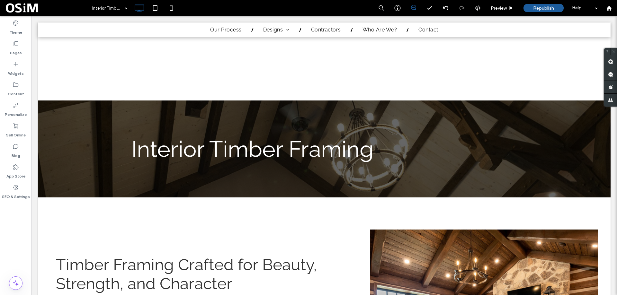
type input "*******"
type input "**"
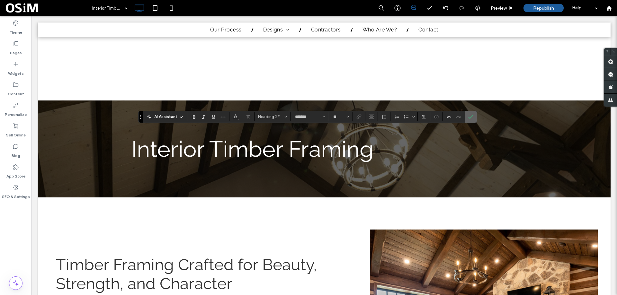
click at [468, 117] on icon "Confirm" at bounding box center [470, 116] width 5 height 5
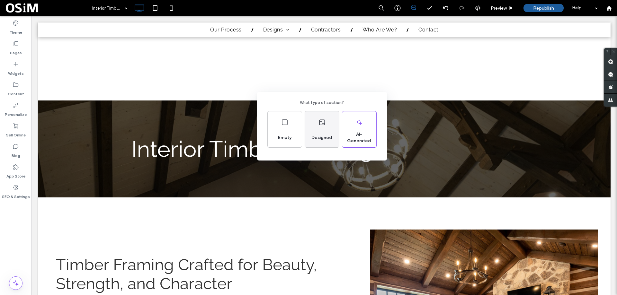
click at [320, 139] on span "Designed" at bounding box center [322, 138] width 26 height 6
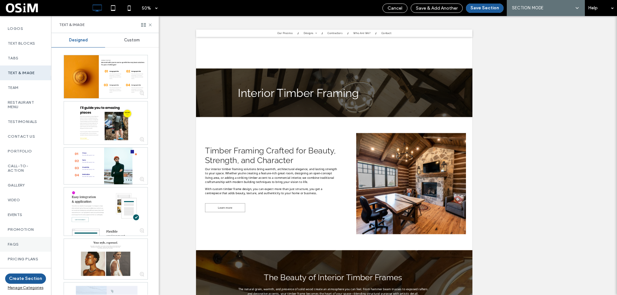
scroll to position [193, 0]
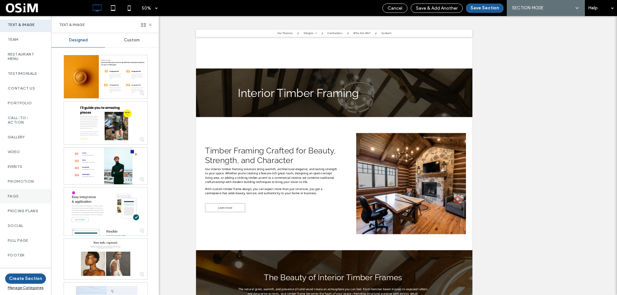
click at [19, 191] on div "FAQs" at bounding box center [25, 196] width 51 height 15
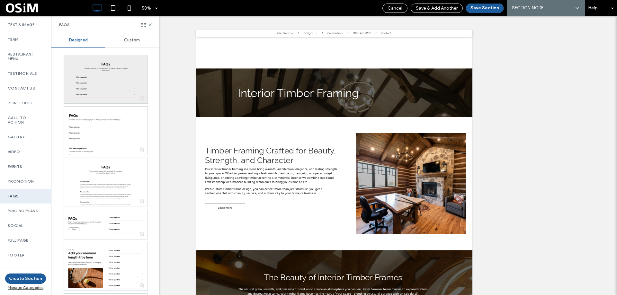
click at [103, 73] on div at bounding box center [106, 79] width 84 height 48
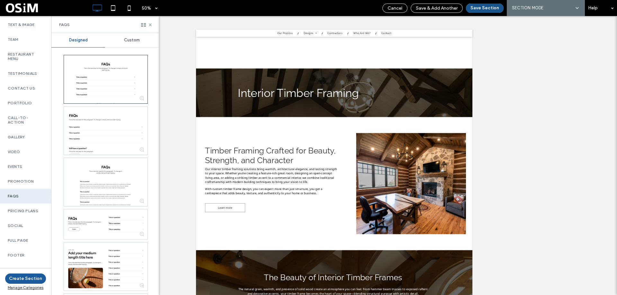
click at [485, 10] on button "Save Section" at bounding box center [485, 8] width 38 height 9
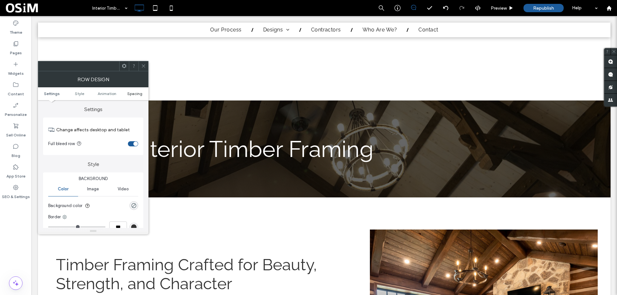
click at [140, 94] on span "Spacing" at bounding box center [134, 93] width 15 height 5
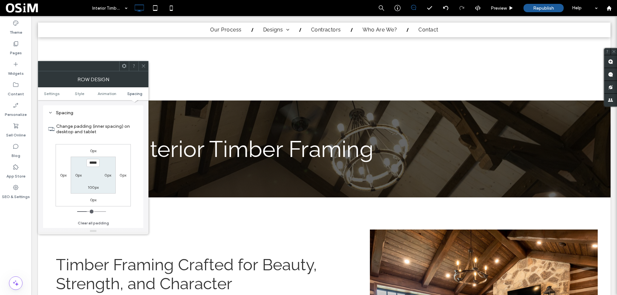
scroll to position [181, 0]
click at [93, 187] on label "100px" at bounding box center [93, 187] width 11 height 5
type input "*"
type input "***"
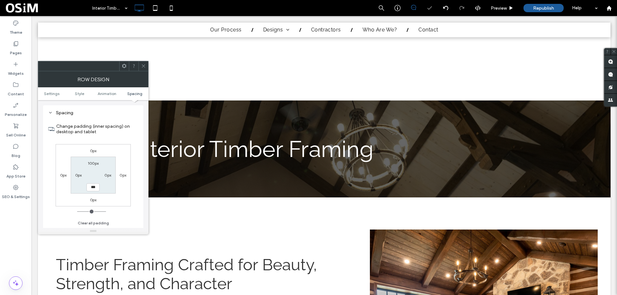
click at [143, 69] on span at bounding box center [143, 66] width 5 height 10
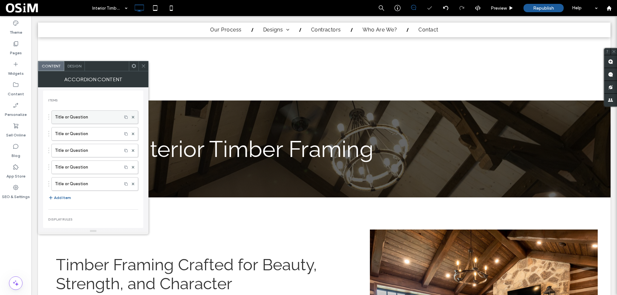
click at [83, 113] on label "Title or Question" at bounding box center [87, 117] width 64 height 13
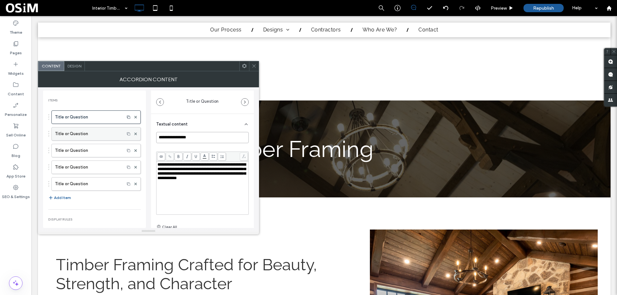
drag, startPoint x: 202, startPoint y: 137, endPoint x: 120, endPoint y: 135, distance: 81.6
click at [120, 135] on div "**********" at bounding box center [148, 157] width 211 height 141
paste input "**********"
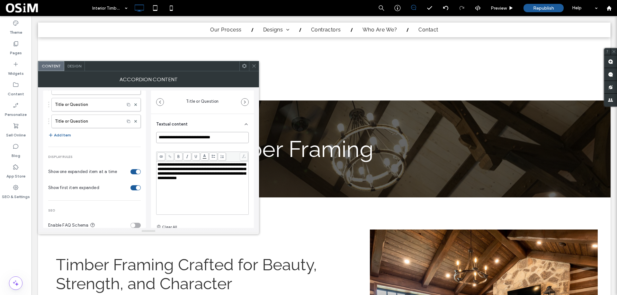
scroll to position [75, 0]
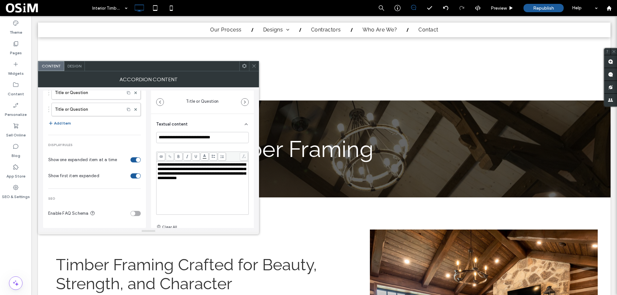
click at [131, 213] on div "toggle" at bounding box center [133, 213] width 4 height 4
click at [199, 177] on span "**********" at bounding box center [201, 172] width 88 height 18
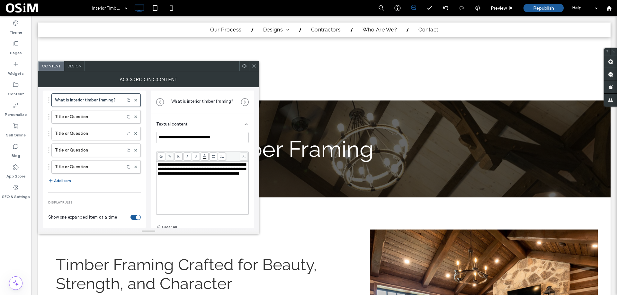
scroll to position [10, 0]
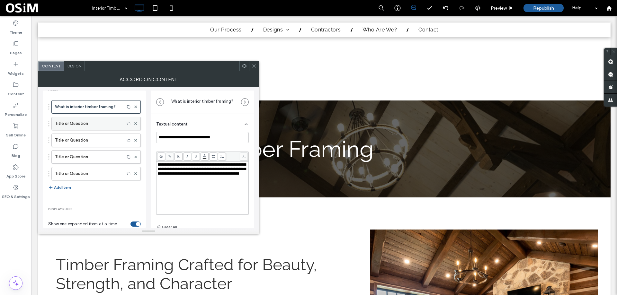
click at [79, 125] on label "Title or Question" at bounding box center [88, 123] width 66 height 13
drag, startPoint x: 203, startPoint y: 138, endPoint x: 110, endPoint y: 137, distance: 92.8
click at [110, 137] on div "**********" at bounding box center [148, 157] width 211 height 141
paste input "**********"
click at [179, 171] on span "**********" at bounding box center [201, 172] width 88 height 18
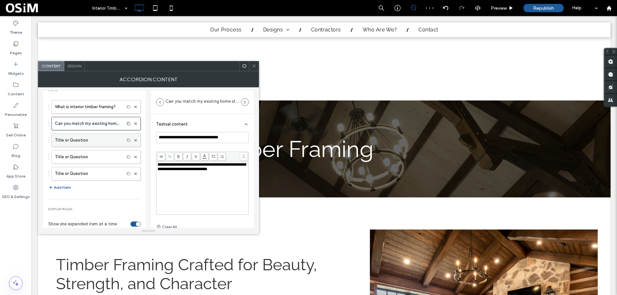
drag, startPoint x: 104, startPoint y: 141, endPoint x: 112, endPoint y: 141, distance: 8.7
click at [104, 141] on label "Title or Question" at bounding box center [88, 140] width 66 height 13
click at [183, 139] on input "**********" at bounding box center [202, 137] width 93 height 11
paste input "**********"
click at [177, 180] on span "**********" at bounding box center [201, 172] width 88 height 18
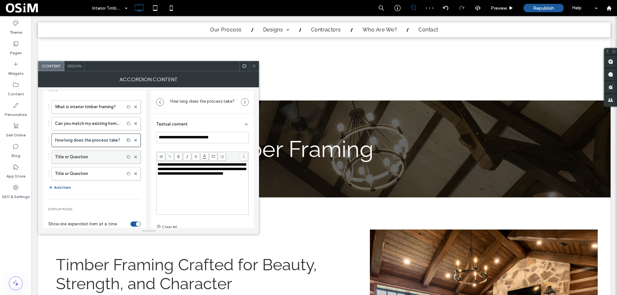
click at [77, 158] on label "Title or Question" at bounding box center [88, 157] width 66 height 13
drag, startPoint x: 197, startPoint y: 139, endPoint x: 130, endPoint y: 137, distance: 66.6
click at [130, 137] on div "**********" at bounding box center [148, 157] width 211 height 141
paste input "**********"
type input "**********"
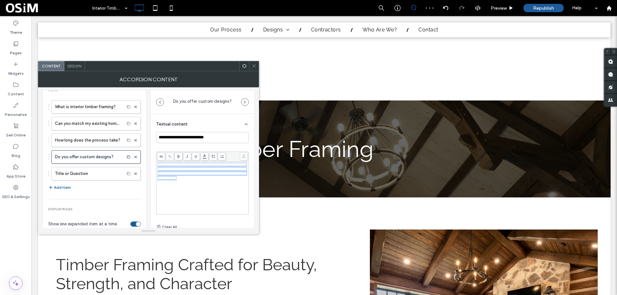
drag, startPoint x: 176, startPoint y: 188, endPoint x: 152, endPoint y: 162, distance: 35.5
click at [152, 162] on div "**********" at bounding box center [202, 193] width 103 height 159
click at [254, 68] on icon at bounding box center [254, 66] width 5 height 5
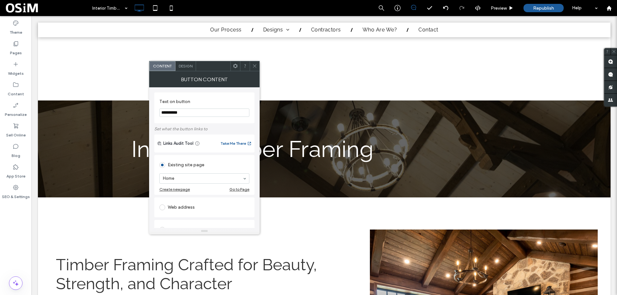
click at [198, 114] on input "**********" at bounding box center [204, 113] width 90 height 8
type input "**********"
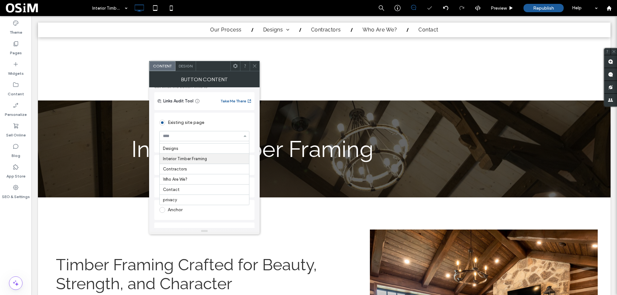
scroll to position [64, 0]
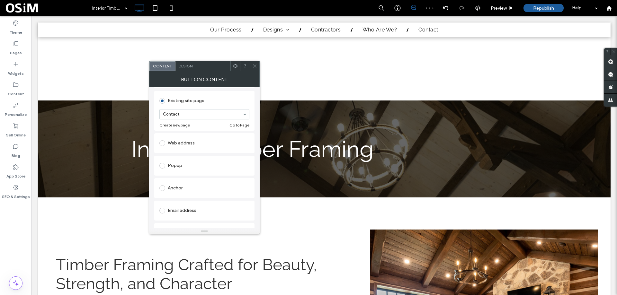
click at [253, 67] on icon at bounding box center [254, 66] width 5 height 5
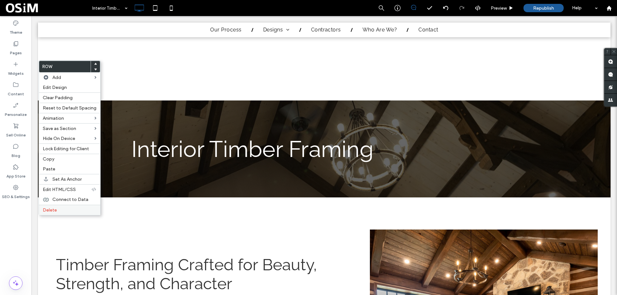
click at [49, 210] on span "Delete" at bounding box center [50, 210] width 14 height 5
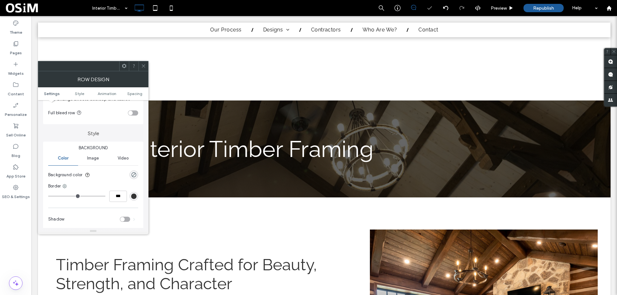
scroll to position [32, 0]
click at [134, 96] on ul "Settings Style Animation Spacing" at bounding box center [93, 93] width 111 height 13
click at [134, 94] on span "Spacing" at bounding box center [134, 93] width 15 height 5
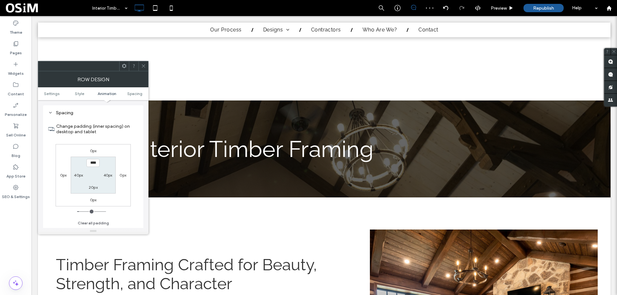
scroll to position [181, 0]
click at [93, 187] on label "20px" at bounding box center [93, 187] width 9 height 5
type input "***"
type input "*****"
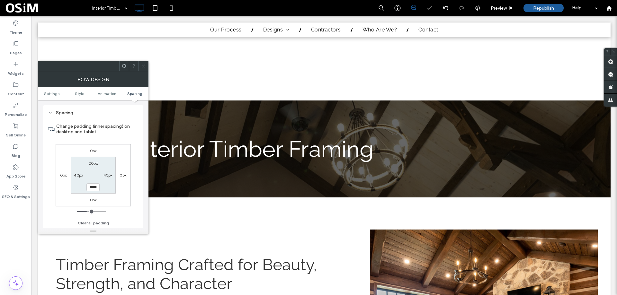
click at [143, 63] on span at bounding box center [143, 66] width 5 height 10
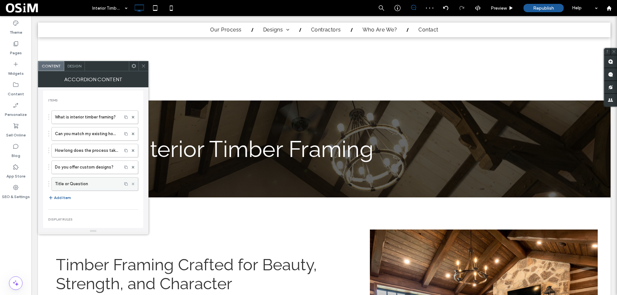
click at [132, 185] on icon at bounding box center [133, 184] width 3 height 3
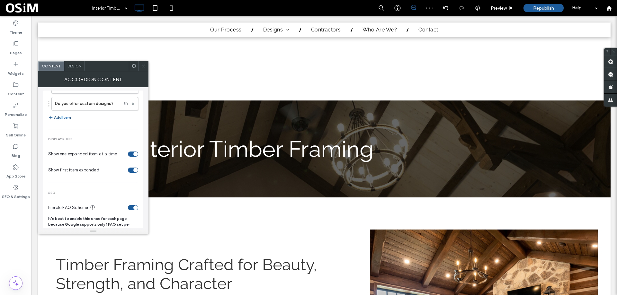
scroll to position [75, 0]
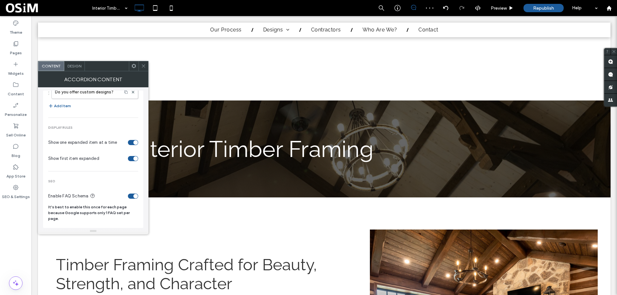
click at [142, 67] on icon at bounding box center [143, 66] width 5 height 5
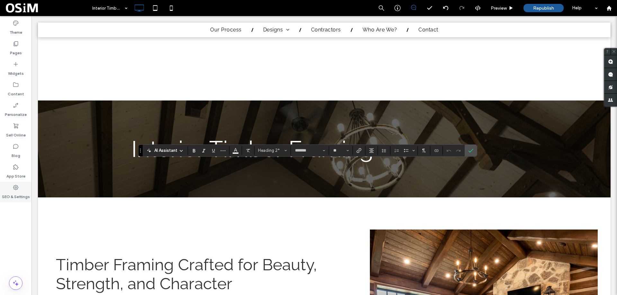
type input "*********"
type input "**"
click at [472, 148] on icon "Confirm" at bounding box center [470, 150] width 5 height 5
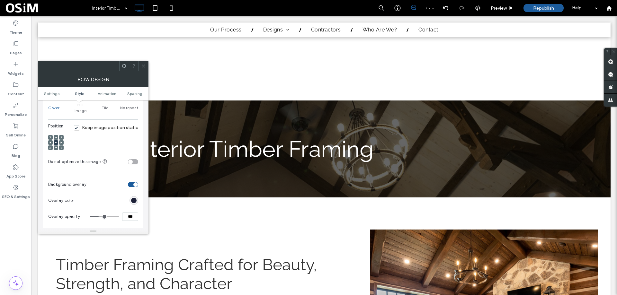
scroll to position [225, 0]
drag, startPoint x: 129, startPoint y: 211, endPoint x: 120, endPoint y: 211, distance: 9.0
click at [120, 212] on div "***" at bounding box center [114, 216] width 48 height 8
type input "***"
type input "**"
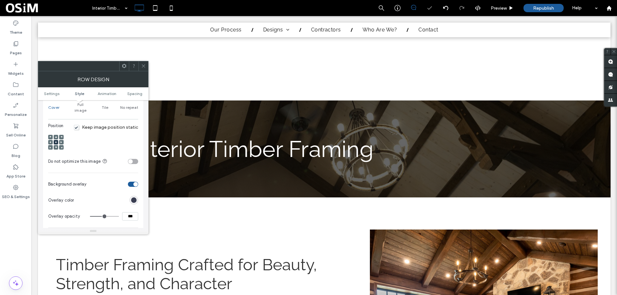
click at [134, 198] on div "rgb(29, 33, 56)" at bounding box center [133, 200] width 5 height 5
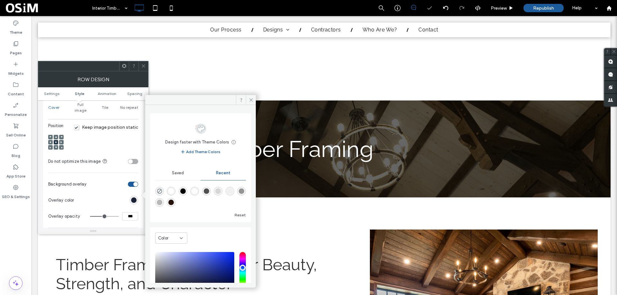
click at [186, 192] on div "rgba(0, 0, 0, 1)" at bounding box center [182, 191] width 5 height 5
type input "*******"
click at [252, 97] on span at bounding box center [251, 100] width 10 height 10
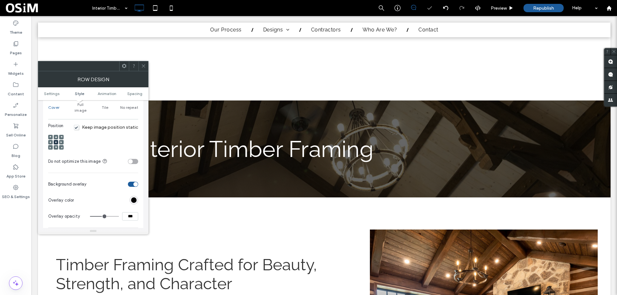
click at [145, 66] on icon at bounding box center [143, 66] width 5 height 5
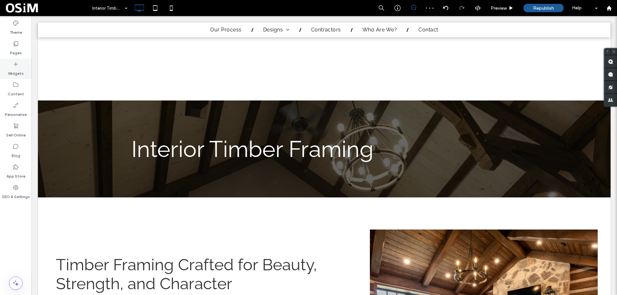
click at [14, 66] on icon at bounding box center [16, 64] width 6 height 6
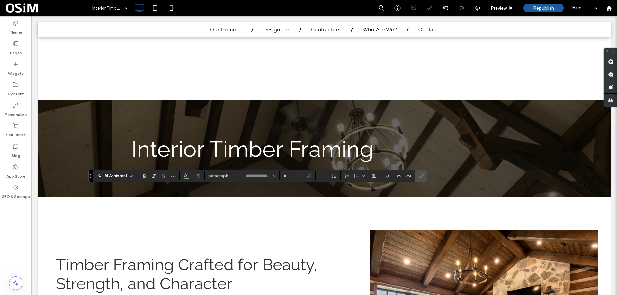
type input "*********"
type input "**"
click at [419, 174] on icon "Confirm" at bounding box center [420, 175] width 5 height 5
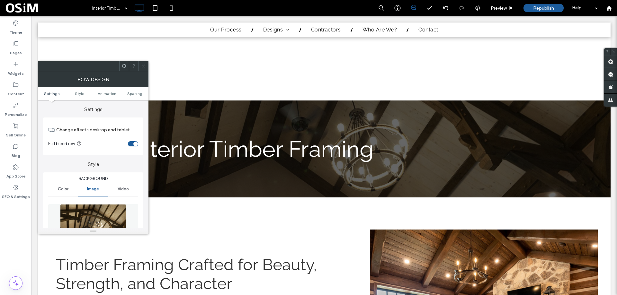
click at [134, 141] on div "toggle" at bounding box center [133, 143] width 10 height 5
click at [144, 64] on icon at bounding box center [143, 66] width 5 height 5
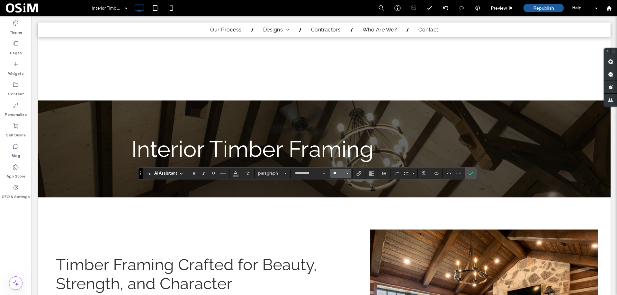
click at [338, 175] on input "**" at bounding box center [338, 173] width 13 height 5
click at [341, 226] on label "24" at bounding box center [340, 223] width 21 height 9
type input "**"
click at [235, 172] on use "Color" at bounding box center [236, 173] width 4 height 4
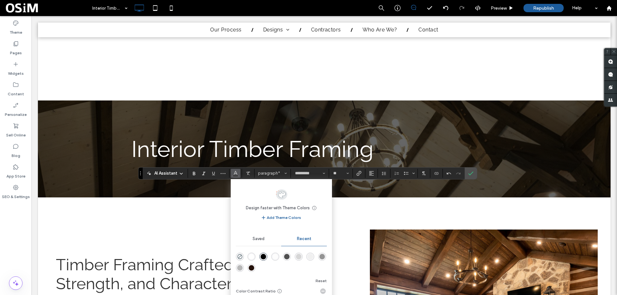
click at [253, 254] on div "rgba(255, 255, 255, 1)" at bounding box center [251, 256] width 5 height 5
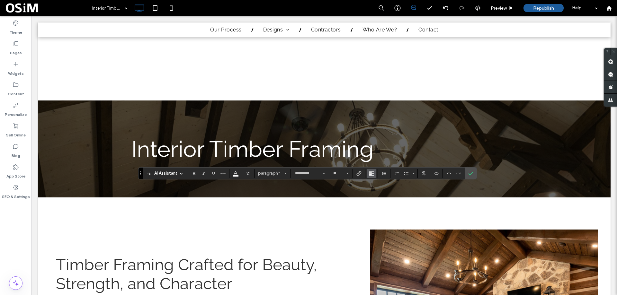
click at [373, 173] on icon "Alignment" at bounding box center [371, 173] width 5 height 5
click at [378, 195] on use "ui.textEditor.alignment.center" at bounding box center [376, 193] width 4 height 4
click at [471, 173] on icon "Confirm" at bounding box center [470, 173] width 5 height 5
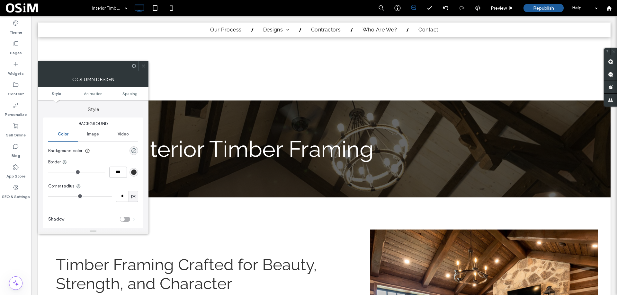
click at [145, 65] on icon at bounding box center [143, 66] width 5 height 5
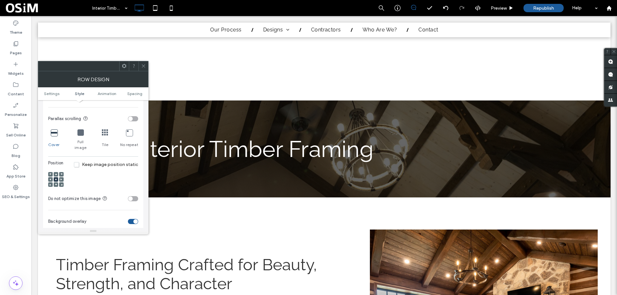
scroll to position [225, 0]
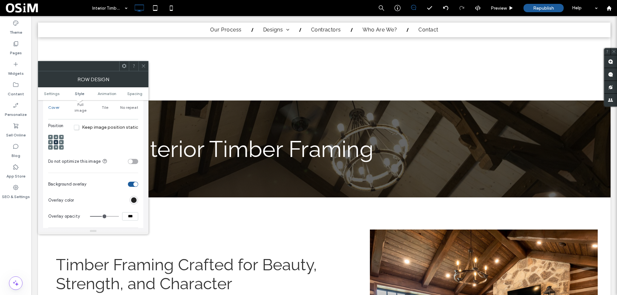
click at [136, 198] on div "rgb(0, 0, 0)" at bounding box center [133, 200] width 5 height 5
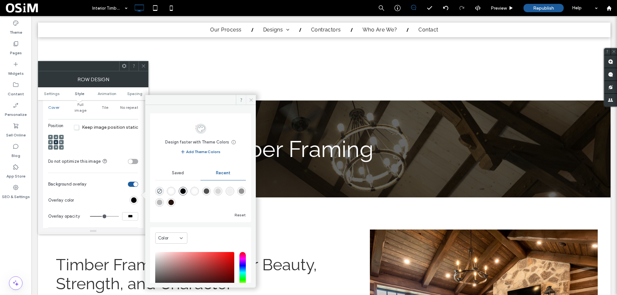
click at [251, 100] on icon at bounding box center [251, 100] width 5 height 5
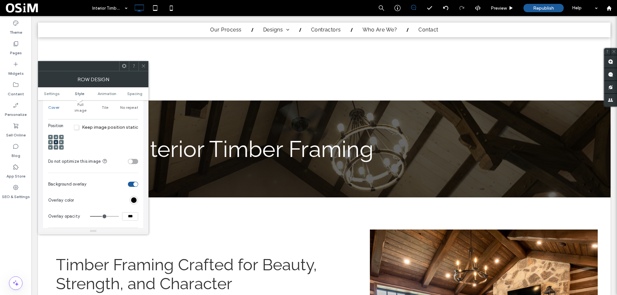
click at [141, 62] on span at bounding box center [143, 66] width 5 height 10
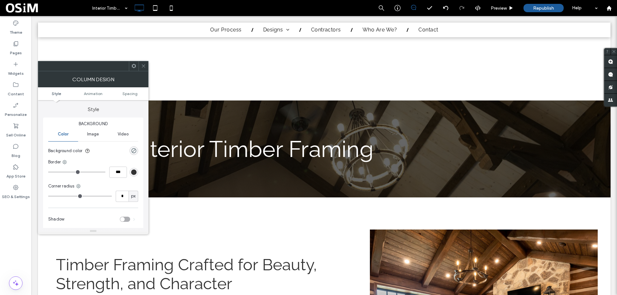
click at [144, 64] on icon at bounding box center [143, 66] width 5 height 5
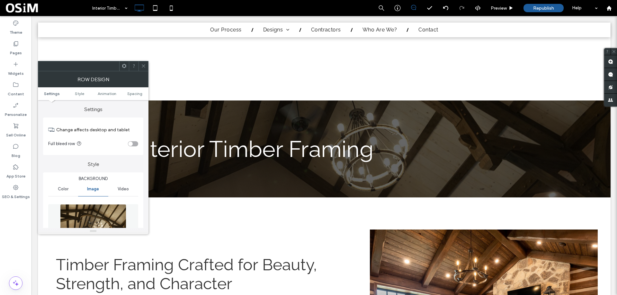
scroll to position [96, 0]
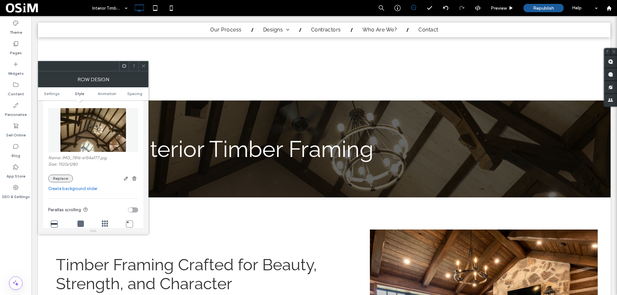
click at [60, 175] on button "Replace" at bounding box center [60, 179] width 25 height 8
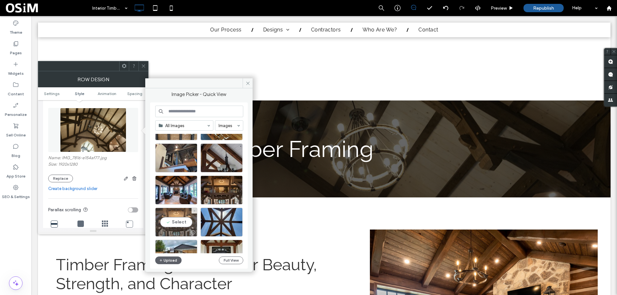
click at [188, 221] on div "Select" at bounding box center [176, 222] width 42 height 29
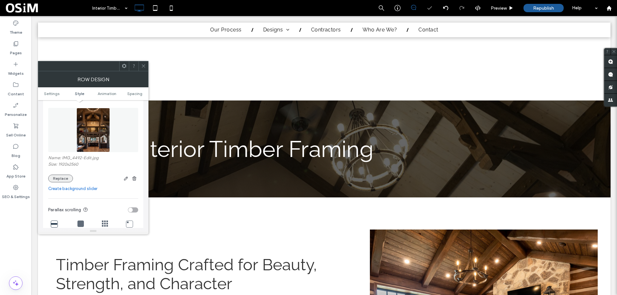
click at [67, 176] on button "Replace" at bounding box center [60, 179] width 25 height 8
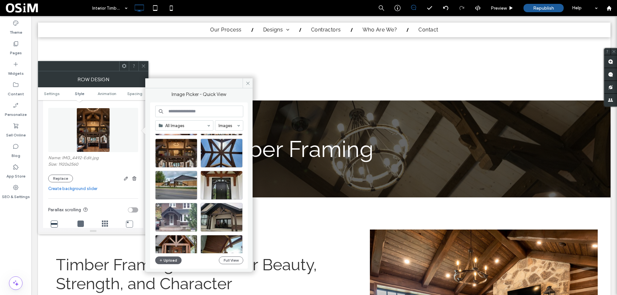
scroll to position [161, 0]
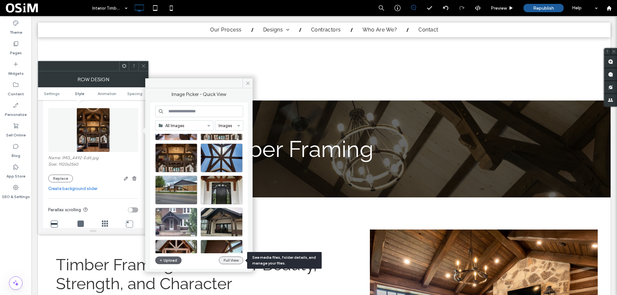
click at [230, 261] on button "Full View" at bounding box center [231, 261] width 24 height 8
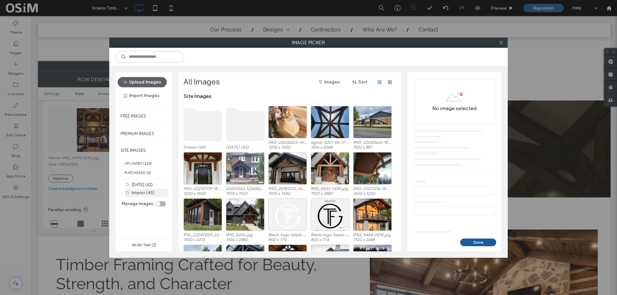
click at [136, 190] on label "Interior (45)" at bounding box center [143, 192] width 22 height 5
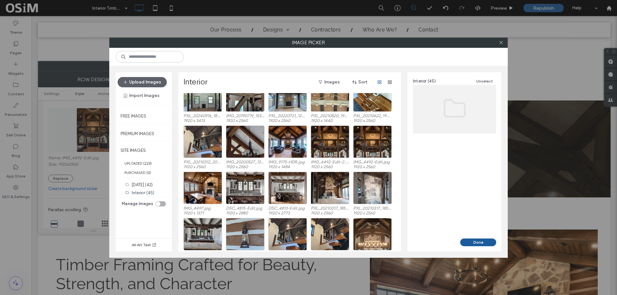
scroll to position [27, 0]
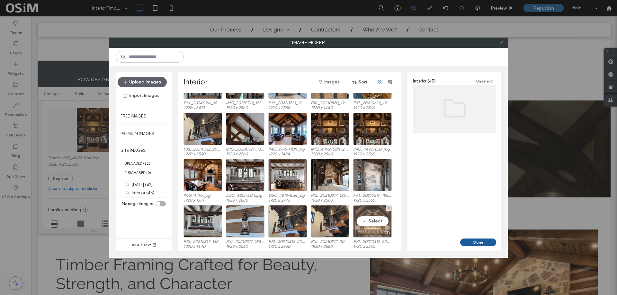
click at [382, 224] on div "Select" at bounding box center [372, 221] width 39 height 32
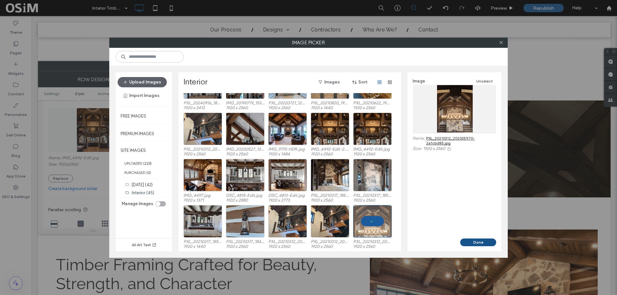
click at [468, 242] on button "Done" at bounding box center [478, 243] width 36 height 8
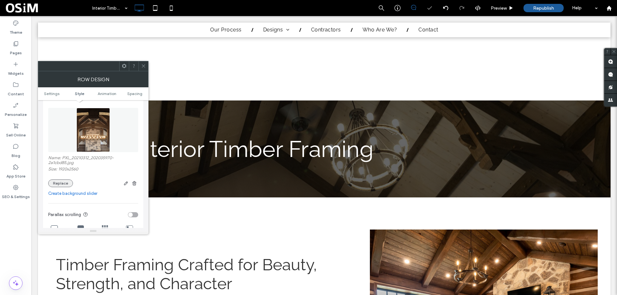
click at [57, 182] on button "Replace" at bounding box center [60, 184] width 25 height 8
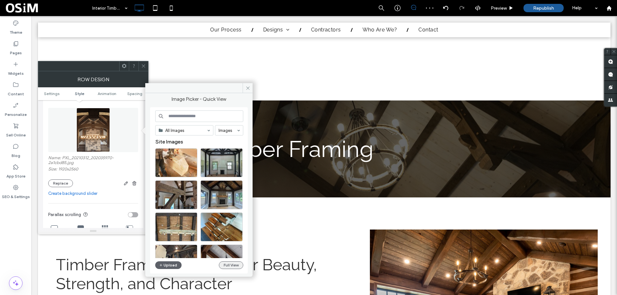
click at [234, 268] on button "Full View" at bounding box center [231, 265] width 24 height 8
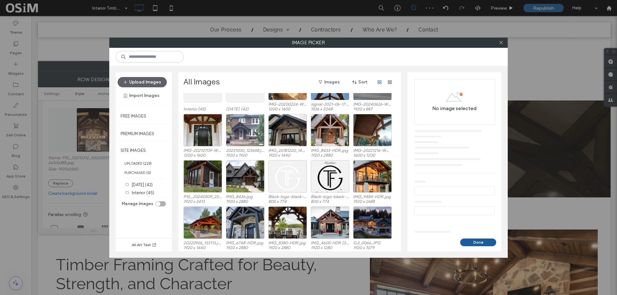
scroll to position [40, 0]
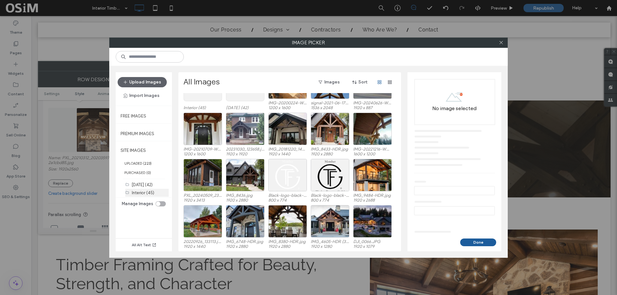
click at [144, 190] on label "Interior (45)" at bounding box center [143, 192] width 22 height 5
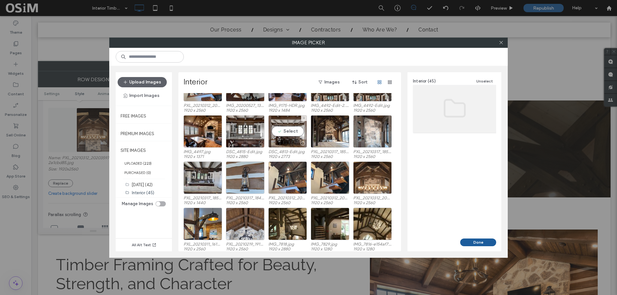
scroll to position [96, 0]
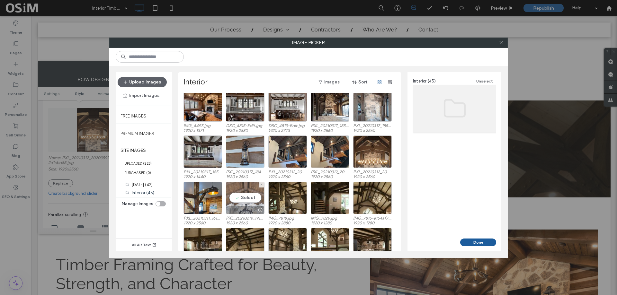
click at [250, 196] on div "Select" at bounding box center [245, 198] width 39 height 32
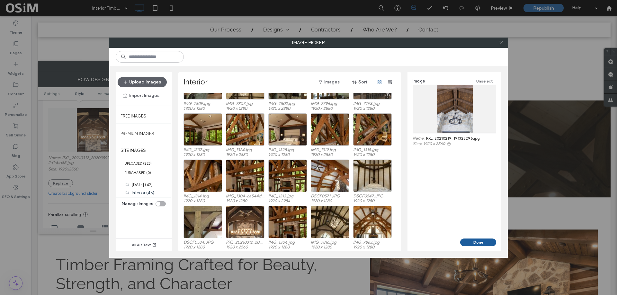
scroll to position [258, 0]
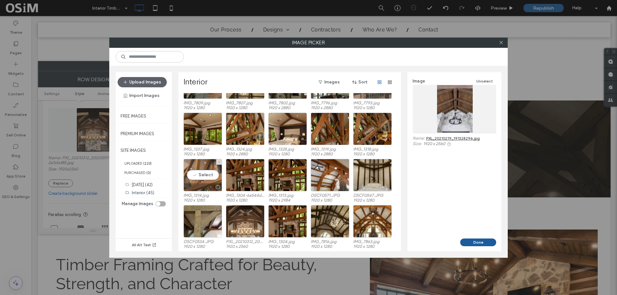
click at [196, 177] on div "Select" at bounding box center [202, 175] width 39 height 32
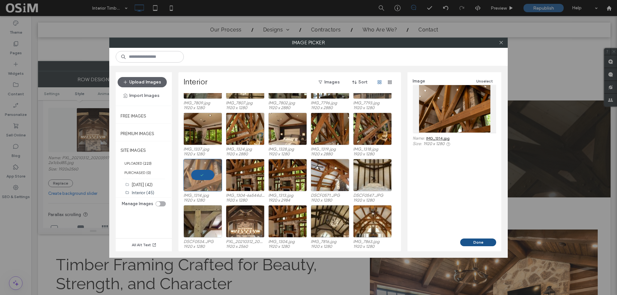
click at [482, 244] on button "Done" at bounding box center [478, 243] width 36 height 8
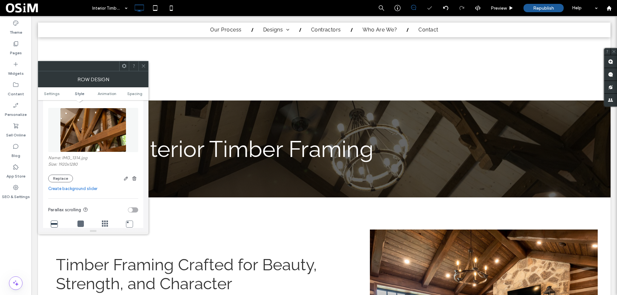
click at [141, 66] on div at bounding box center [143, 66] width 10 height 10
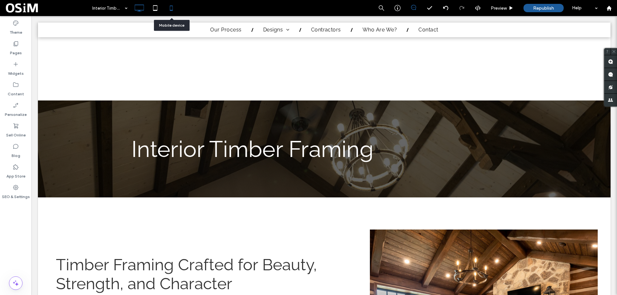
click at [169, 6] on icon at bounding box center [171, 8] width 13 height 13
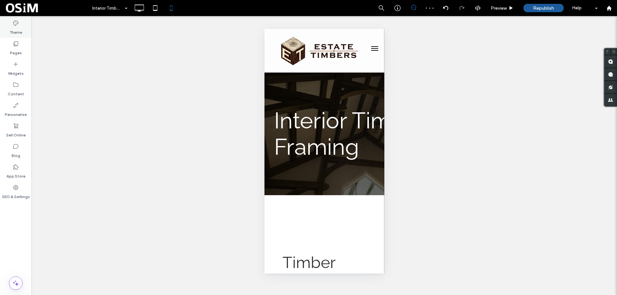
click at [20, 31] on label "Theme" at bounding box center [16, 30] width 13 height 9
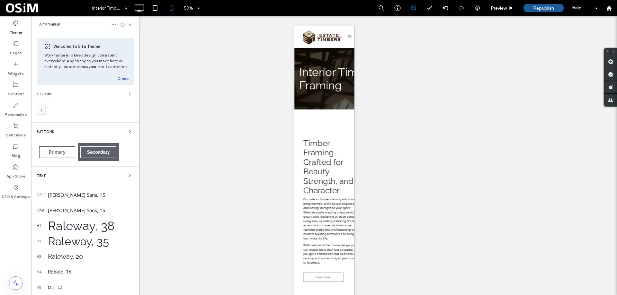
scroll to position [64, 0]
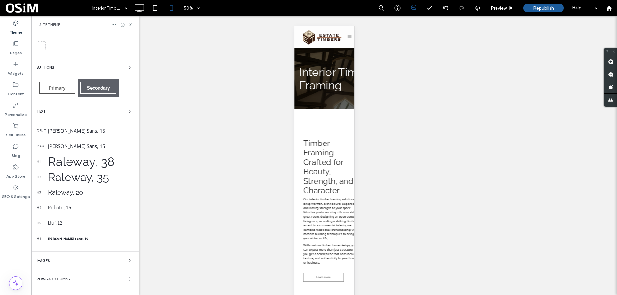
click at [73, 129] on div "Noto Sans, 15" at bounding box center [91, 131] width 86 height 6
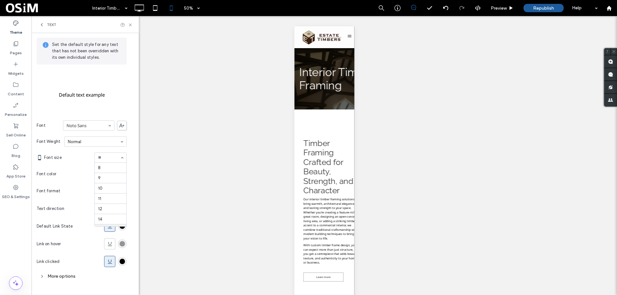
scroll to position [62, 0]
click at [122, 245] on div "rgb(148, 148, 148)" at bounding box center [121, 243] width 5 height 5
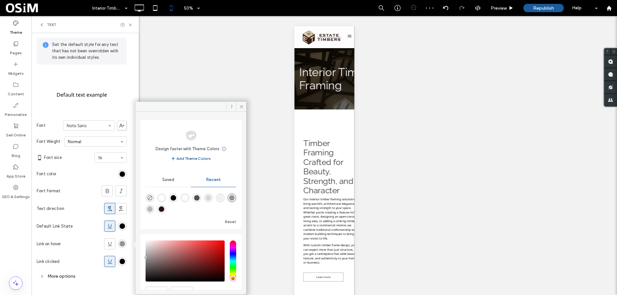
click at [176, 200] on div "rgba(0, 0, 0, 1)" at bounding box center [173, 197] width 5 height 5
type input "*******"
click at [240, 105] on icon at bounding box center [241, 106] width 5 height 5
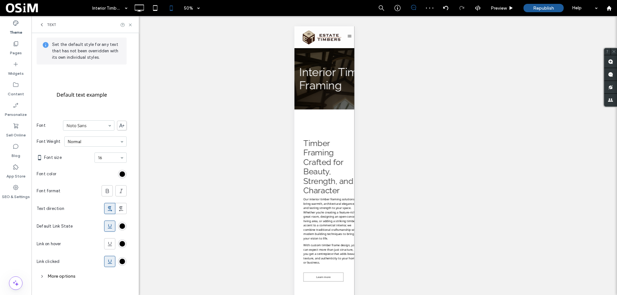
click at [66, 274] on div "More options" at bounding box center [82, 276] width 90 height 9
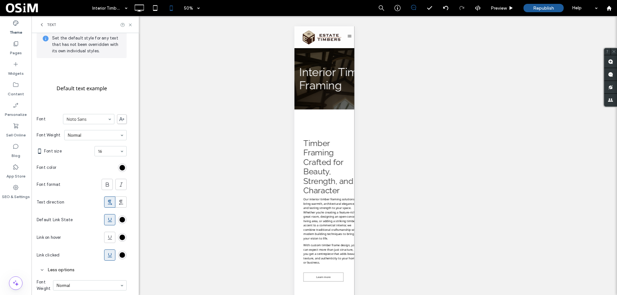
scroll to position [63, 0]
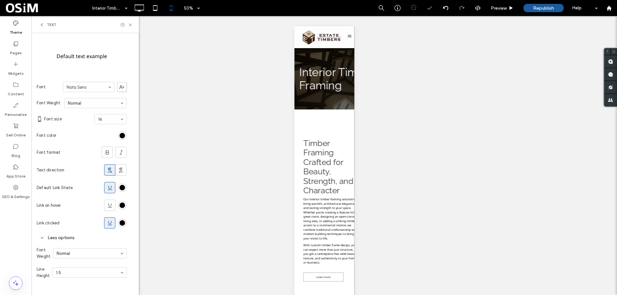
click at [48, 21] on div "Text" at bounding box center [84, 24] width 107 height 17
click at [50, 24] on span "Text" at bounding box center [51, 24] width 9 height 5
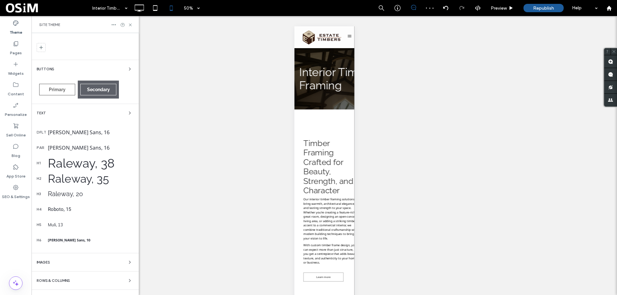
click at [79, 149] on div "Noto Sans, 16" at bounding box center [91, 147] width 86 height 7
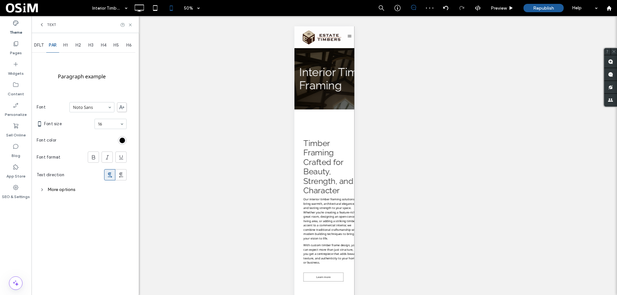
scroll to position [0, 0]
click at [57, 191] on div "More options" at bounding box center [82, 189] width 90 height 9
click at [130, 25] on icon at bounding box center [130, 24] width 5 height 5
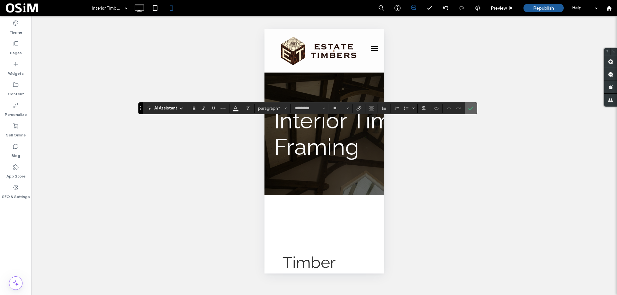
click at [470, 108] on icon "Confirm" at bounding box center [470, 108] width 5 height 5
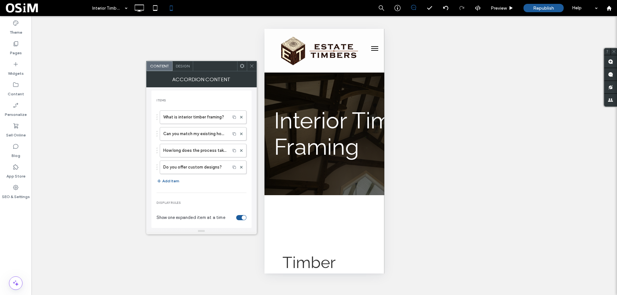
click at [181, 68] on span "Design" at bounding box center [183, 66] width 14 height 5
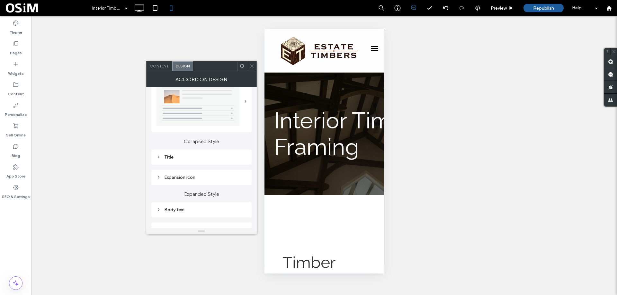
scroll to position [32, 0]
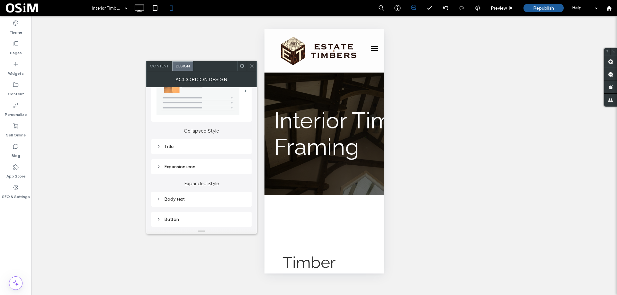
click at [175, 146] on div "Title" at bounding box center [201, 146] width 90 height 5
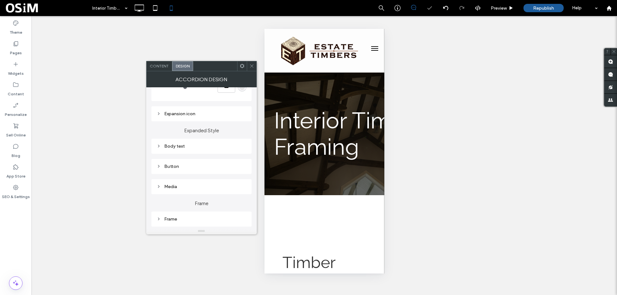
scroll to position [321, 0]
click at [176, 144] on div "Body text" at bounding box center [201, 145] width 90 height 5
click at [250, 71] on div "Accordion Design" at bounding box center [201, 79] width 111 height 16
click at [252, 67] on icon at bounding box center [251, 66] width 5 height 5
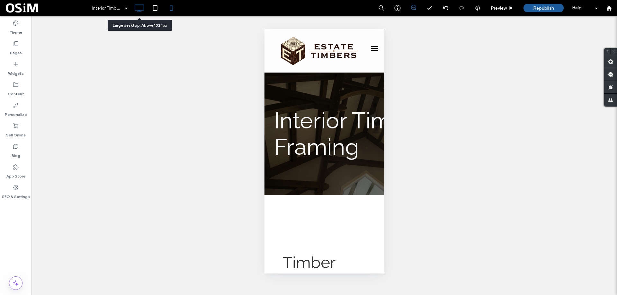
click at [139, 9] on icon at bounding box center [139, 8] width 13 height 13
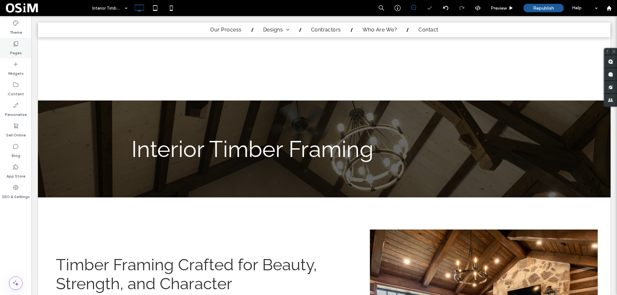
click at [17, 47] on label "Pages" at bounding box center [16, 51] width 12 height 9
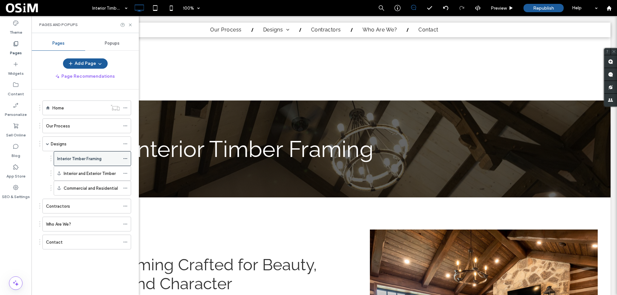
click at [126, 158] on icon at bounding box center [125, 158] width 4 height 4
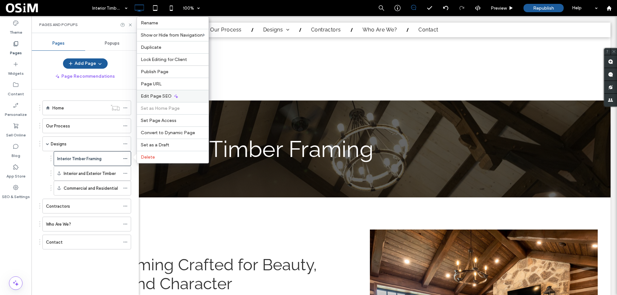
click at [159, 96] on span "Edit Page SEO" at bounding box center [156, 95] width 31 height 5
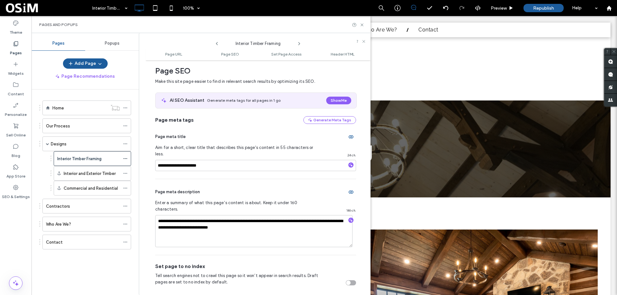
scroll to position [88, 0]
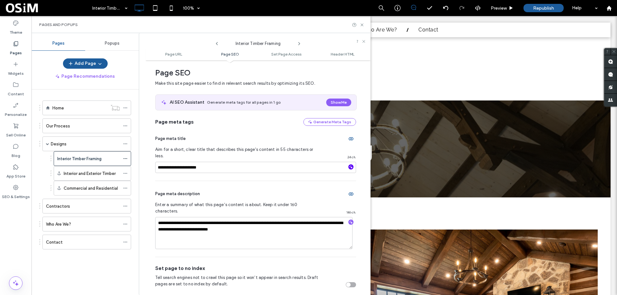
click at [349, 165] on icon "button" at bounding box center [351, 167] width 4 height 4
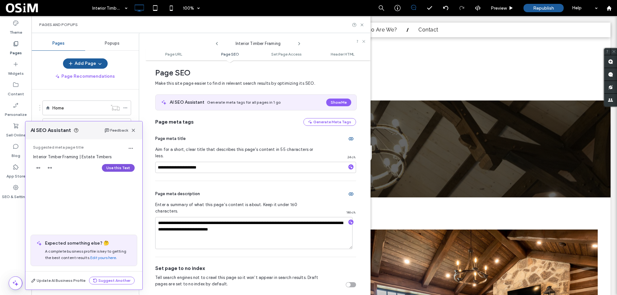
click at [126, 168] on button "Use this Text" at bounding box center [118, 168] width 33 height 8
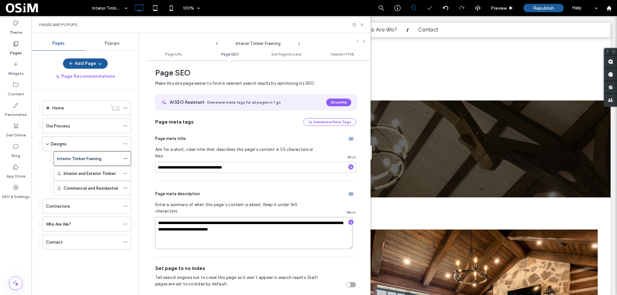
click at [279, 217] on textarea "**********" at bounding box center [253, 233] width 197 height 32
click at [349, 220] on icon "button" at bounding box center [351, 222] width 4 height 4
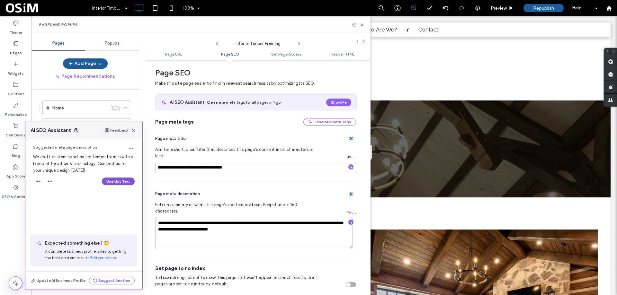
click at [113, 180] on button "Use this Text" at bounding box center [118, 182] width 33 height 8
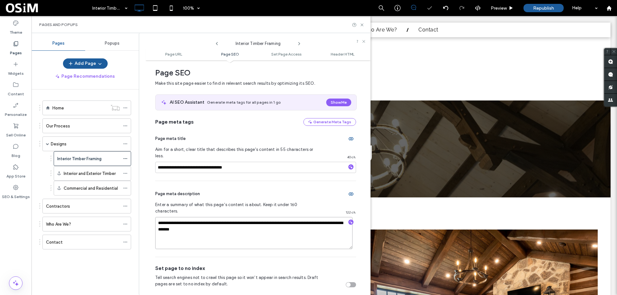
click at [234, 220] on textarea "**********" at bounding box center [253, 233] width 197 height 32
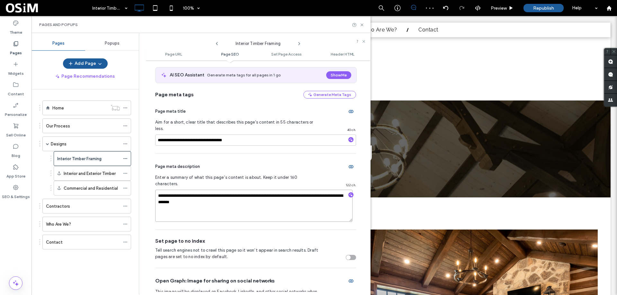
scroll to position [120, 0]
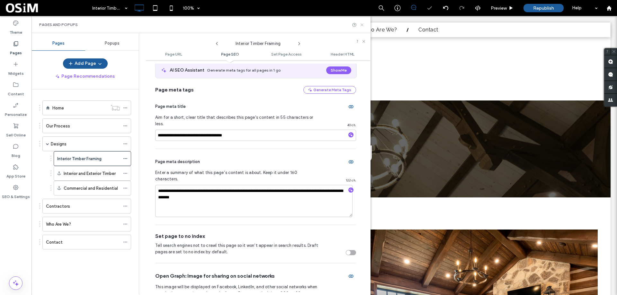
click at [360, 24] on icon at bounding box center [361, 24] width 5 height 5
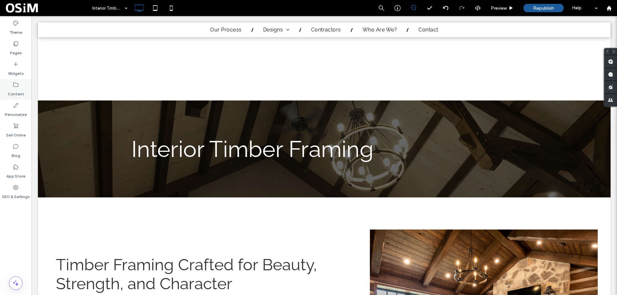
click at [19, 83] on icon at bounding box center [16, 85] width 6 height 6
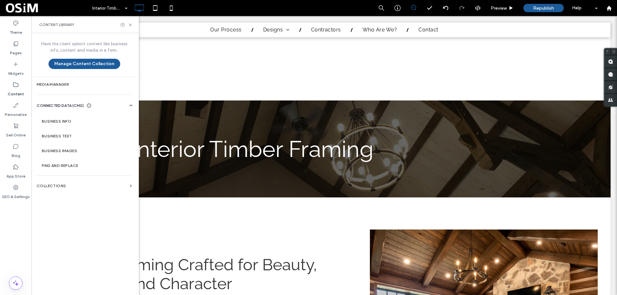
click at [22, 92] on label "Content" at bounding box center [16, 92] width 16 height 9
click at [59, 85] on label "Media Manager" at bounding box center [84, 84] width 95 height 4
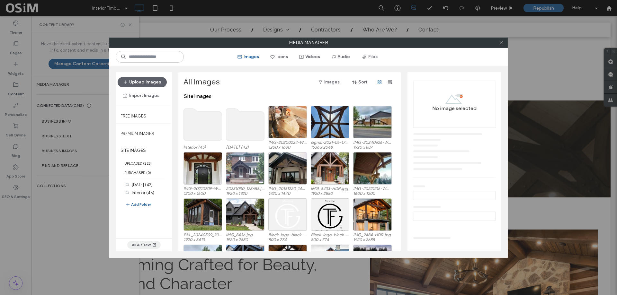
click at [142, 243] on button "All Alt Text" at bounding box center [143, 245] width 33 height 8
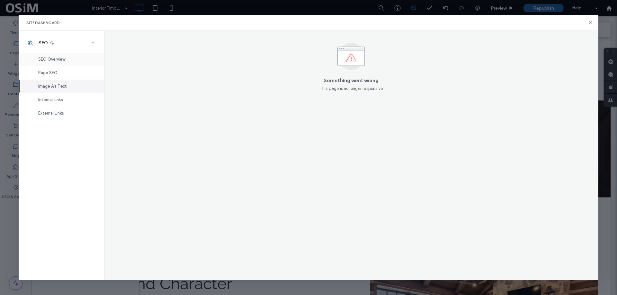
click at [51, 61] on span "SEO Overview" at bounding box center [51, 59] width 27 height 5
click at [50, 76] on div "Page SEO" at bounding box center [61, 72] width 85 height 13
click at [589, 22] on icon at bounding box center [590, 22] width 5 height 5
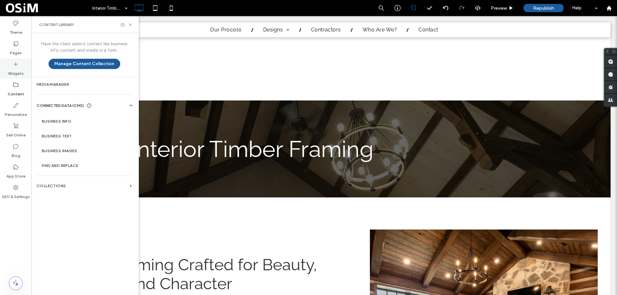
click at [14, 47] on icon at bounding box center [16, 43] width 6 height 6
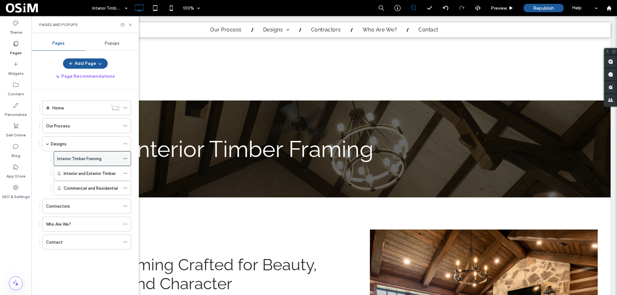
click at [122, 158] on div "Interior Timber Framing" at bounding box center [92, 158] width 77 height 15
click at [126, 158] on icon at bounding box center [125, 158] width 4 height 4
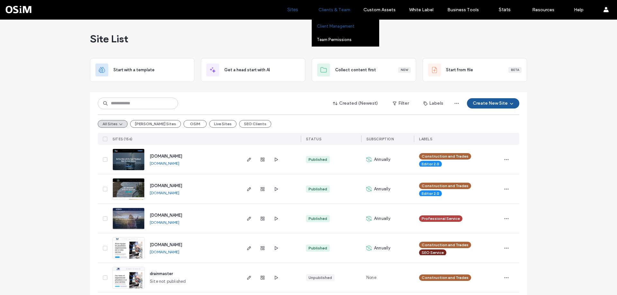
click at [337, 25] on label "Client Management" at bounding box center [336, 26] width 38 height 5
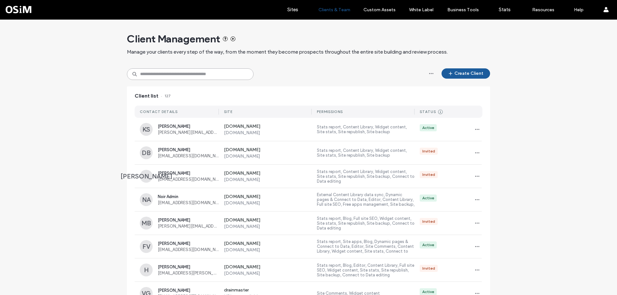
click at [176, 74] on input at bounding box center [190, 74] width 127 height 12
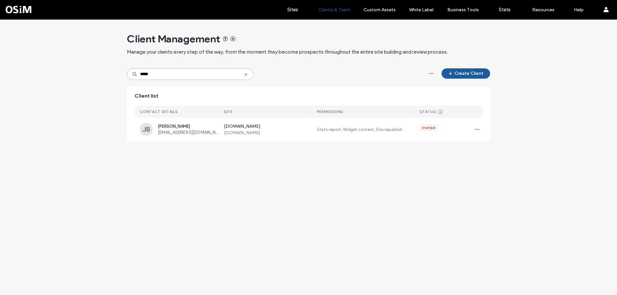
type input "*****"
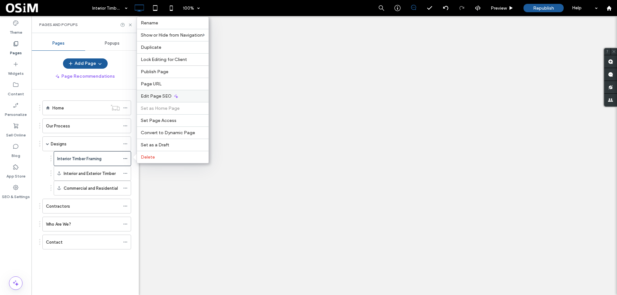
click at [152, 93] on div "Edit Page SEO" at bounding box center [173, 96] width 72 height 12
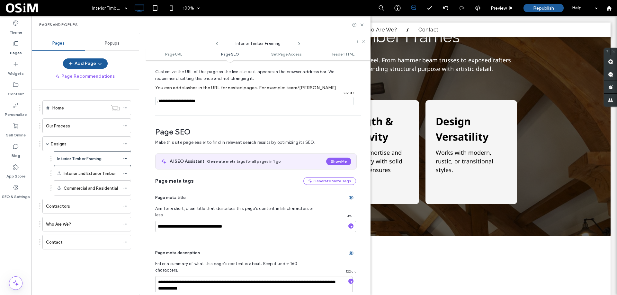
scroll to position [88, 0]
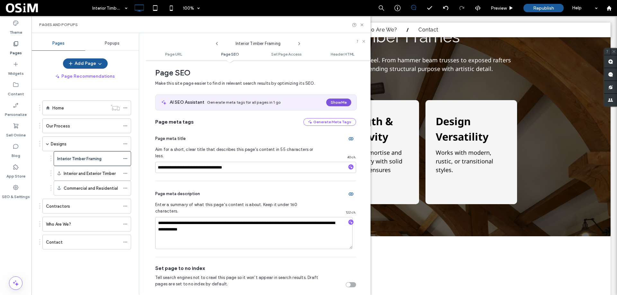
click at [336, 102] on button "Show Me" at bounding box center [338, 103] width 25 height 8
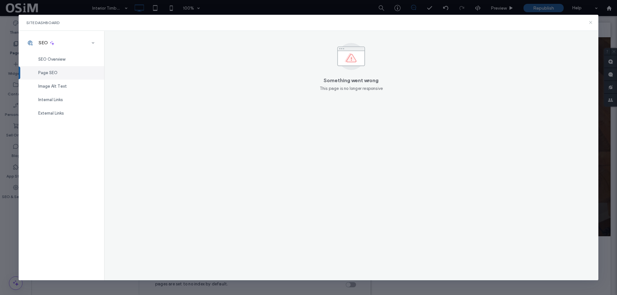
click at [589, 25] on icon at bounding box center [590, 22] width 5 height 5
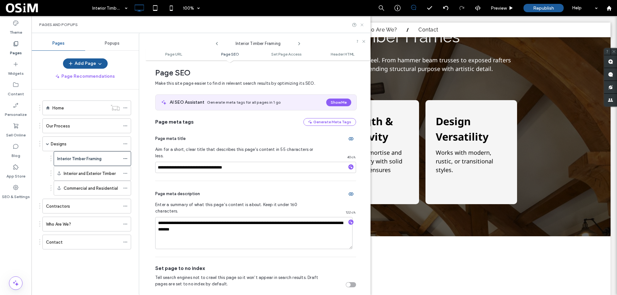
drag, startPoint x: 360, startPoint y: 24, endPoint x: 332, endPoint y: 24, distance: 28.0
click at [360, 24] on icon at bounding box center [361, 24] width 5 height 5
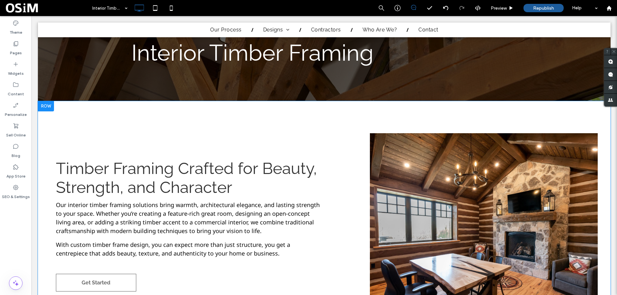
scroll to position [0, 0]
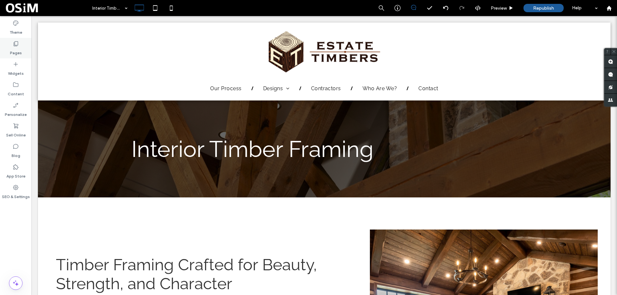
click at [13, 50] on label "Pages" at bounding box center [16, 51] width 12 height 9
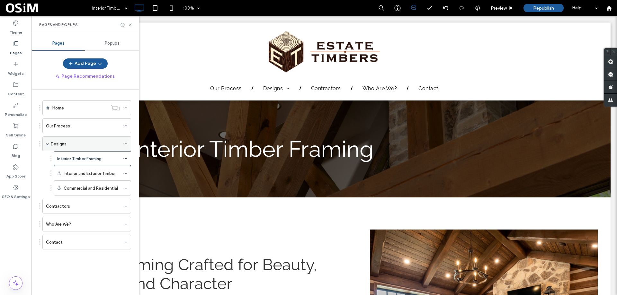
click at [72, 143] on div "Designs" at bounding box center [85, 144] width 69 height 7
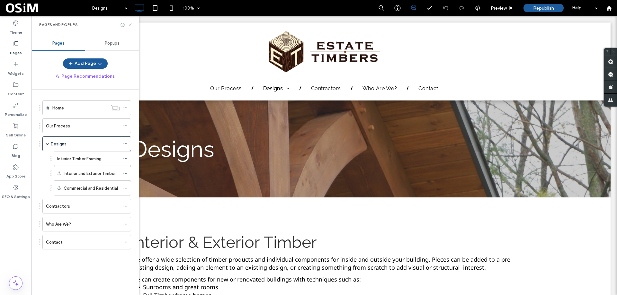
click at [132, 22] on icon at bounding box center [130, 24] width 5 height 5
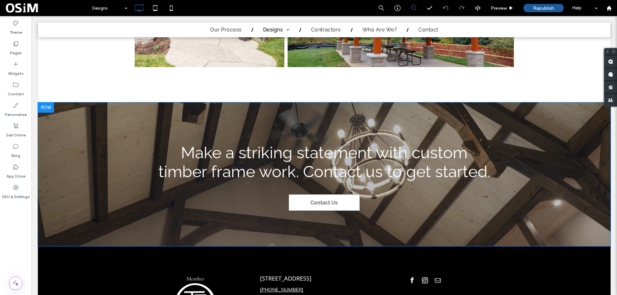
scroll to position [2800, 0]
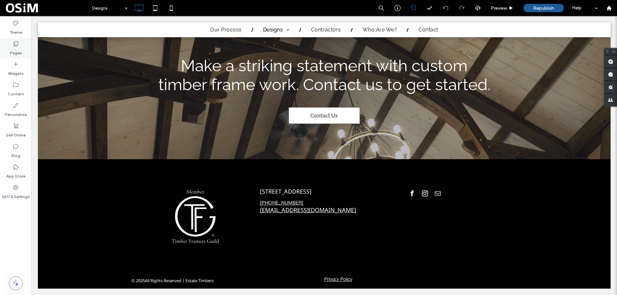
click at [21, 46] on div "Pages" at bounding box center [15, 48] width 31 height 21
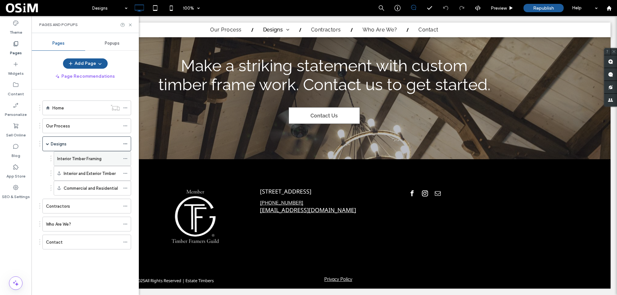
click at [81, 156] on label "Interior Timber Framing" at bounding box center [79, 158] width 44 height 11
click at [130, 24] on icon at bounding box center [130, 24] width 5 height 5
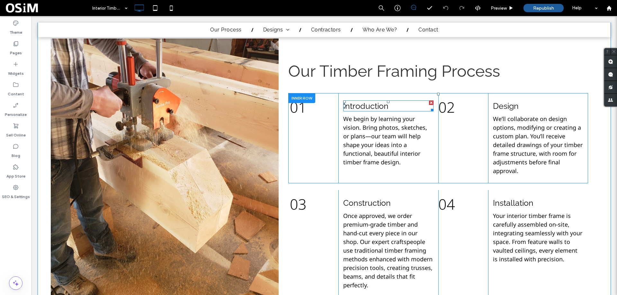
scroll to position [739, 0]
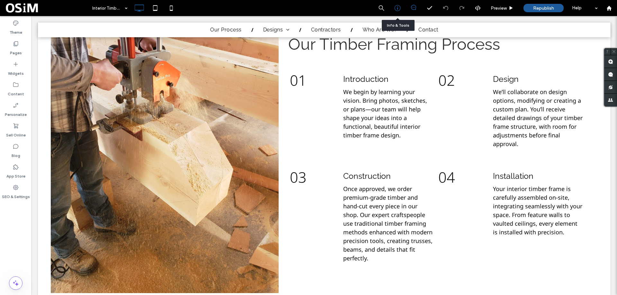
click at [398, 8] on icon at bounding box center [397, 8] width 6 height 6
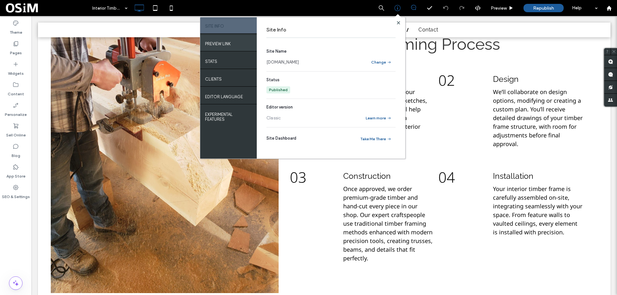
click at [213, 44] on label "PREVIEW LINK" at bounding box center [218, 42] width 26 height 8
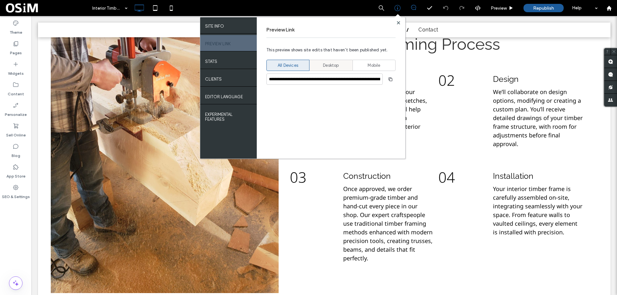
click at [332, 64] on span "Desktop" at bounding box center [331, 65] width 16 height 6
type input "**********"
click at [389, 80] on use "button" at bounding box center [390, 79] width 4 height 4
click at [398, 22] on use at bounding box center [397, 22] width 3 height 3
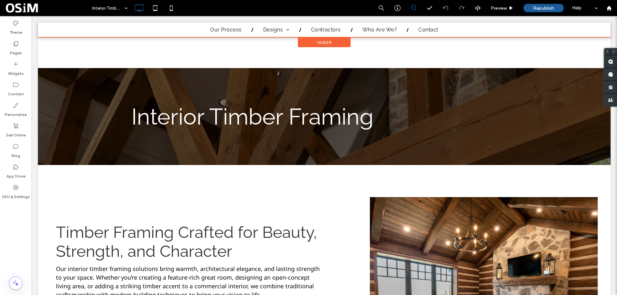
scroll to position [0, 0]
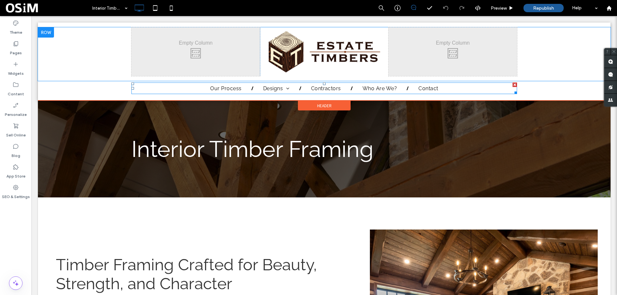
drag, startPoint x: 284, startPoint y: 118, endPoint x: 227, endPoint y: 54, distance: 85.3
click at [284, 116] on span "Interior and Exterior Timber" at bounding box center [300, 113] width 65 height 6
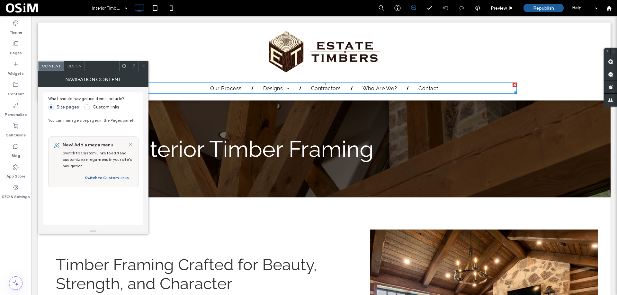
click at [142, 65] on icon at bounding box center [143, 66] width 5 height 5
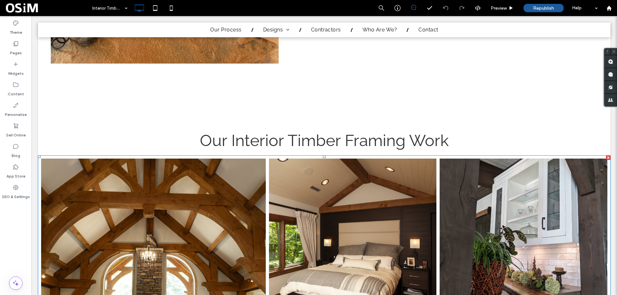
scroll to position [1028, 0]
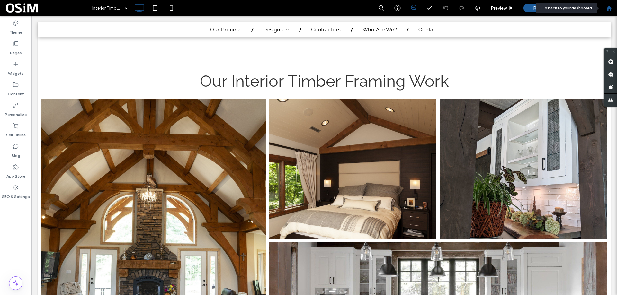
click at [608, 12] on div at bounding box center [609, 8] width 16 height 16
